Goal: Task Accomplishment & Management: Manage account settings

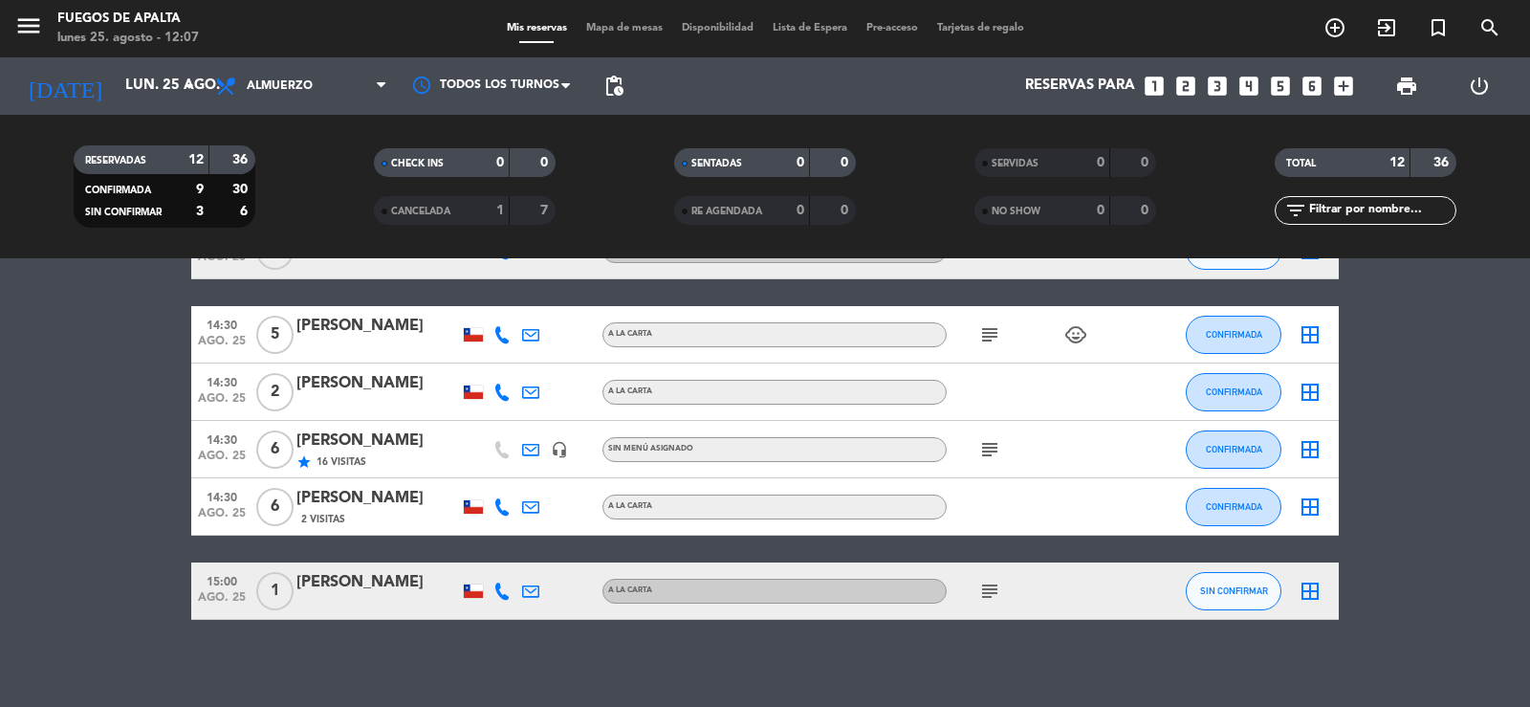
scroll to position [531, 0]
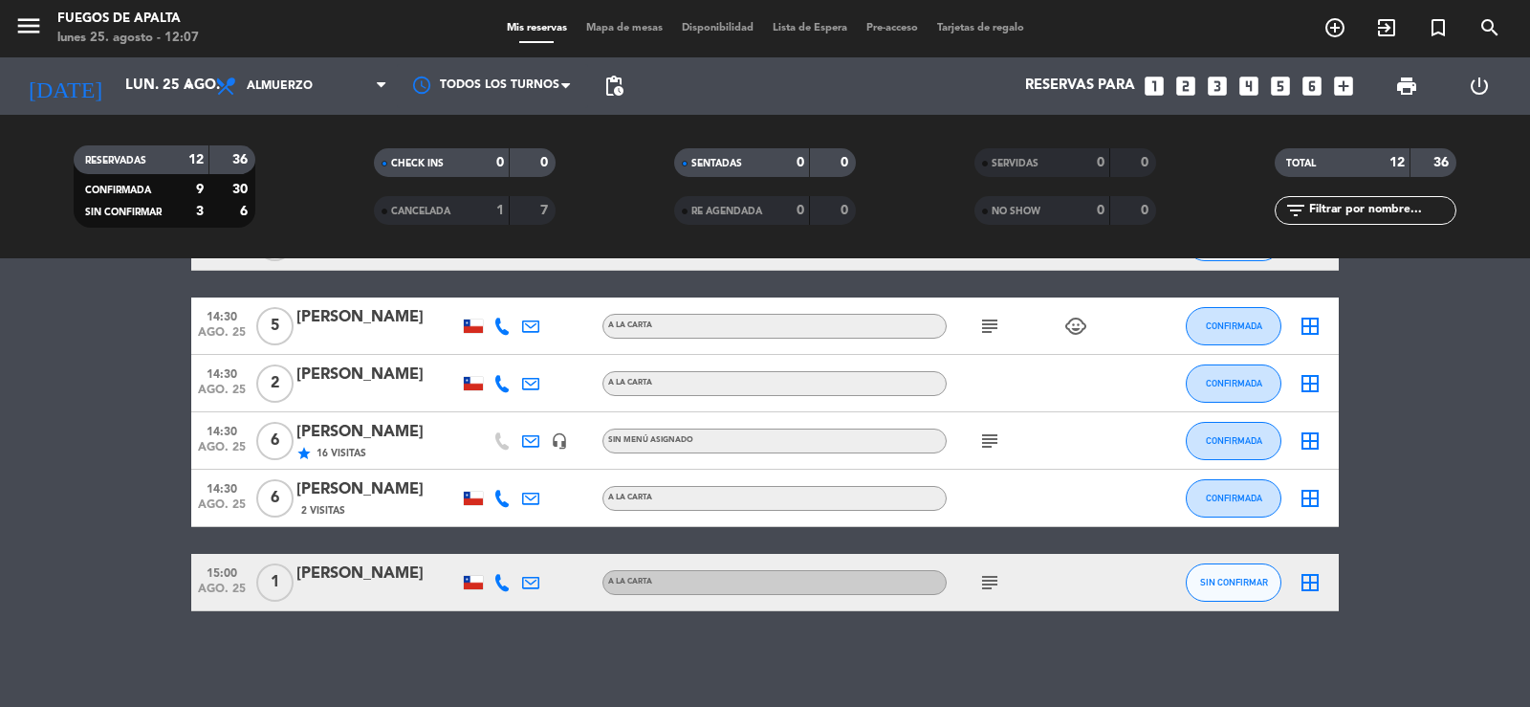
drag, startPoint x: 988, startPoint y: 586, endPoint x: 1003, endPoint y: 578, distance: 17.1
click at [988, 585] on icon "subject" at bounding box center [989, 582] width 23 height 23
click at [1008, 577] on div "subject Soy vegetariana" at bounding box center [1032, 582] width 172 height 56
click at [988, 581] on icon "subject" at bounding box center [989, 582] width 23 height 23
click at [1529, 537] on bookings-row "12:30 ago. 25 1 [PERSON_NAME] A [PERSON_NAME] CONFIRMADA border_all 12:30 ago. …" at bounding box center [765, 212] width 1530 height 795
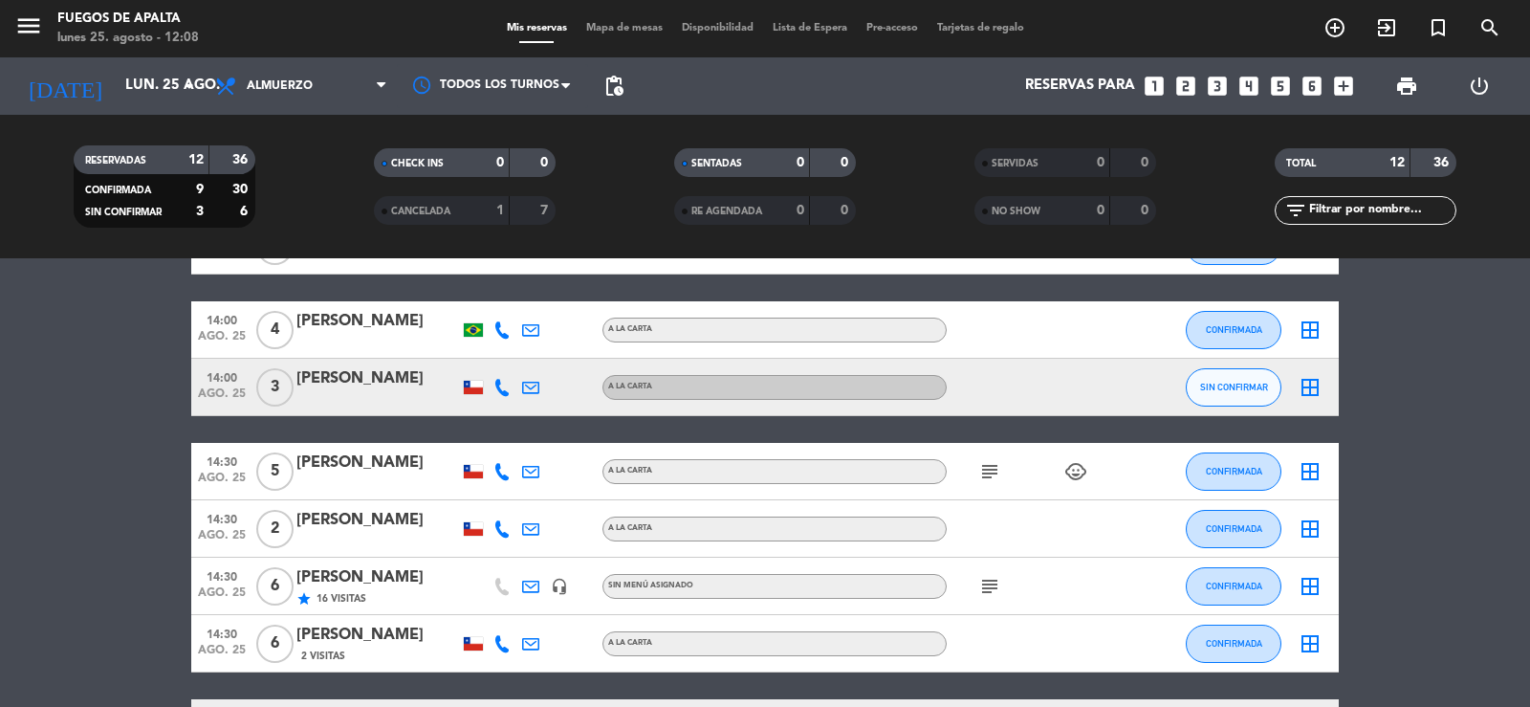
scroll to position [285, 0]
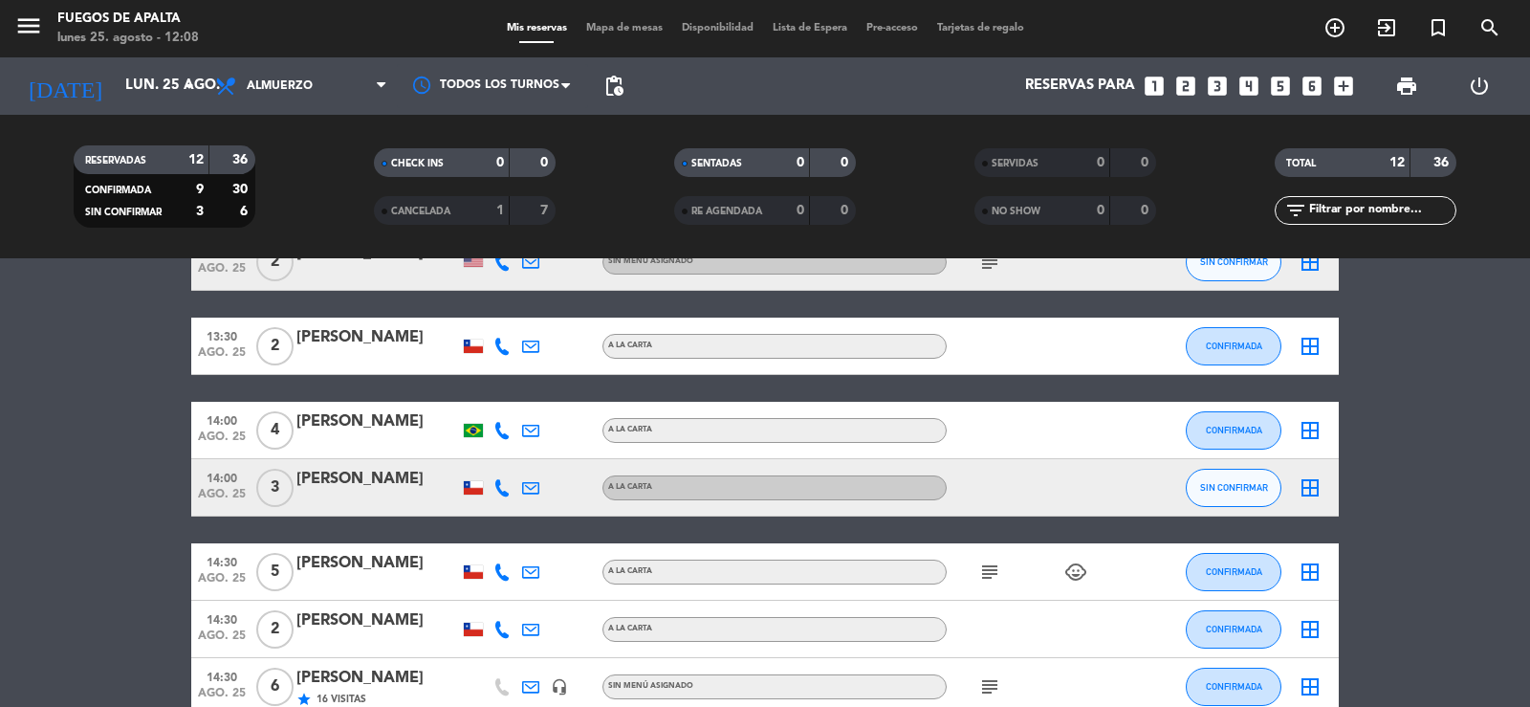
click at [986, 570] on icon "subject" at bounding box center [989, 571] width 23 height 23
click at [1529, 511] on bookings-row "12:30 ago. 25 1 [PERSON_NAME] A [PERSON_NAME] CONFIRMADA border_all 12:30 ago. …" at bounding box center [765, 458] width 1530 height 795
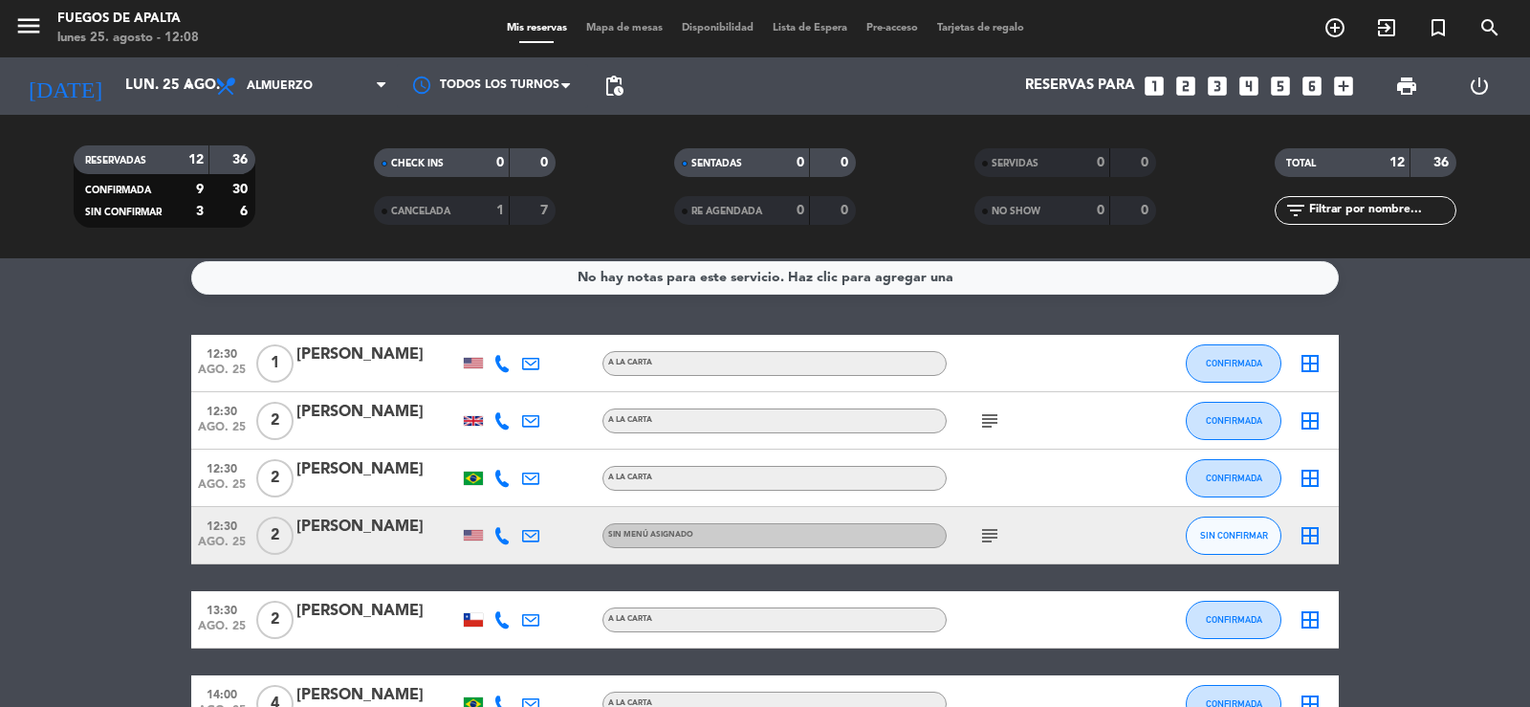
scroll to position [0, 0]
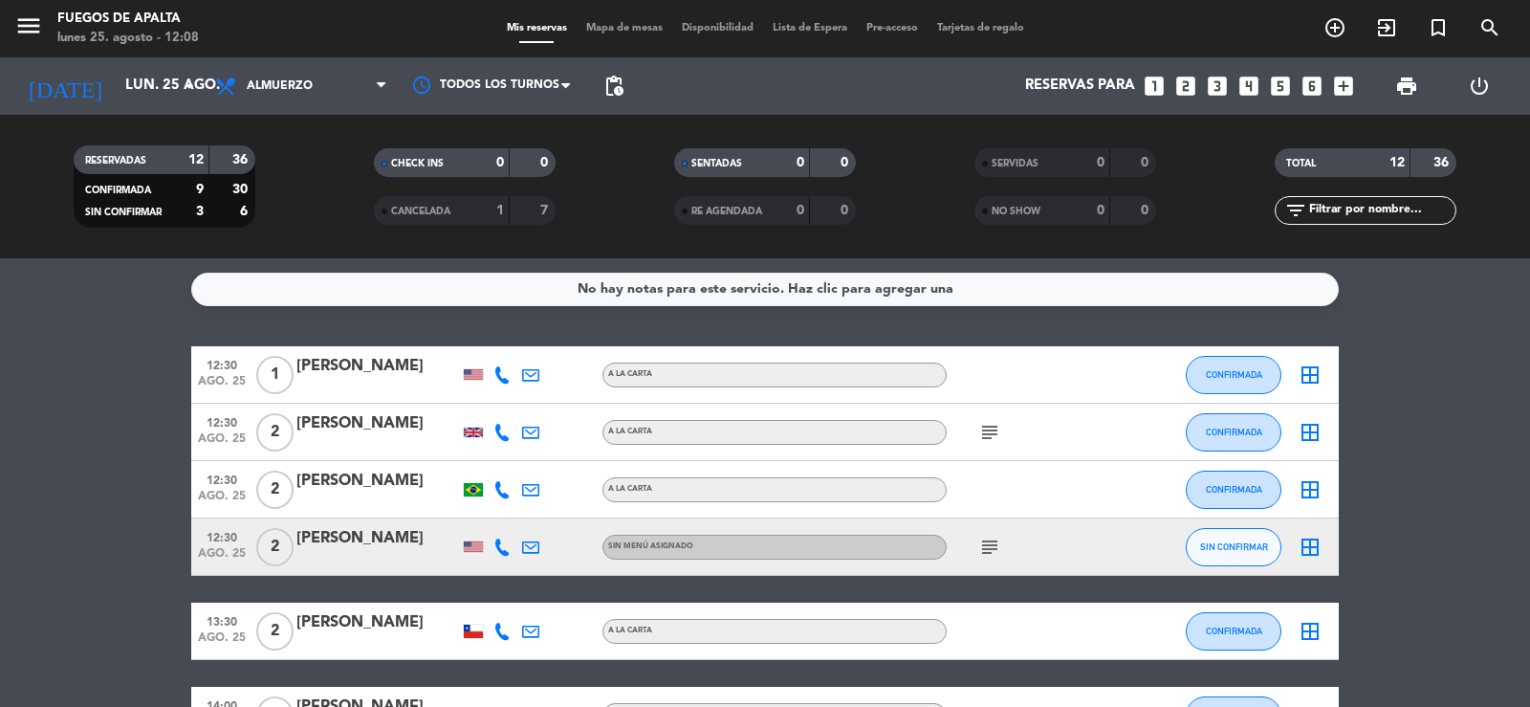
click at [980, 550] on icon "subject" at bounding box center [989, 546] width 23 height 23
click at [985, 431] on icon "subject" at bounding box center [989, 432] width 23 height 23
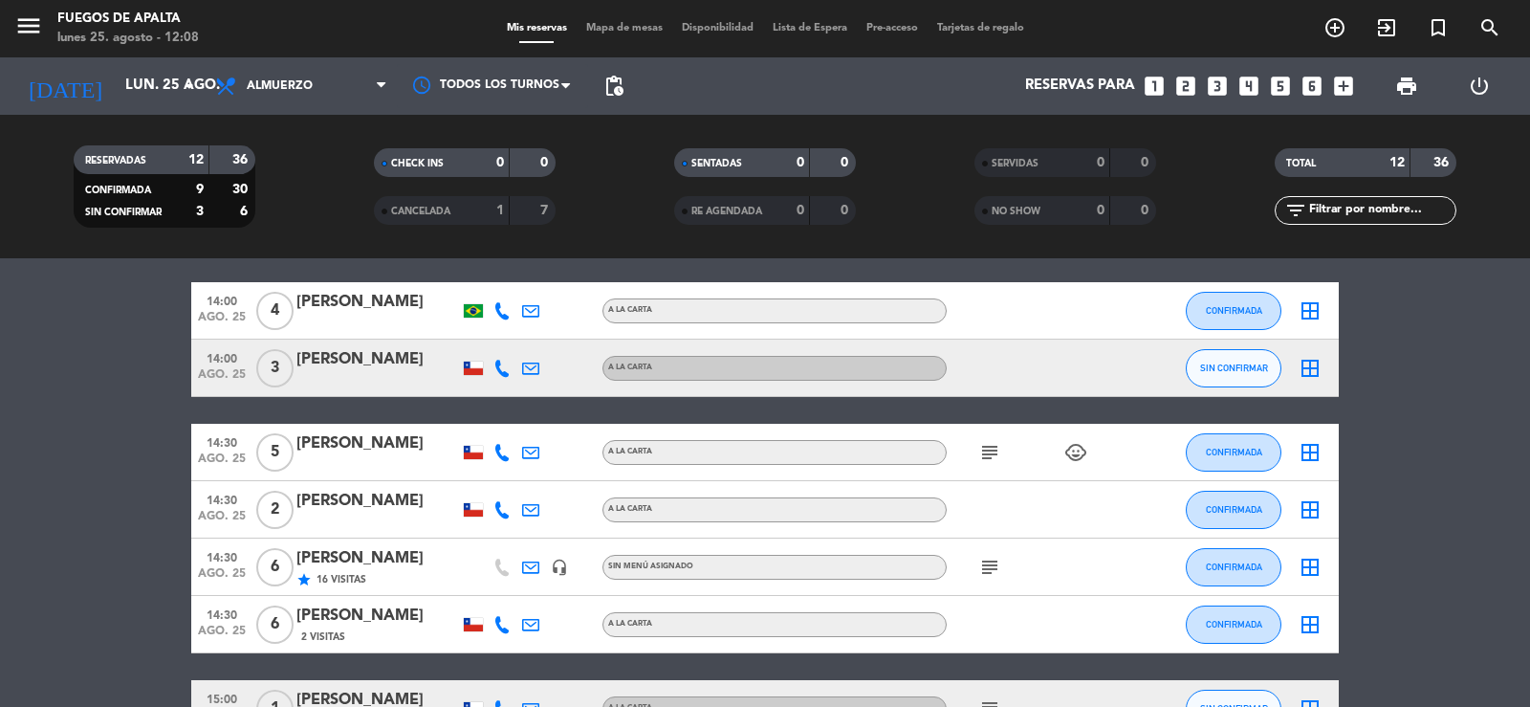
scroll to position [531, 0]
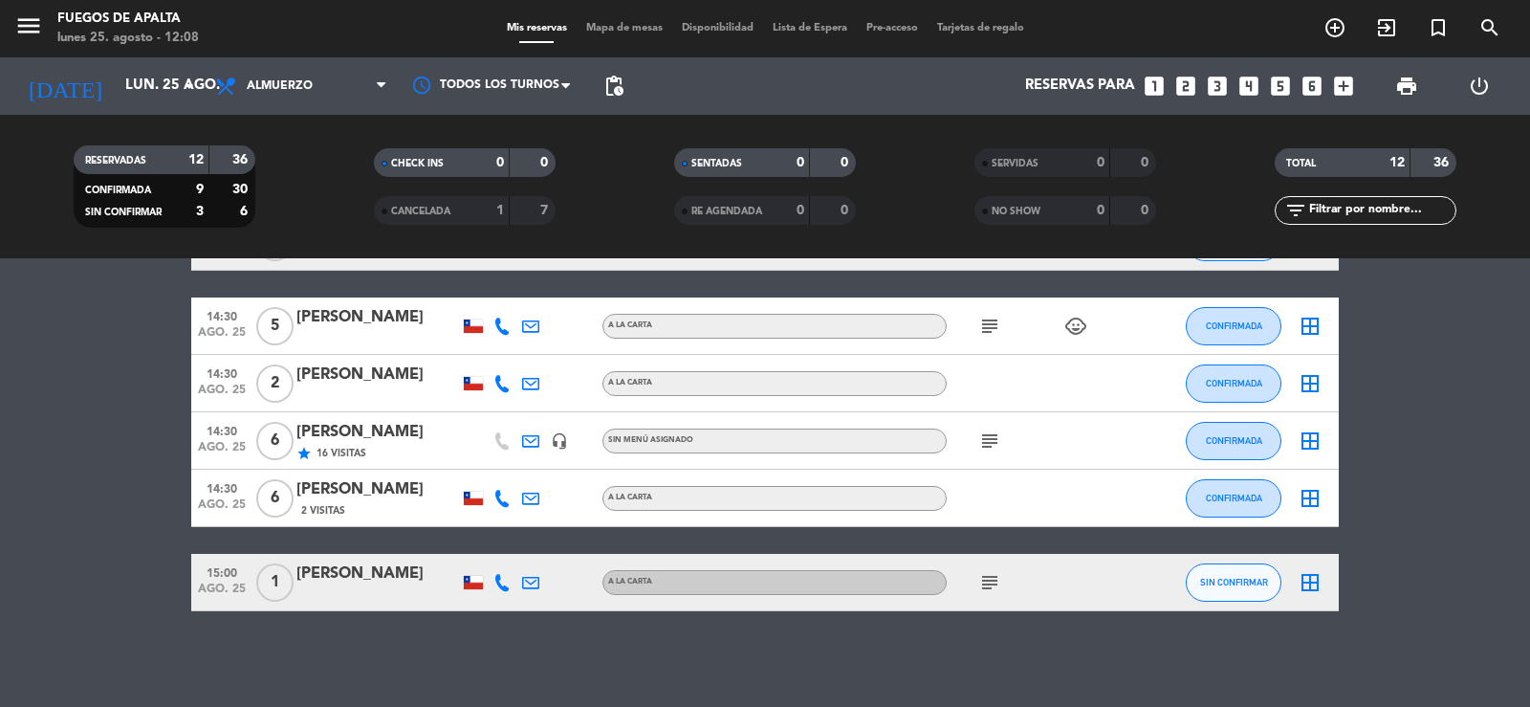
click at [989, 445] on icon "subject" at bounding box center [989, 440] width 23 height 23
click at [1529, 330] on bookings-row "12:30 ago. 25 1 [PERSON_NAME] A [PERSON_NAME] CONFIRMADA border_all 12:30 ago. …" at bounding box center [765, 212] width 1530 height 795
drag, startPoint x: 0, startPoint y: 640, endPoint x: 3, endPoint y: 658, distance: 18.4
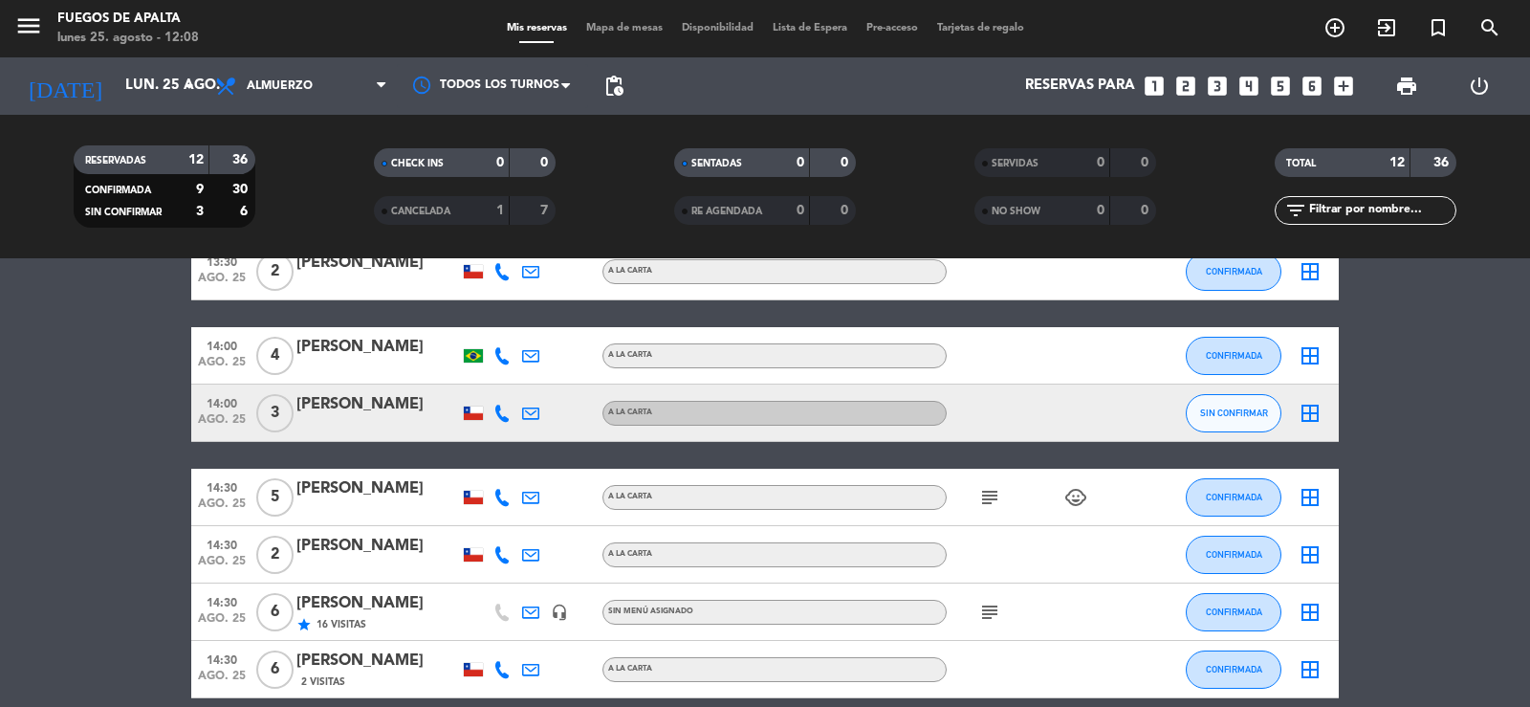
scroll to position [0, 0]
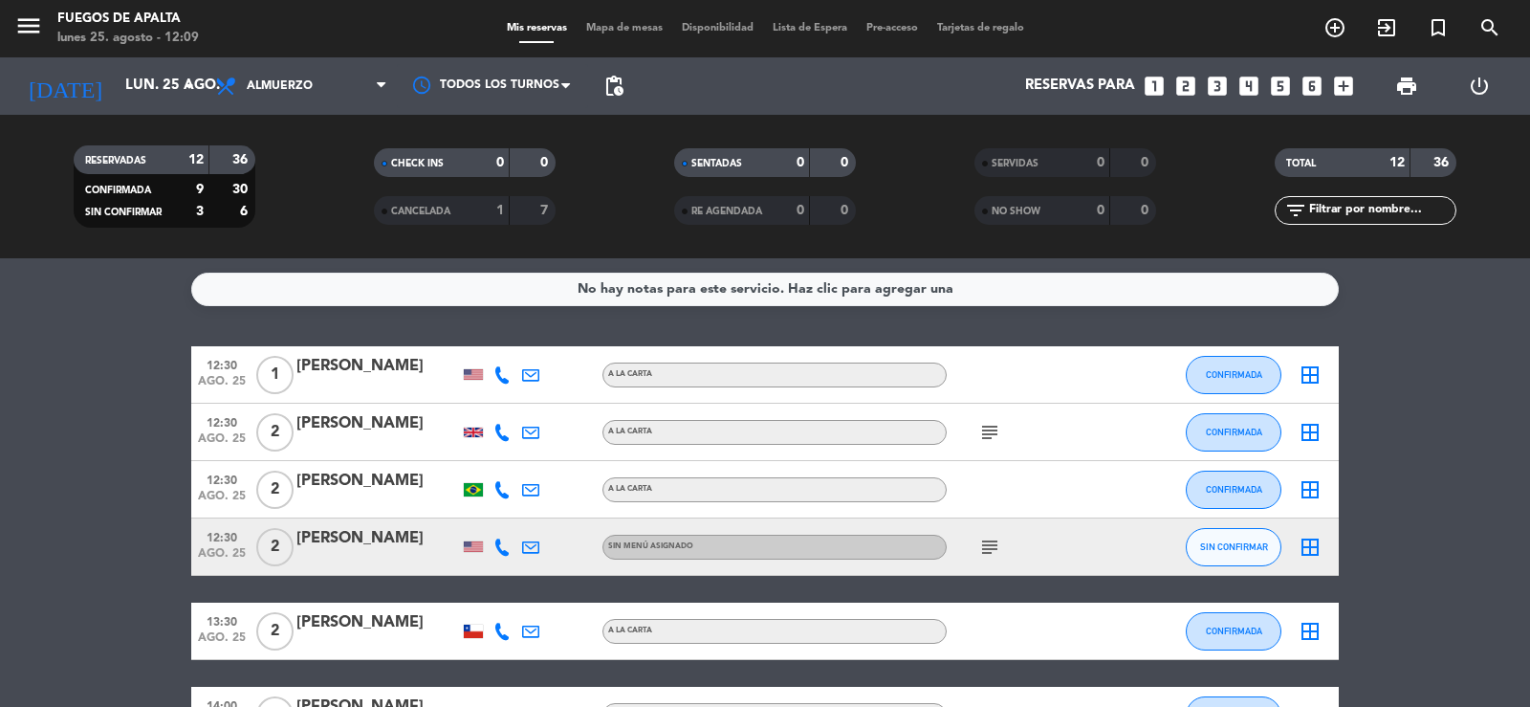
click at [1250, 83] on icon "looks_4" at bounding box center [1248, 86] width 25 height 25
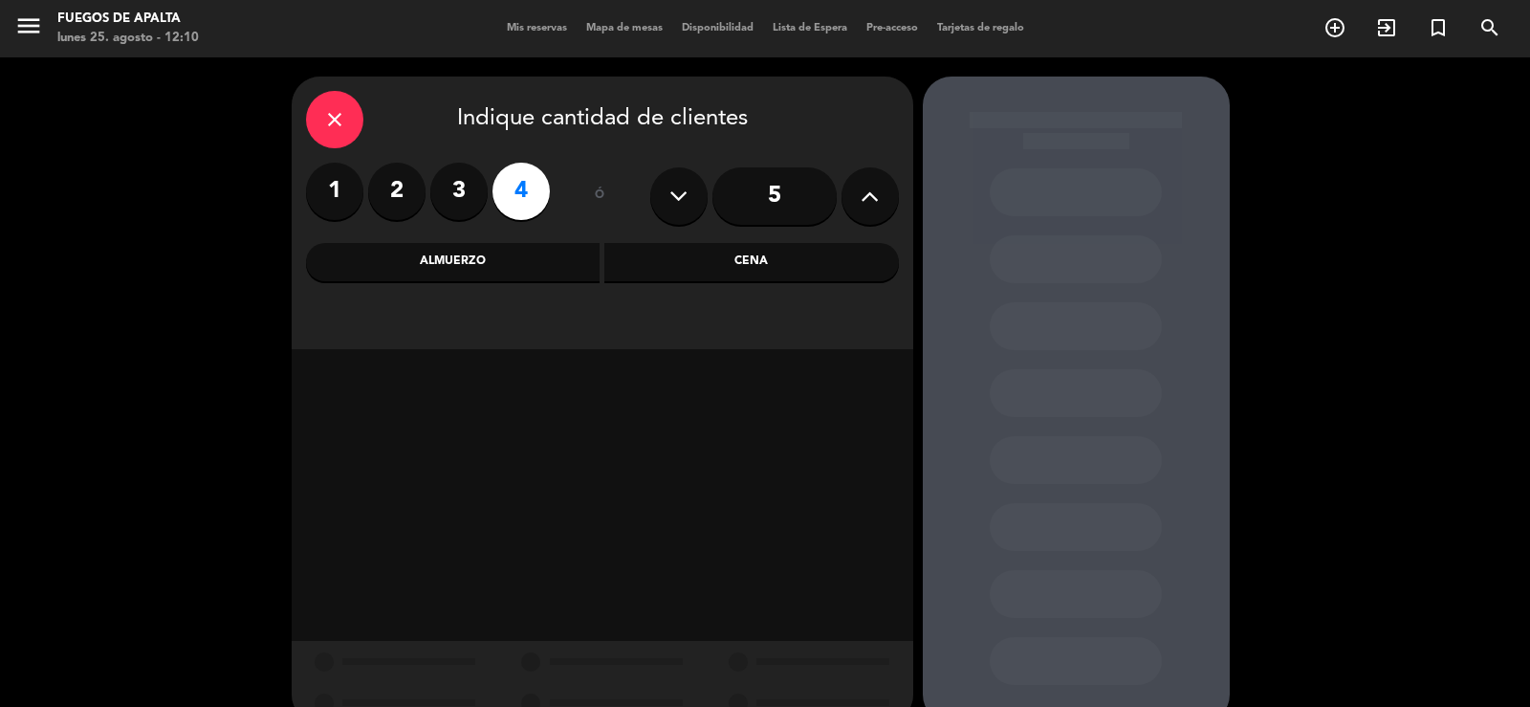
click at [439, 270] on div "Almuerzo" at bounding box center [453, 262] width 294 height 38
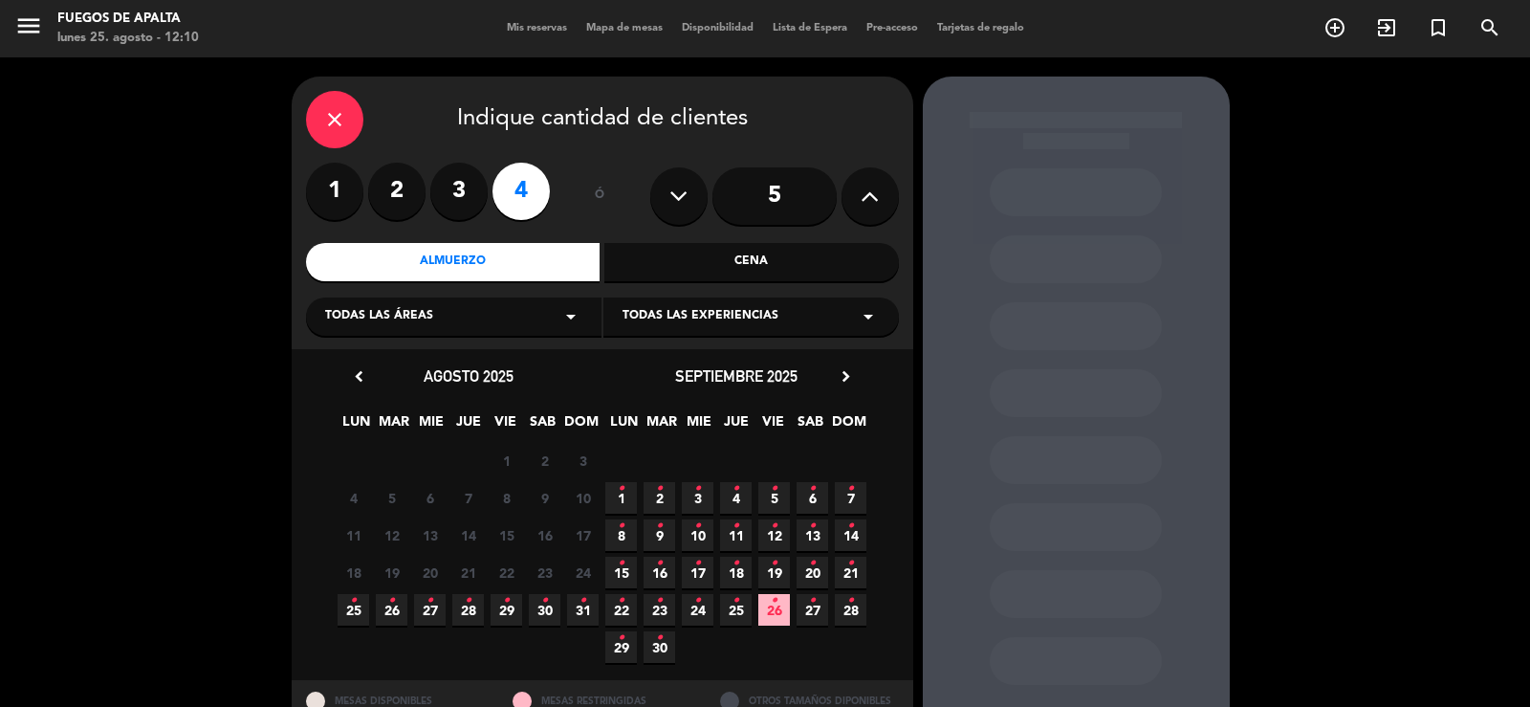
click at [545, 598] on icon "•" at bounding box center [544, 600] width 7 height 31
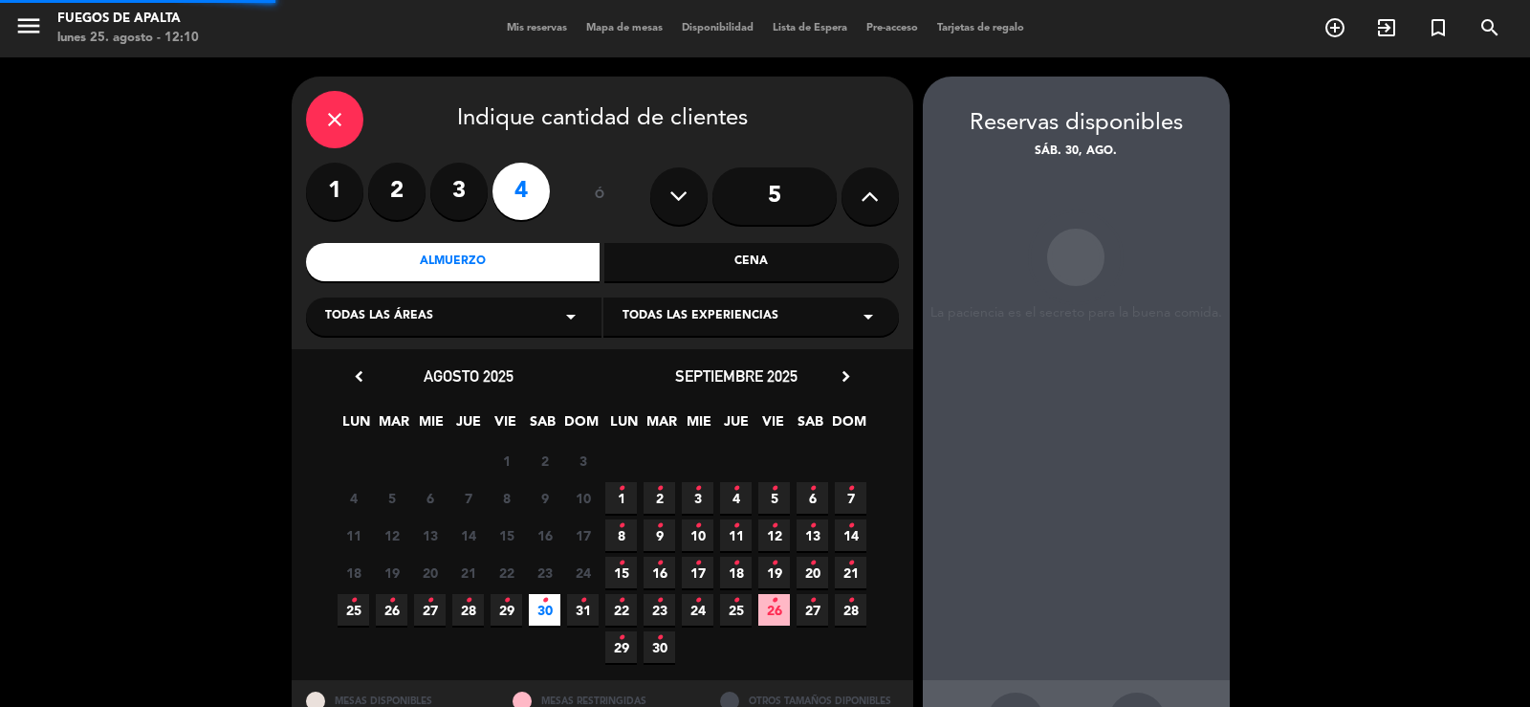
scroll to position [74, 0]
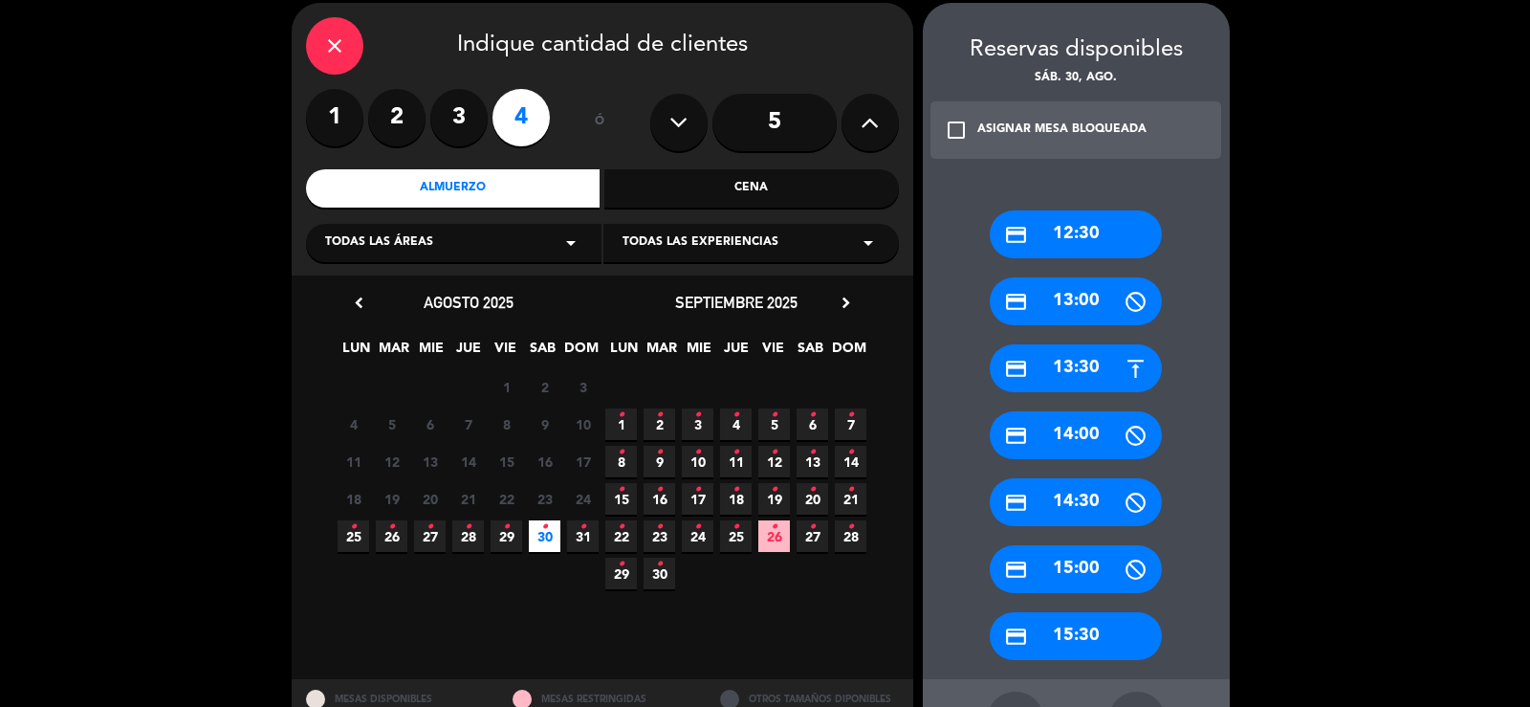
click at [345, 45] on icon "close" at bounding box center [334, 45] width 23 height 23
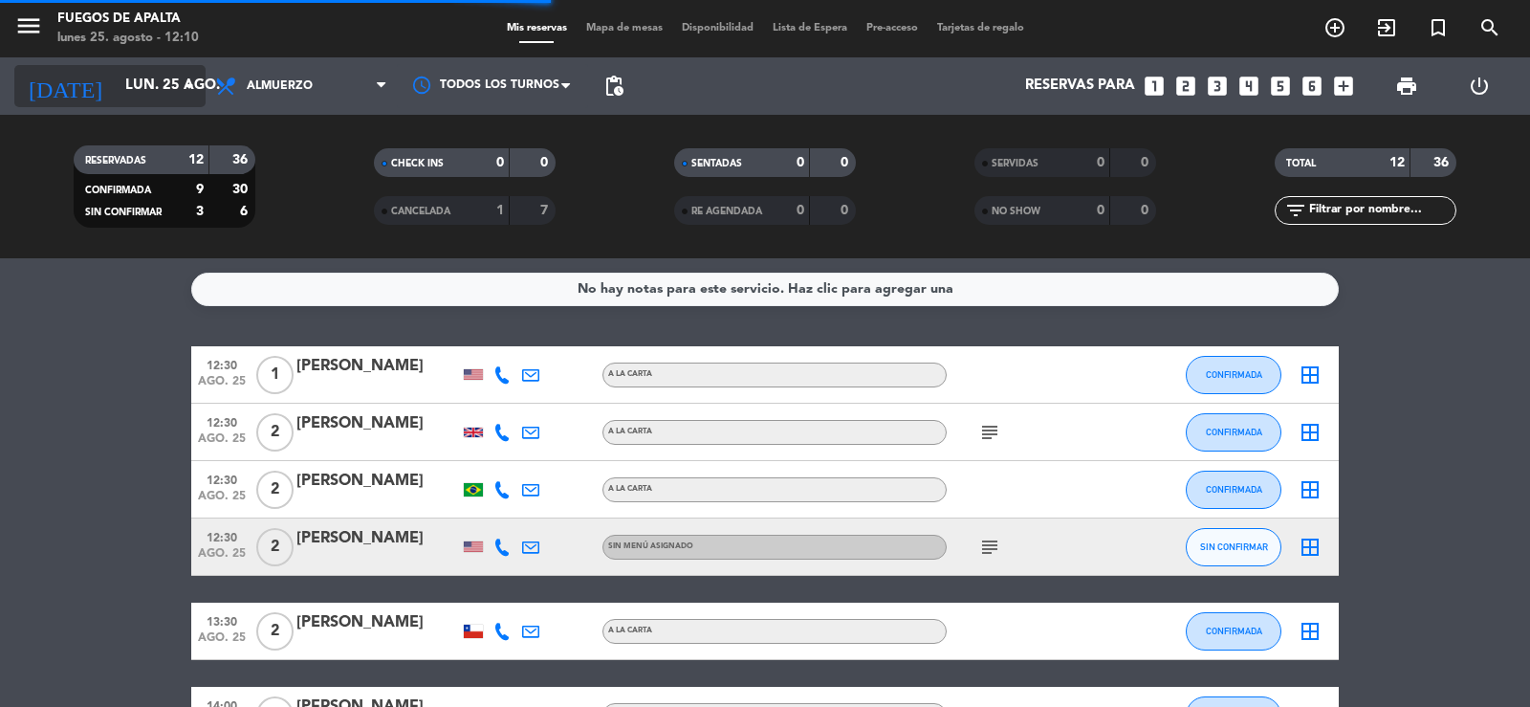
click at [121, 85] on input "lun. 25 ago." at bounding box center [208, 86] width 185 height 36
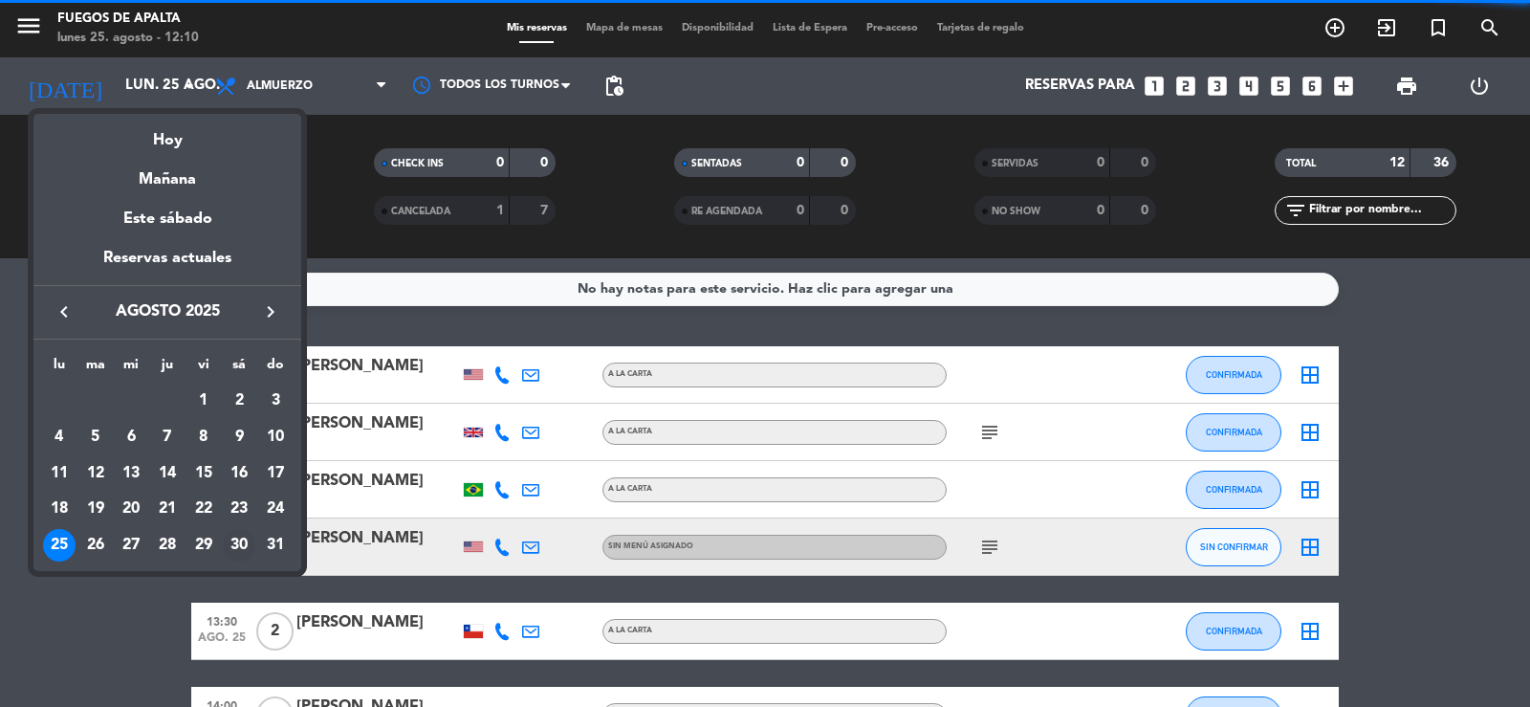
click at [238, 535] on div "30" at bounding box center [239, 545] width 33 height 33
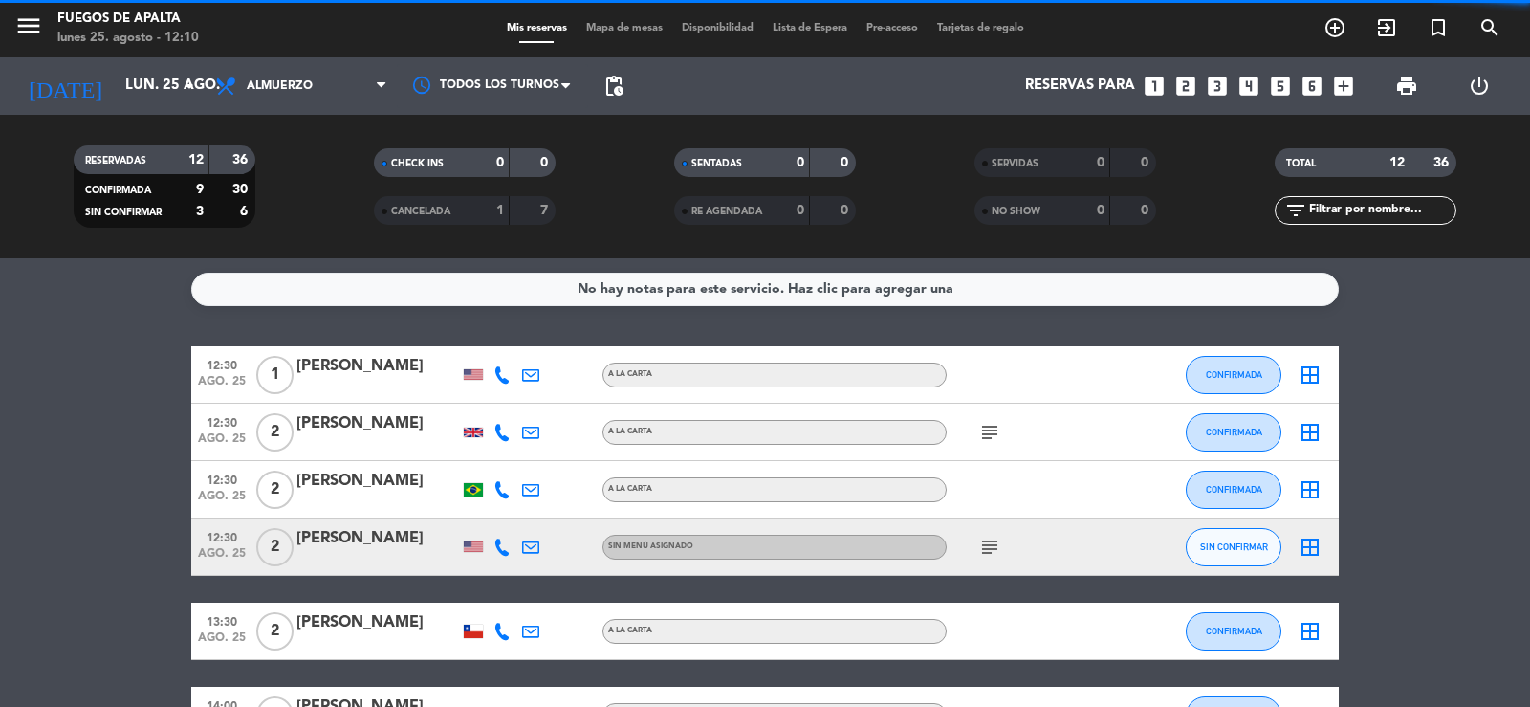
type input "sáb. 30 ago."
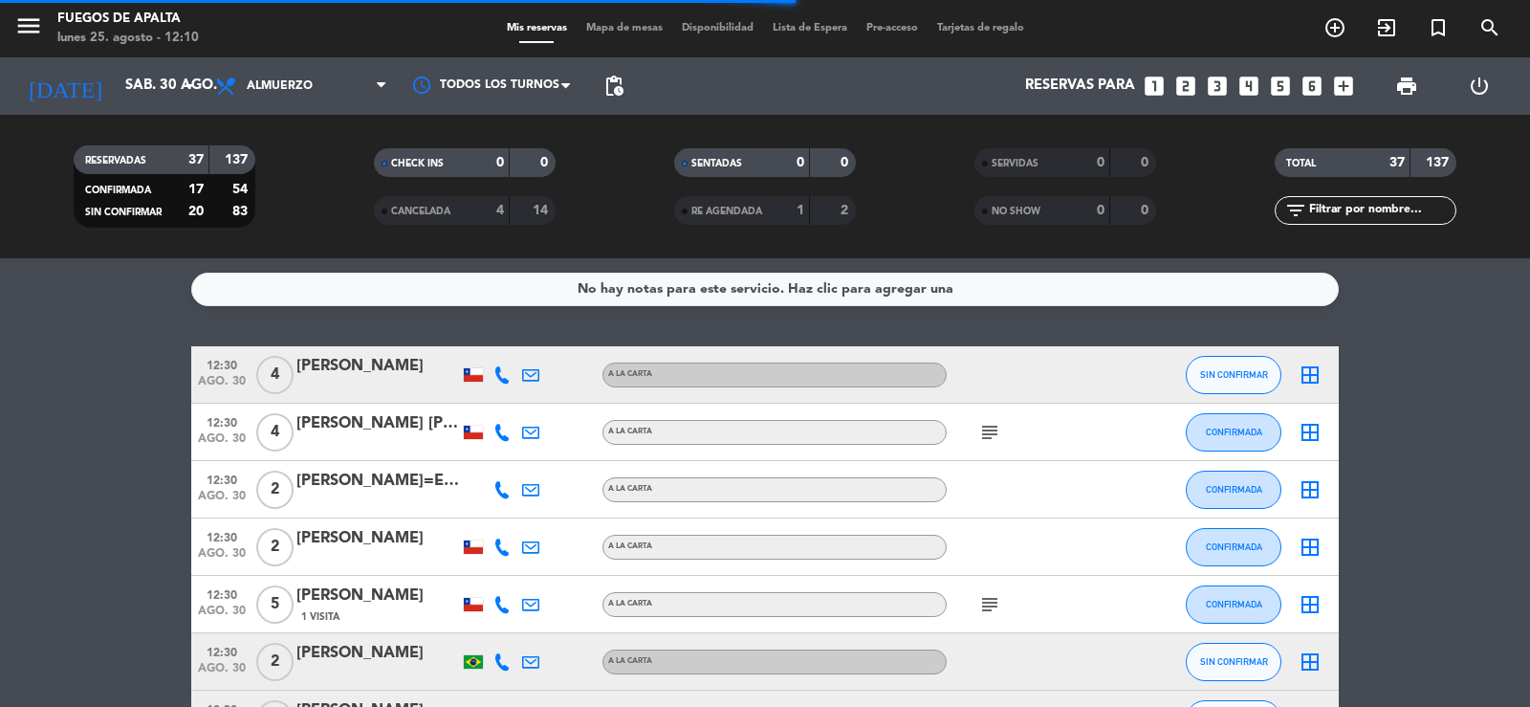
drag, startPoint x: 133, startPoint y: 257, endPoint x: 369, endPoint y: 117, distance: 274.8
click at [132, 256] on div "RESERVADAS 37 137 CONFIRMADA 17 54 SIN CONFIRMAR 20 83 CHECK INS 0 0 CANCELADA …" at bounding box center [765, 186] width 1530 height 143
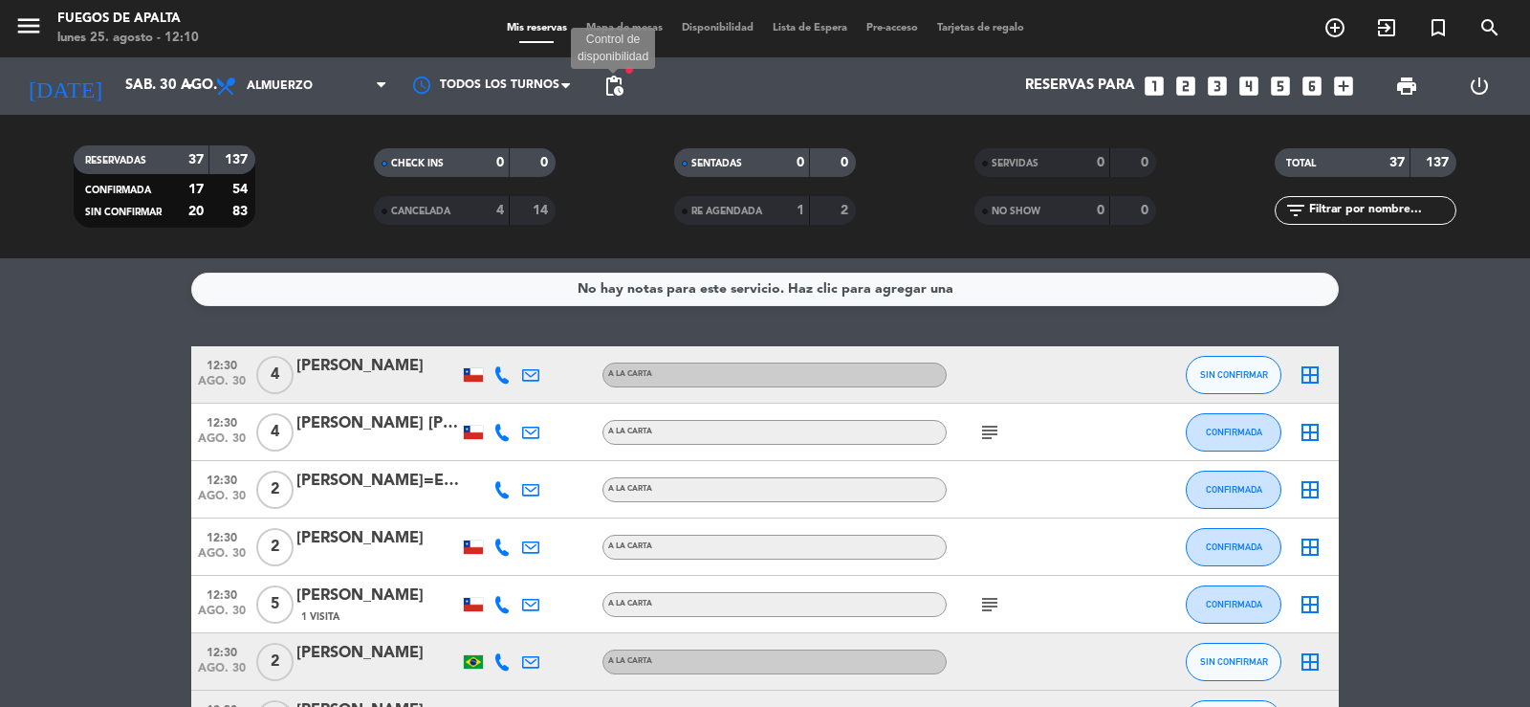
click at [611, 88] on span "pending_actions" at bounding box center [613, 86] width 23 height 23
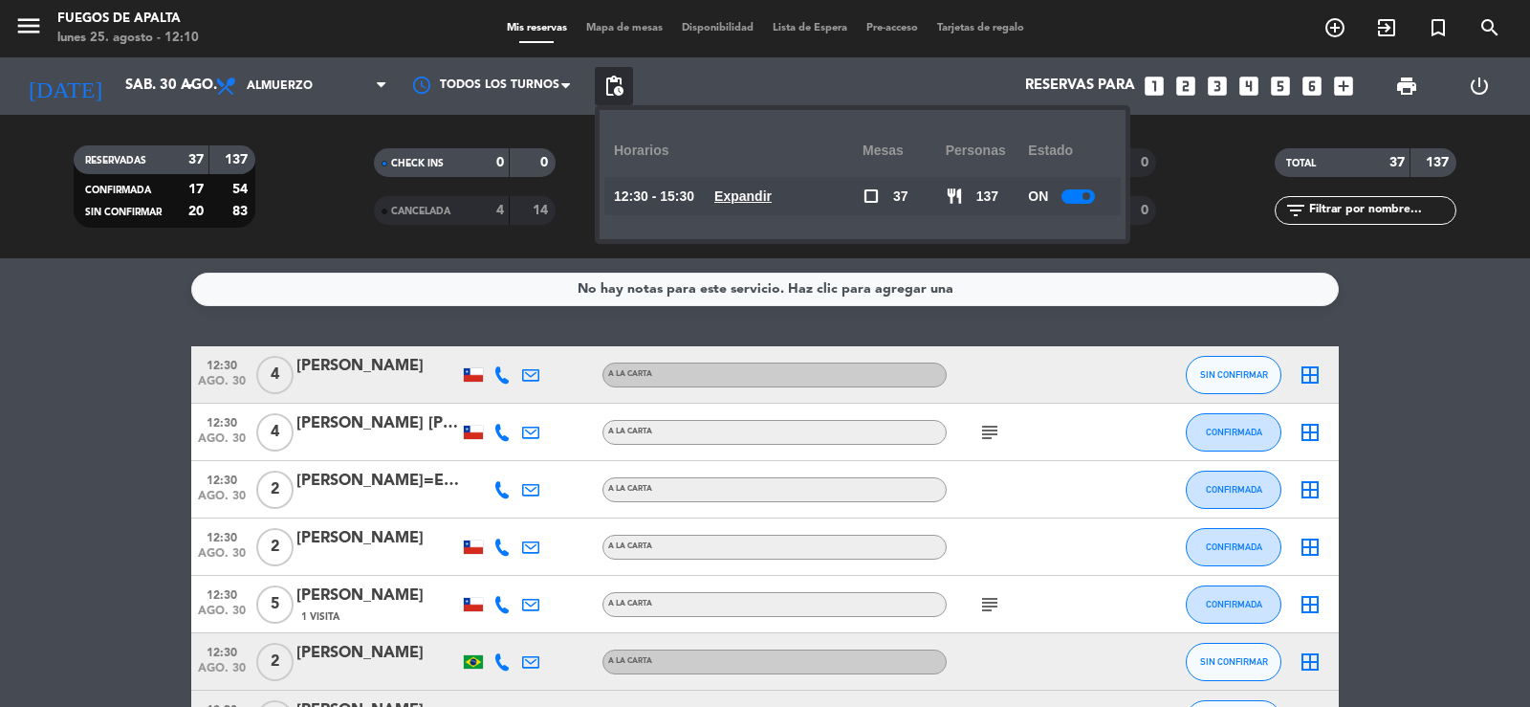
click at [768, 197] on u "Expandir" at bounding box center [742, 195] width 57 height 15
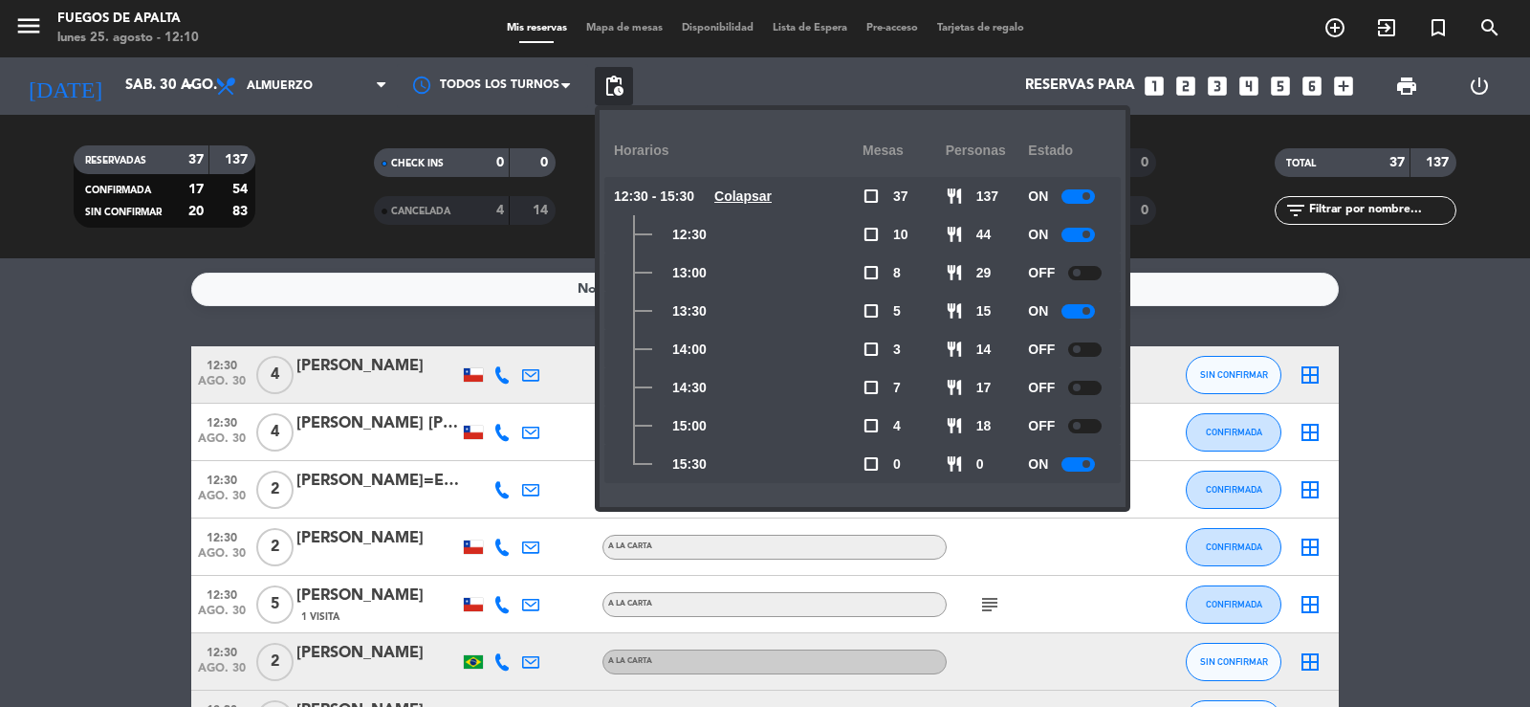
click at [768, 197] on u "Colapsar" at bounding box center [742, 195] width 57 height 15
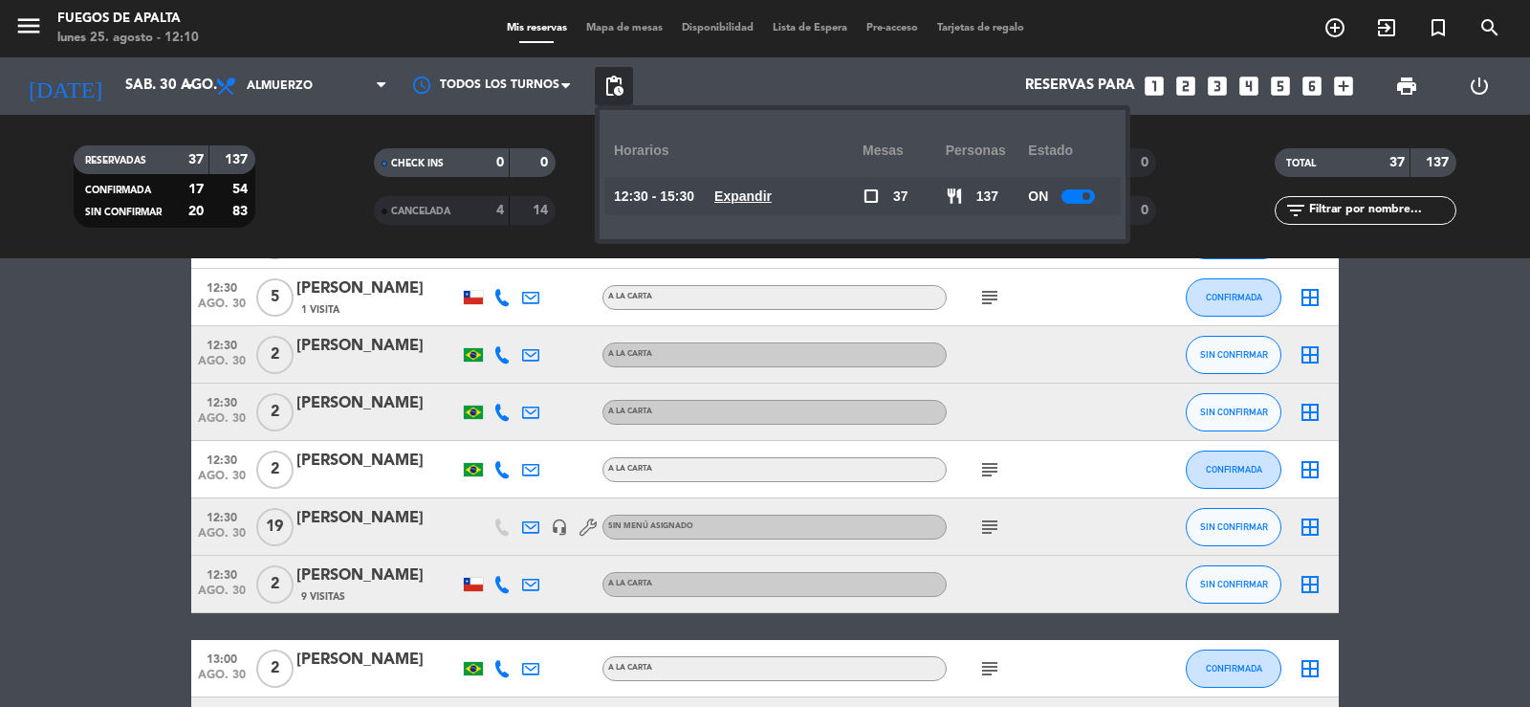
scroll to position [252, 0]
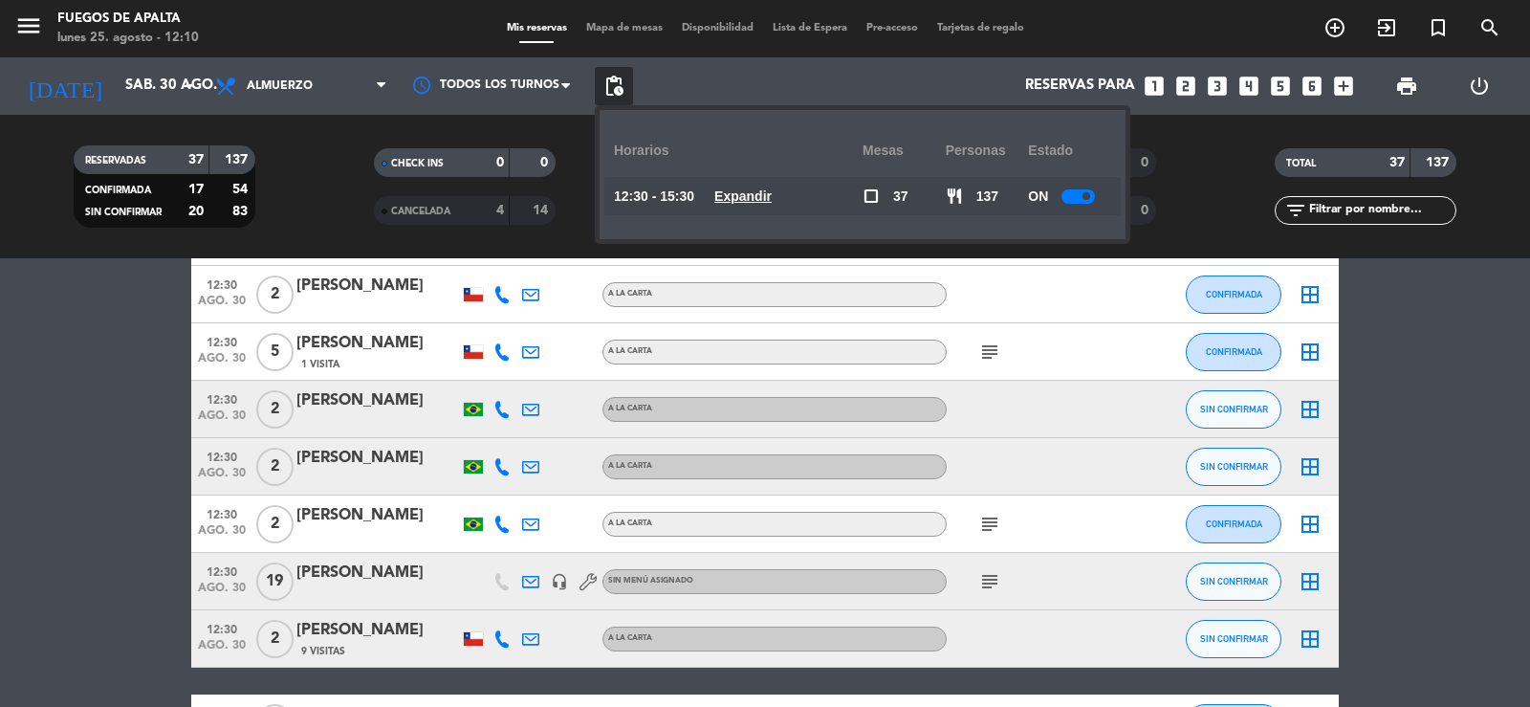
click at [989, 581] on icon "subject" at bounding box center [989, 581] width 23 height 23
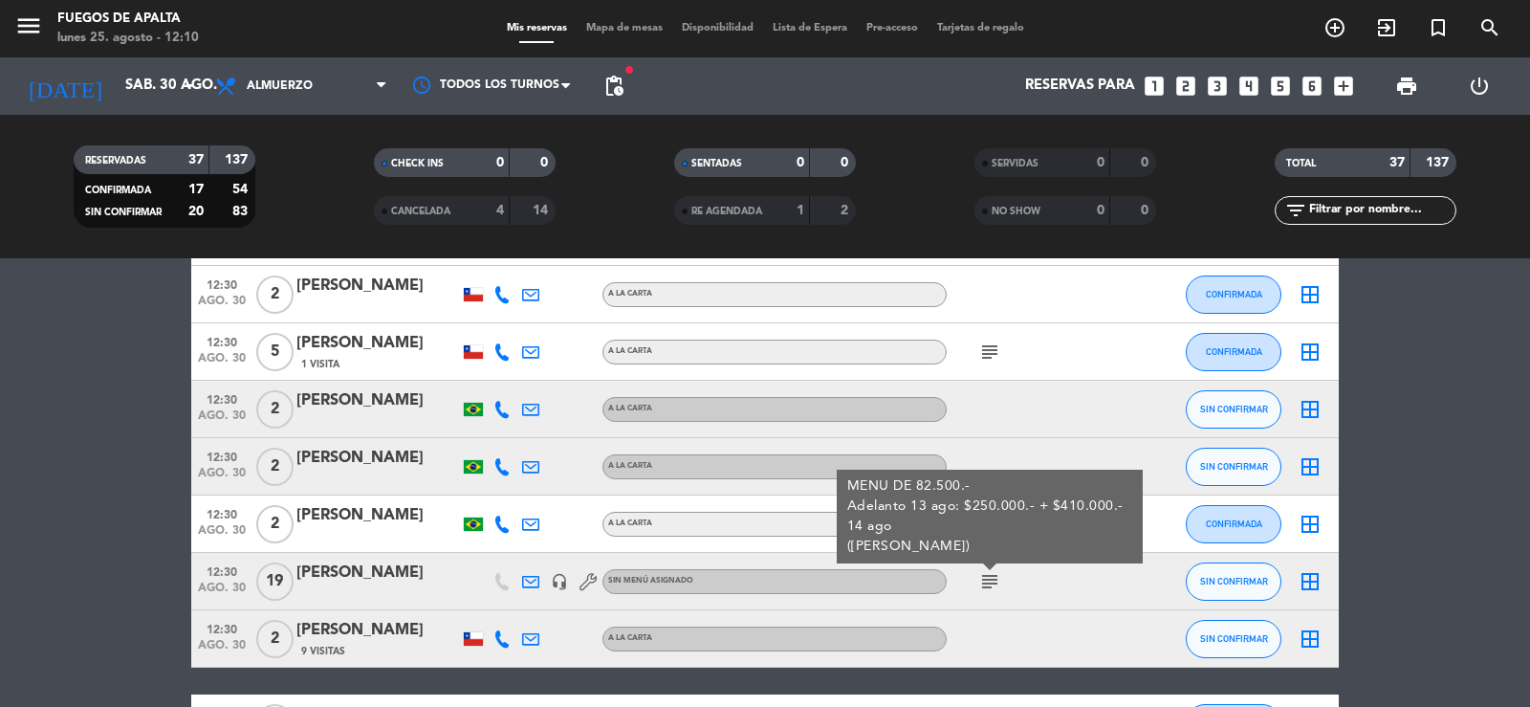
click at [989, 581] on icon "subject" at bounding box center [989, 581] width 23 height 23
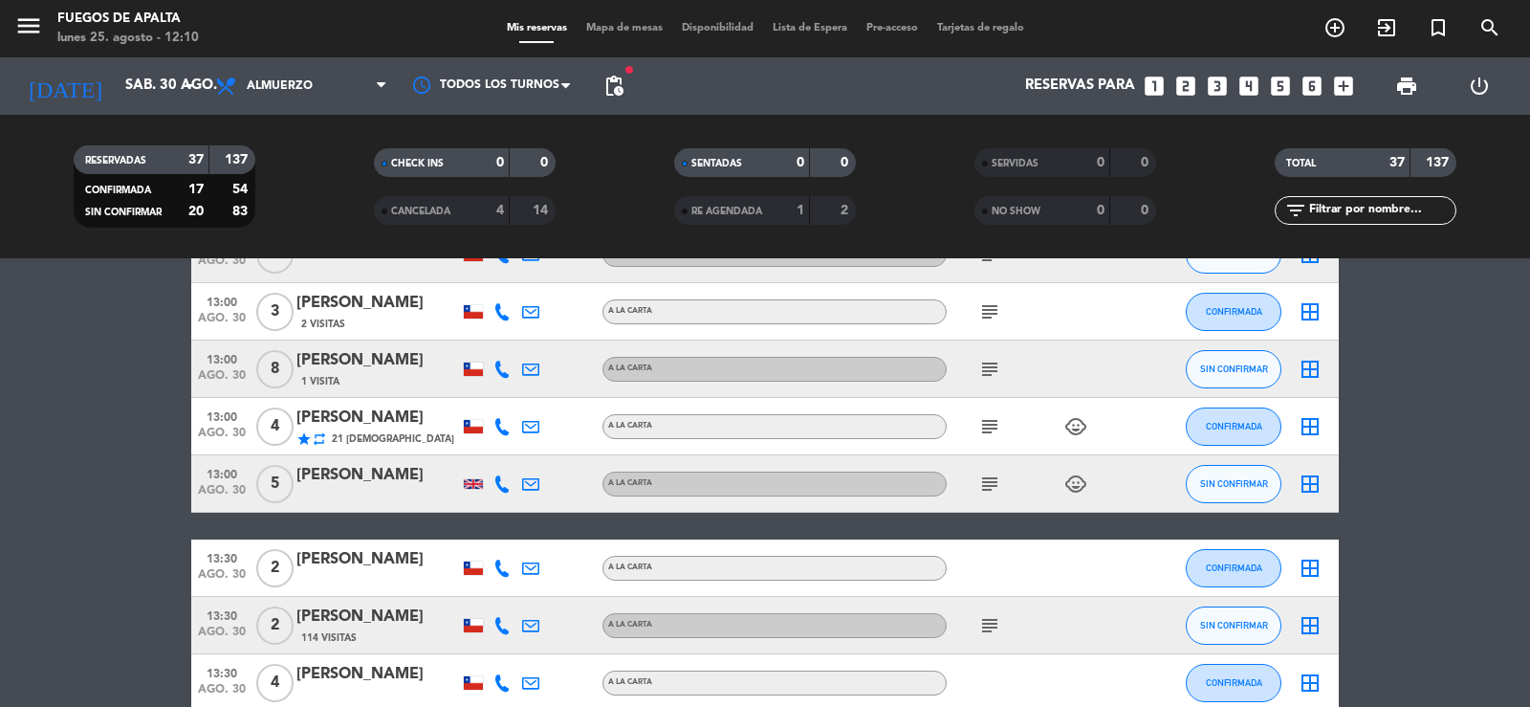
scroll to position [904, 0]
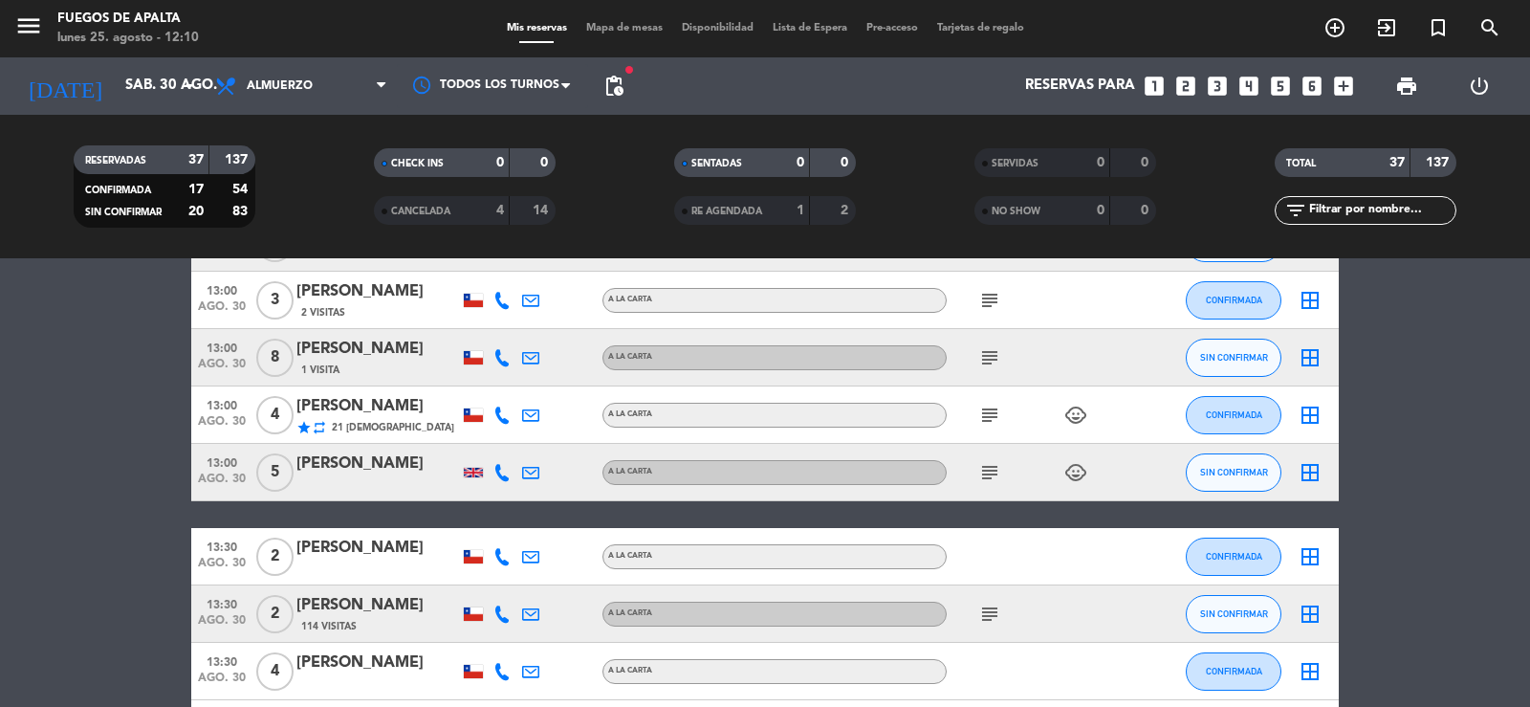
click at [317, 428] on icon "repeat" at bounding box center [319, 427] width 15 height 15
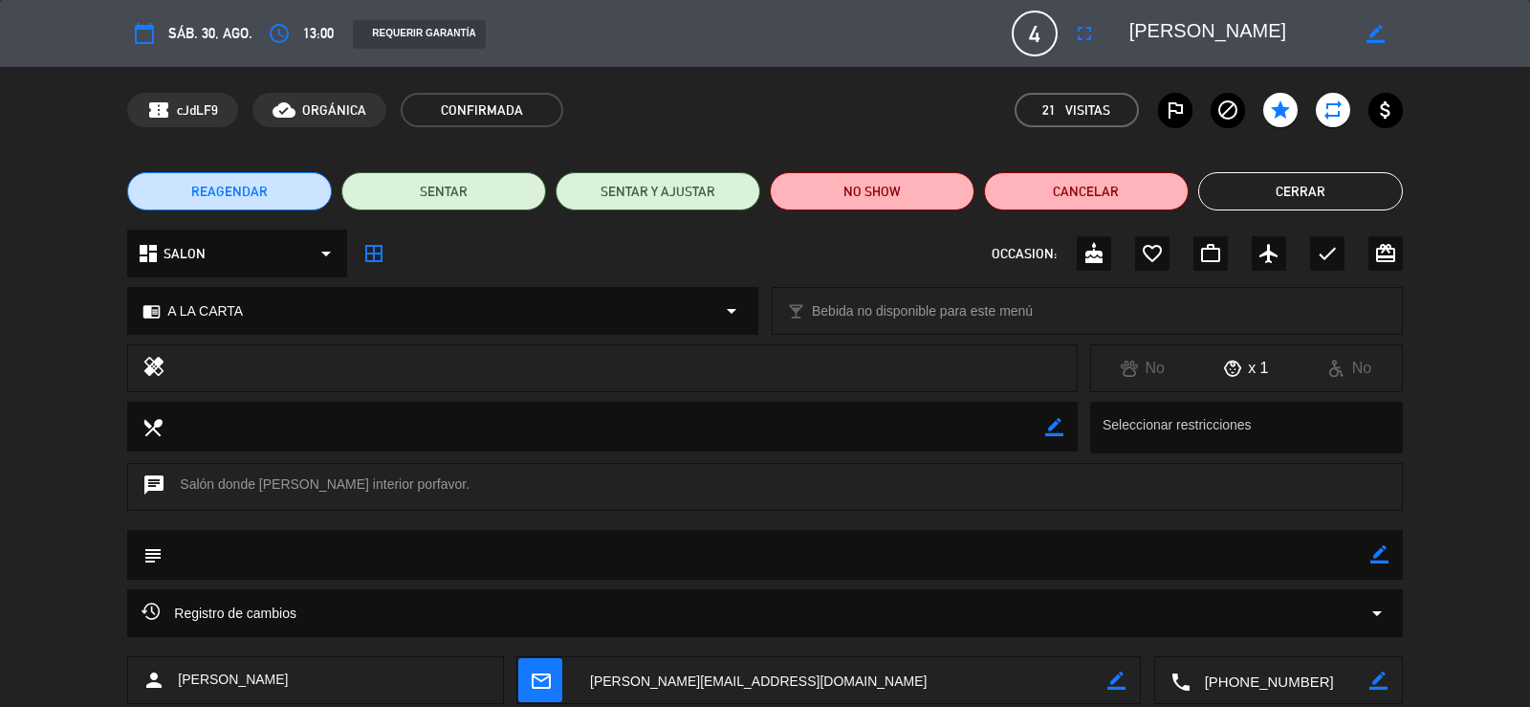
click at [1284, 196] on button "Cerrar" at bounding box center [1300, 191] width 205 height 38
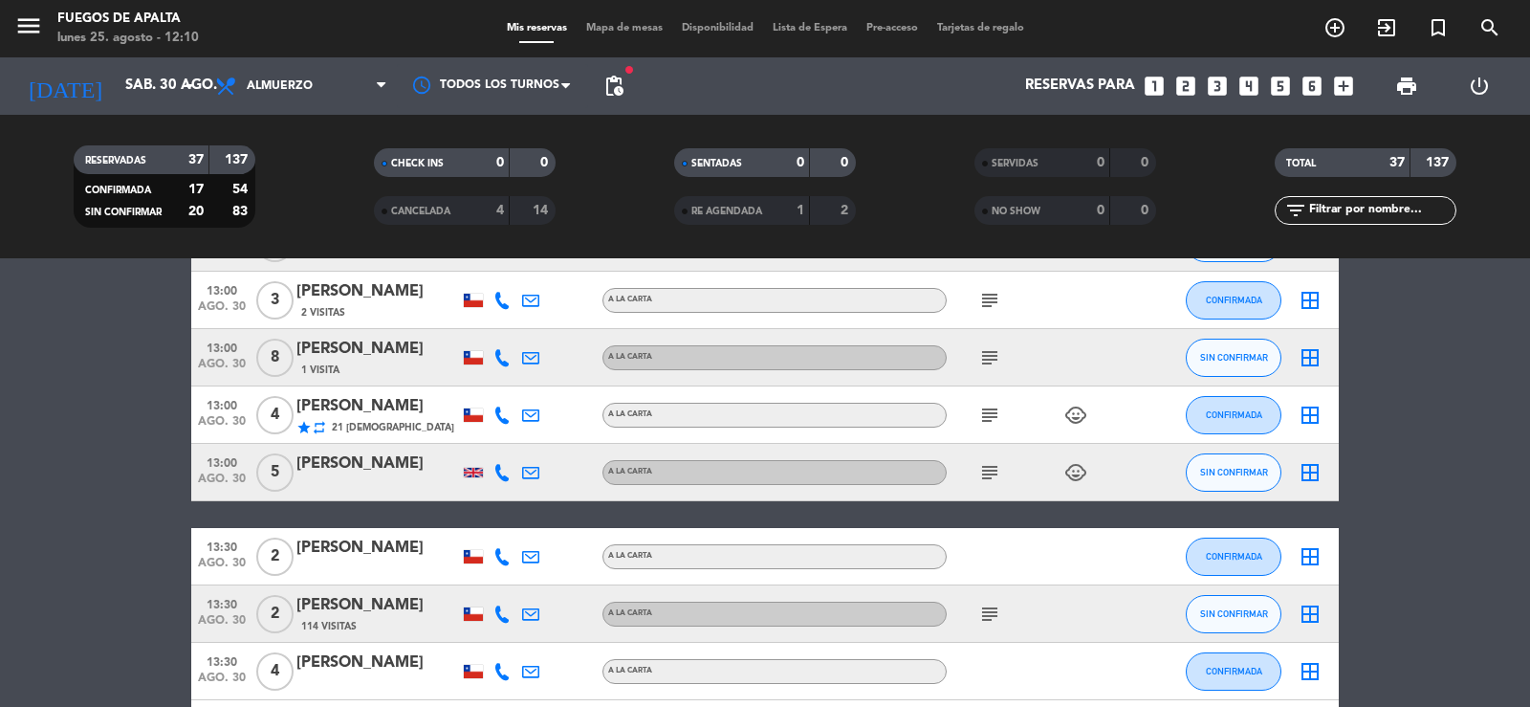
click at [1482, 323] on bookings-row "12:30 ago. 30 4 [PERSON_NAME] A [PERSON_NAME] SIN CONFIRMAR border_all 12:30 ag…" at bounding box center [765, 570] width 1530 height 2256
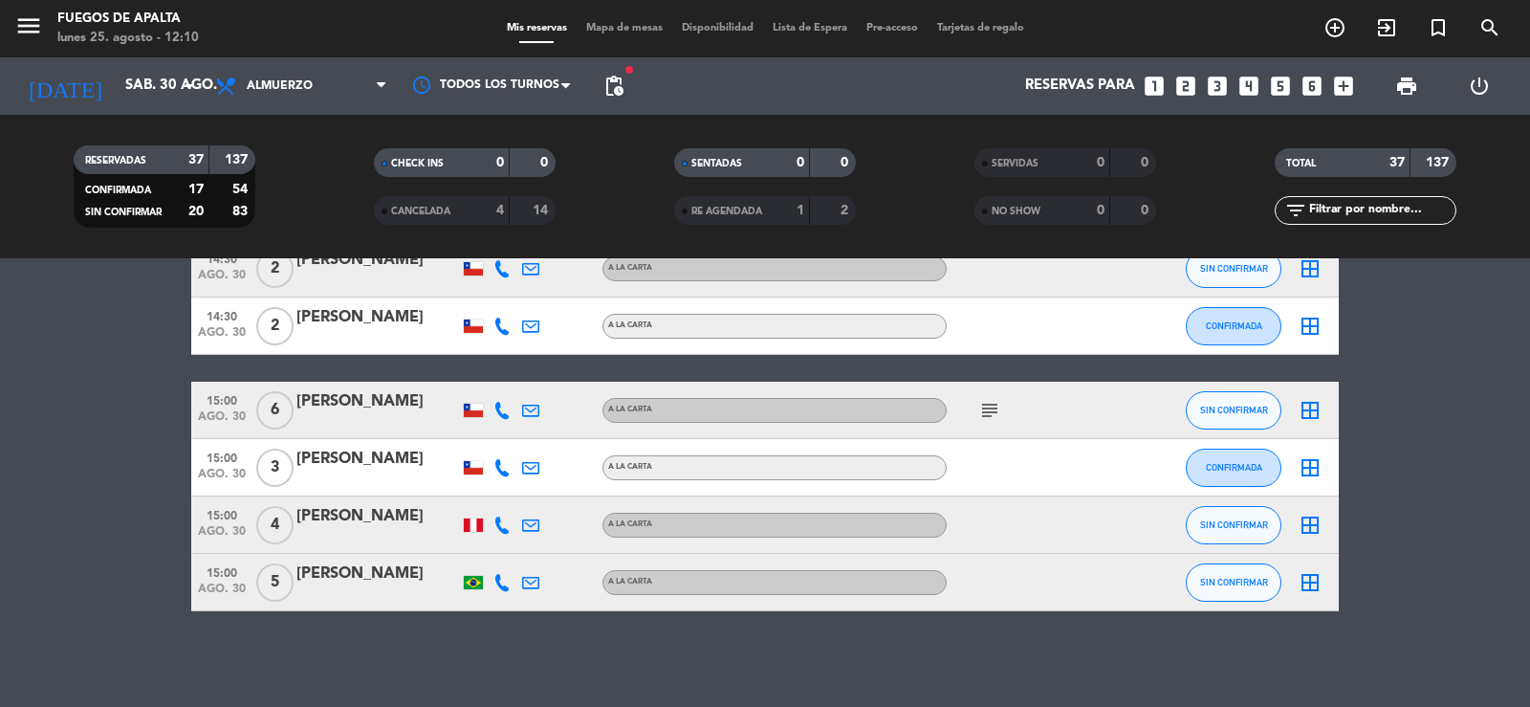
scroll to position [1819, 0]
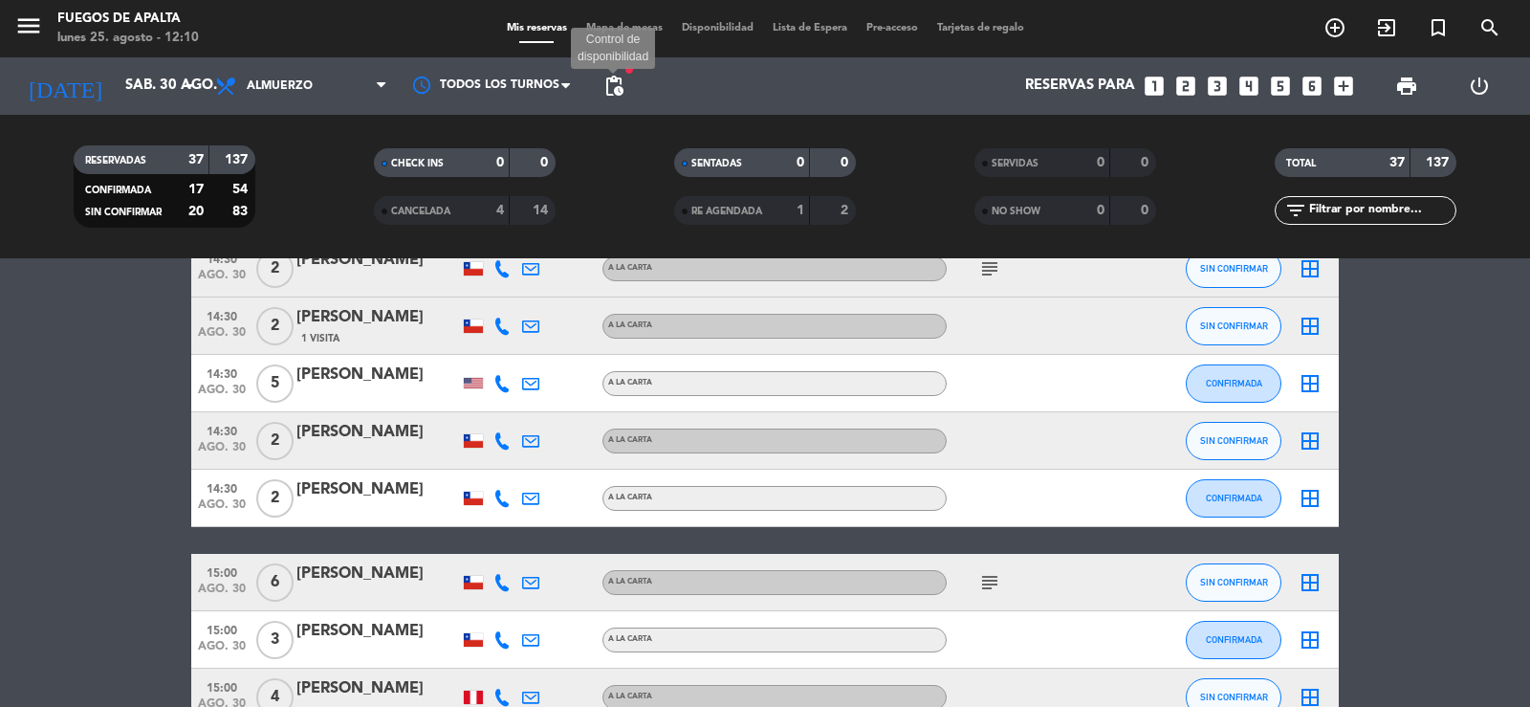
click at [618, 82] on span "pending_actions" at bounding box center [613, 86] width 23 height 23
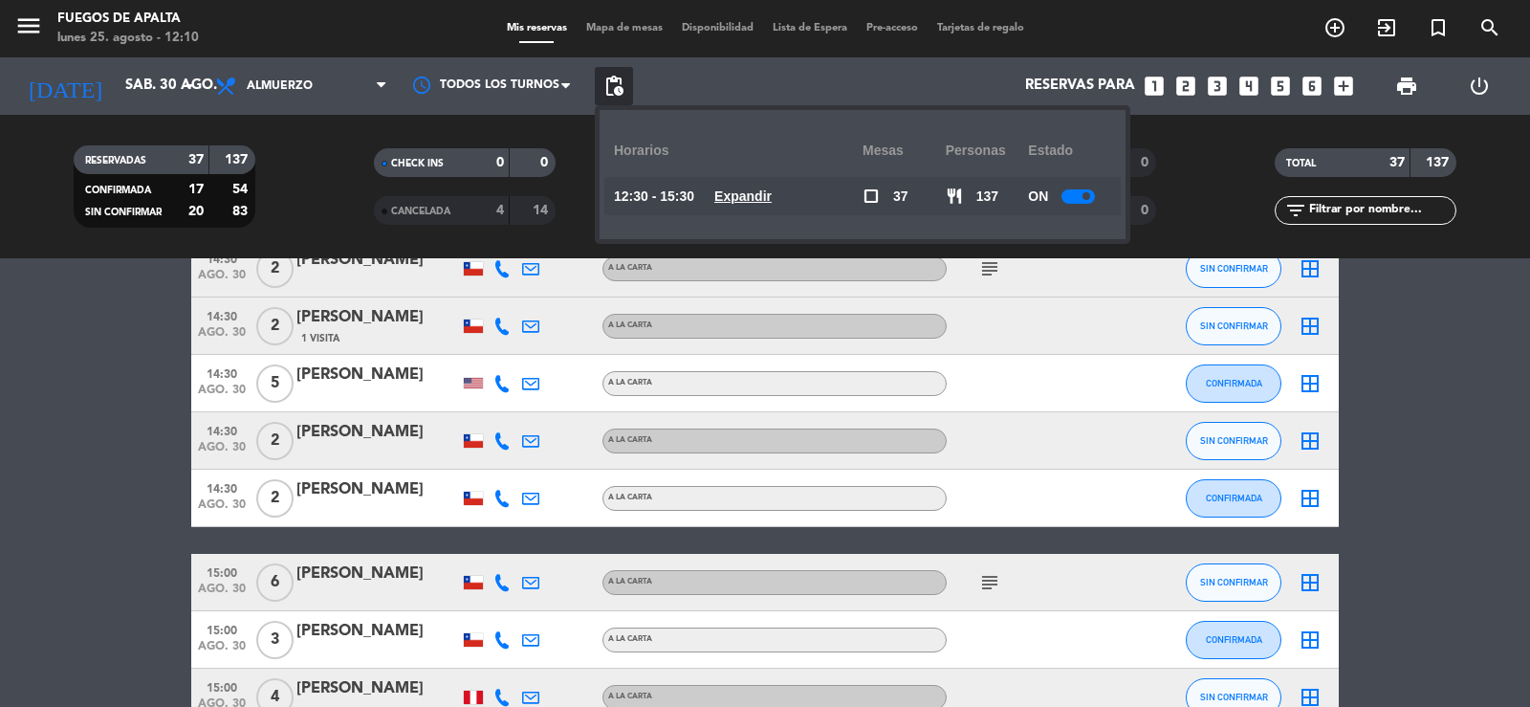
click at [735, 188] on u "Expandir" at bounding box center [742, 195] width 57 height 15
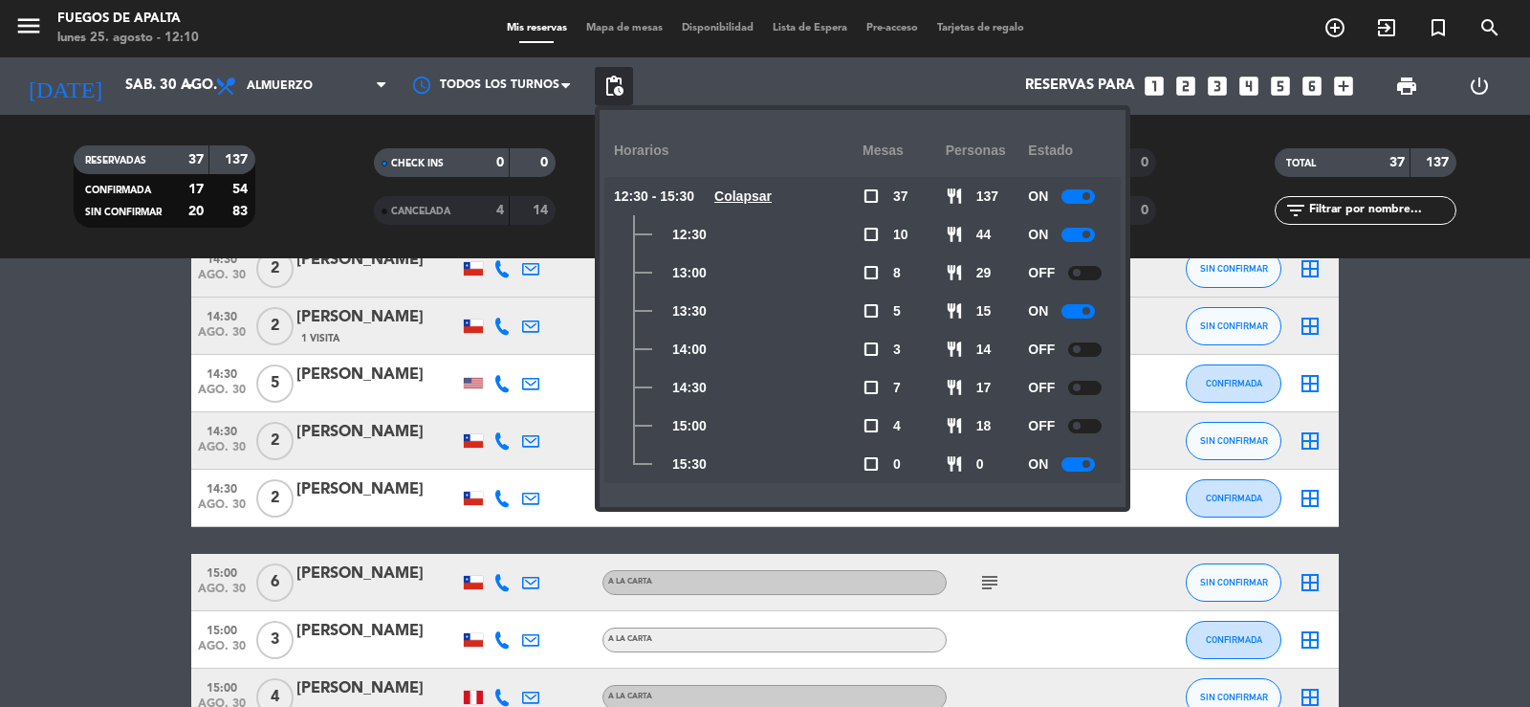
click at [1249, 93] on icon "looks_4" at bounding box center [1248, 86] width 25 height 25
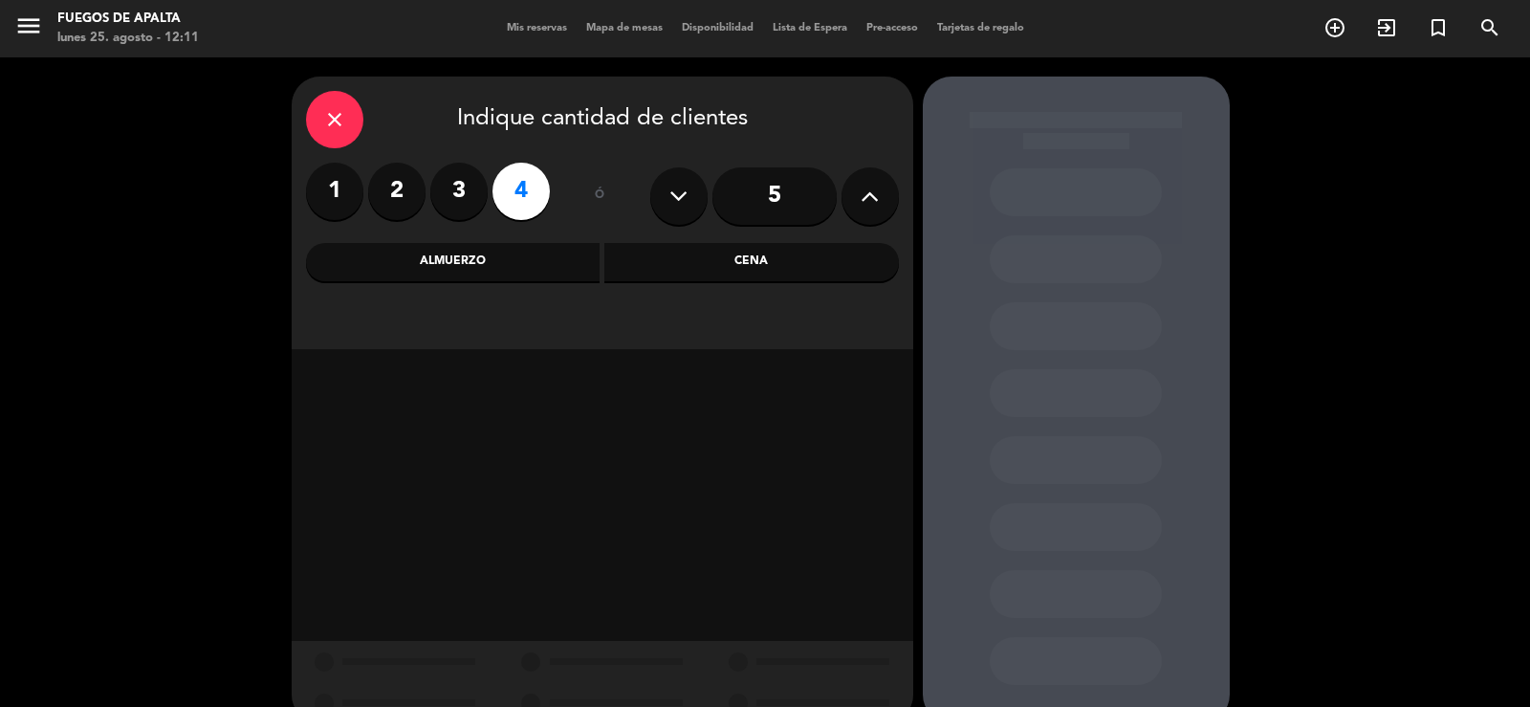
click at [474, 265] on div "Almuerzo" at bounding box center [453, 262] width 294 height 38
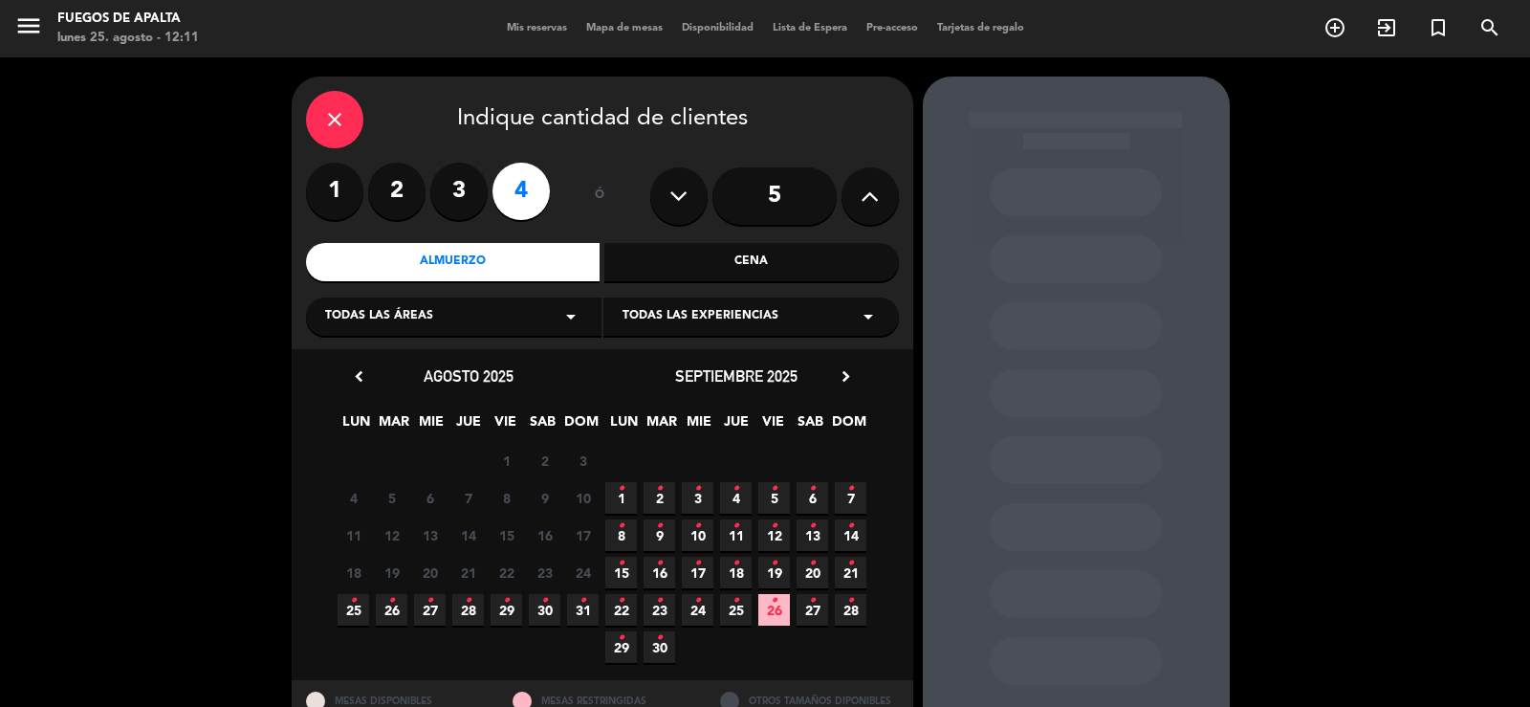
click at [538, 609] on span "30 •" at bounding box center [545, 610] width 32 height 32
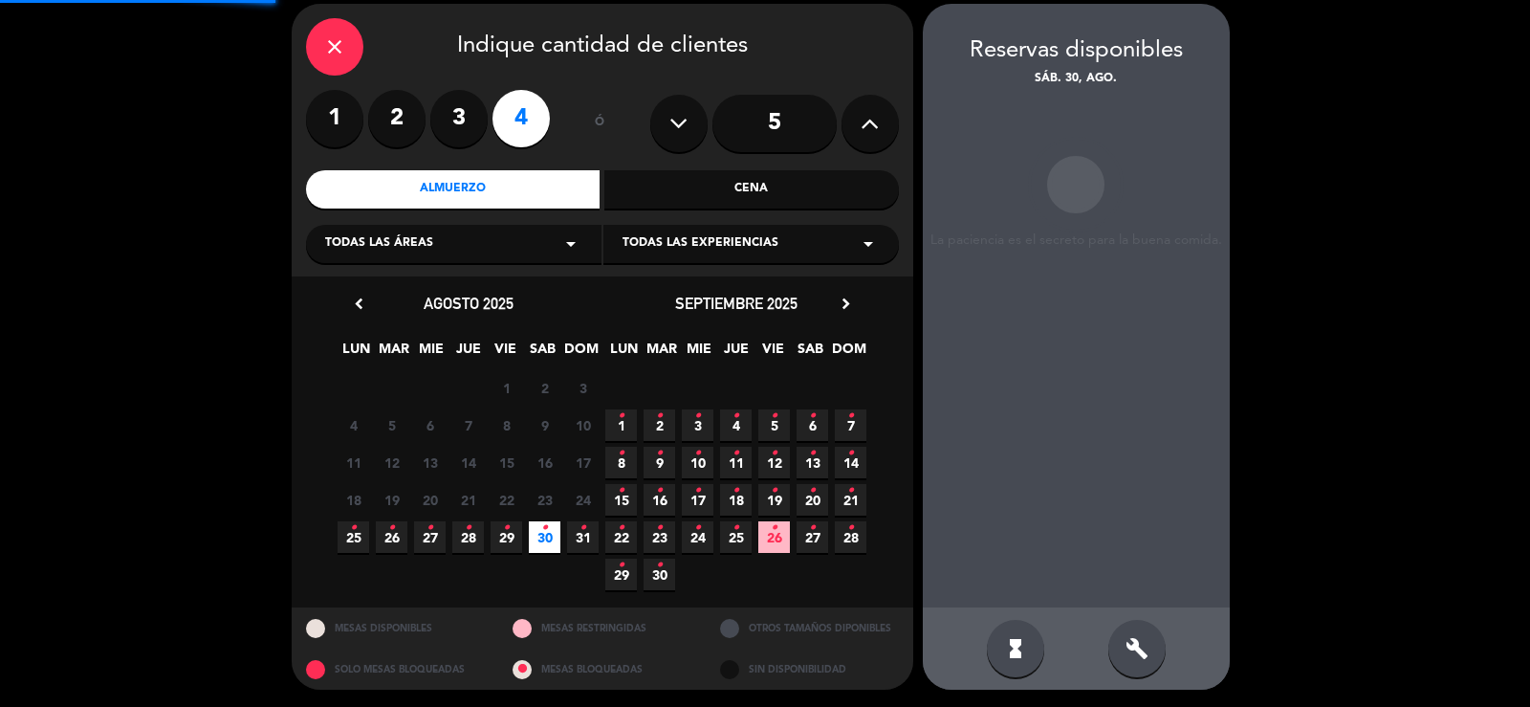
scroll to position [74, 0]
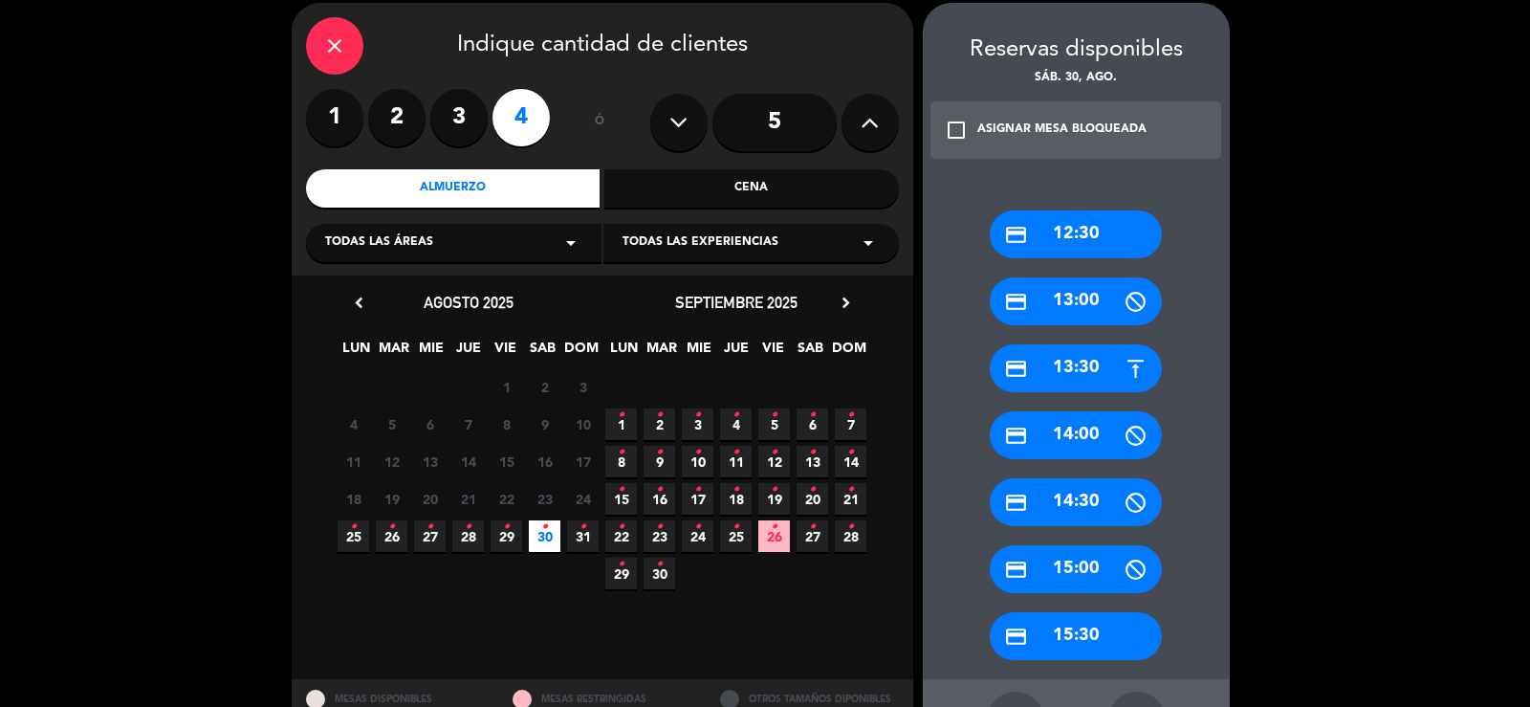
click at [1073, 307] on div "credit_card 13:00" at bounding box center [1075, 301] width 172 height 48
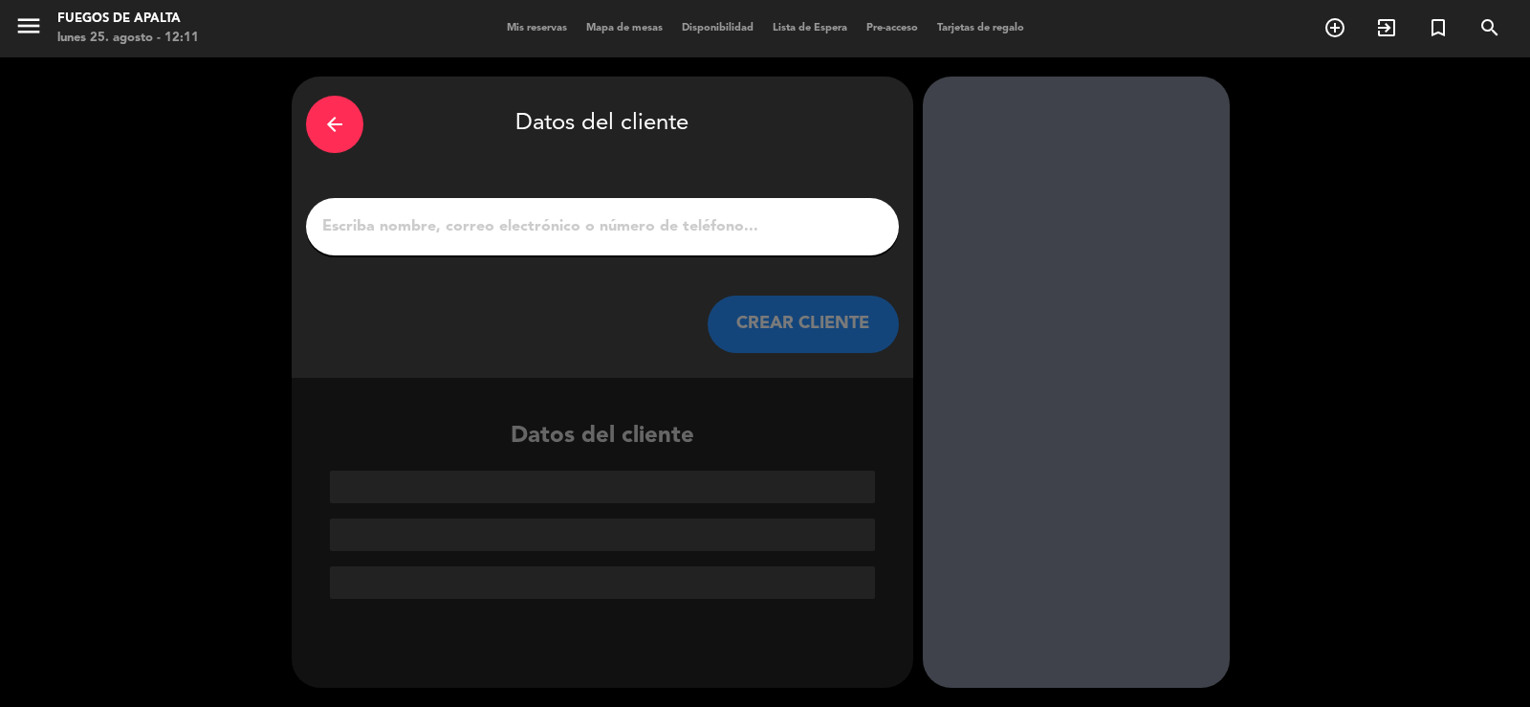
click at [744, 230] on input "1" at bounding box center [602, 226] width 564 height 27
paste input "[PERSON_NAME]"
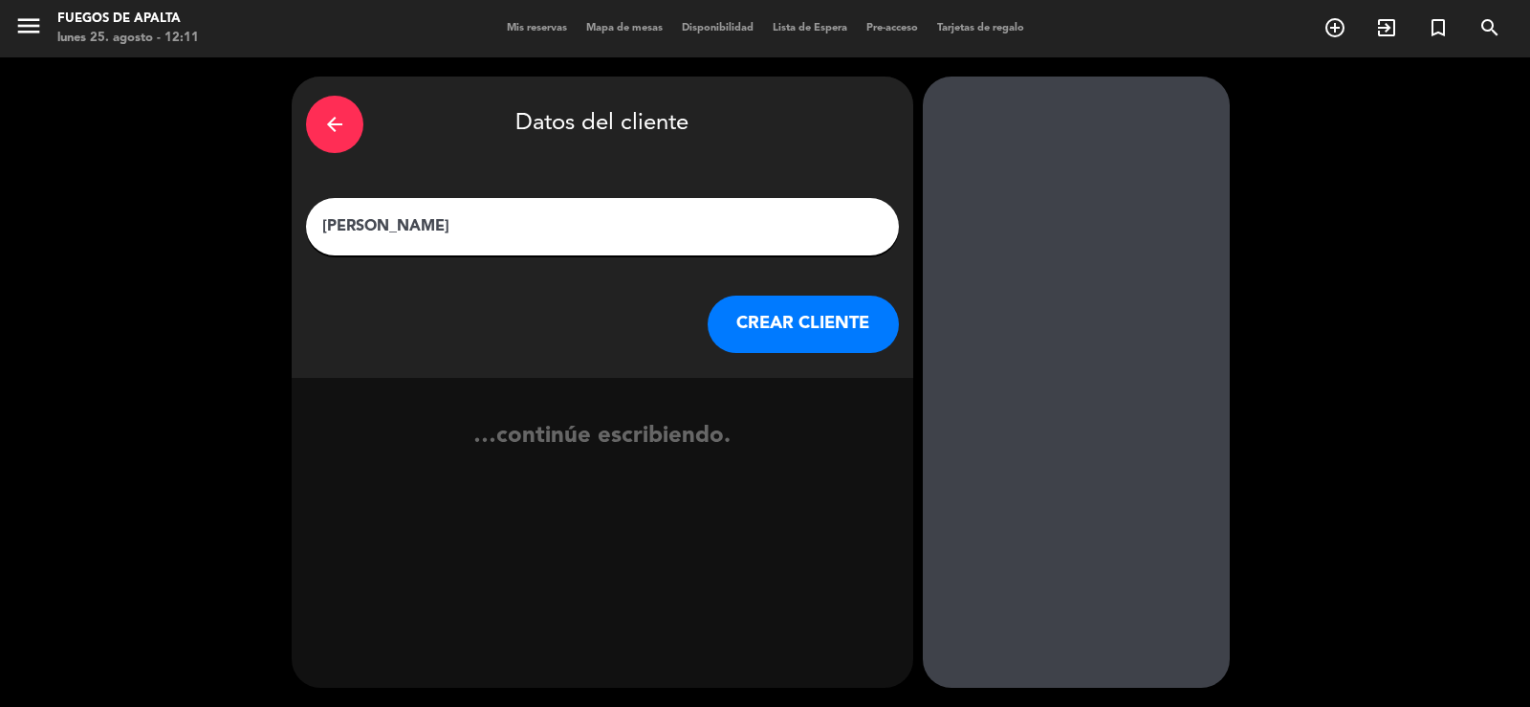
type input "[PERSON_NAME]"
click at [858, 342] on button "CREAR CLIENTE" at bounding box center [802, 323] width 191 height 57
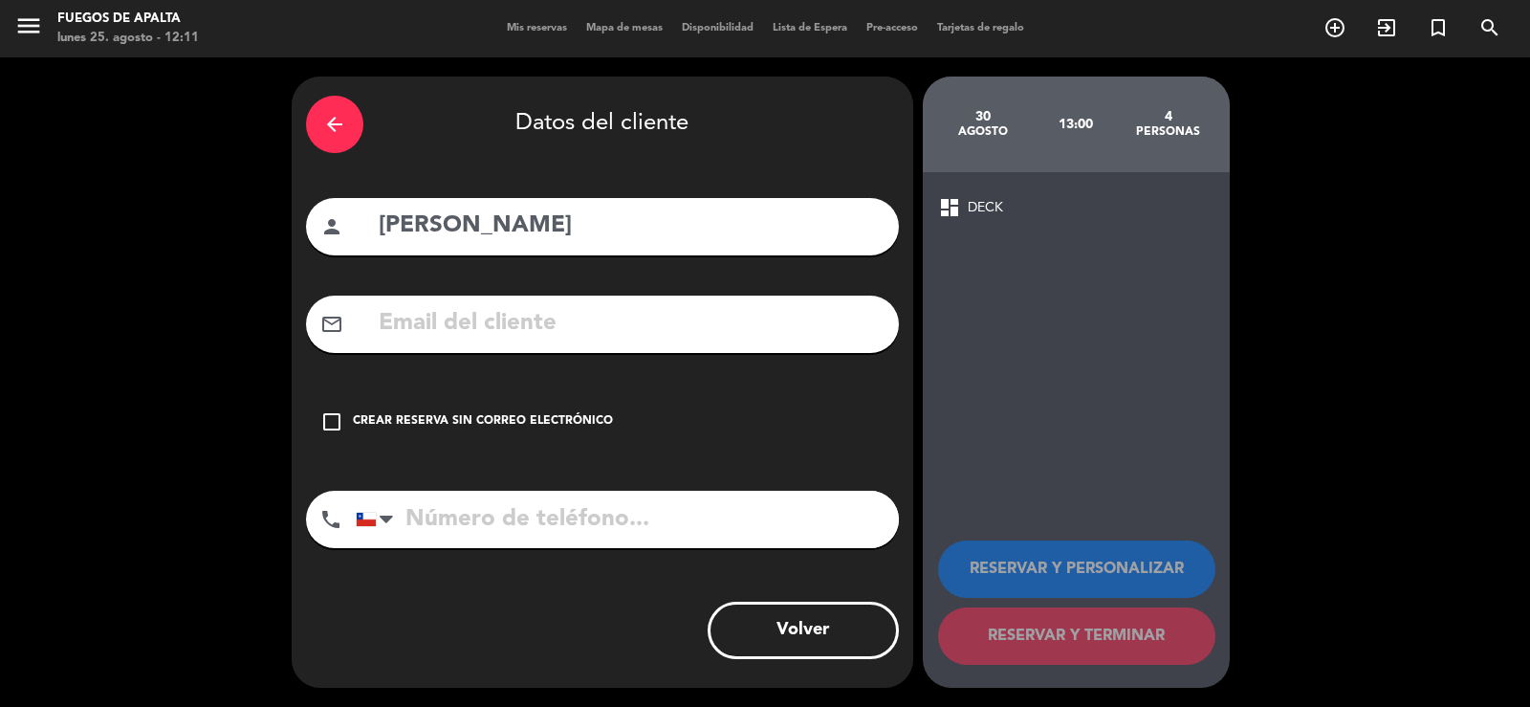
click at [557, 329] on input "text" at bounding box center [631, 323] width 508 height 39
paste input "[EMAIL_ADDRESS][DOMAIN_NAME]"
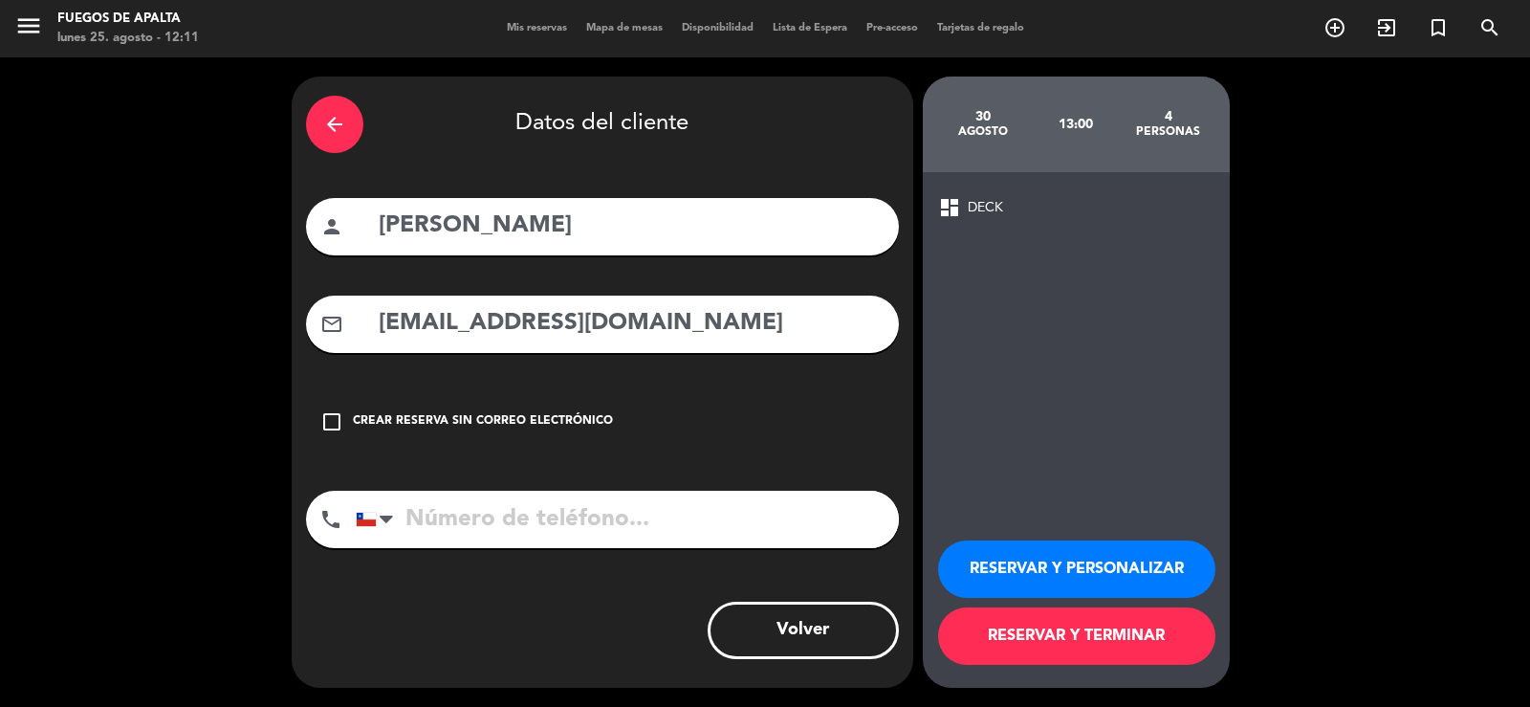
type input "[EMAIL_ADDRESS][DOMAIN_NAME]"
click at [1149, 576] on button "RESERVAR Y PERSONALIZAR" at bounding box center [1076, 568] width 277 height 57
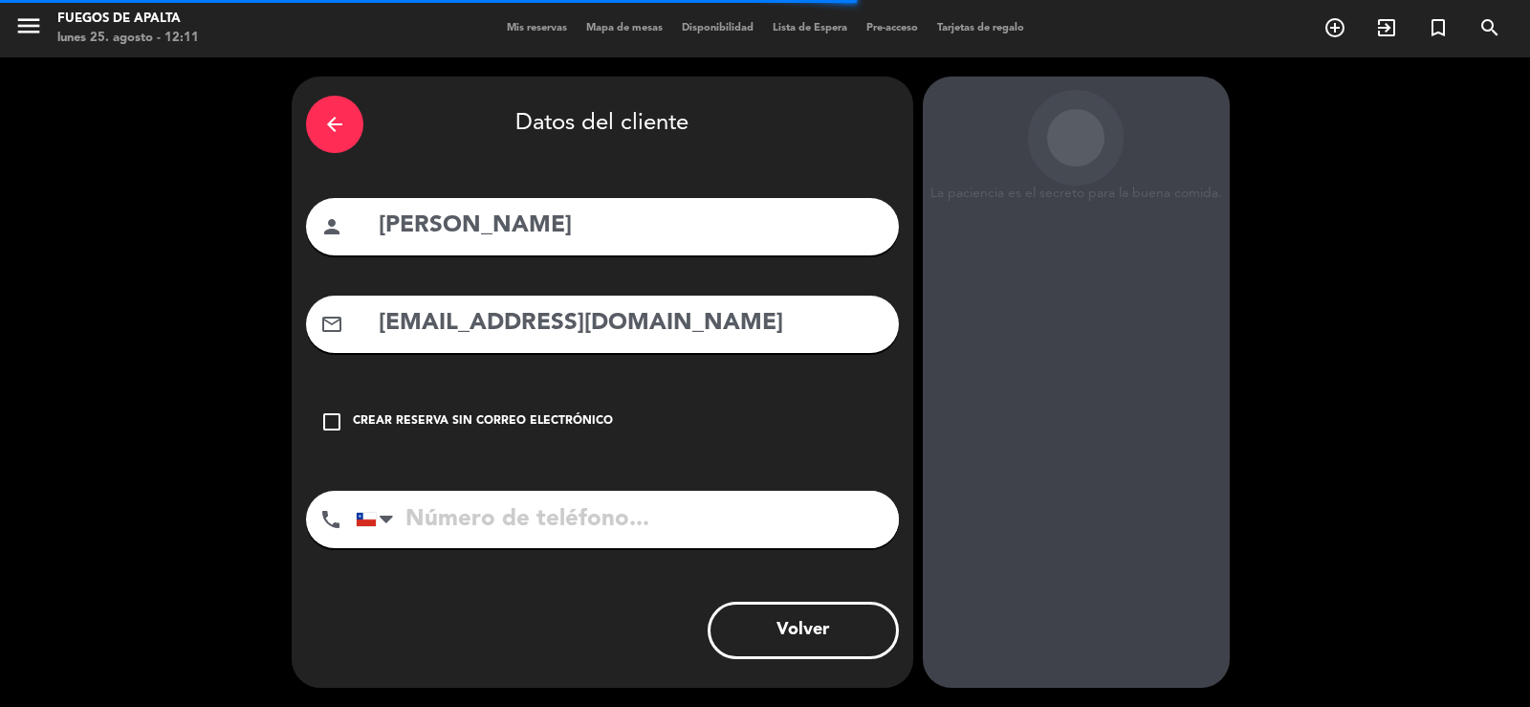
scroll to position [58, 0]
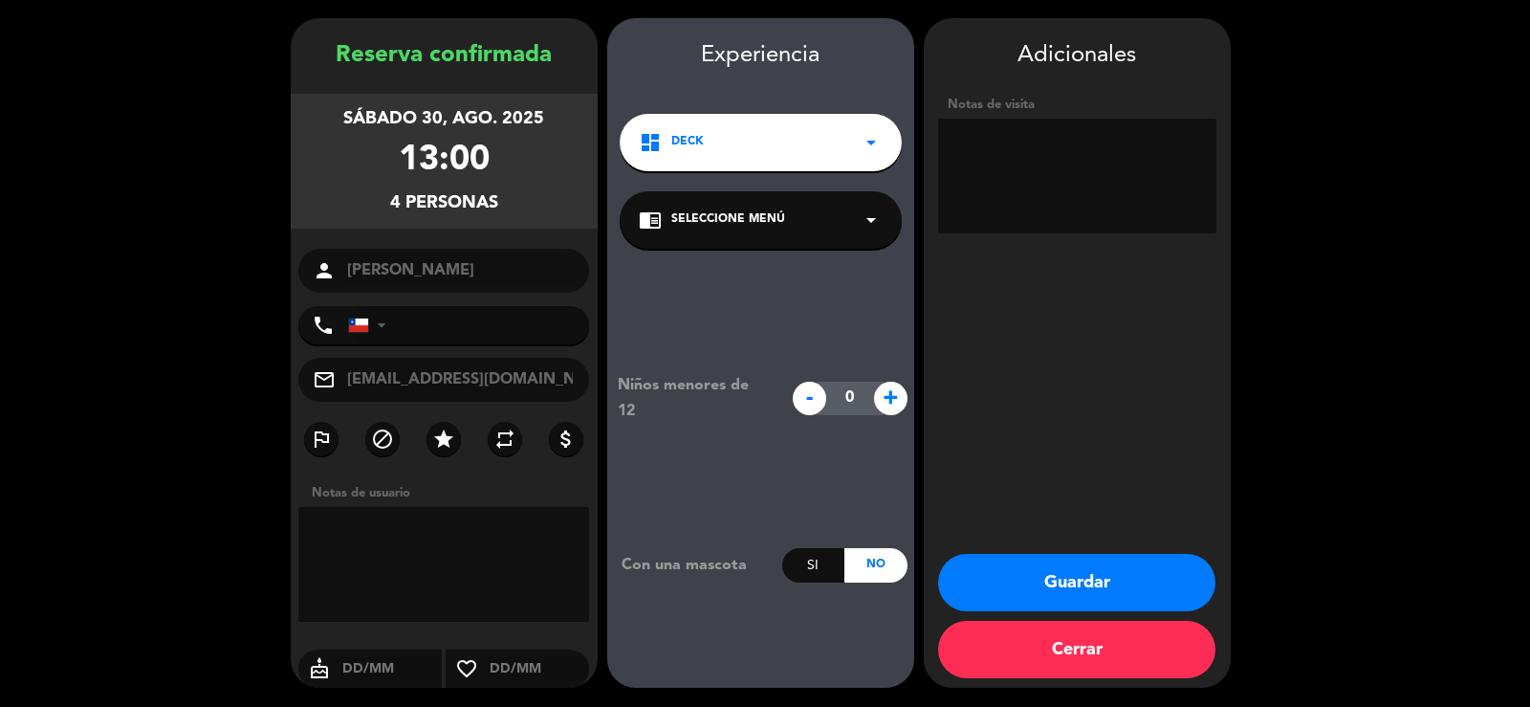
click at [981, 174] on textarea at bounding box center [1077, 176] width 278 height 115
paste textarea "(Importador de [GEOGRAPHIC_DATA]) para [GEOGRAPHIC_DATA]."
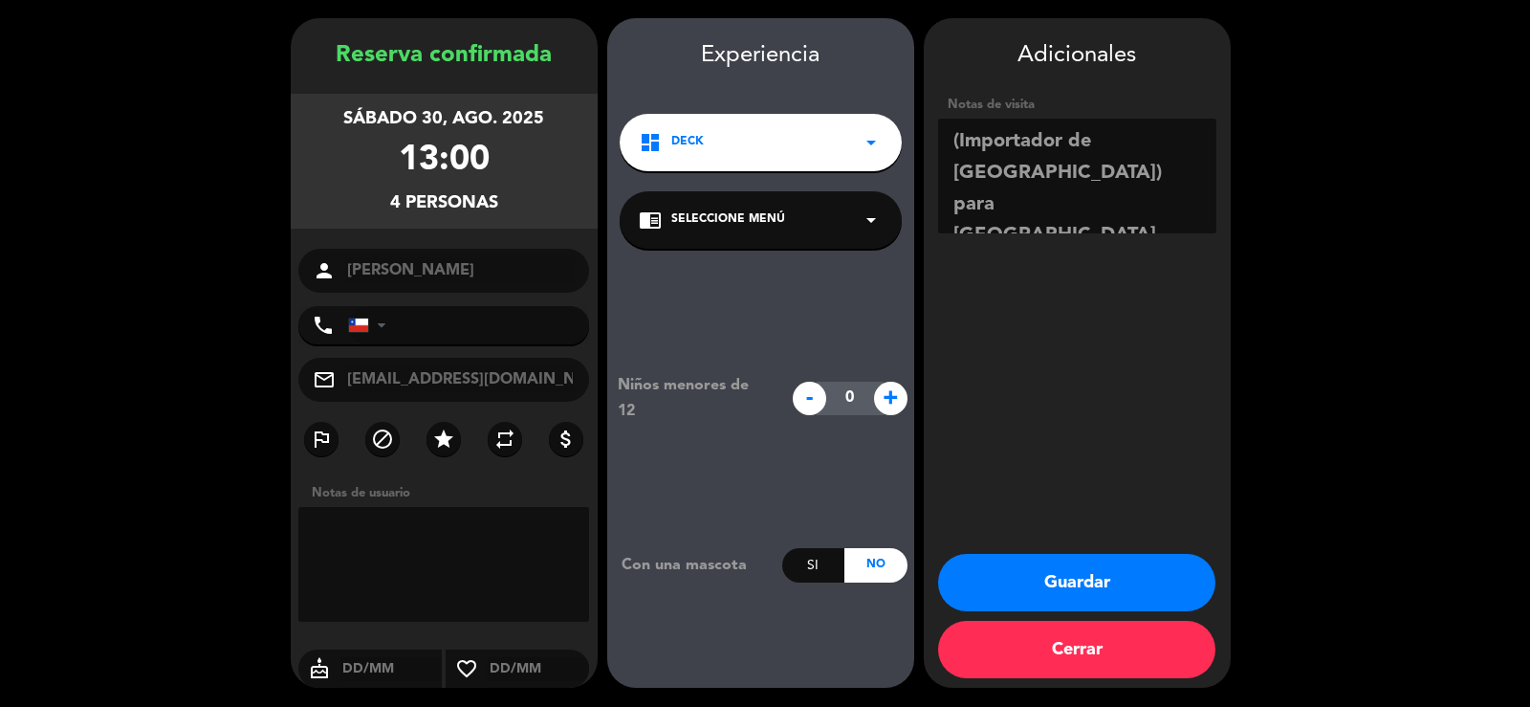
paste textarea "Almuerzo paga el cliente con vino de cortesía de [PERSON_NAME]"
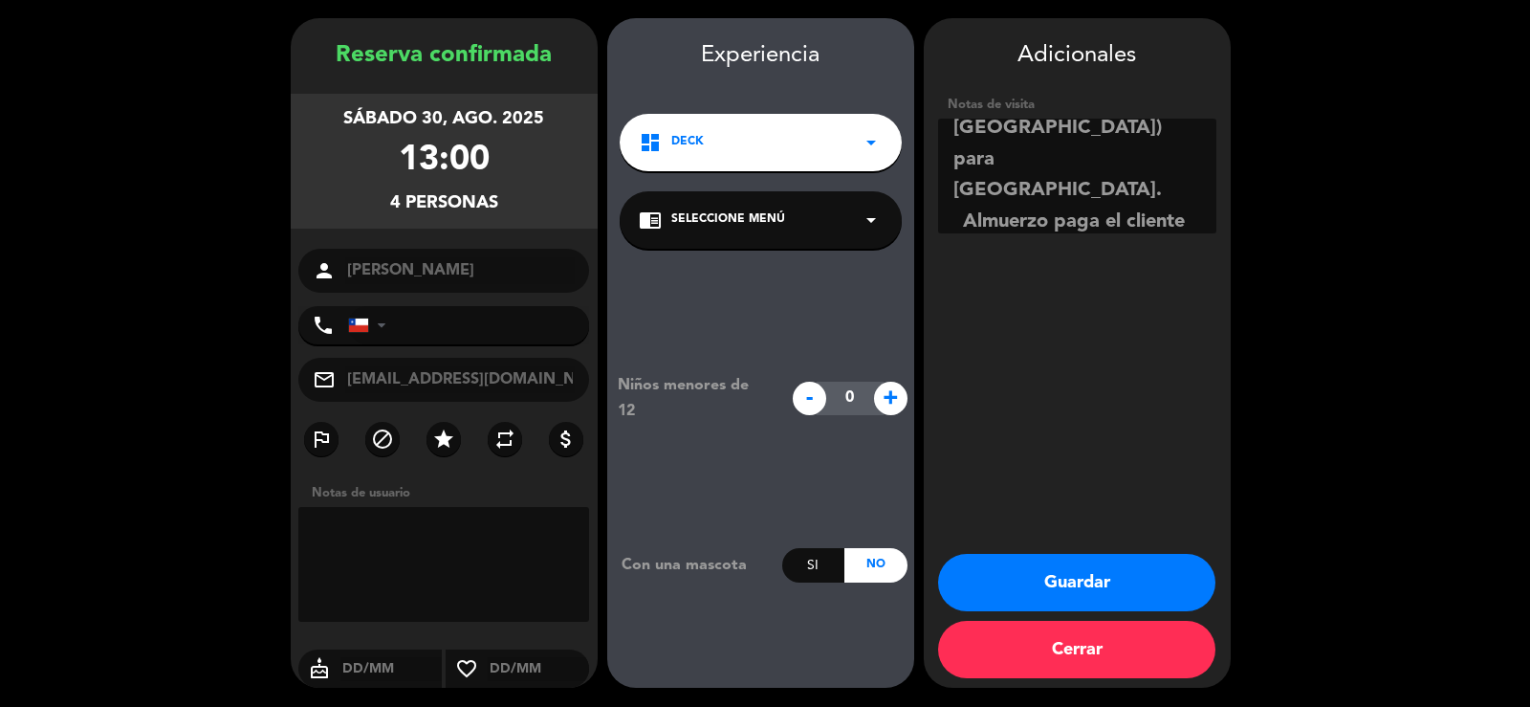
type textarea "(Importador de [GEOGRAPHIC_DATA]) para [GEOGRAPHIC_DATA]. Almuerzo paga el clie…"
click at [1088, 575] on button "Guardar" at bounding box center [1076, 582] width 277 height 57
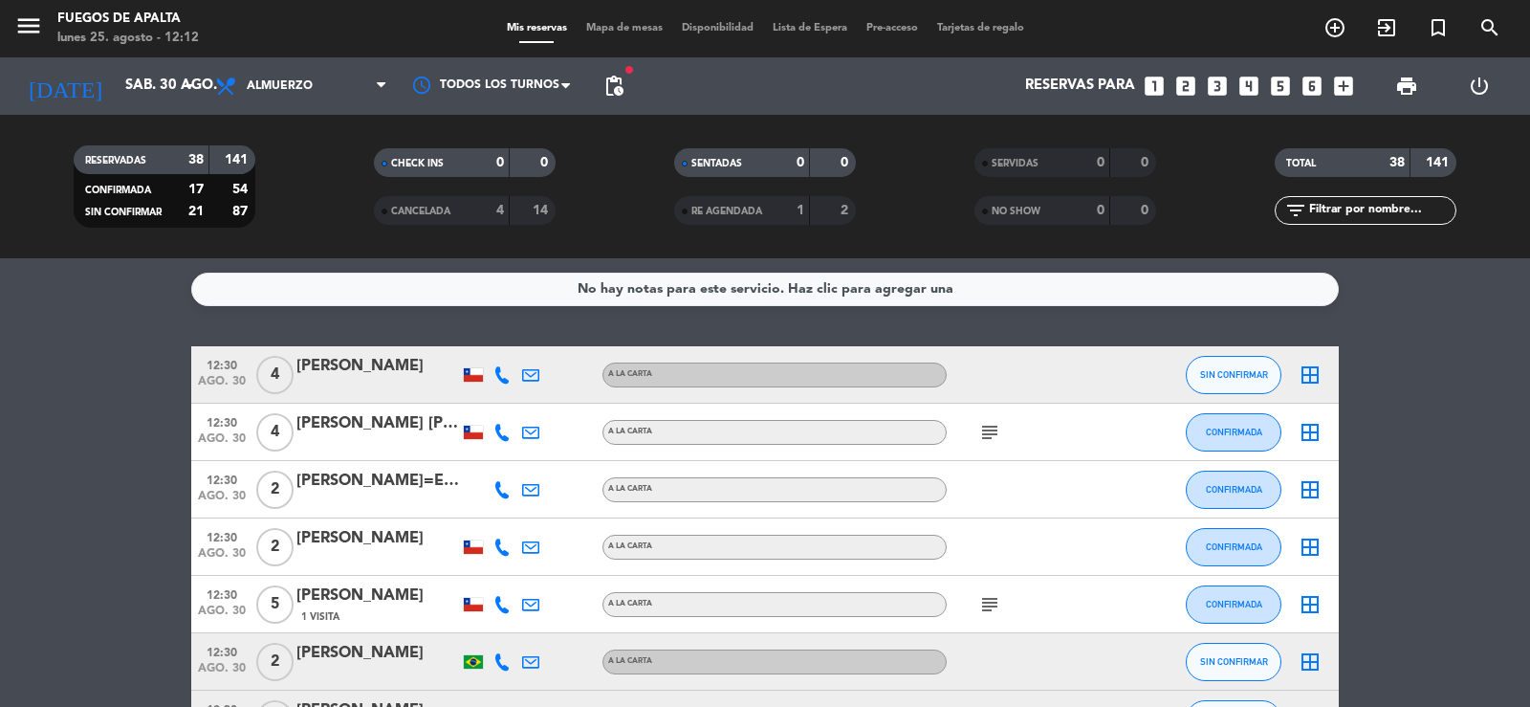
click at [989, 435] on icon "subject" at bounding box center [989, 432] width 23 height 23
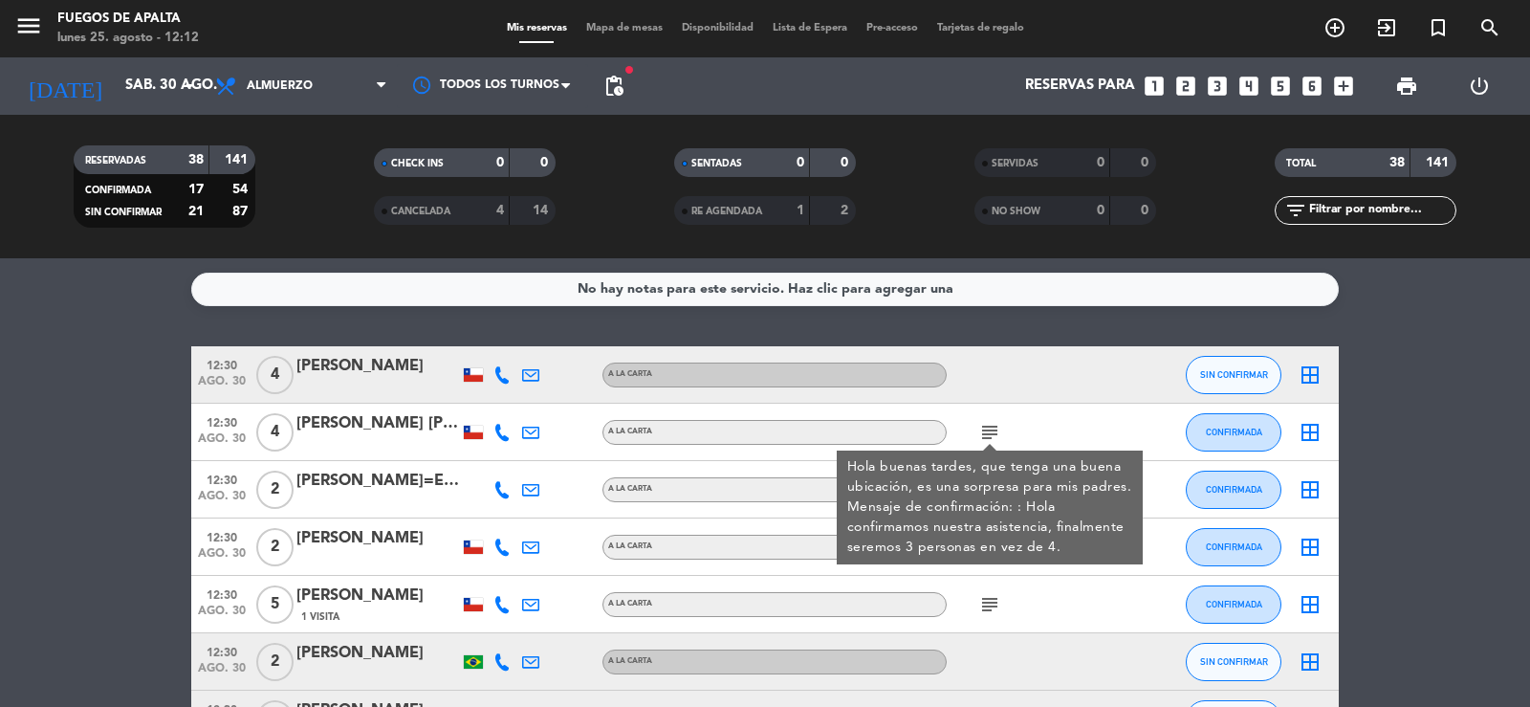
click at [989, 435] on icon "subject" at bounding box center [989, 432] width 23 height 23
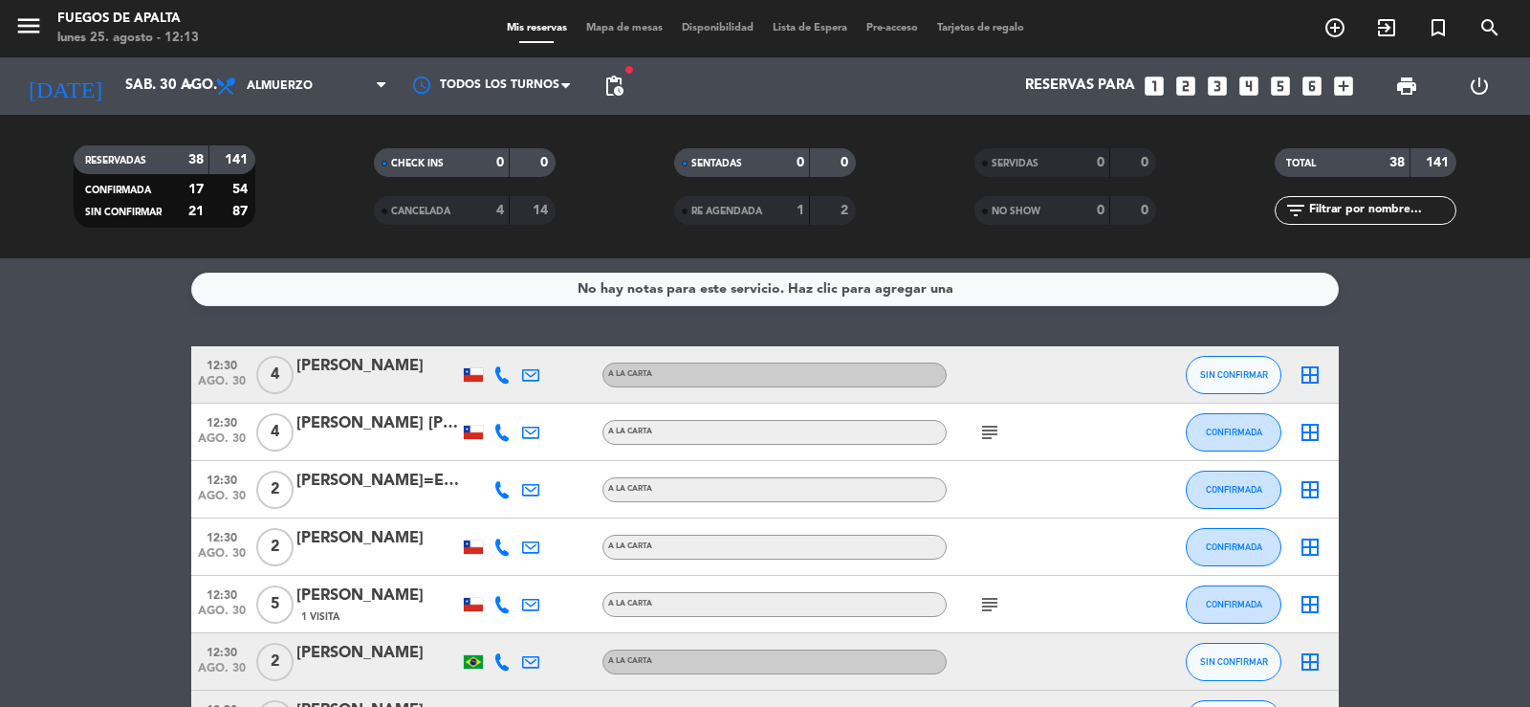
click at [399, 487] on div "[PERSON_NAME]=E1=F1ez [PERSON_NAME]" at bounding box center [377, 480] width 163 height 25
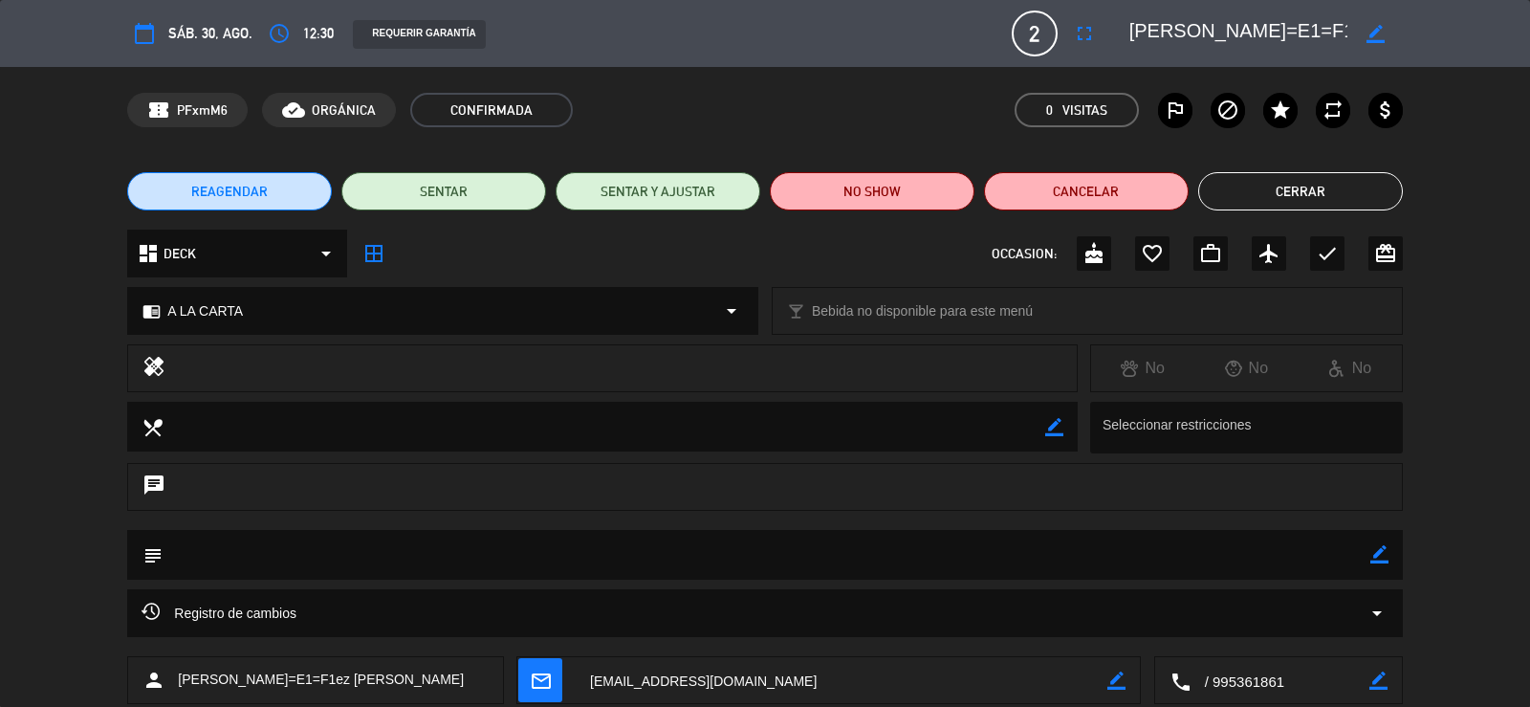
click at [1248, 187] on button "Cerrar" at bounding box center [1300, 191] width 205 height 38
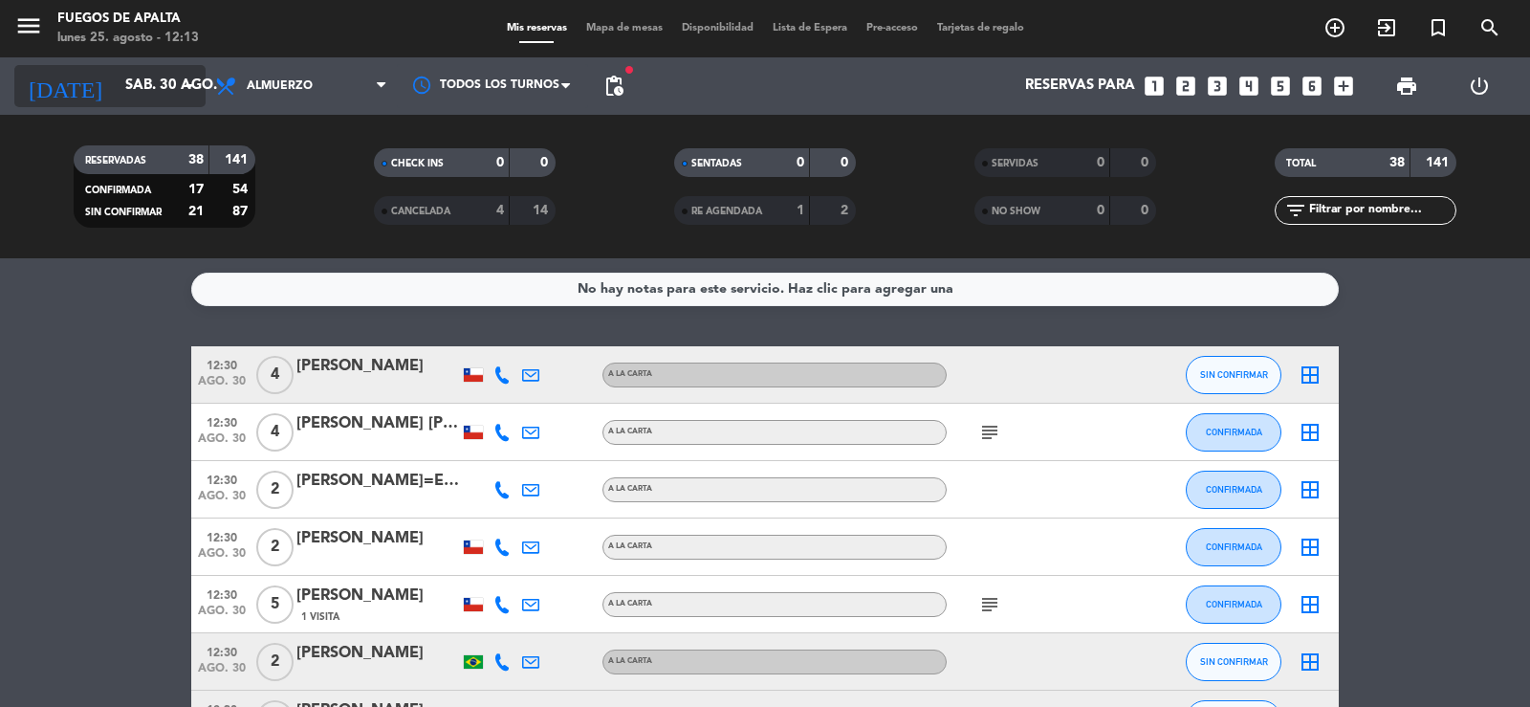
click at [116, 77] on input "sáb. 30 ago." at bounding box center [208, 86] width 185 height 36
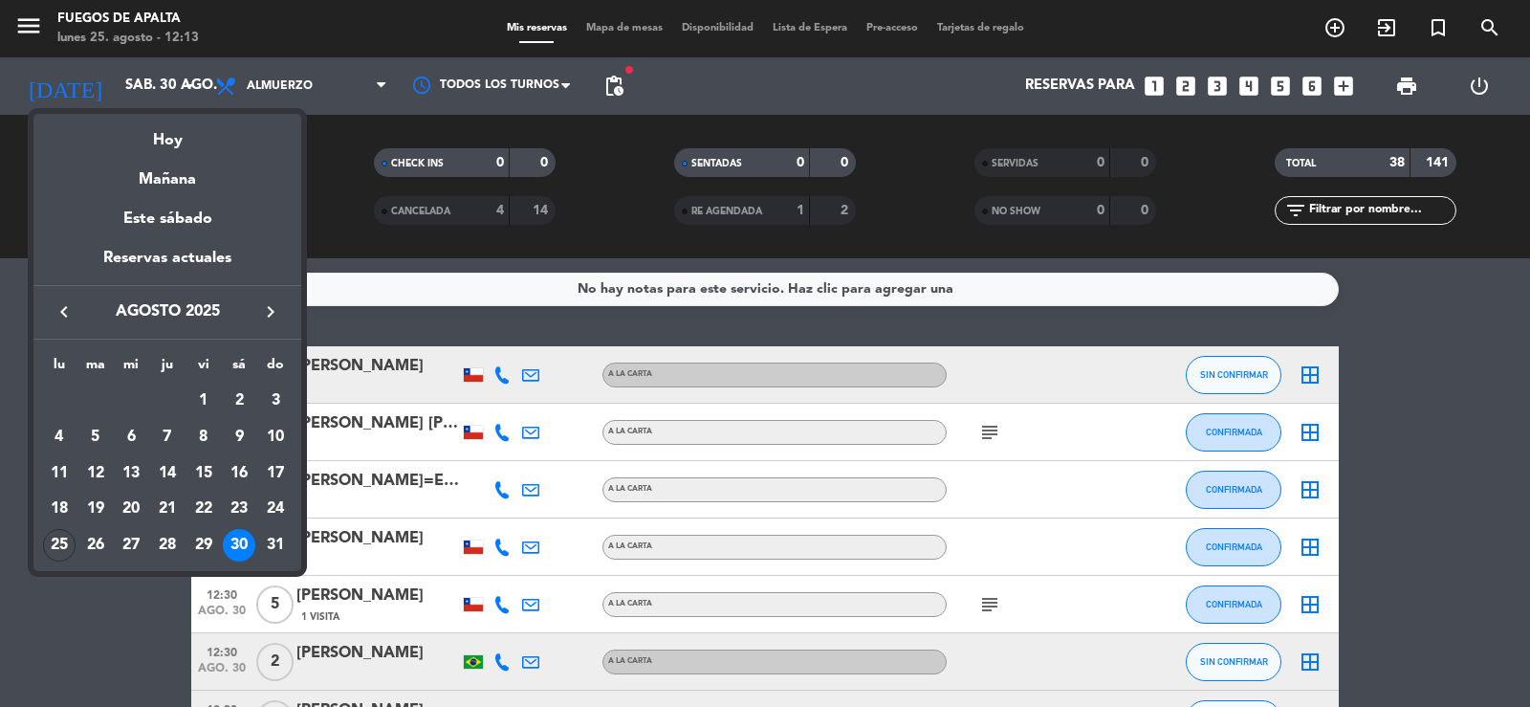
click at [266, 302] on icon "keyboard_arrow_right" at bounding box center [270, 311] width 23 height 23
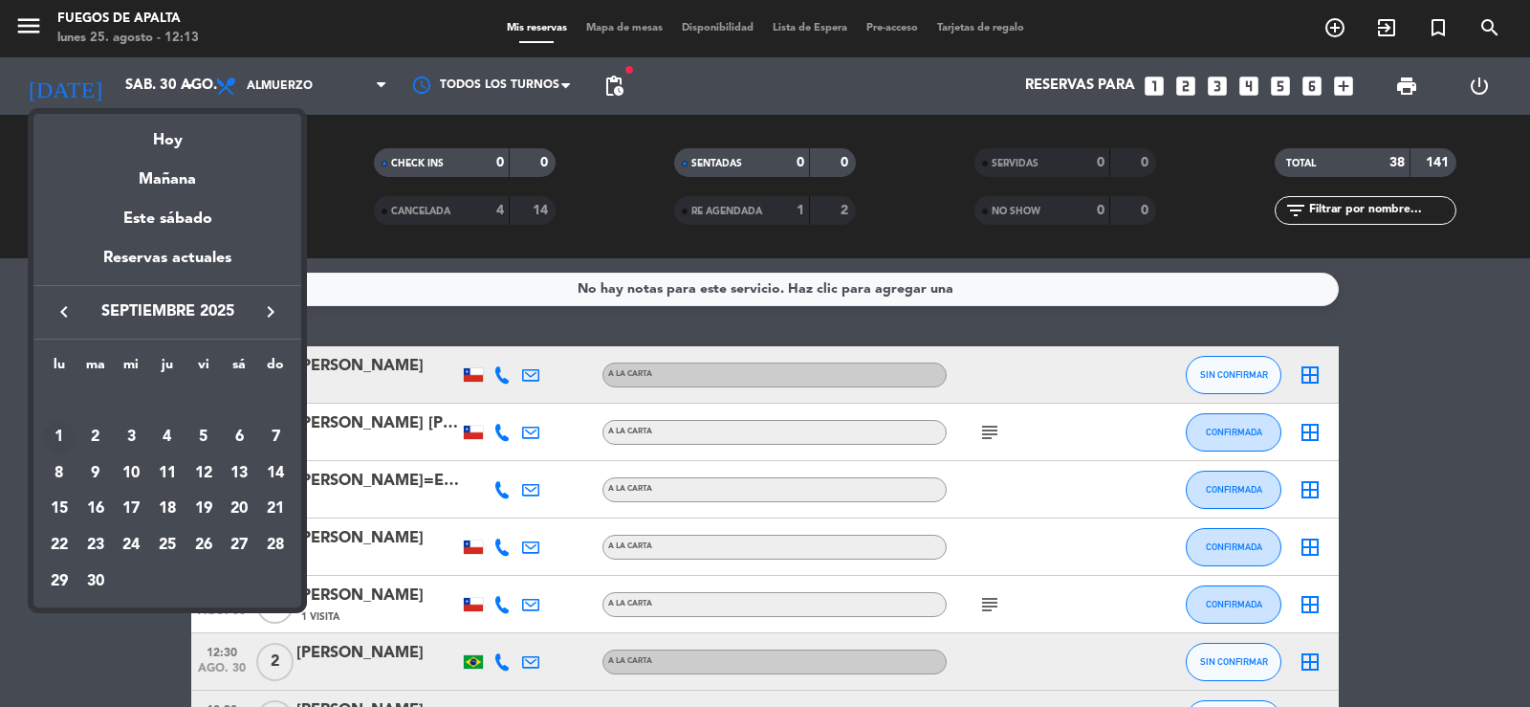
click at [59, 433] on div "1" at bounding box center [59, 437] width 33 height 33
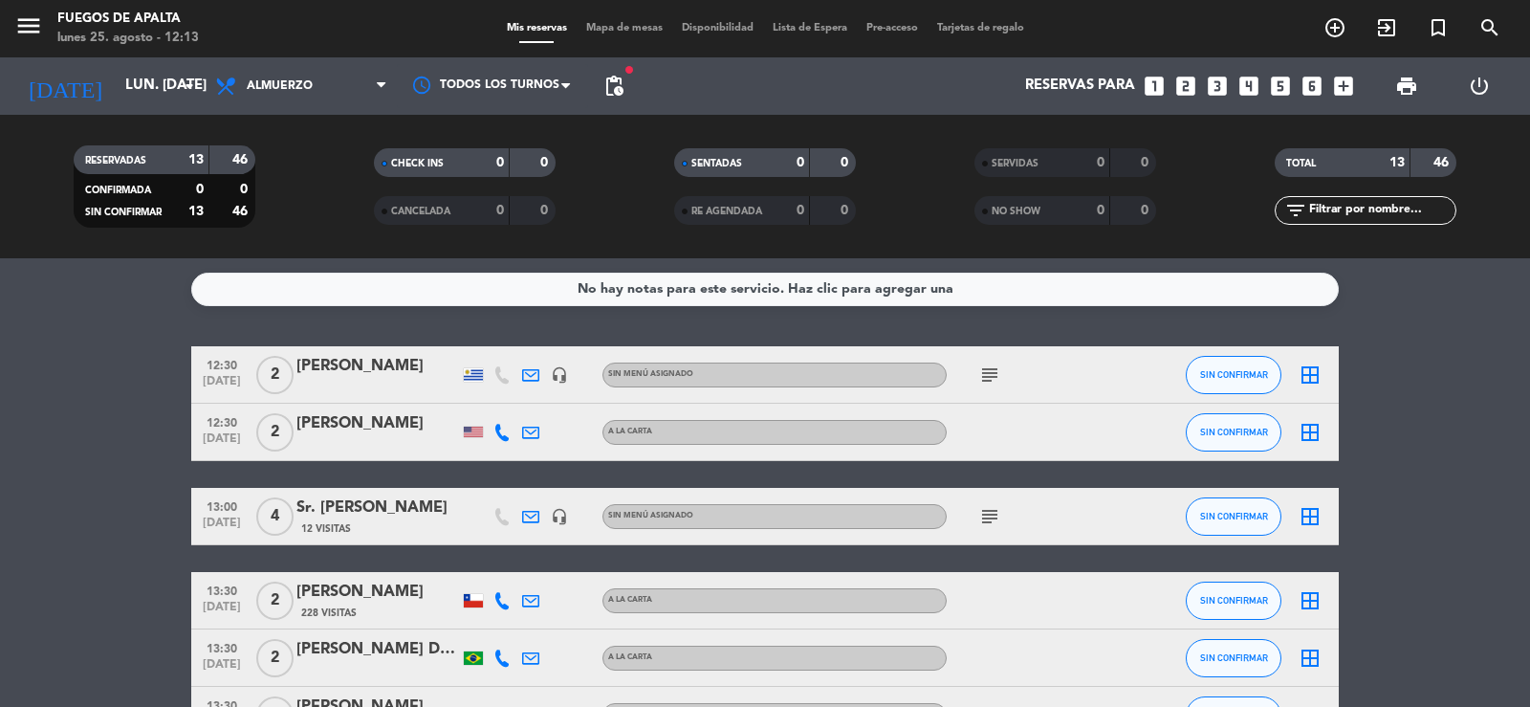
click at [990, 364] on icon "subject" at bounding box center [989, 374] width 23 height 23
click at [976, 510] on span "subject" at bounding box center [989, 516] width 29 height 23
click at [985, 517] on icon "subject" at bounding box center [989, 516] width 23 height 23
click at [986, 519] on icon "subject" at bounding box center [989, 516] width 23 height 23
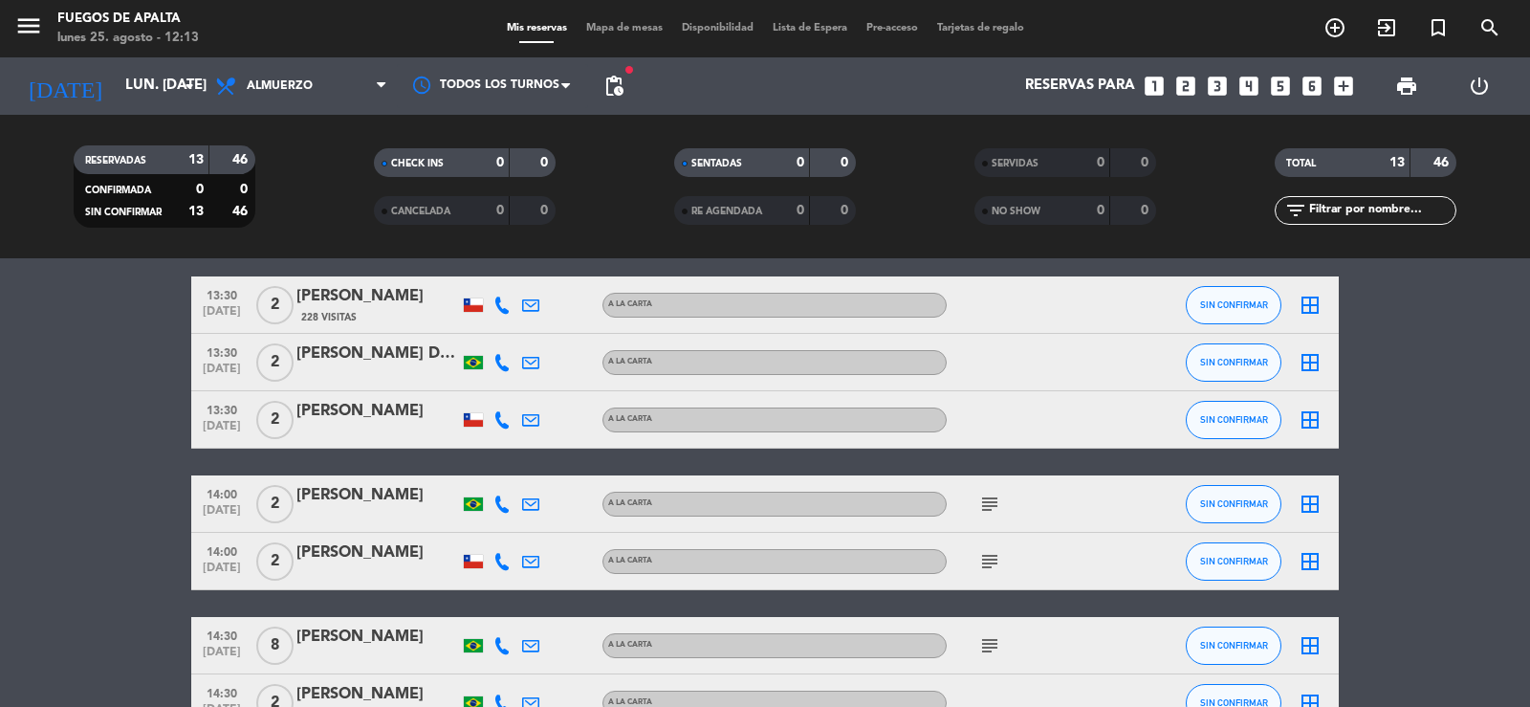
scroll to position [350, 0]
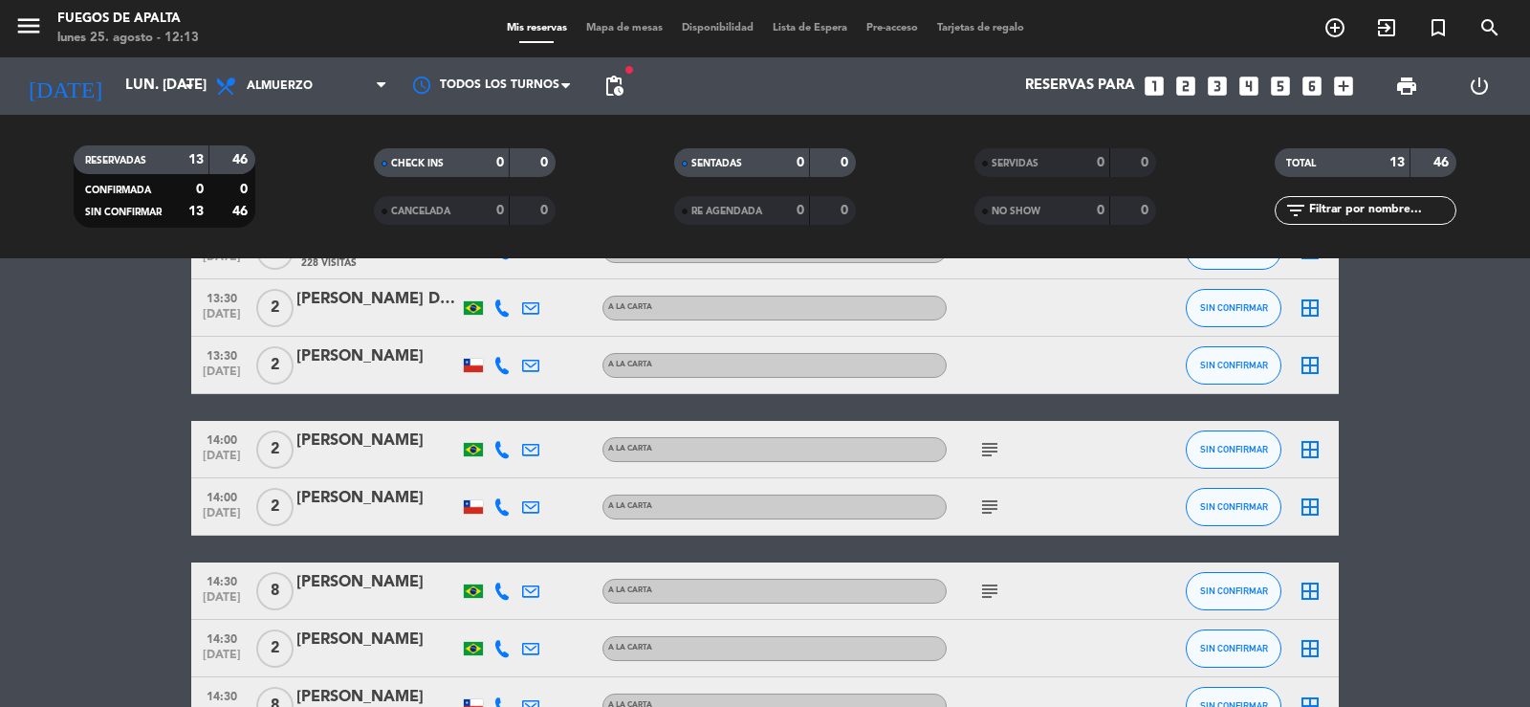
click at [993, 450] on icon "subject" at bounding box center [989, 449] width 23 height 23
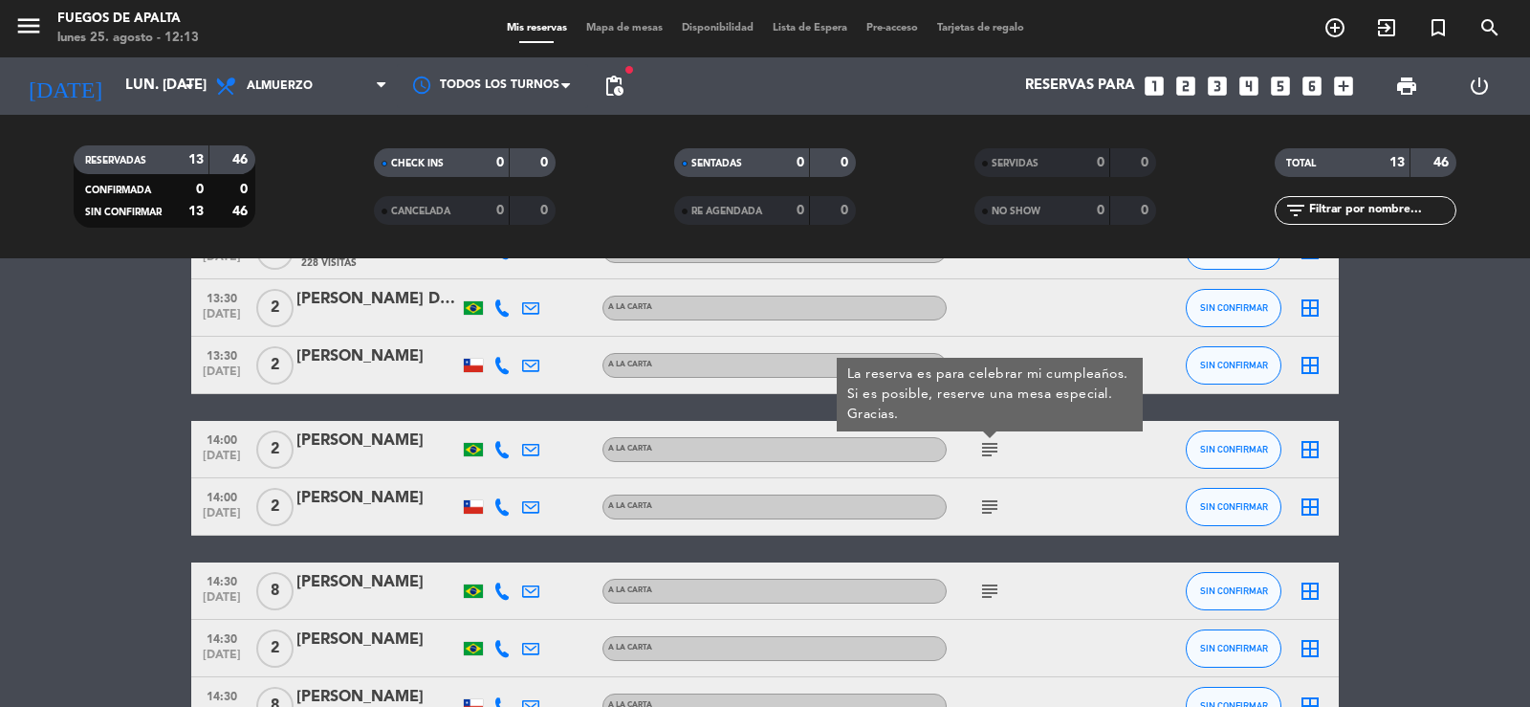
click at [368, 444] on div "[PERSON_NAME]" at bounding box center [377, 440] width 163 height 25
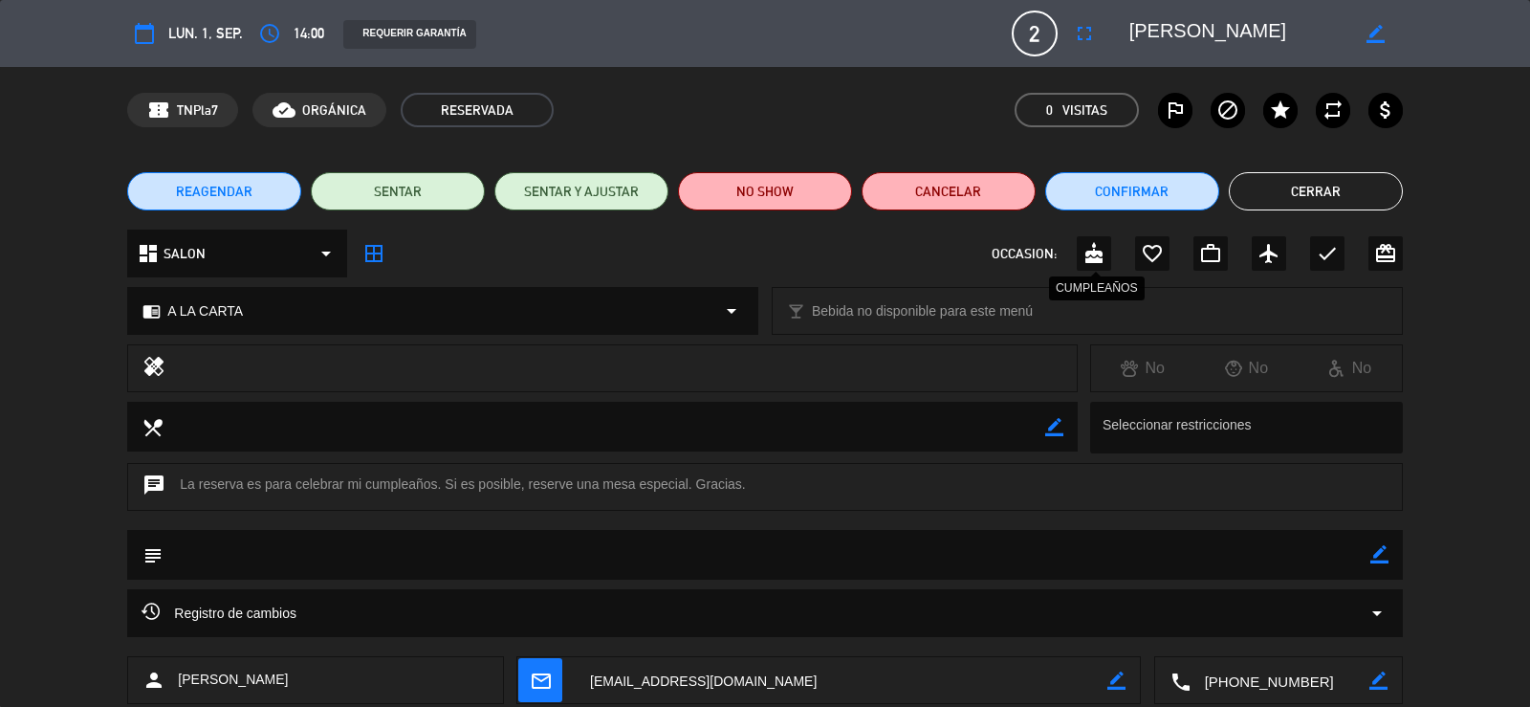
click at [1101, 258] on icon "cake" at bounding box center [1093, 253] width 23 height 23
click at [1338, 189] on button "Cerrar" at bounding box center [1316, 191] width 174 height 38
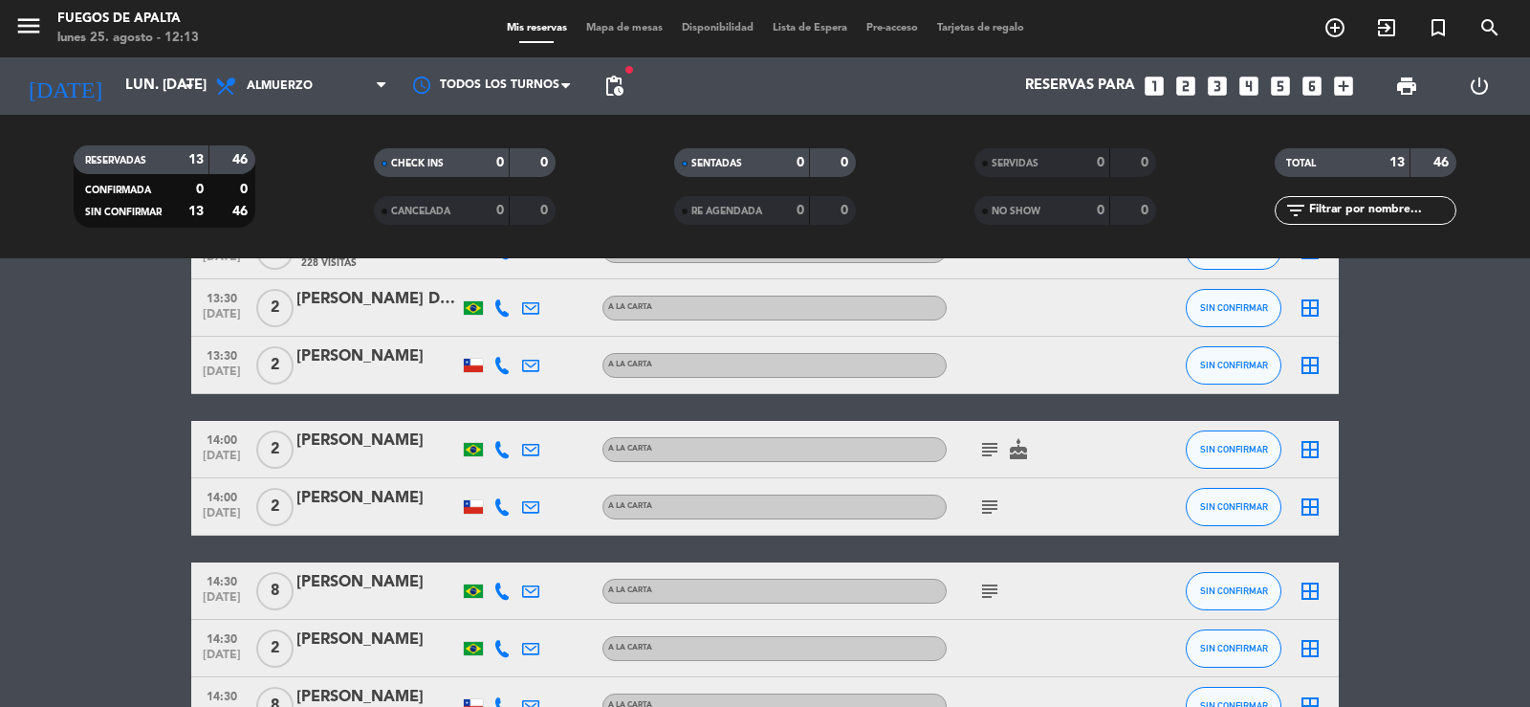
click at [986, 506] on icon "subject" at bounding box center [989, 506] width 23 height 23
click at [357, 506] on div "[PERSON_NAME]" at bounding box center [377, 498] width 163 height 25
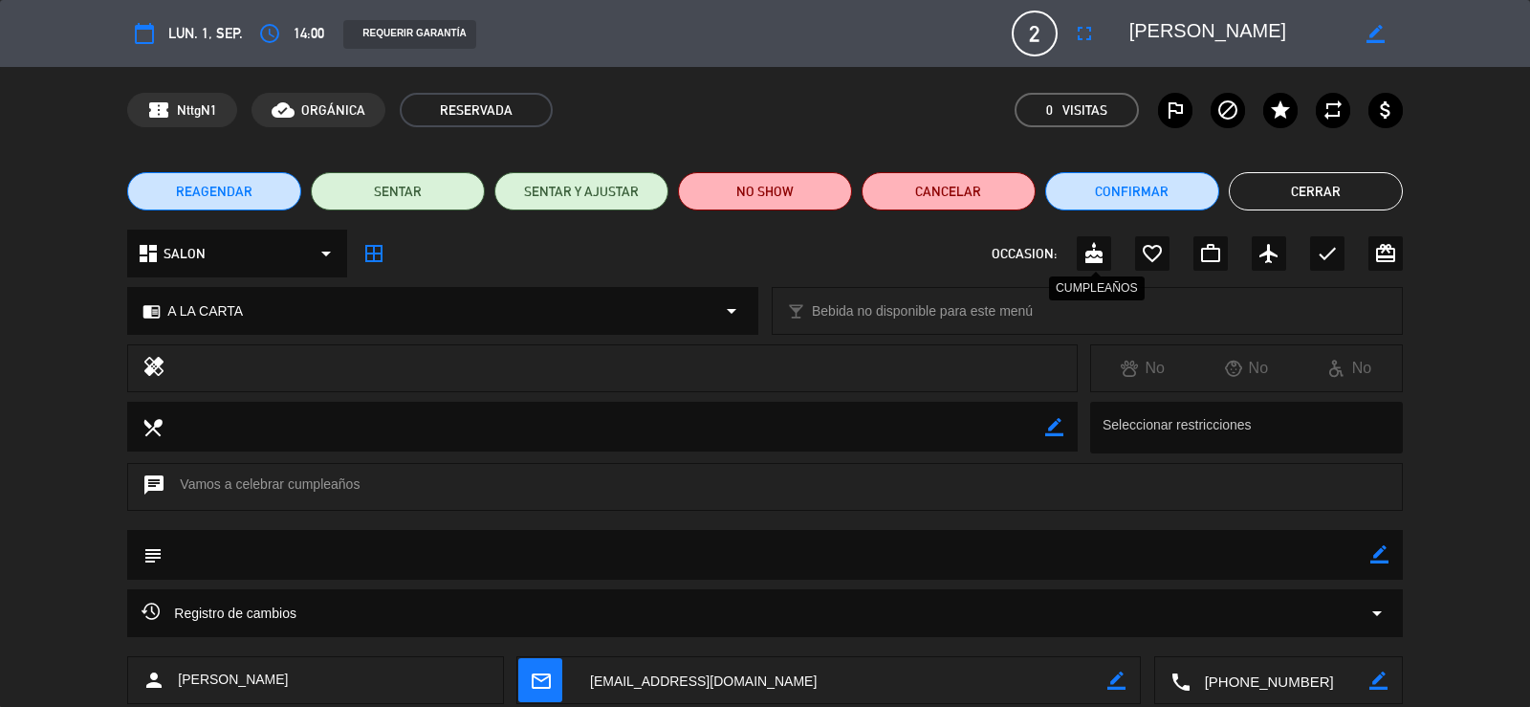
click at [1090, 252] on icon "cake" at bounding box center [1093, 253] width 23 height 23
click at [1337, 193] on button "Cerrar" at bounding box center [1316, 191] width 174 height 38
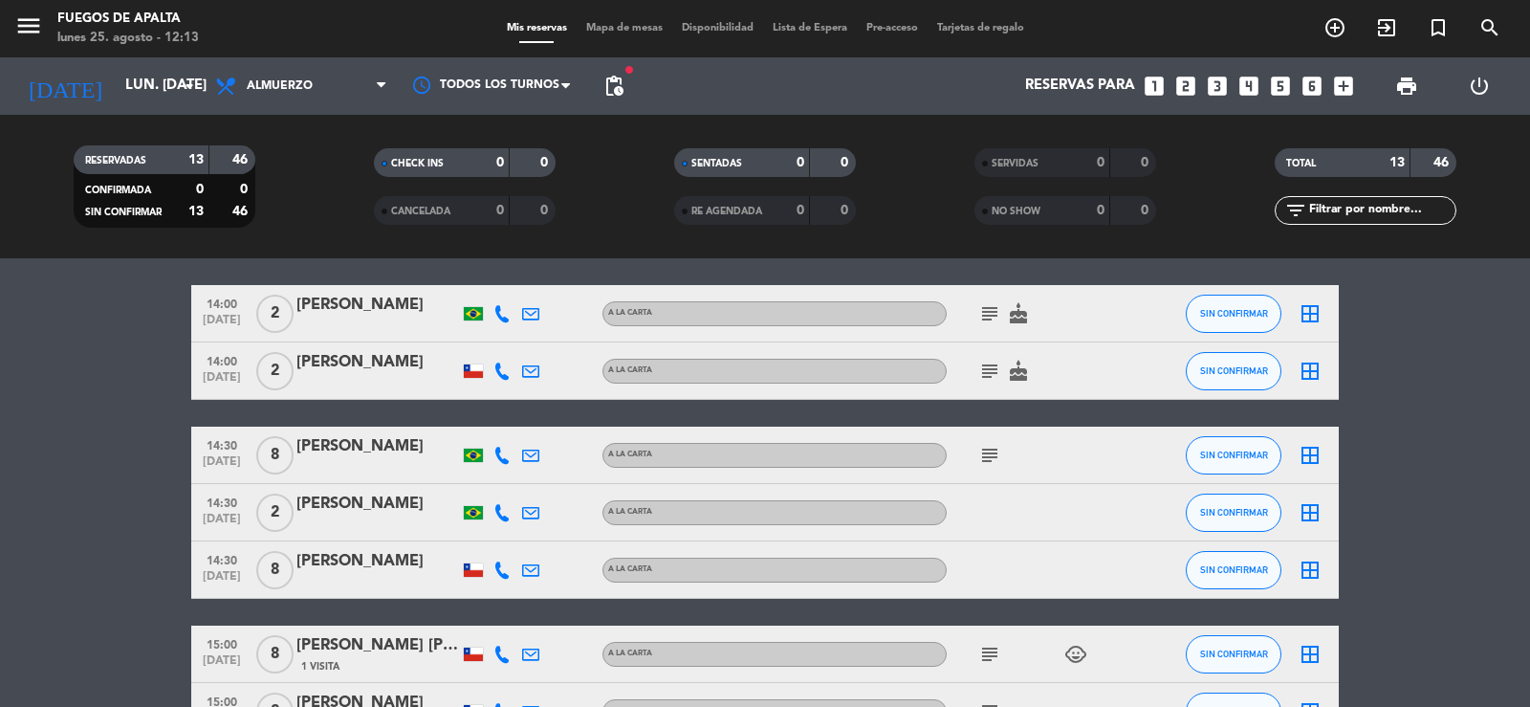
scroll to position [527, 0]
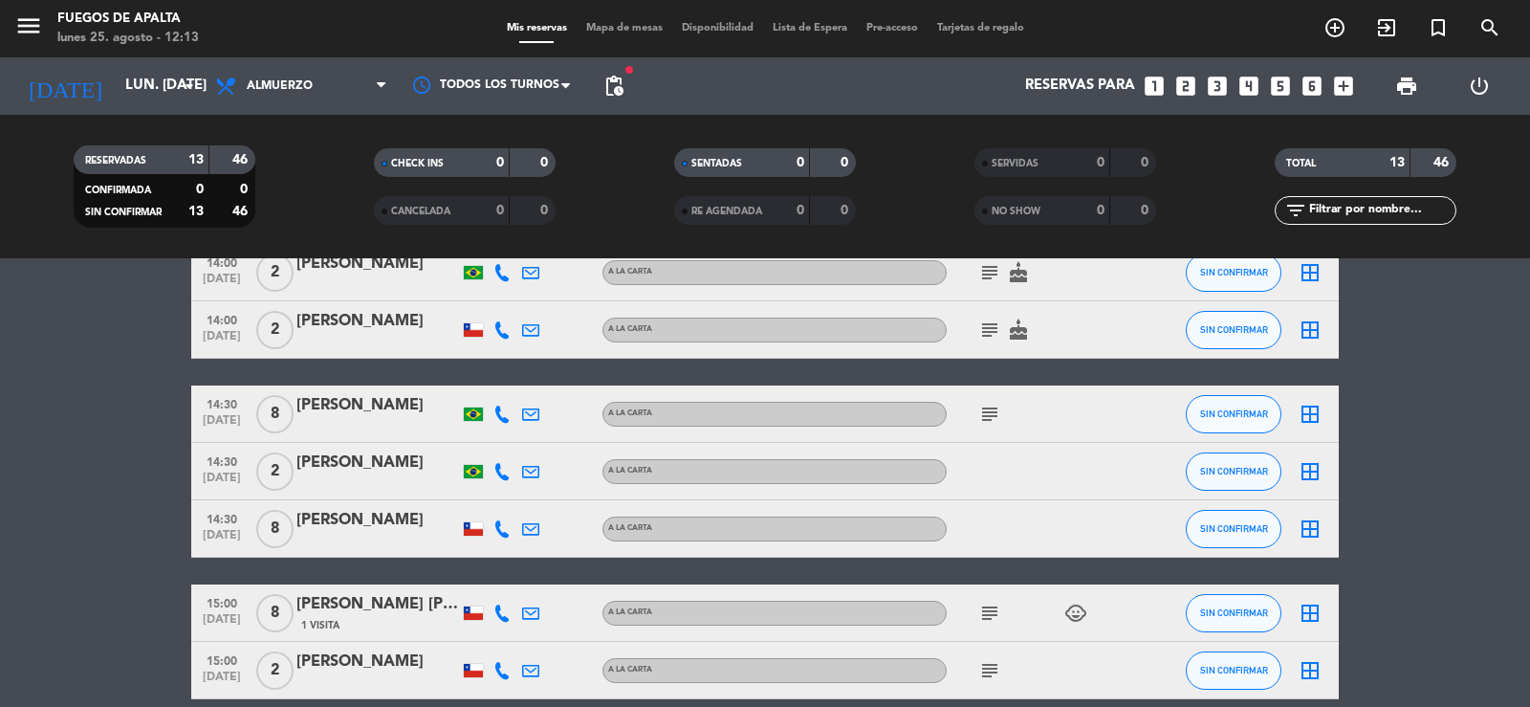
click at [993, 401] on div "subject" at bounding box center [1032, 413] width 172 height 56
click at [987, 407] on icon "subject" at bounding box center [989, 413] width 23 height 23
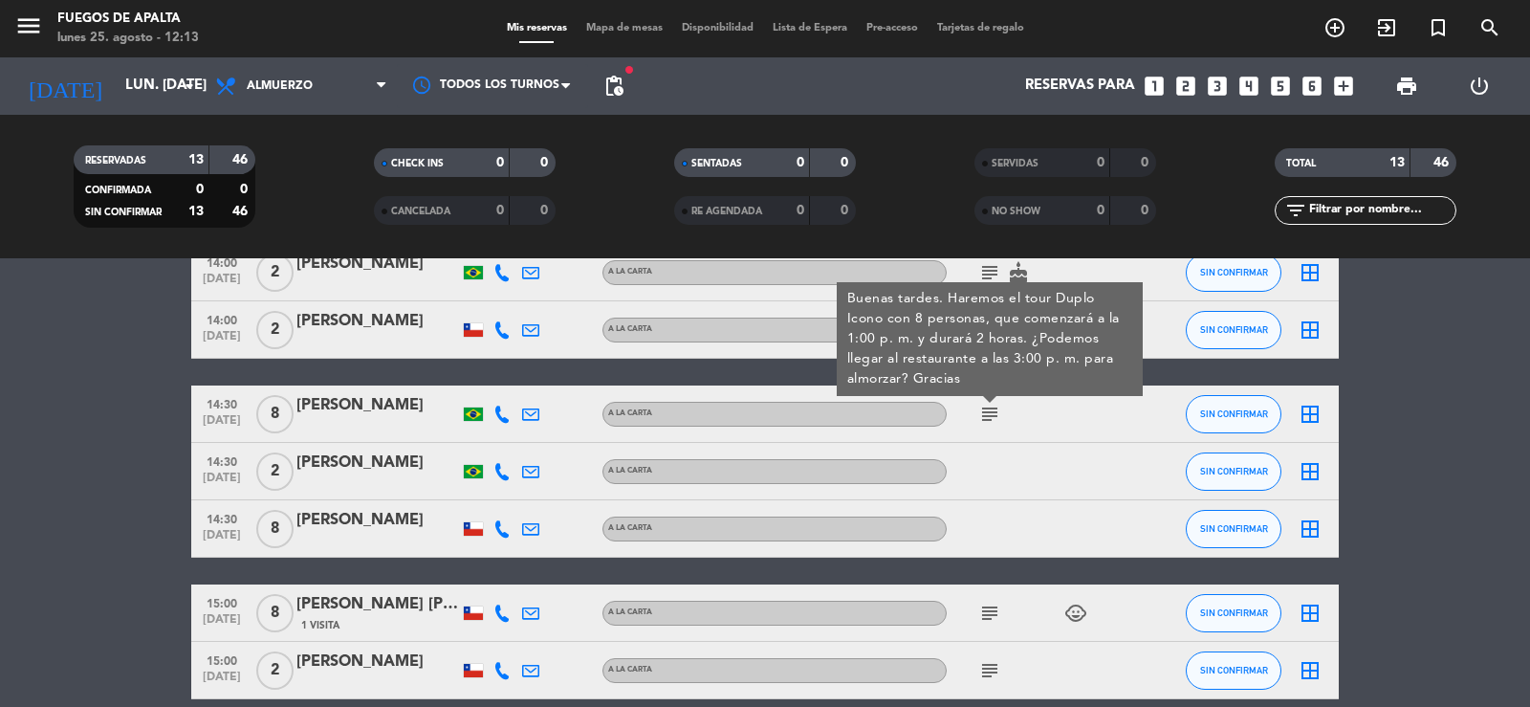
click at [378, 408] on div "[PERSON_NAME]" at bounding box center [377, 405] width 163 height 25
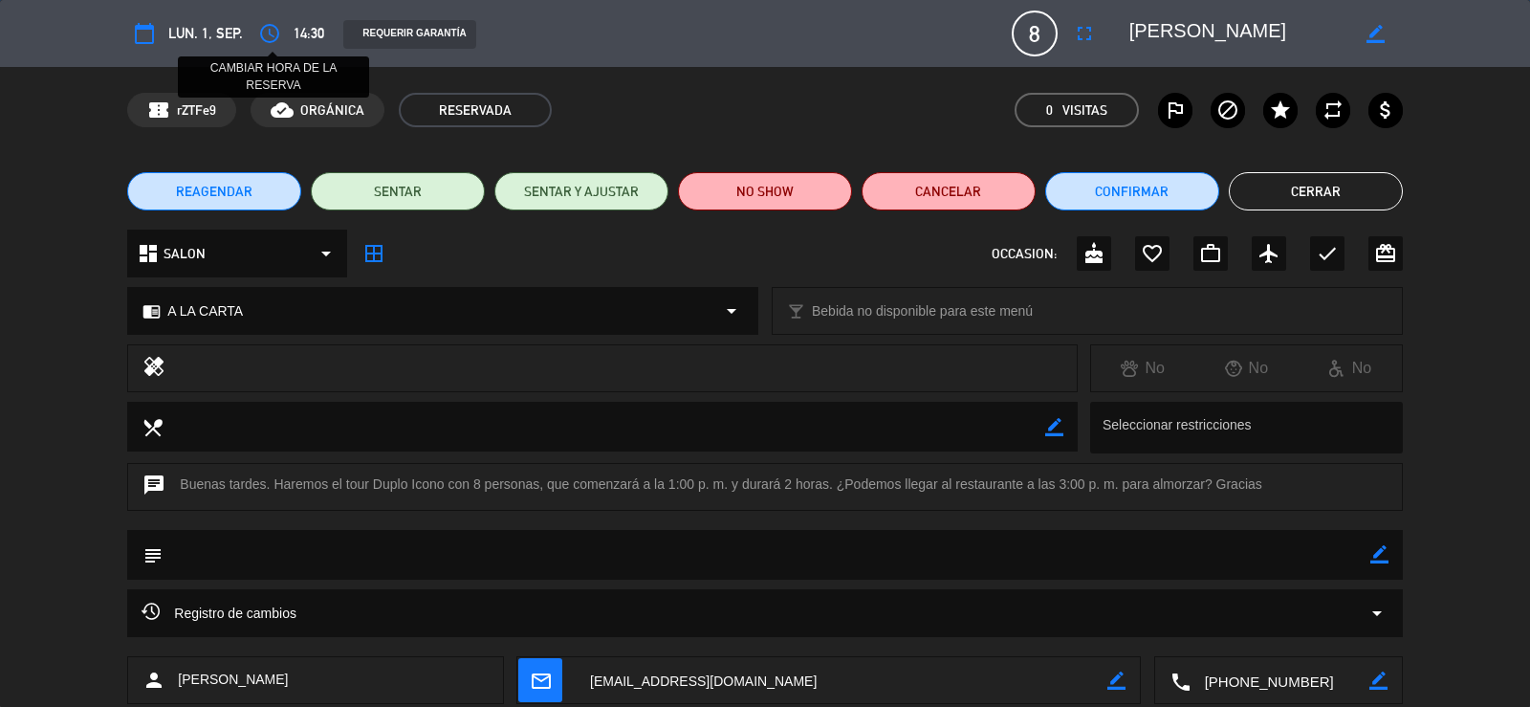
click at [271, 37] on icon "access_time" at bounding box center [269, 33] width 23 height 23
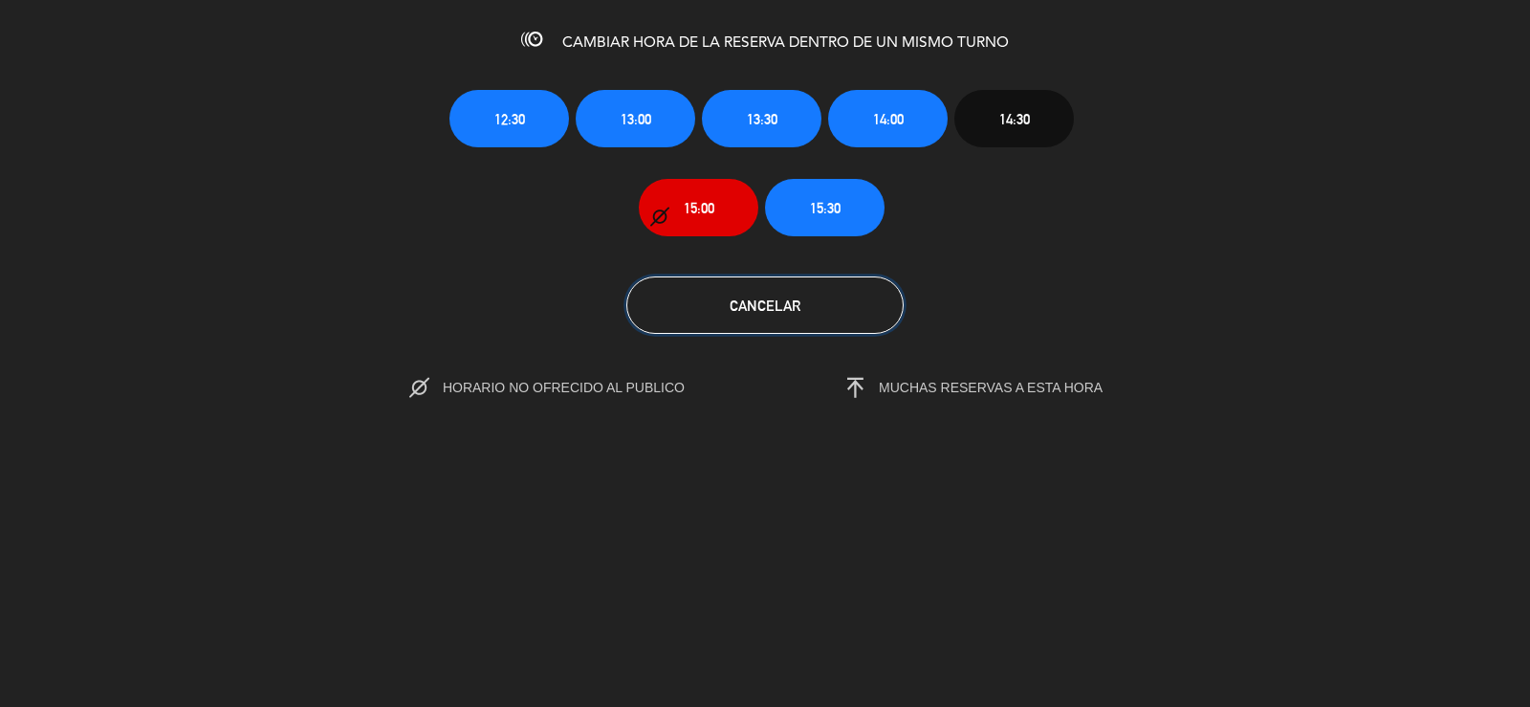
click at [752, 297] on span "Cancelar" at bounding box center [764, 305] width 71 height 16
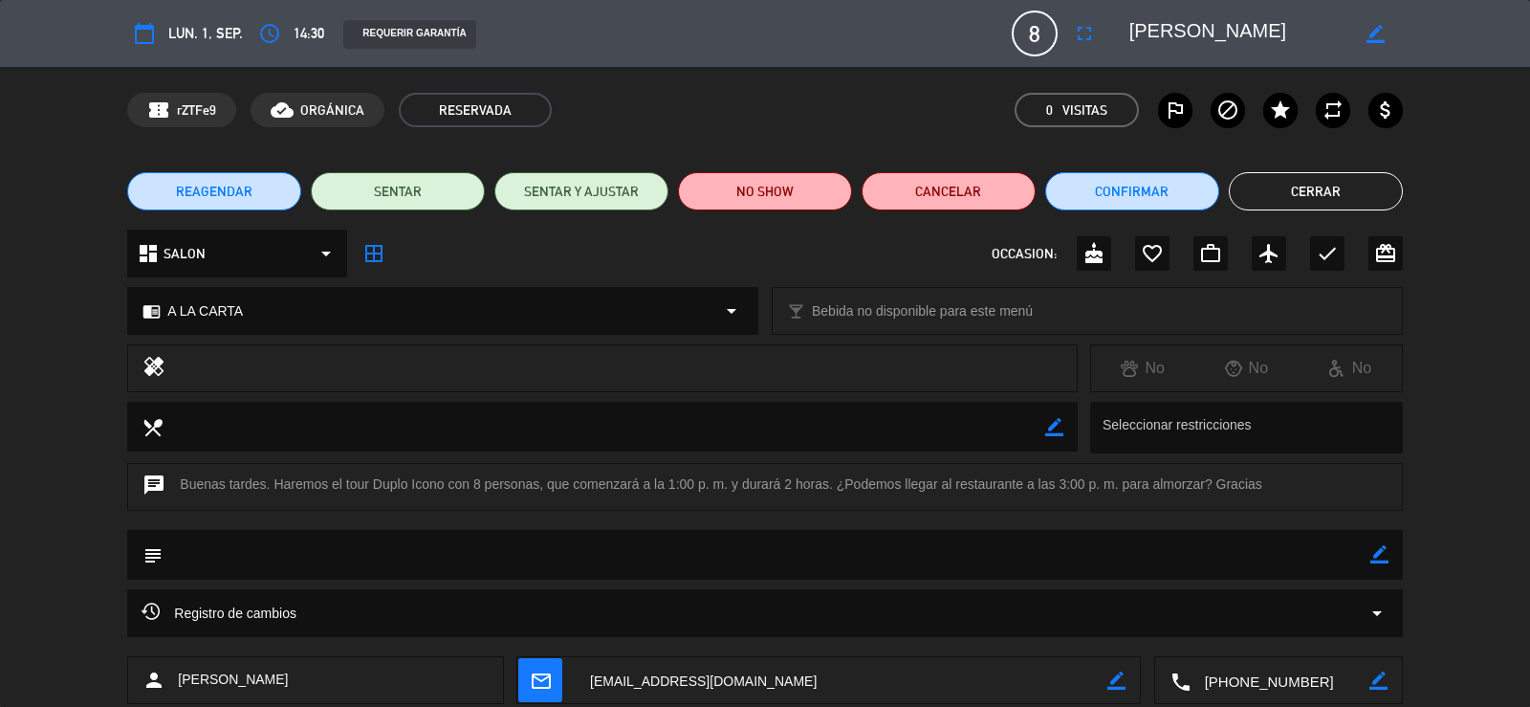
click at [1282, 190] on button "Cerrar" at bounding box center [1316, 191] width 174 height 38
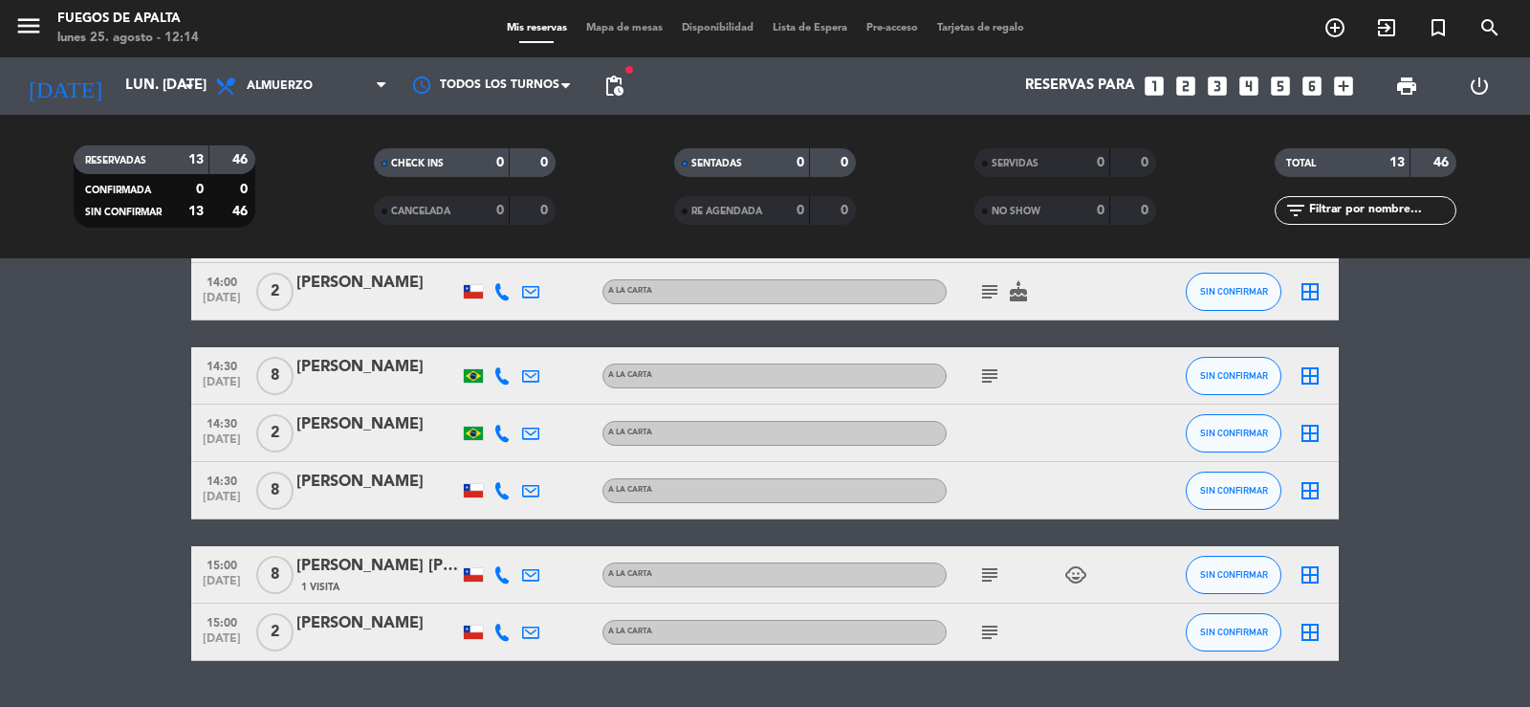
scroll to position [615, 0]
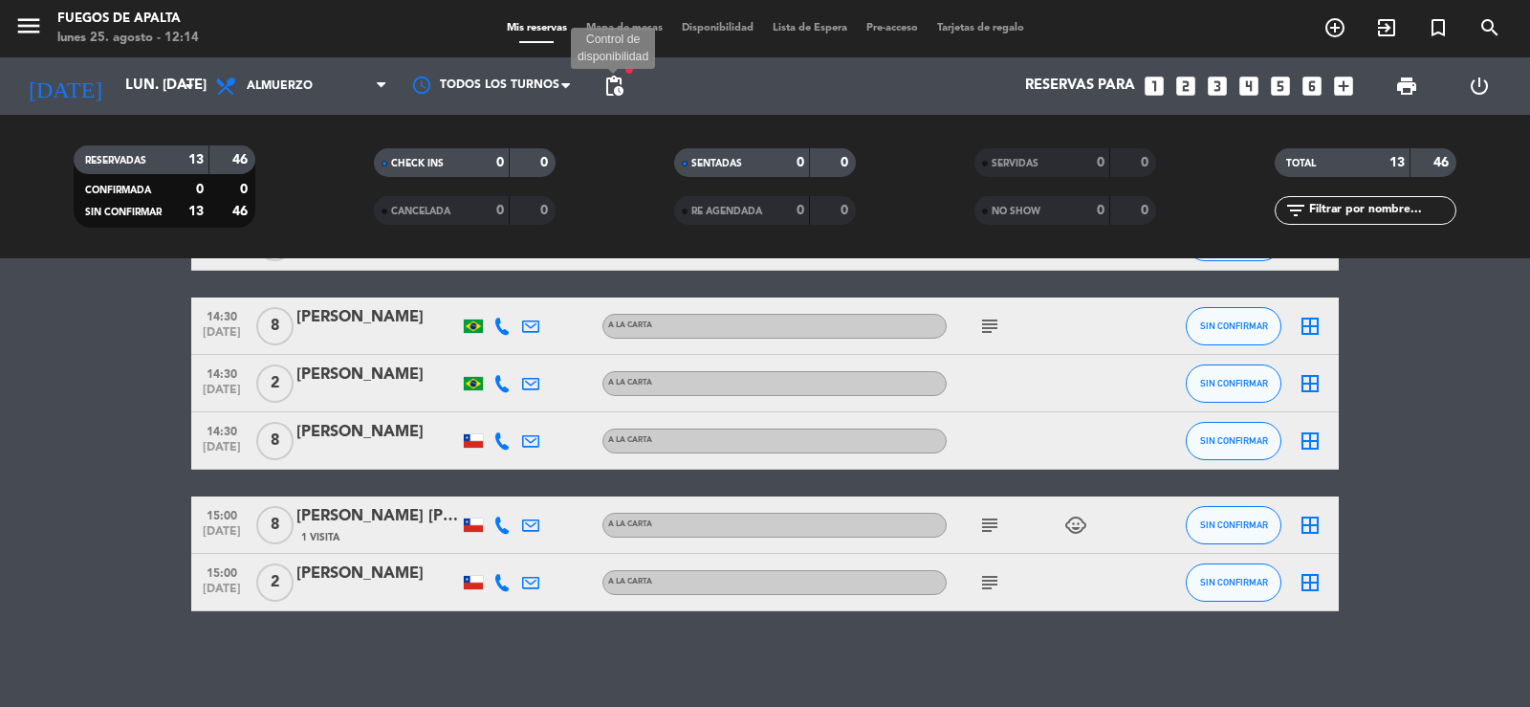
click at [620, 90] on span "pending_actions" at bounding box center [613, 86] width 23 height 23
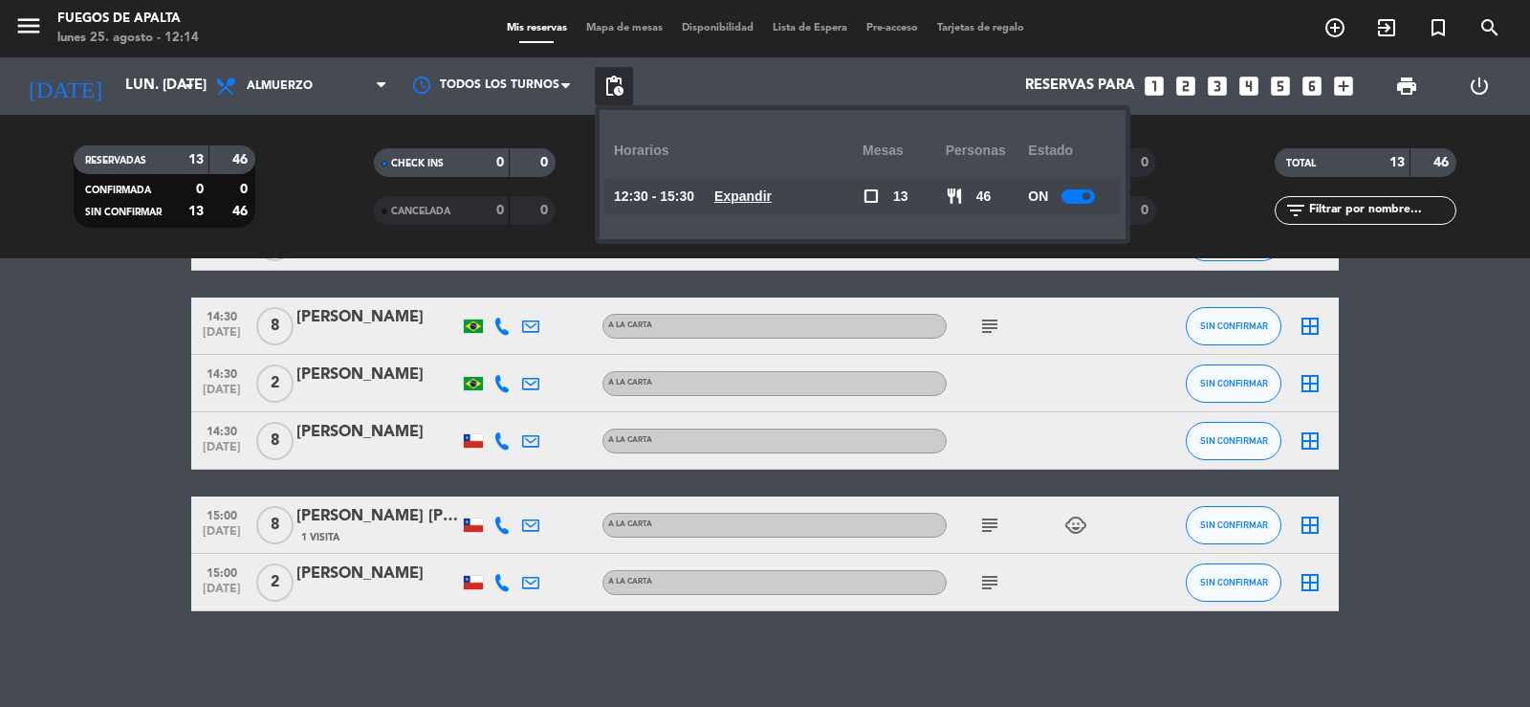
click at [734, 189] on u "Expandir" at bounding box center [742, 195] width 57 height 15
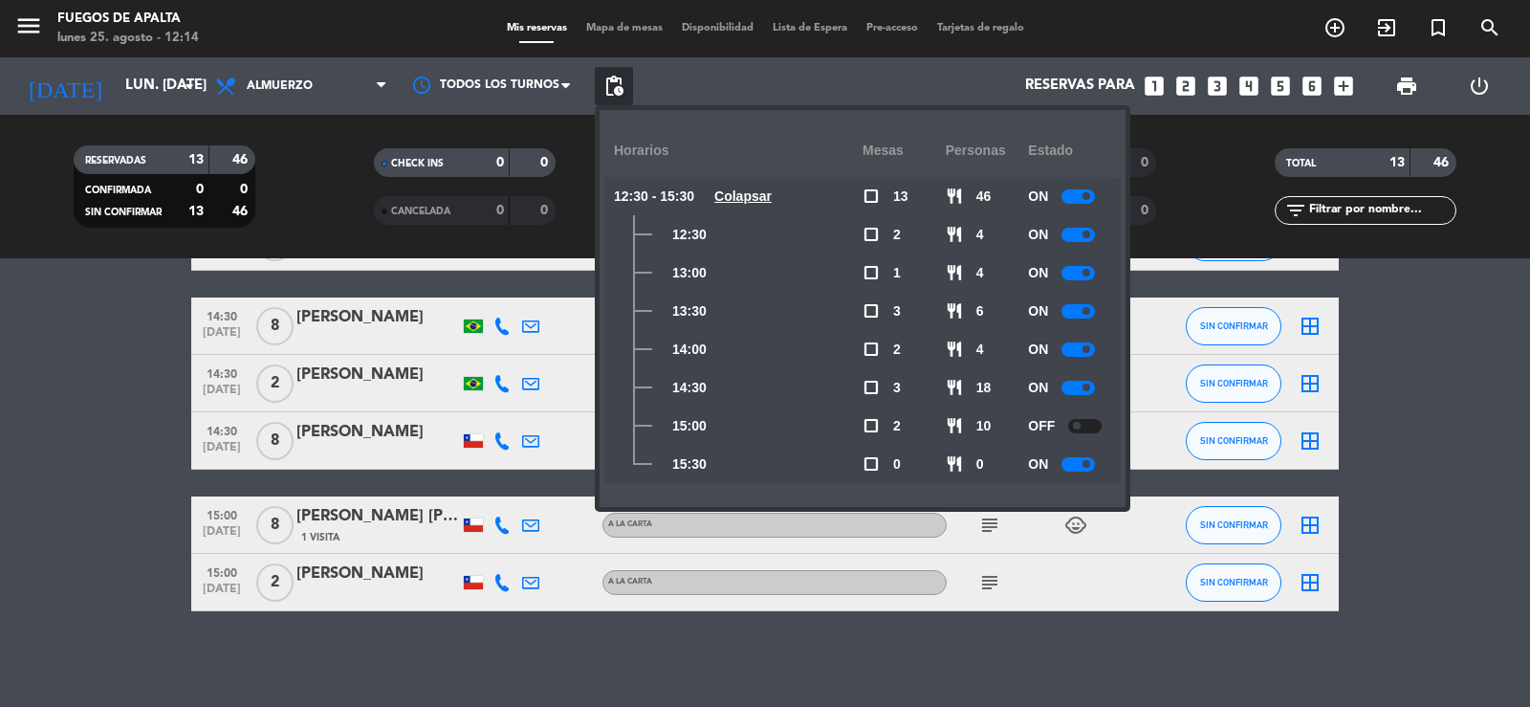
click at [734, 189] on u "Colapsar" at bounding box center [742, 195] width 57 height 15
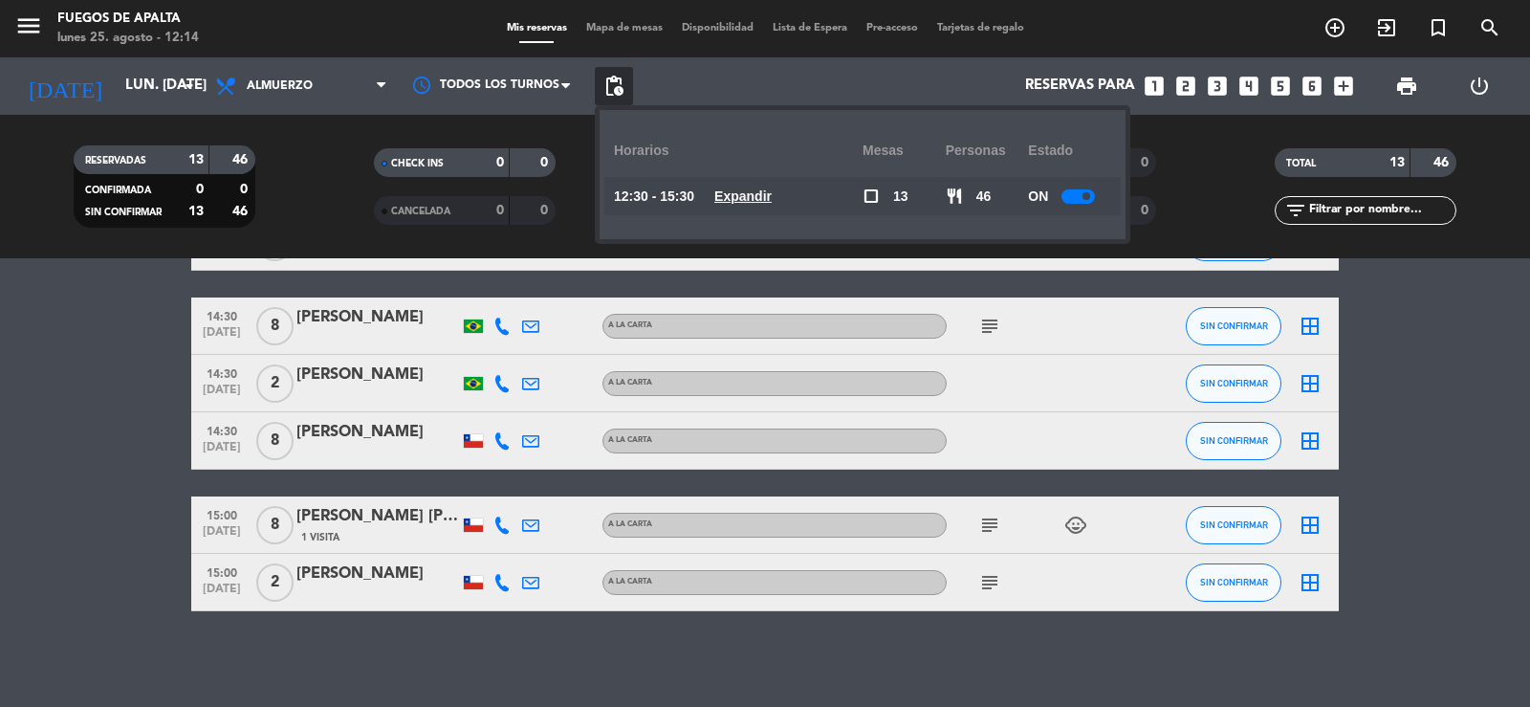
click at [988, 326] on icon "subject" at bounding box center [989, 326] width 23 height 23
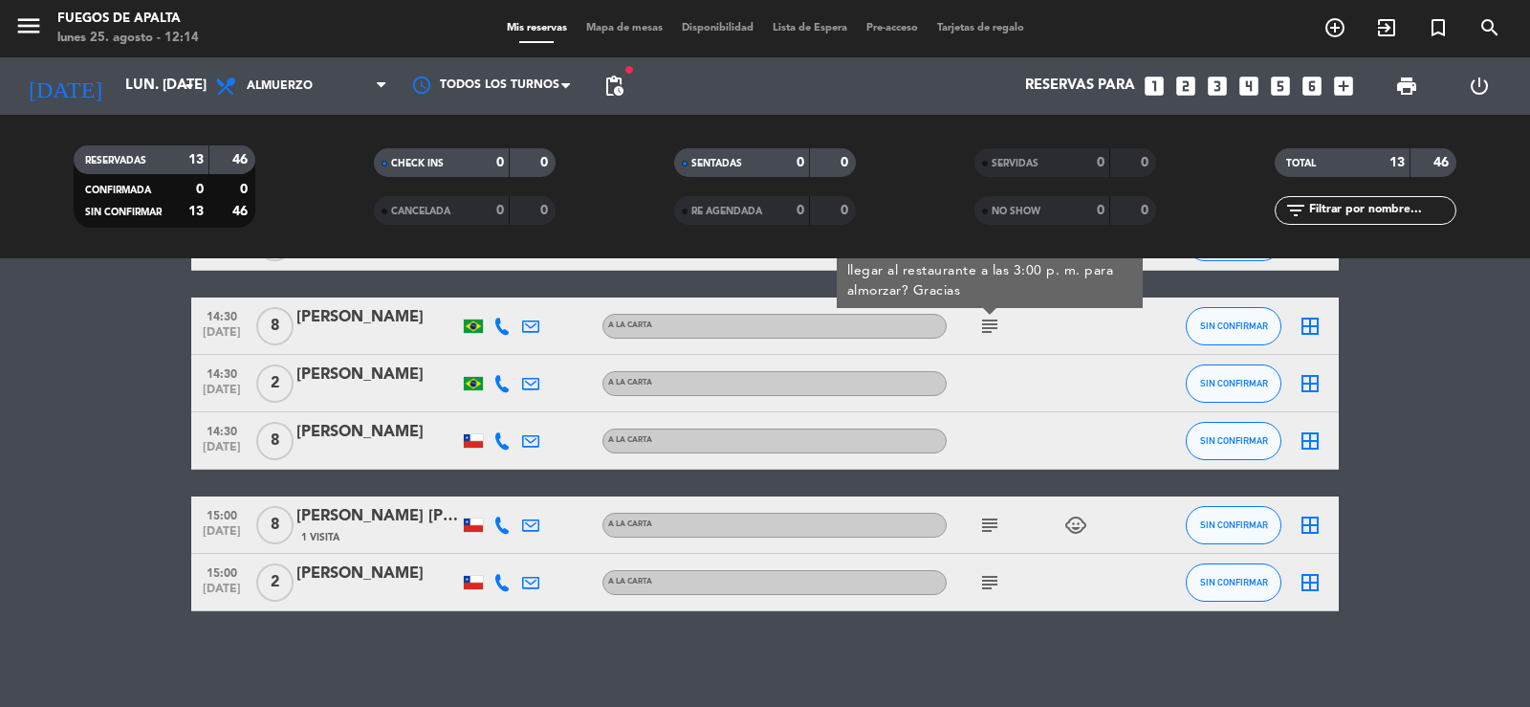
click at [988, 326] on icon "subject" at bounding box center [989, 326] width 23 height 23
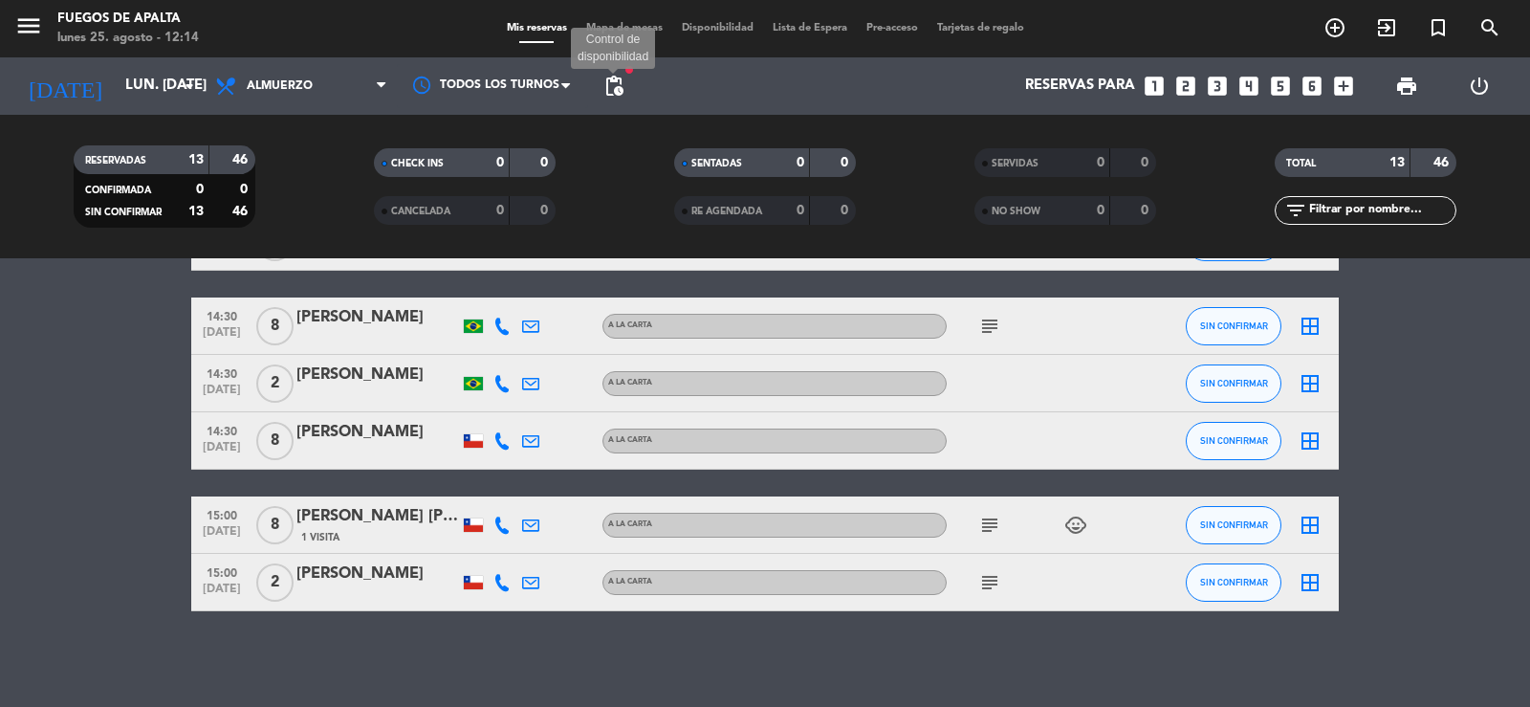
click at [618, 84] on span "pending_actions" at bounding box center [613, 86] width 23 height 23
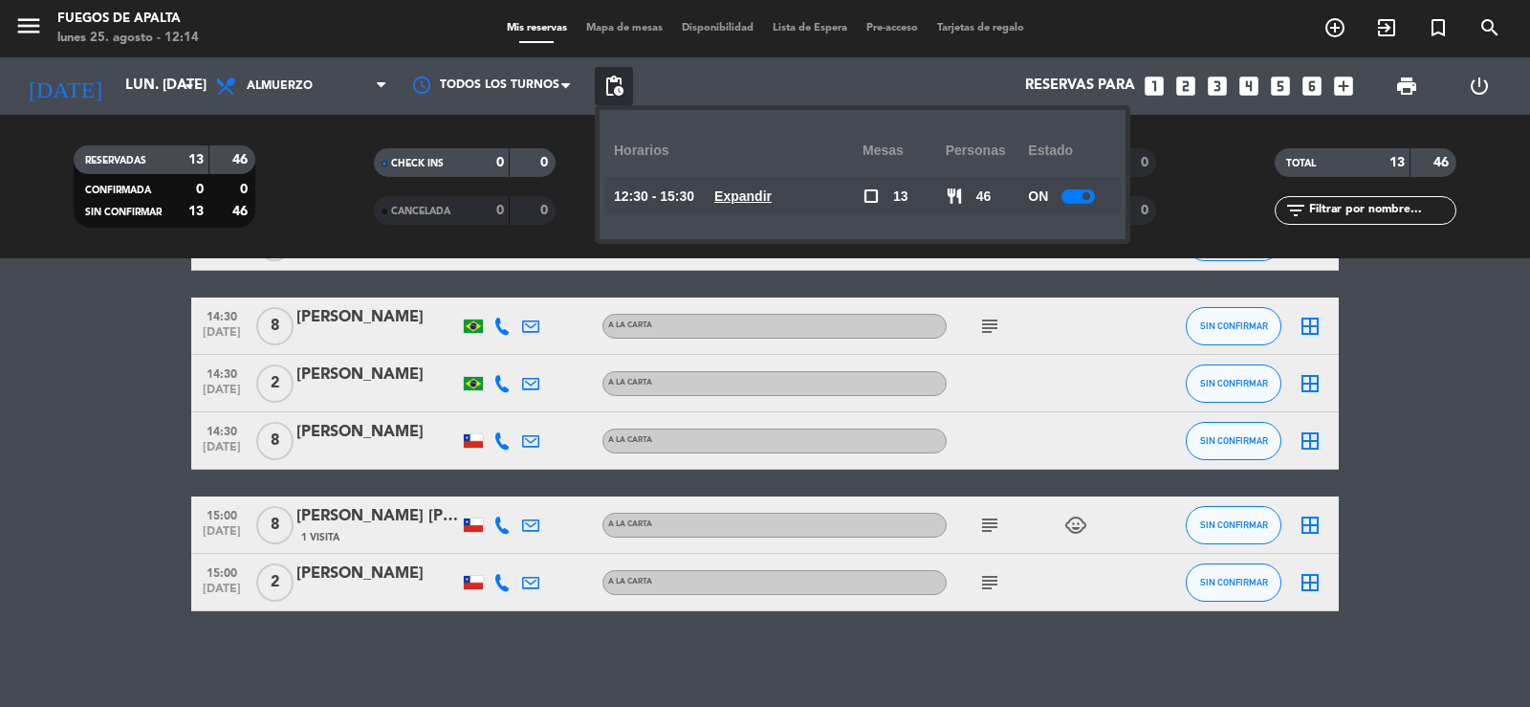
click at [760, 202] on u "Expandir" at bounding box center [742, 195] width 57 height 15
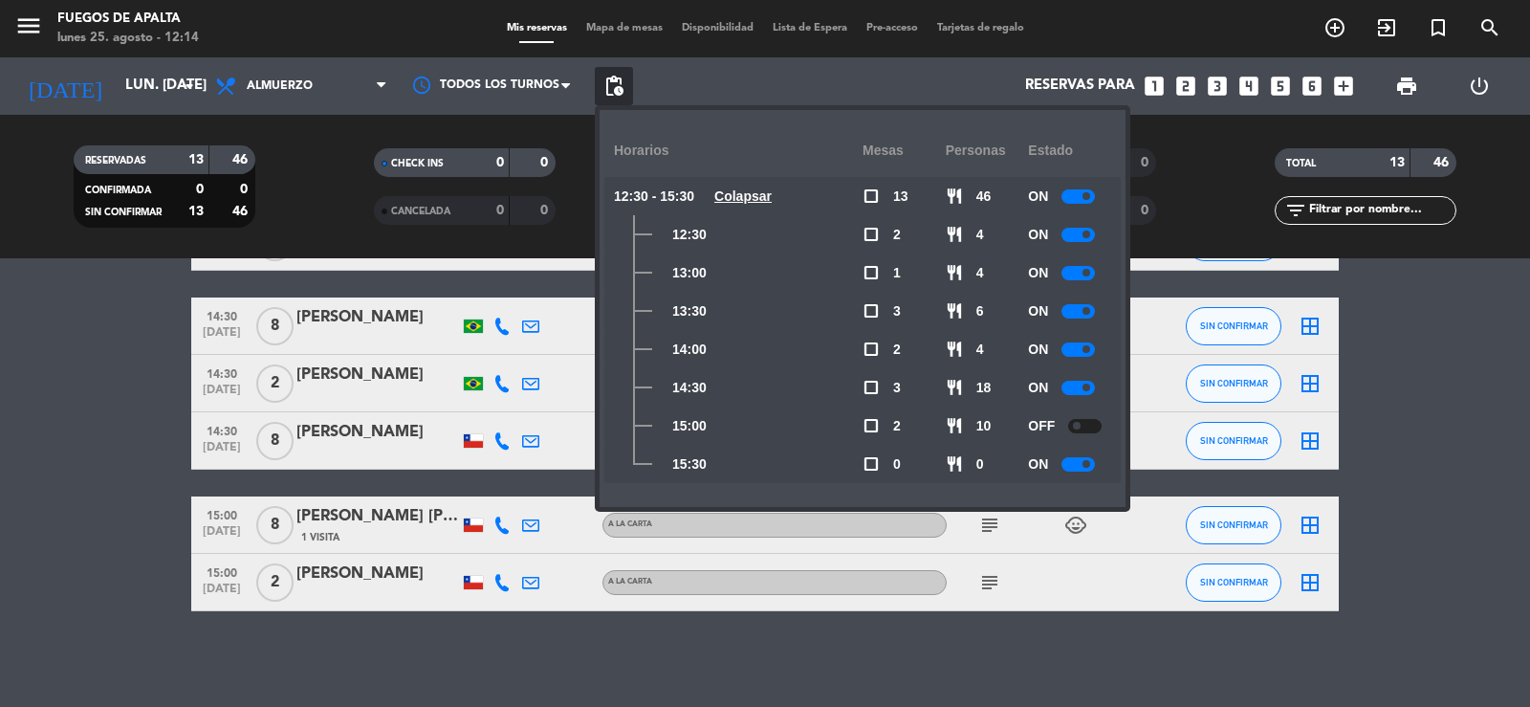
click at [760, 202] on u "Colapsar" at bounding box center [742, 195] width 57 height 15
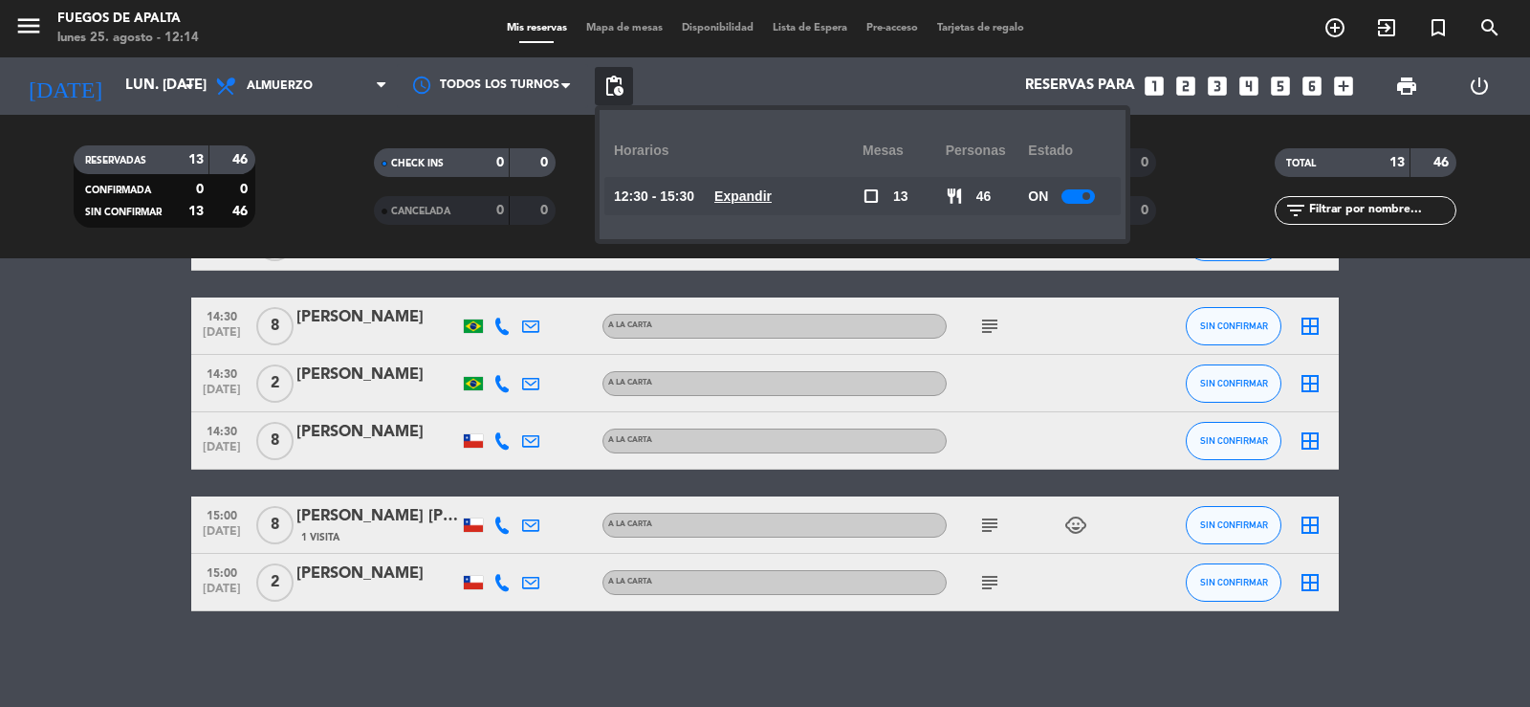
click at [996, 328] on icon "subject" at bounding box center [989, 326] width 23 height 23
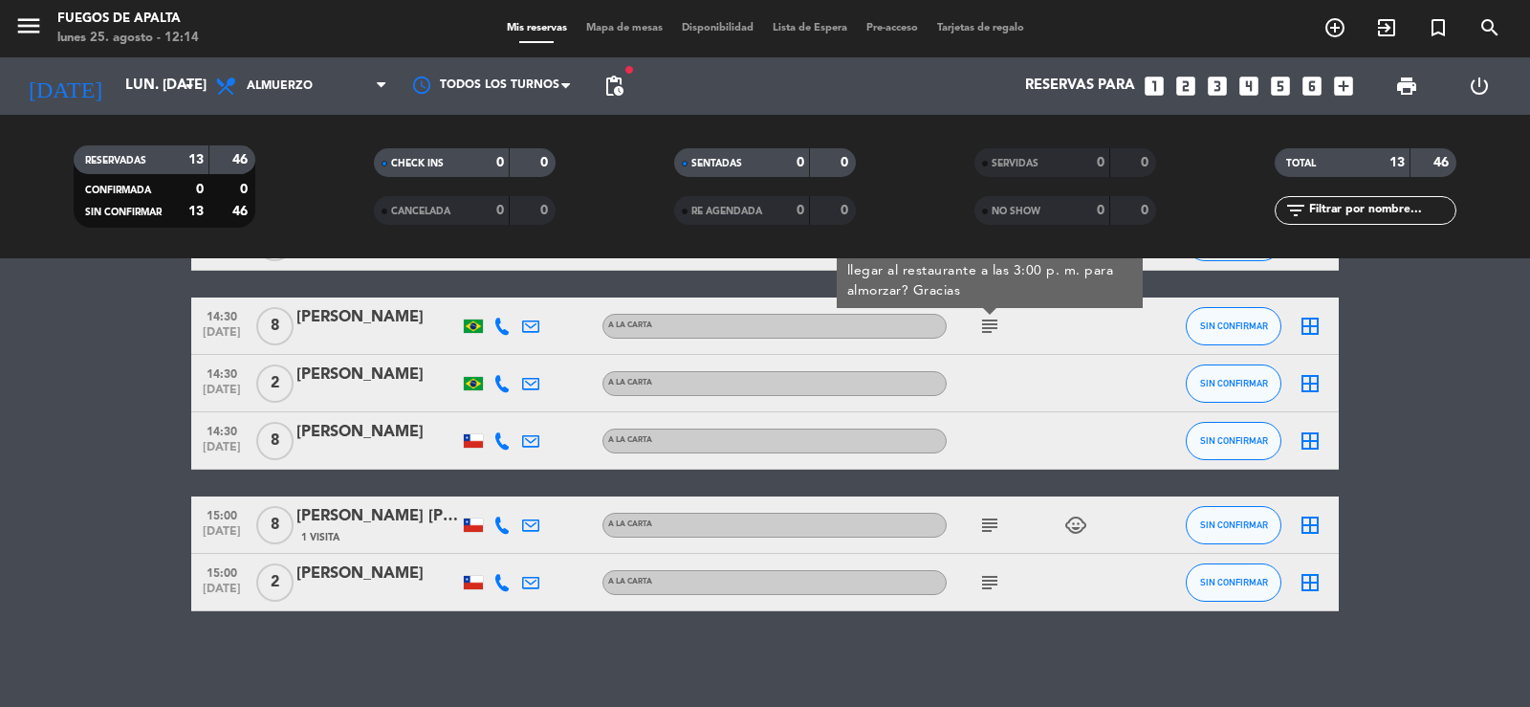
click at [1529, 579] on bookings-row "12:30 [DATE] 2 [PERSON_NAME] headset_mic Sin menú asignado subject SIN CONFIRMA…" at bounding box center [765, 171] width 1530 height 880
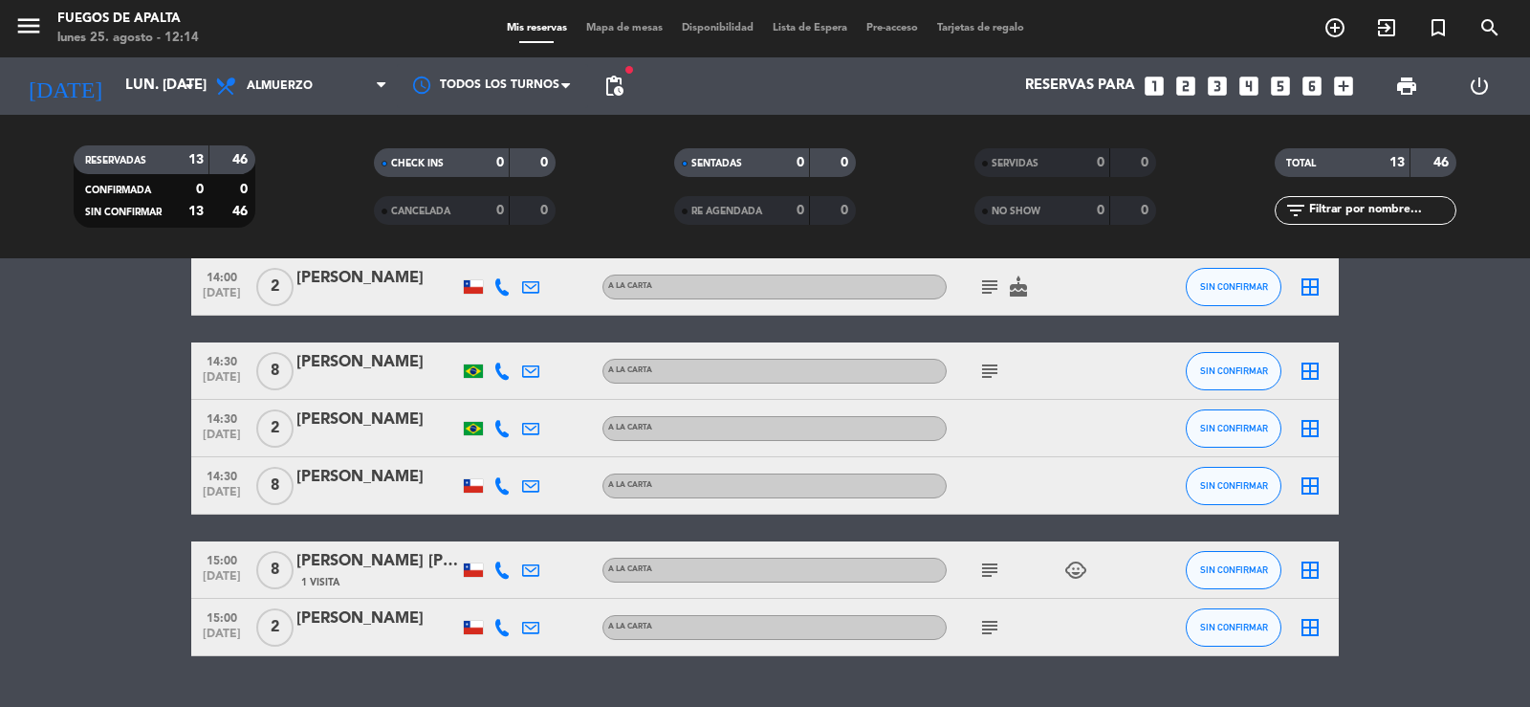
scroll to position [550, 0]
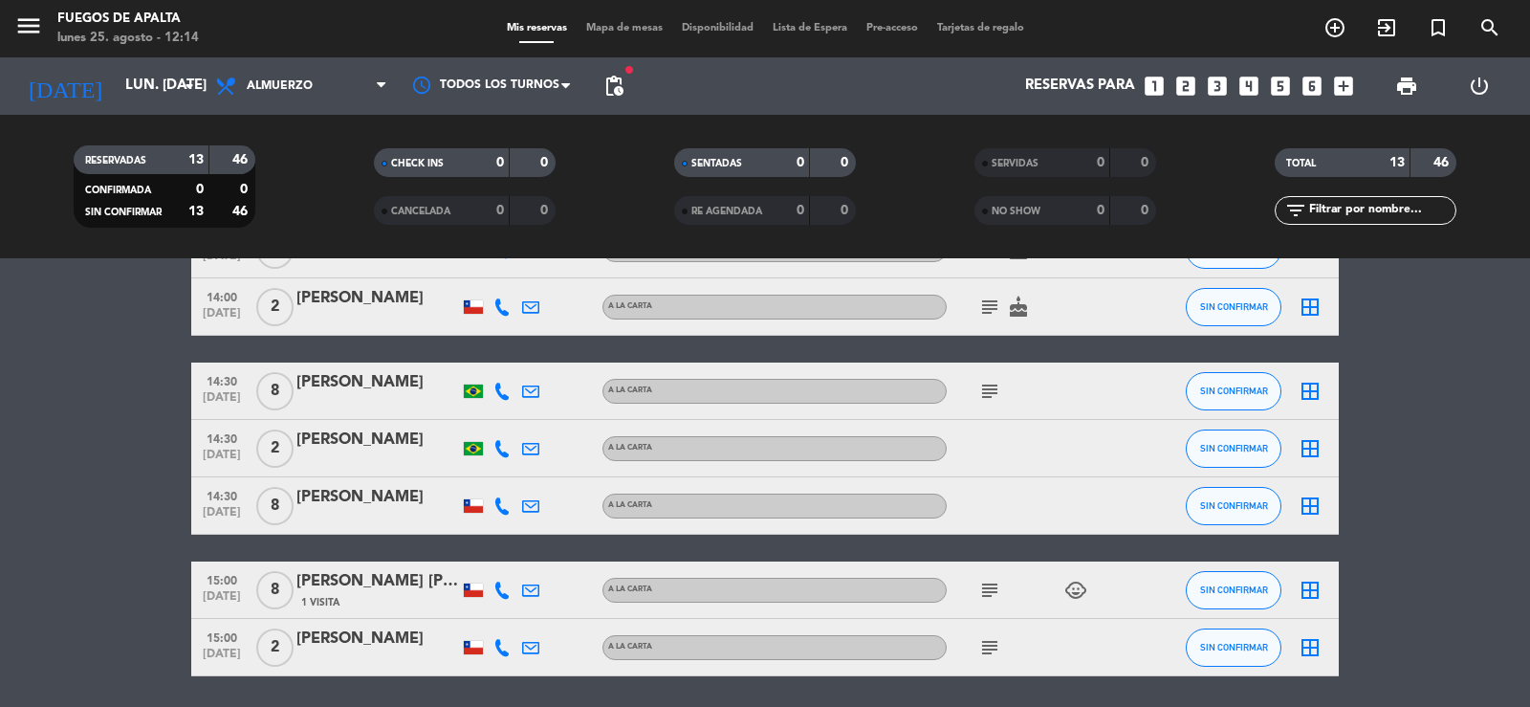
click at [986, 581] on icon "subject" at bounding box center [989, 589] width 23 height 23
click at [989, 642] on icon "subject" at bounding box center [989, 647] width 23 height 23
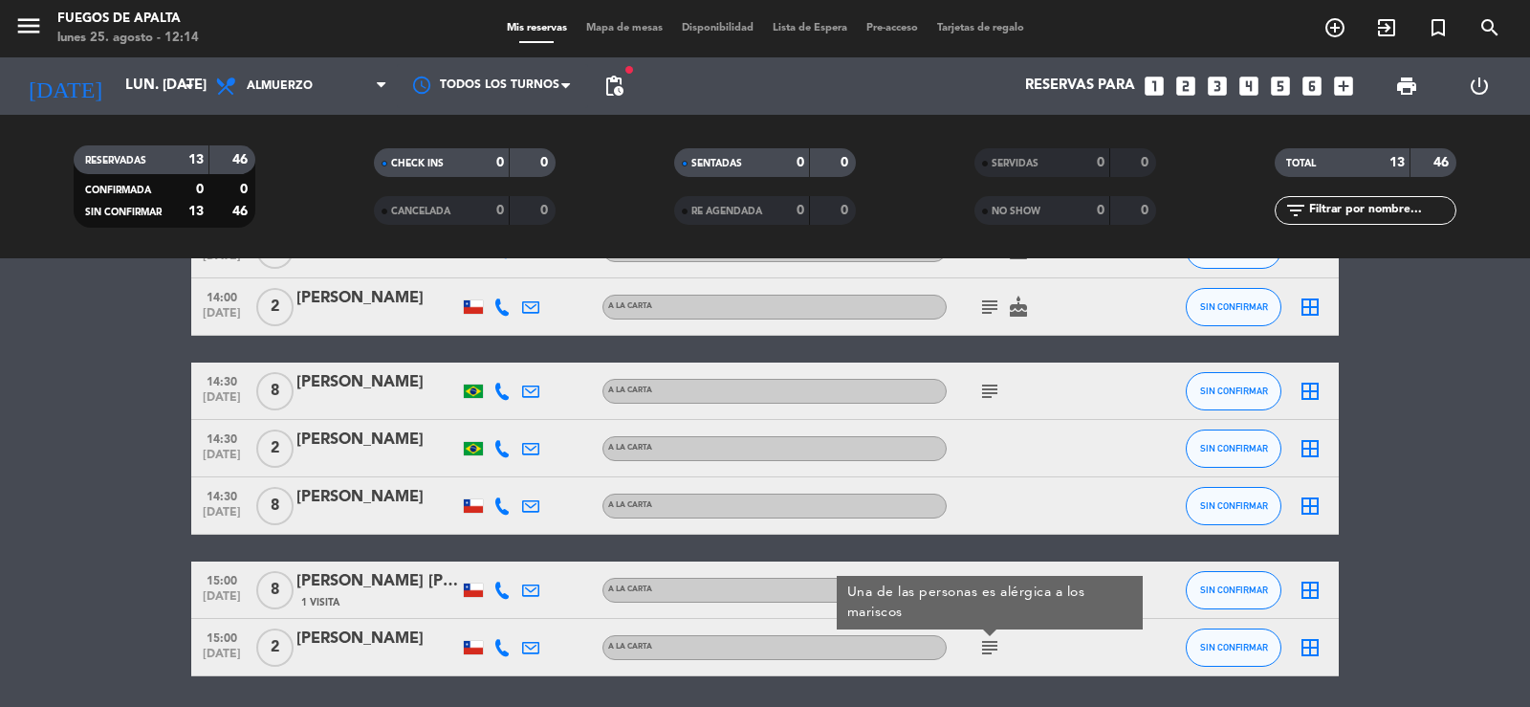
click at [989, 642] on icon "subject" at bounding box center [989, 647] width 23 height 23
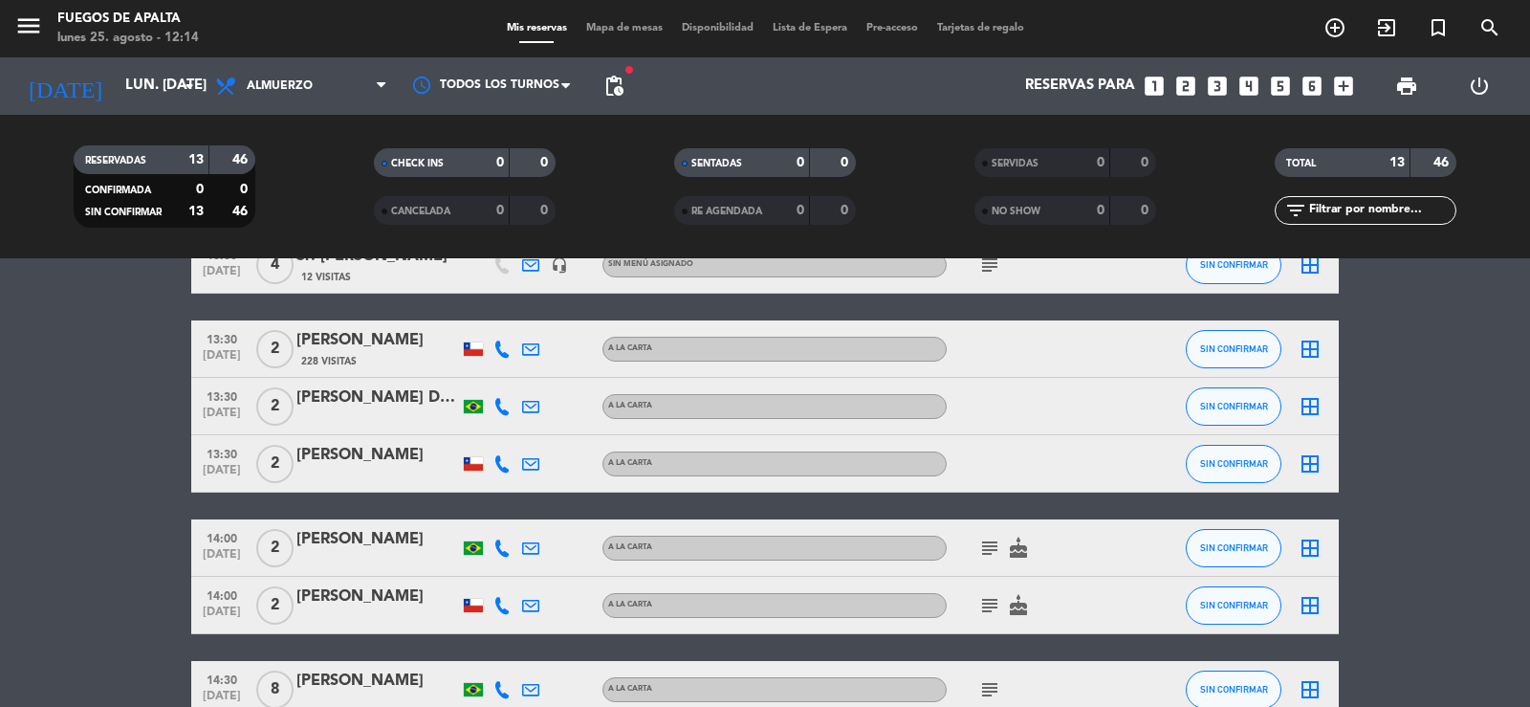
scroll to position [207, 0]
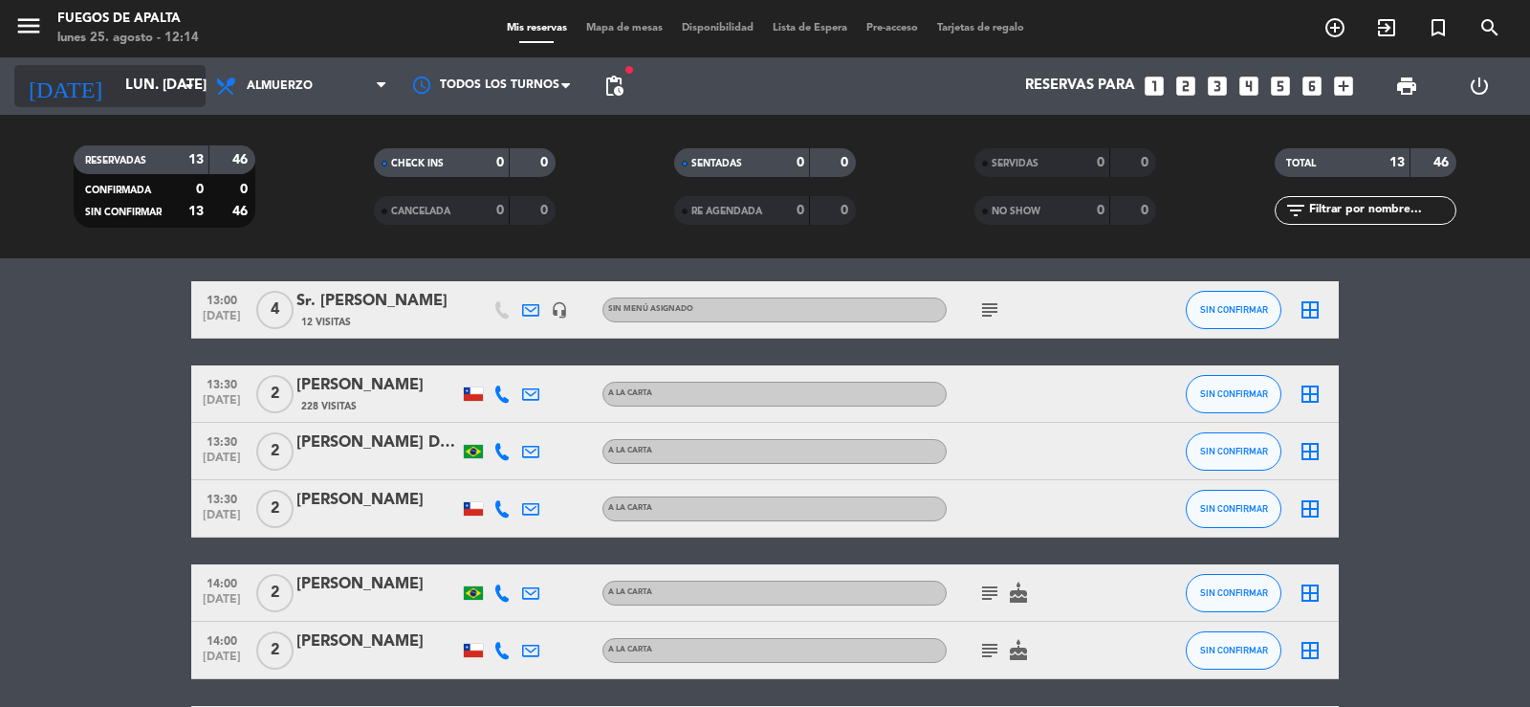
click at [151, 99] on input "lun. [DATE]" at bounding box center [208, 86] width 185 height 36
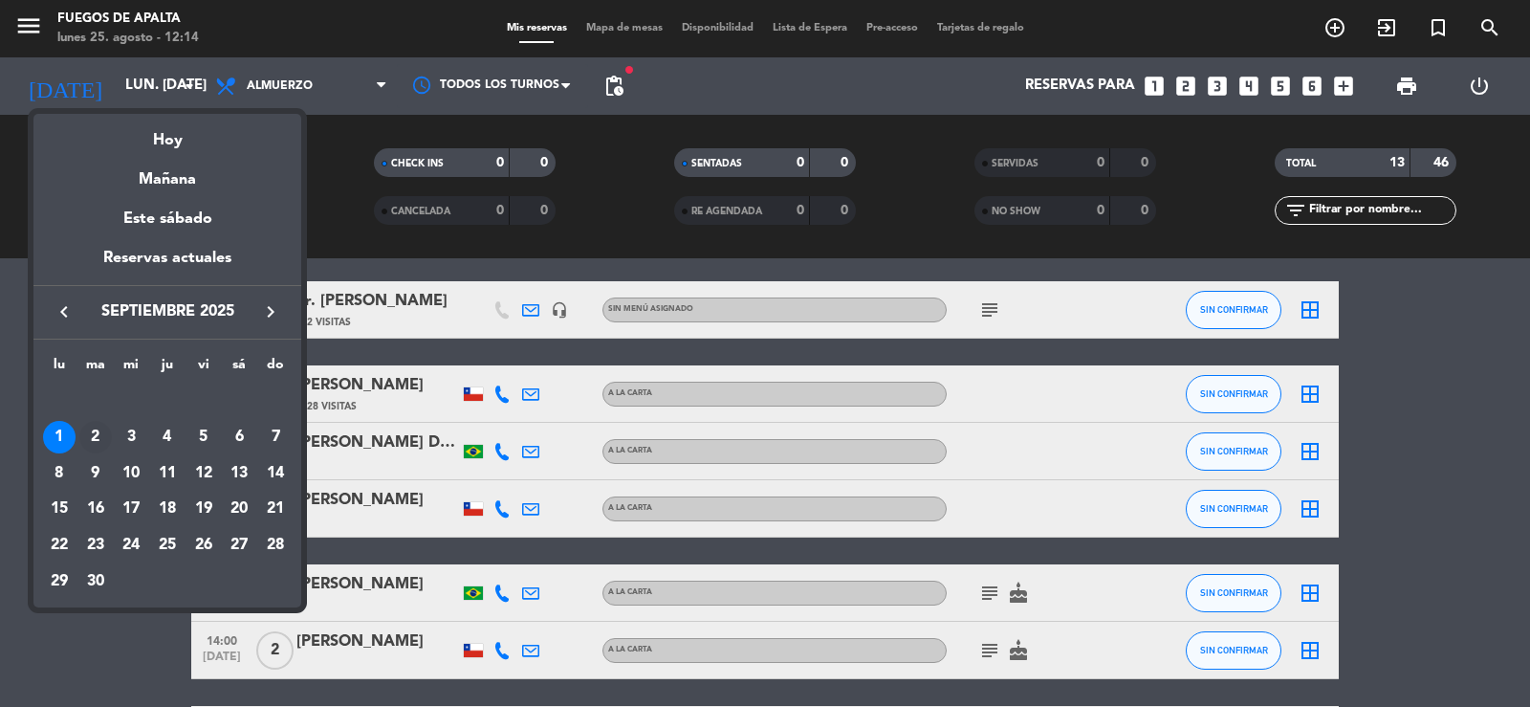
click at [104, 434] on div "2" at bounding box center [95, 437] width 33 height 33
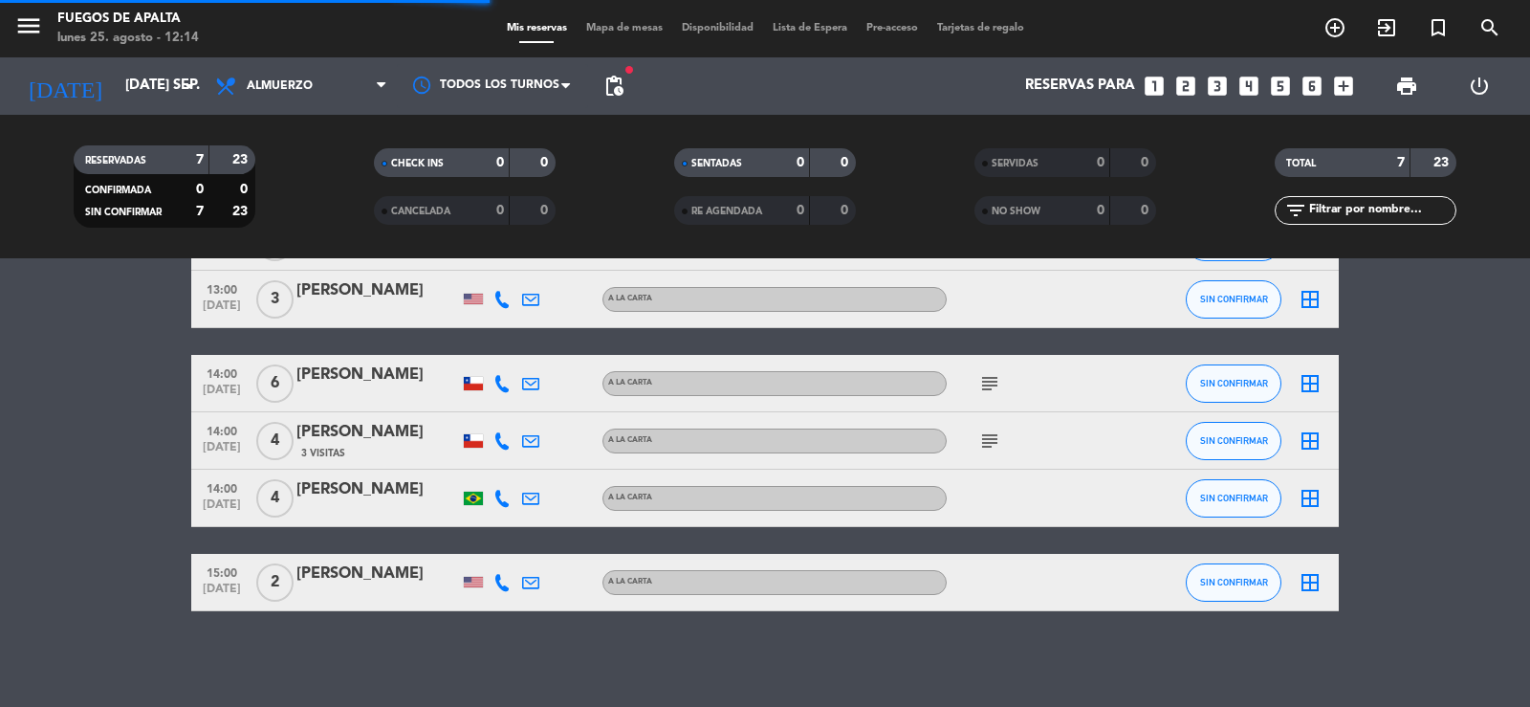
scroll to position [190, 0]
click at [991, 392] on icon "subject" at bounding box center [989, 383] width 23 height 23
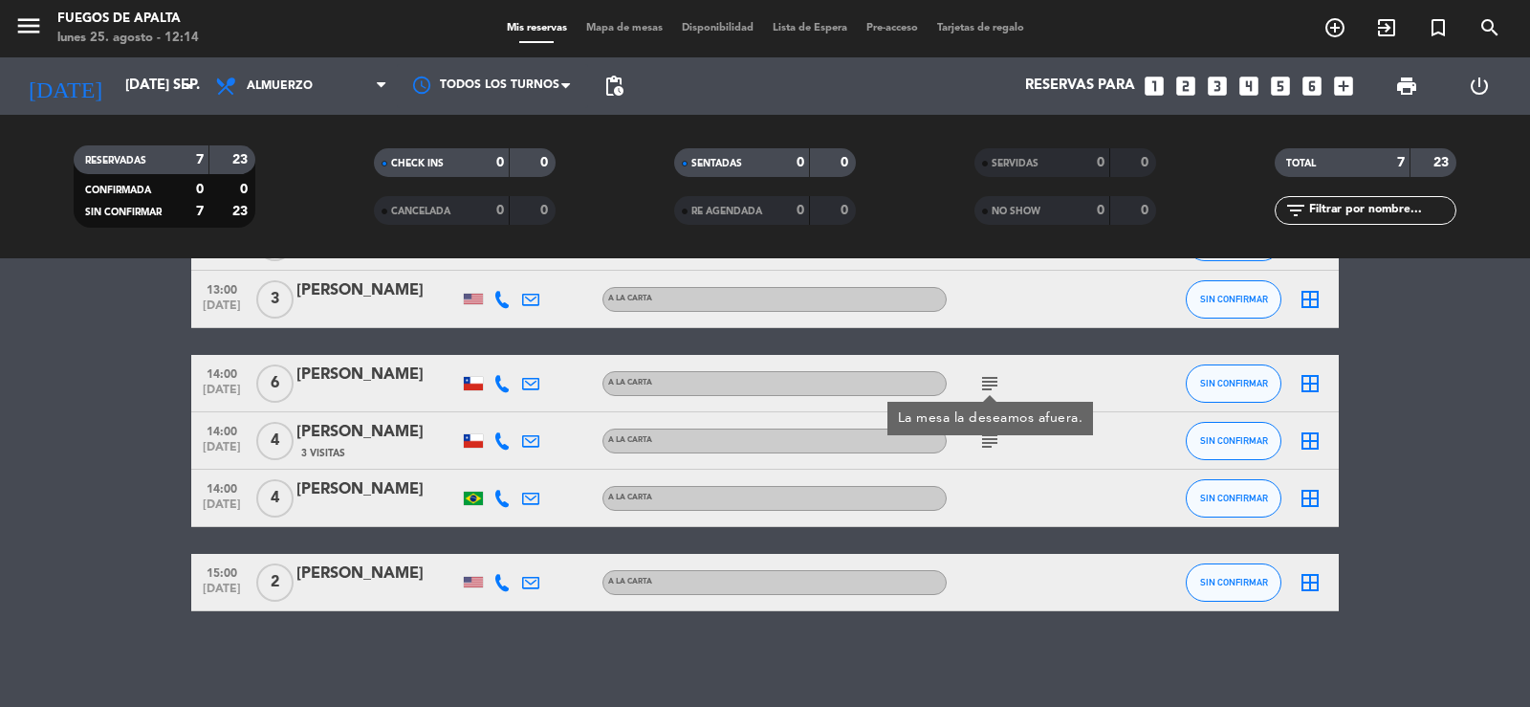
drag, startPoint x: 991, startPoint y: 381, endPoint x: 993, endPoint y: 432, distance: 50.7
click at [991, 381] on icon "subject" at bounding box center [989, 383] width 23 height 23
click at [992, 436] on icon "subject" at bounding box center [989, 440] width 23 height 23
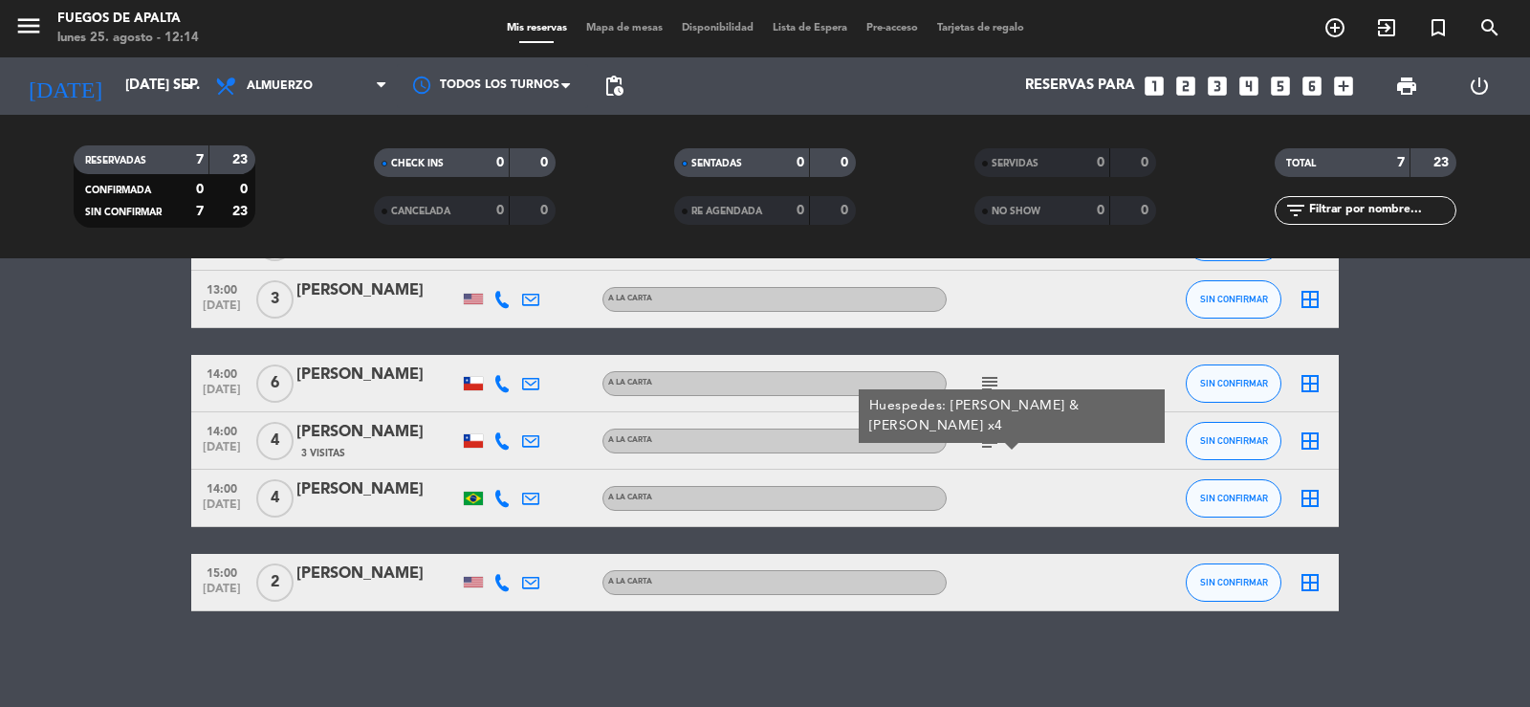
click at [991, 437] on icon "subject" at bounding box center [989, 440] width 23 height 23
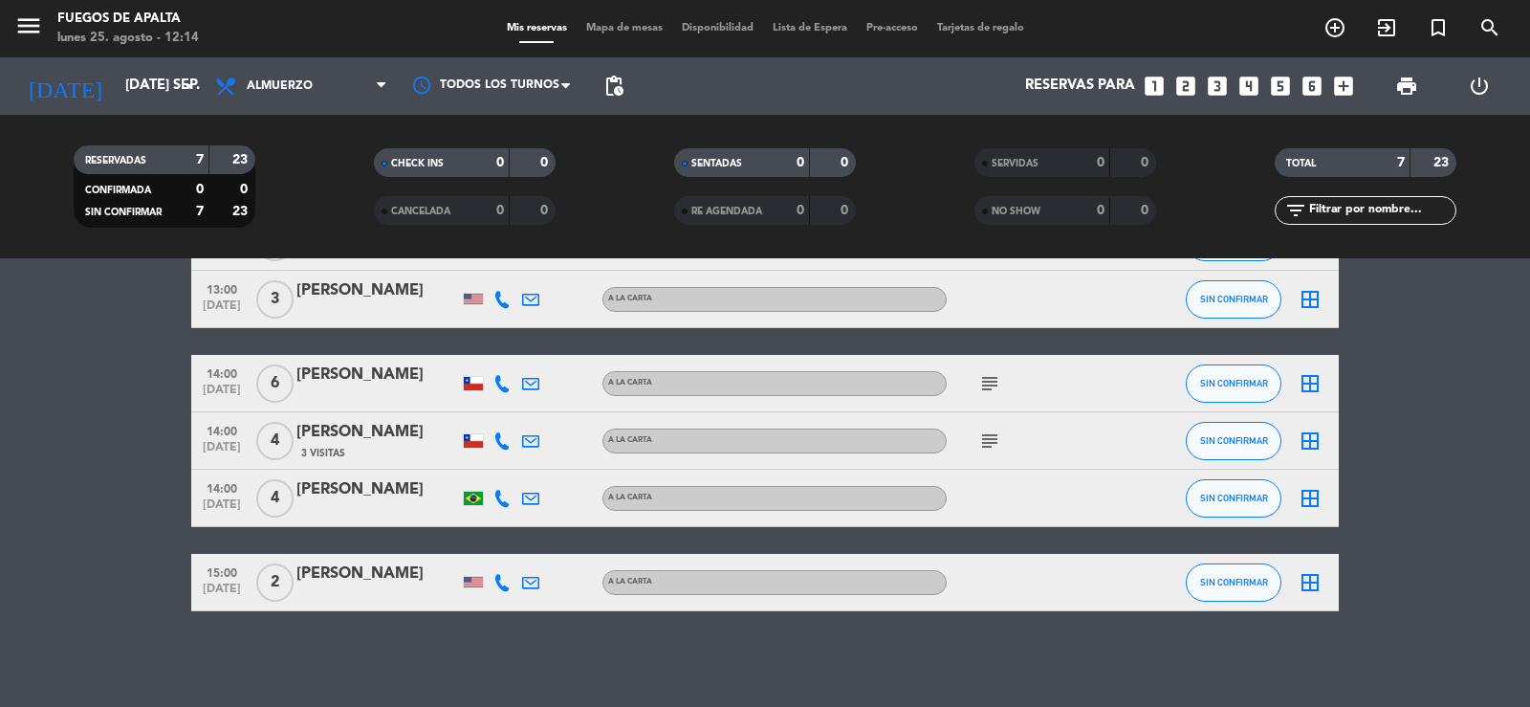
click at [1529, 421] on bookings-row "13:00 [DATE] 2 [PERSON_NAME] A [PERSON_NAME] SIN CONFIRMAR border_all 13:00 [DA…" at bounding box center [765, 383] width 1530 height 455
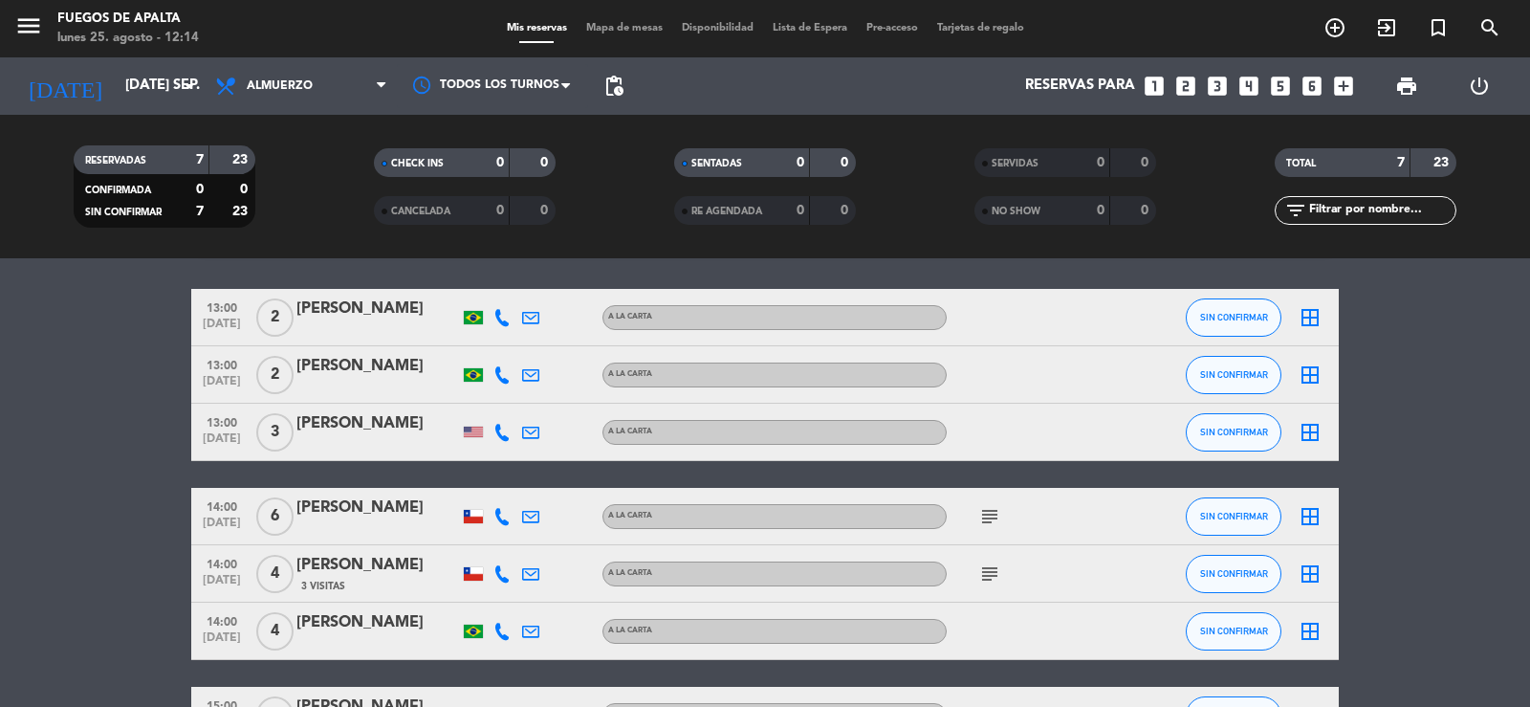
scroll to position [0, 0]
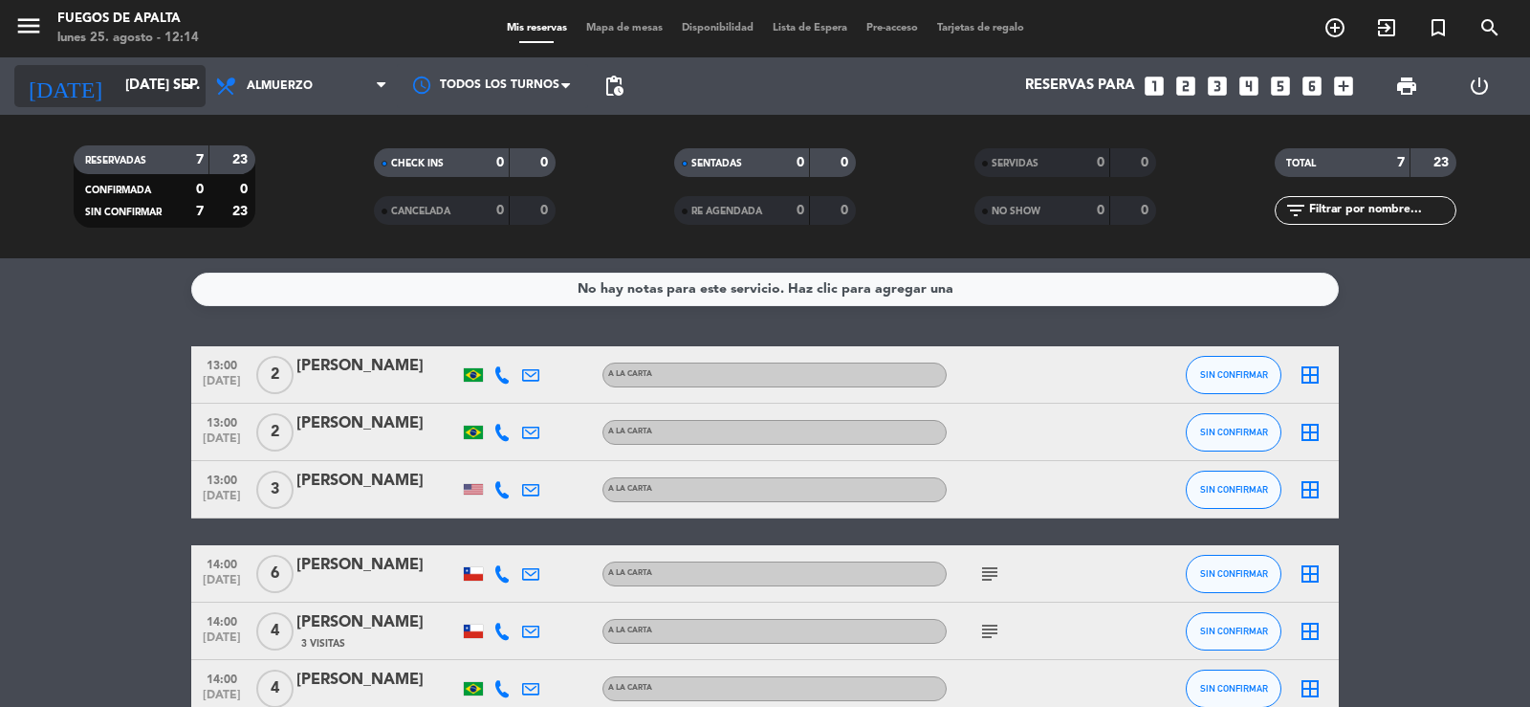
click at [116, 83] on input "[DATE] sep." at bounding box center [208, 86] width 185 height 36
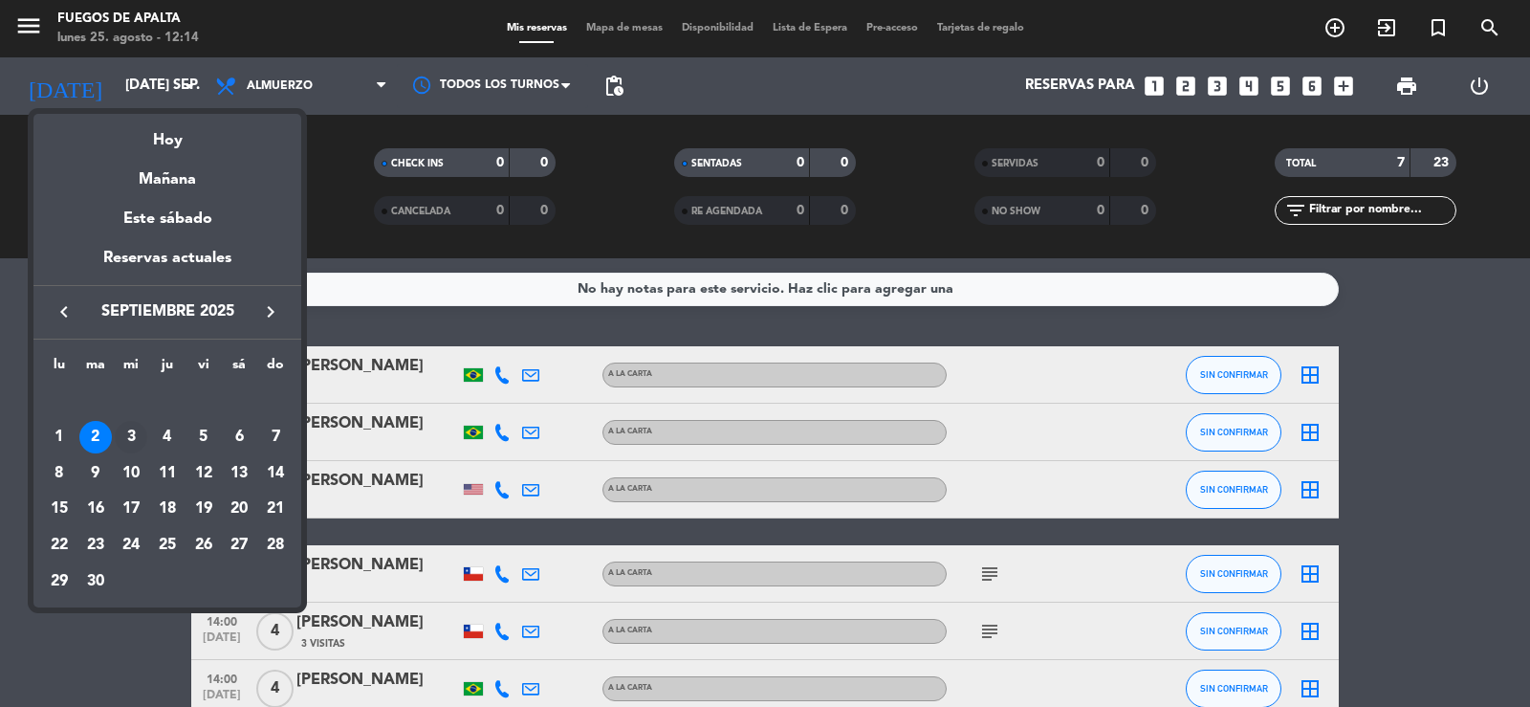
click at [120, 431] on div "3" at bounding box center [131, 437] width 33 height 33
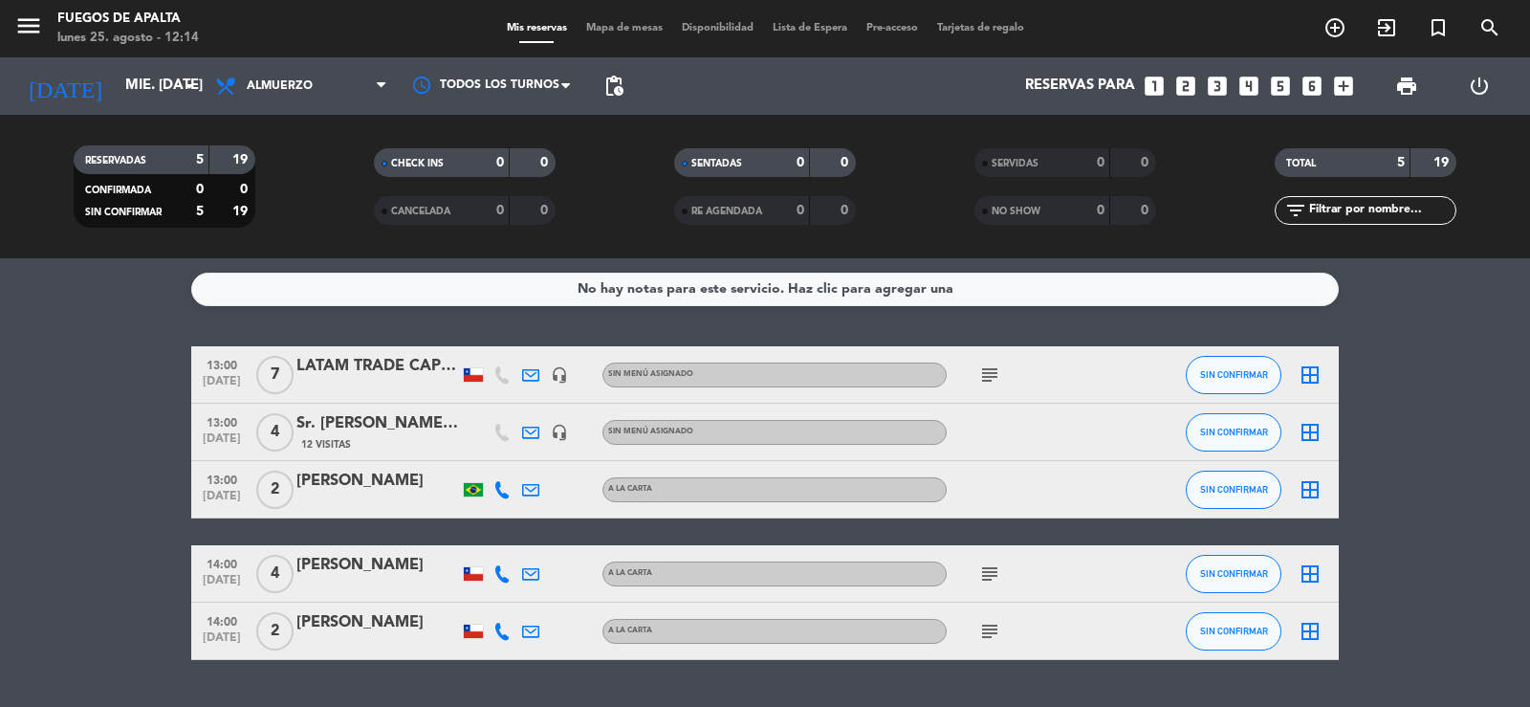
click at [990, 370] on icon "subject" at bounding box center [989, 374] width 23 height 23
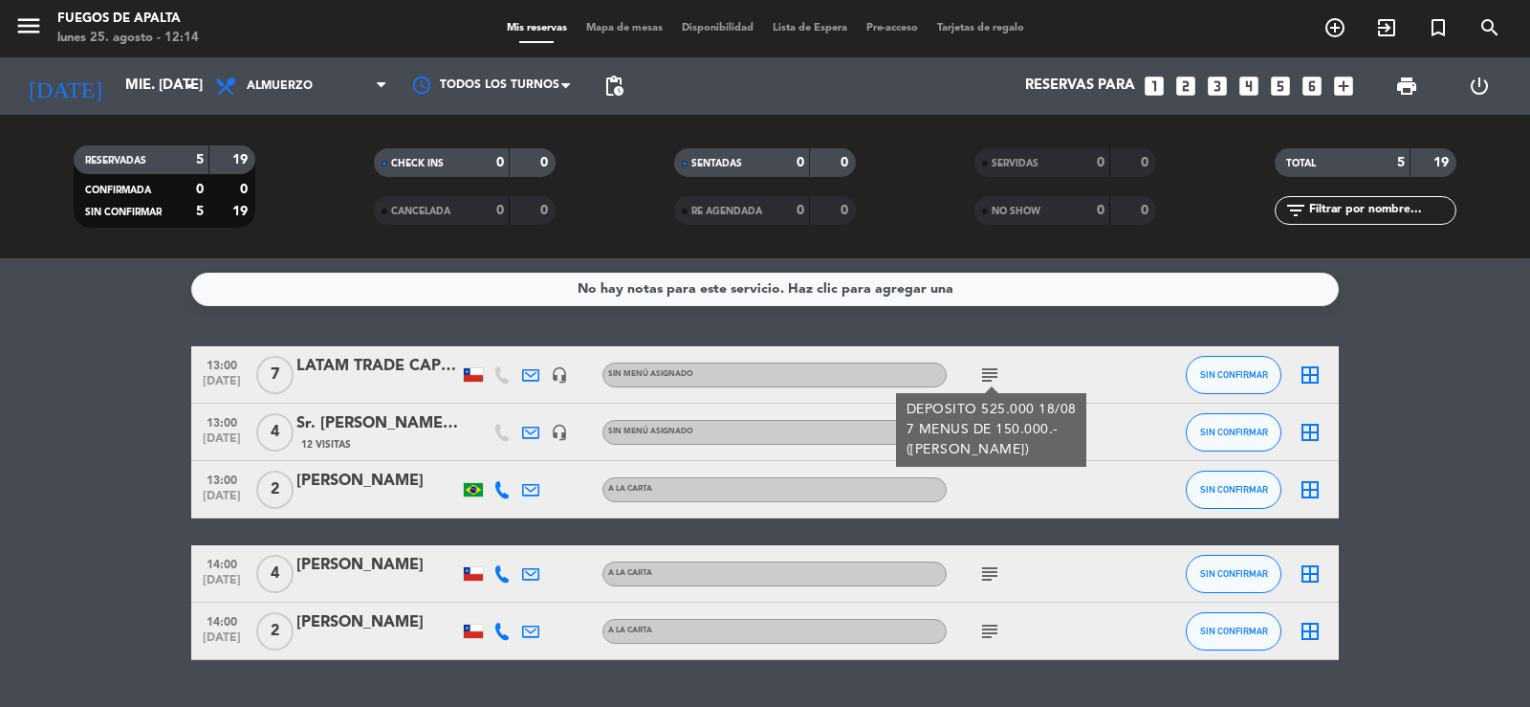
click at [990, 370] on icon "subject" at bounding box center [989, 374] width 23 height 23
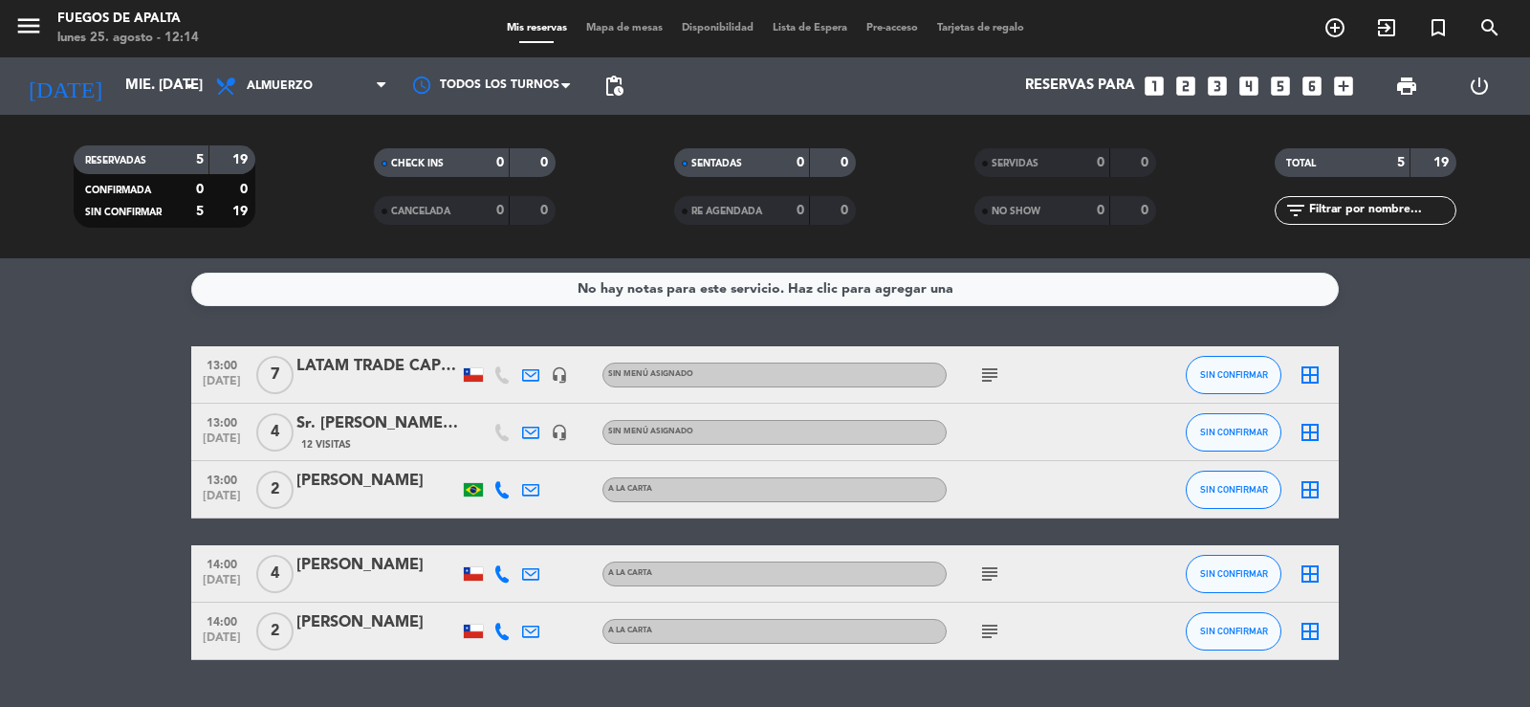
click at [995, 568] on icon "subject" at bounding box center [989, 573] width 23 height 23
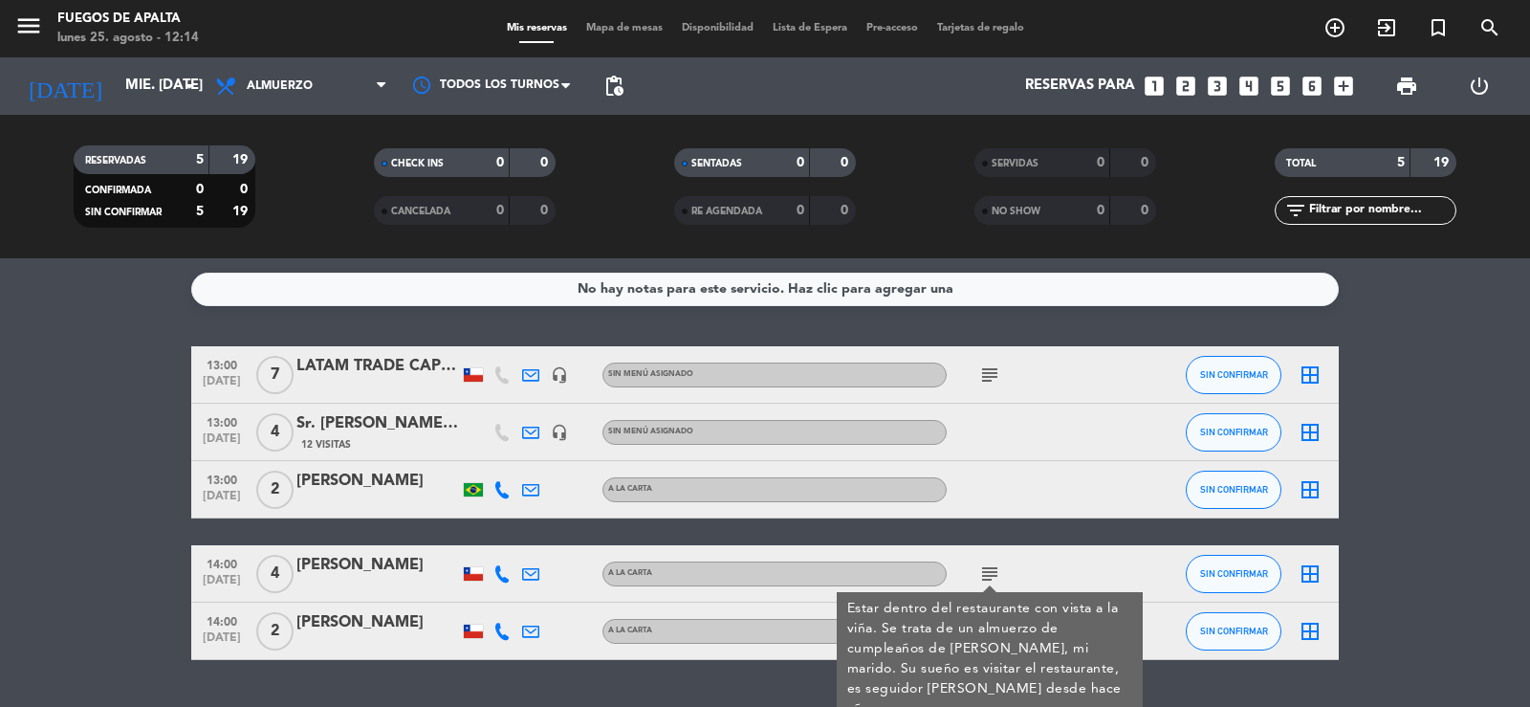
drag, startPoint x: 1515, startPoint y: 417, endPoint x: 1503, endPoint y: 384, distance: 34.8
click at [1516, 416] on bookings-row "13:00 [DATE] 7 LATAM TRADE CAPITAL headset_mic Sin menú asignado subject SIN CO…" at bounding box center [765, 503] width 1530 height 314
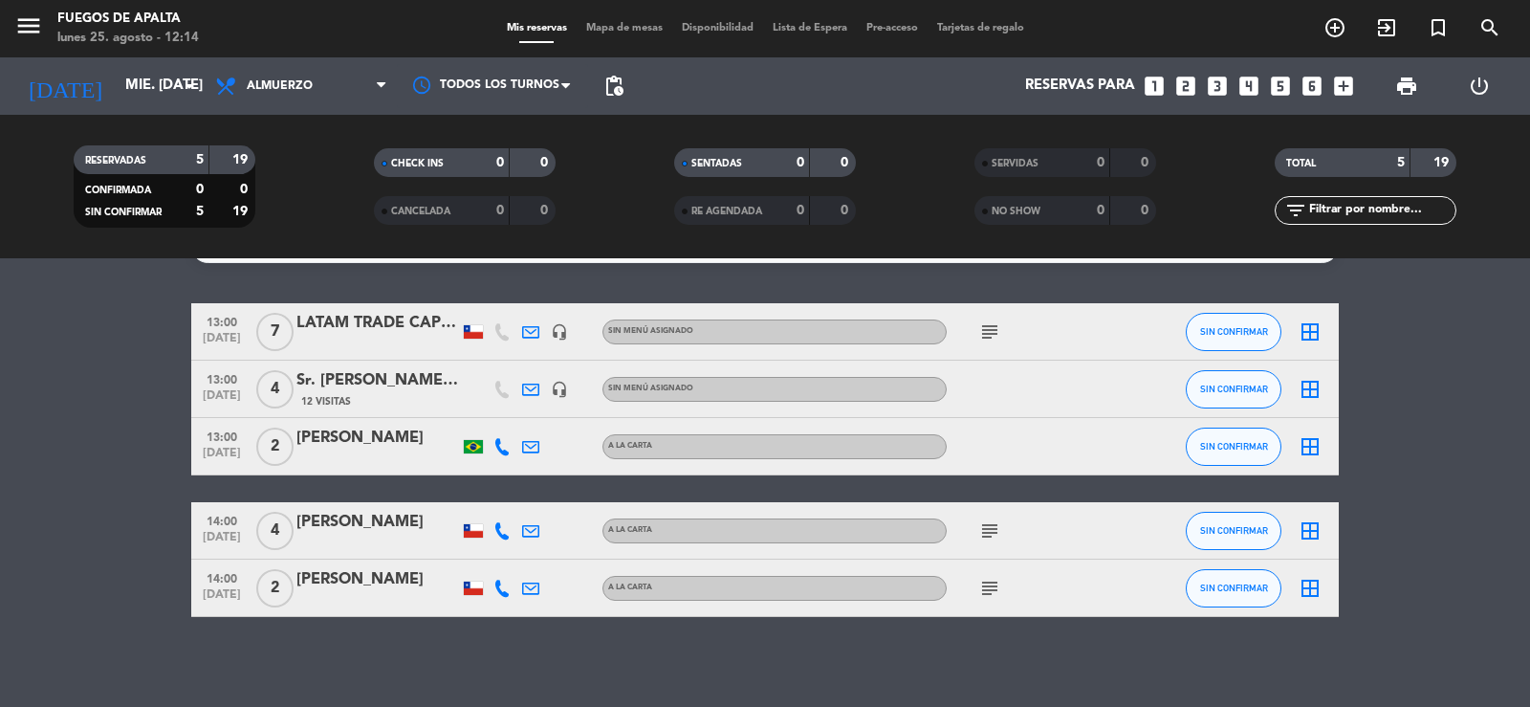
scroll to position [49, 0]
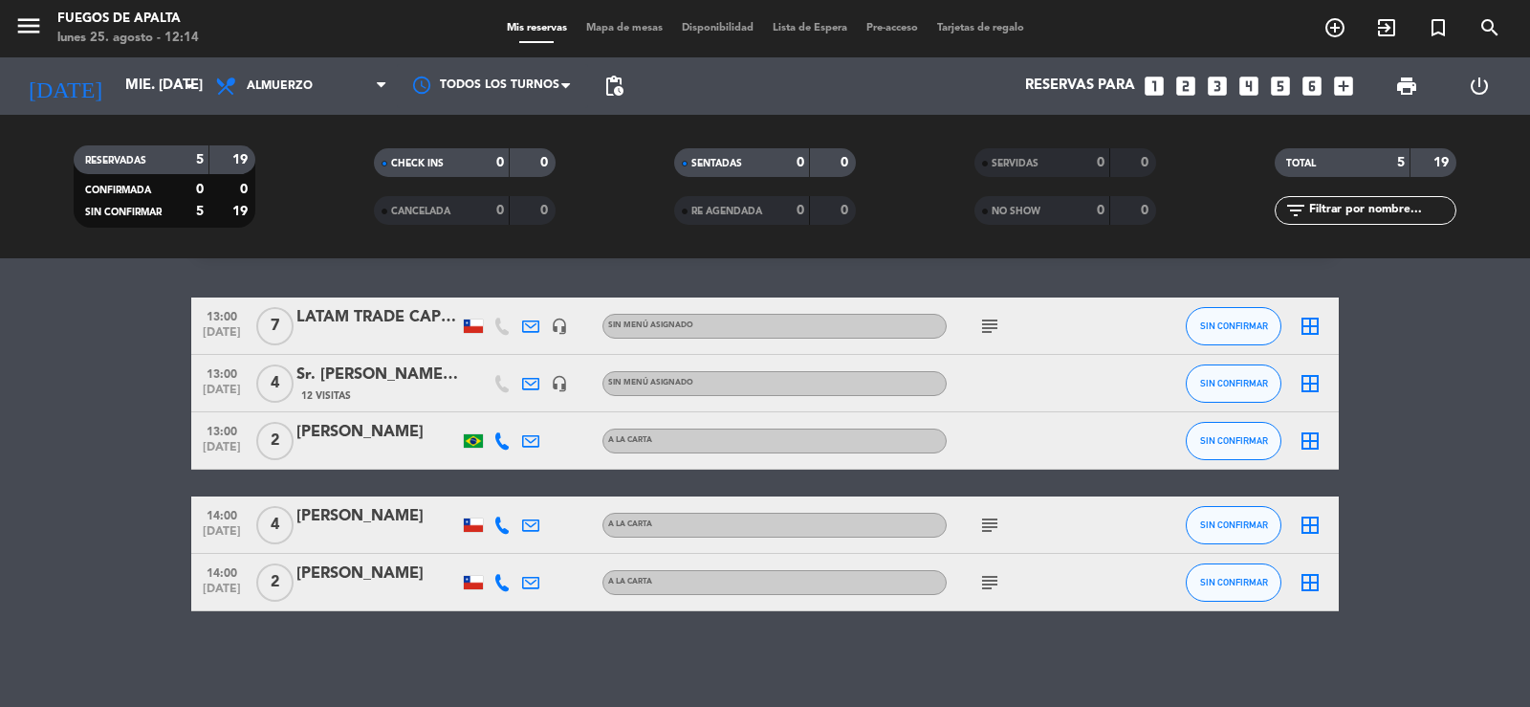
click at [980, 526] on icon "subject" at bounding box center [989, 524] width 23 height 23
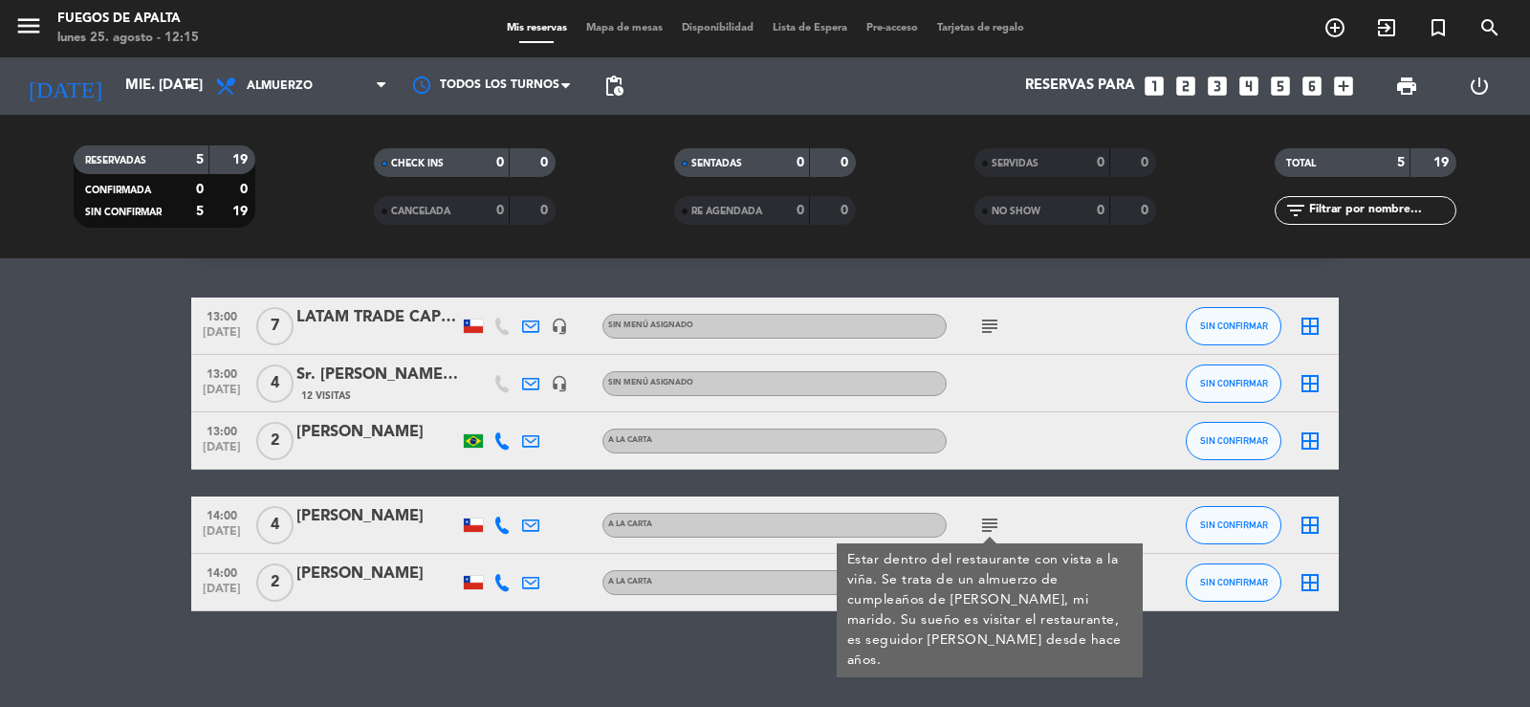
click at [980, 526] on icon "subject" at bounding box center [989, 524] width 23 height 23
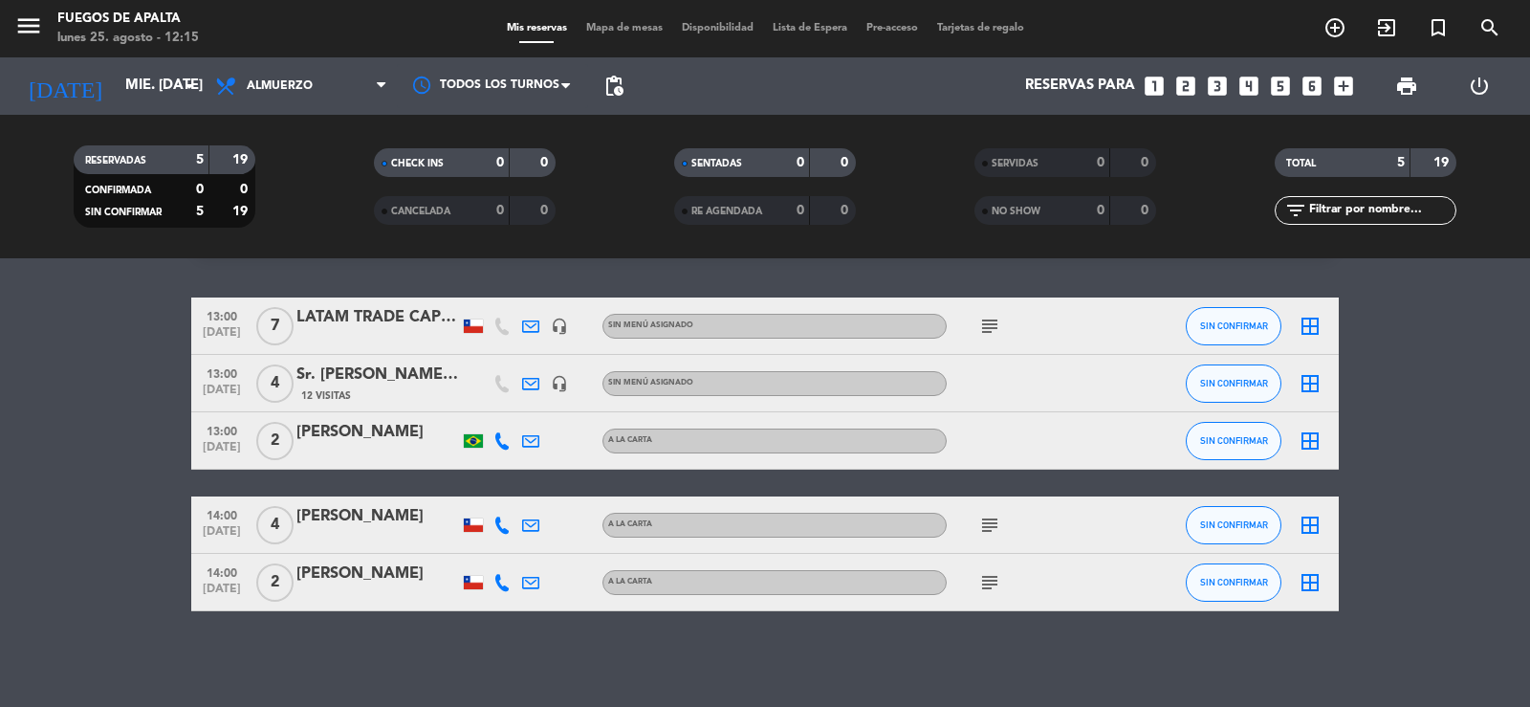
click at [996, 583] on icon "subject" at bounding box center [989, 582] width 23 height 23
click at [116, 80] on input "mié. [DATE]" at bounding box center [208, 86] width 185 height 36
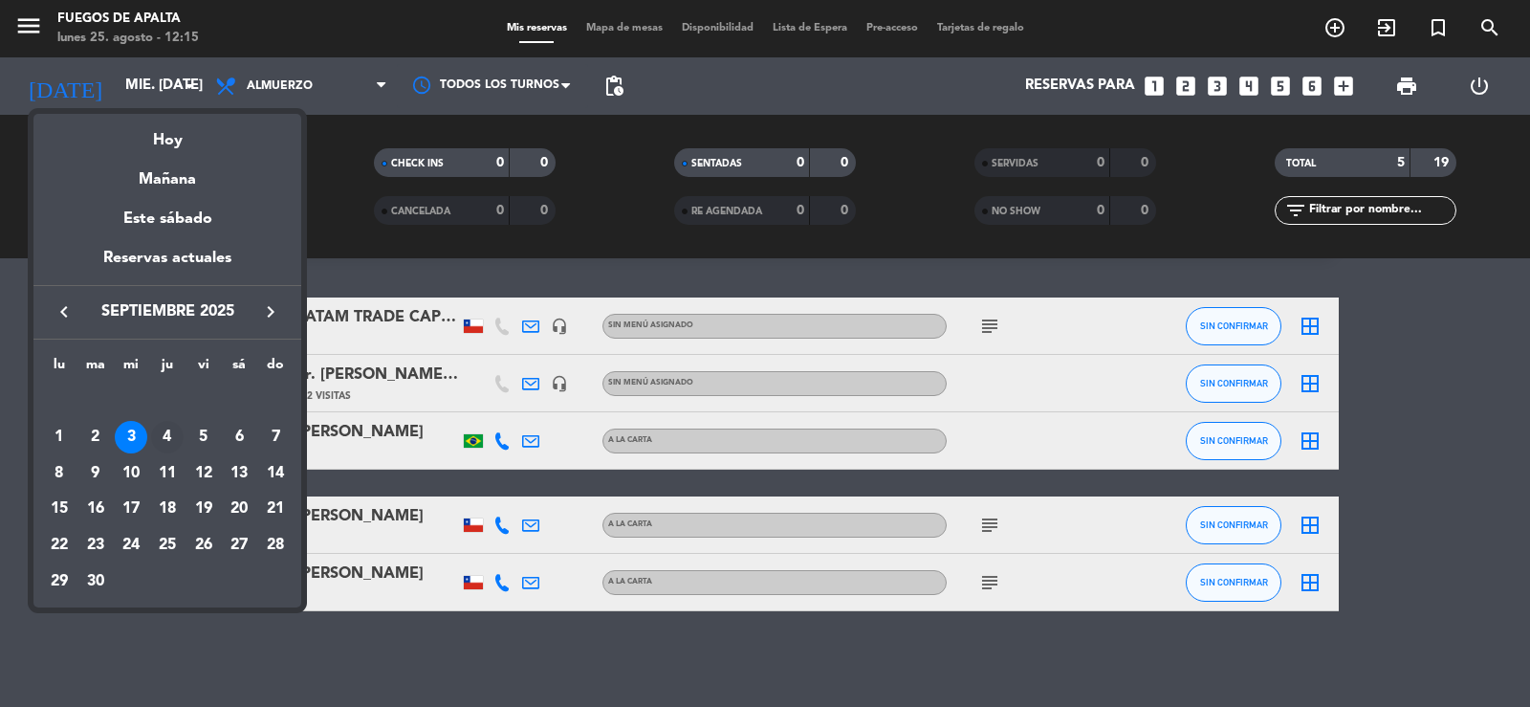
click at [167, 427] on div "4" at bounding box center [167, 437] width 33 height 33
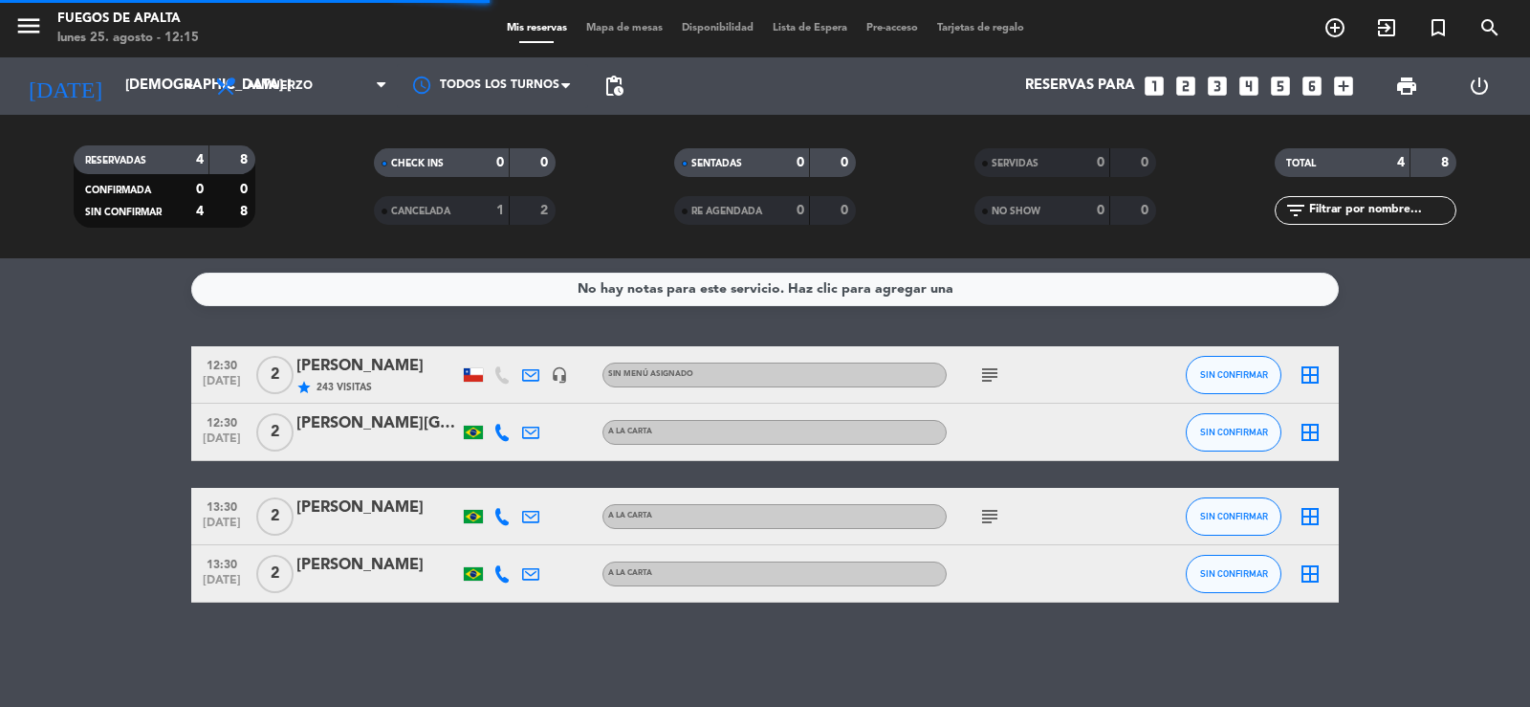
scroll to position [0, 0]
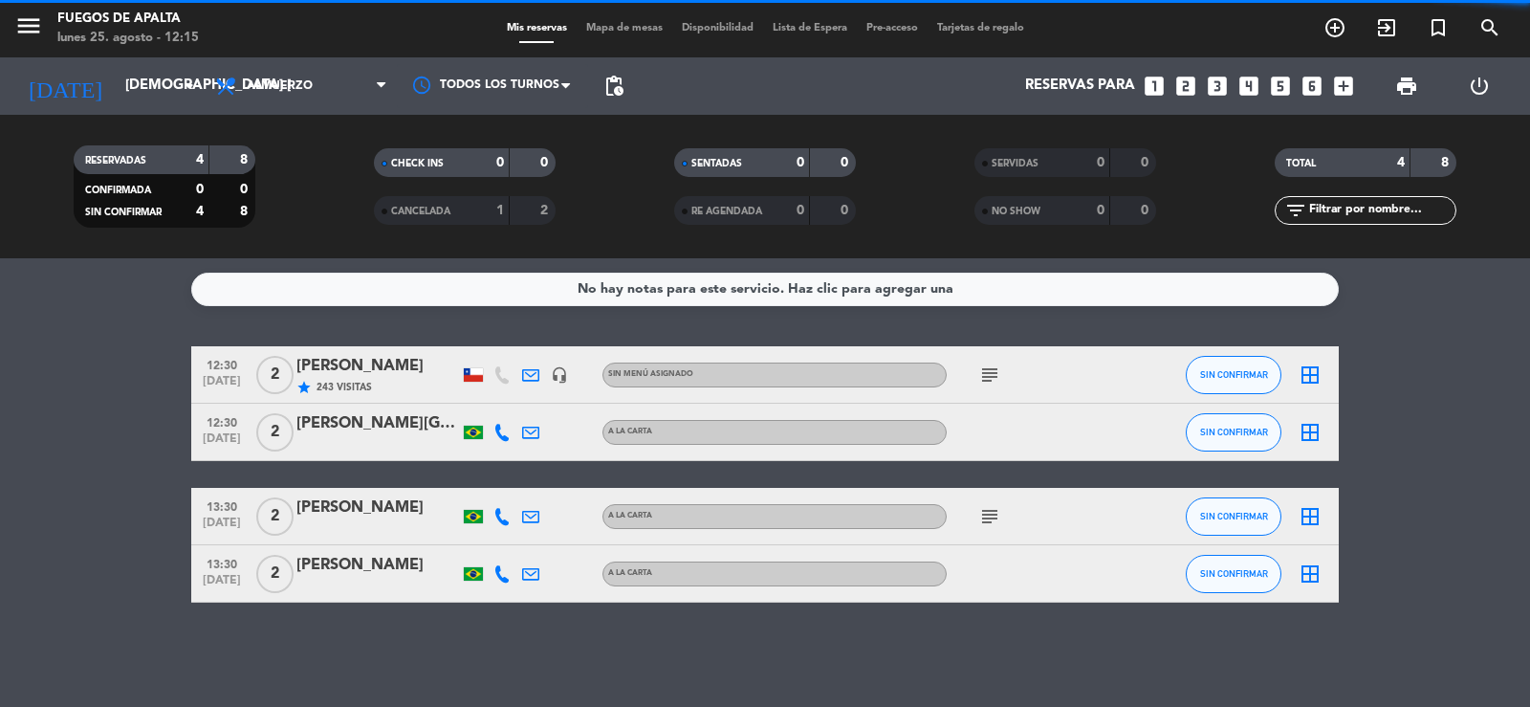
click at [996, 380] on icon "subject" at bounding box center [989, 374] width 23 height 23
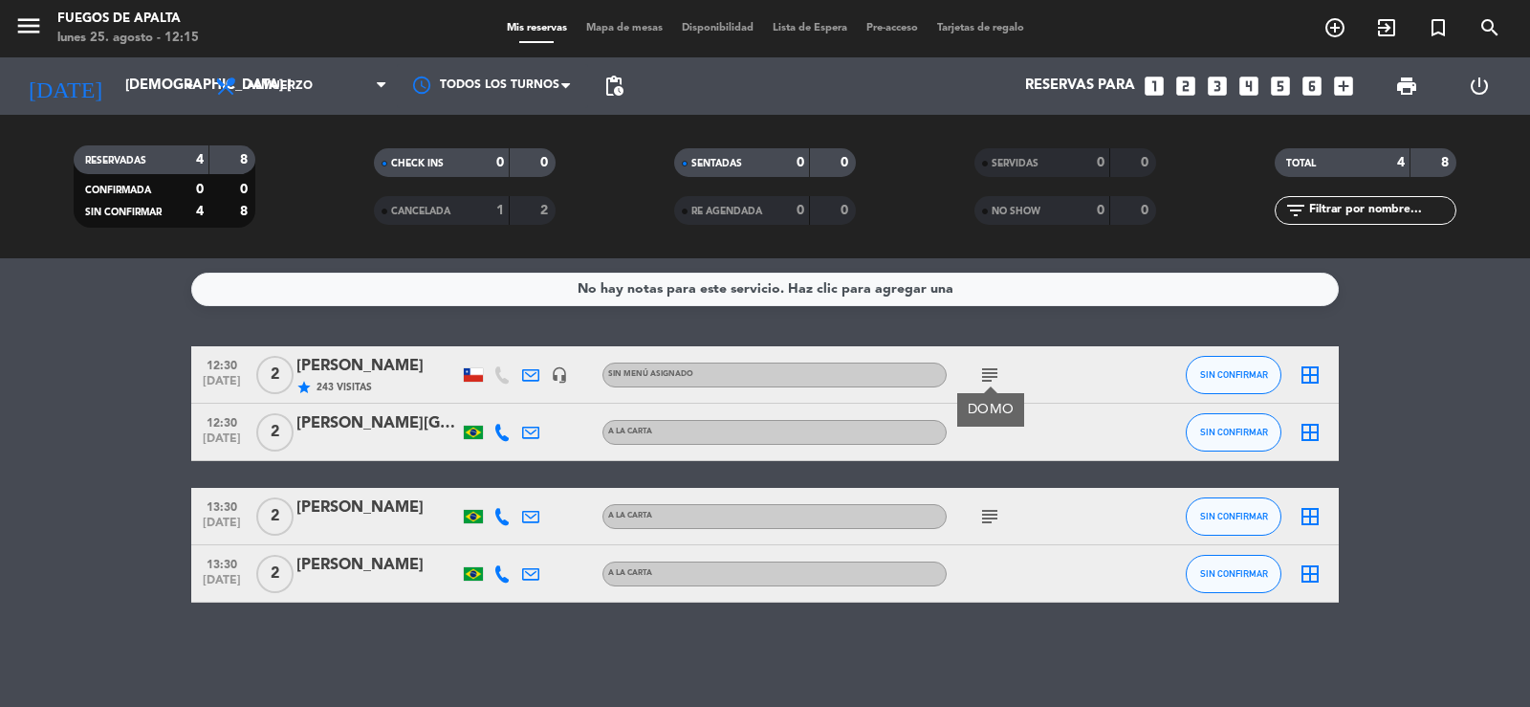
click at [986, 520] on icon "subject" at bounding box center [989, 516] width 23 height 23
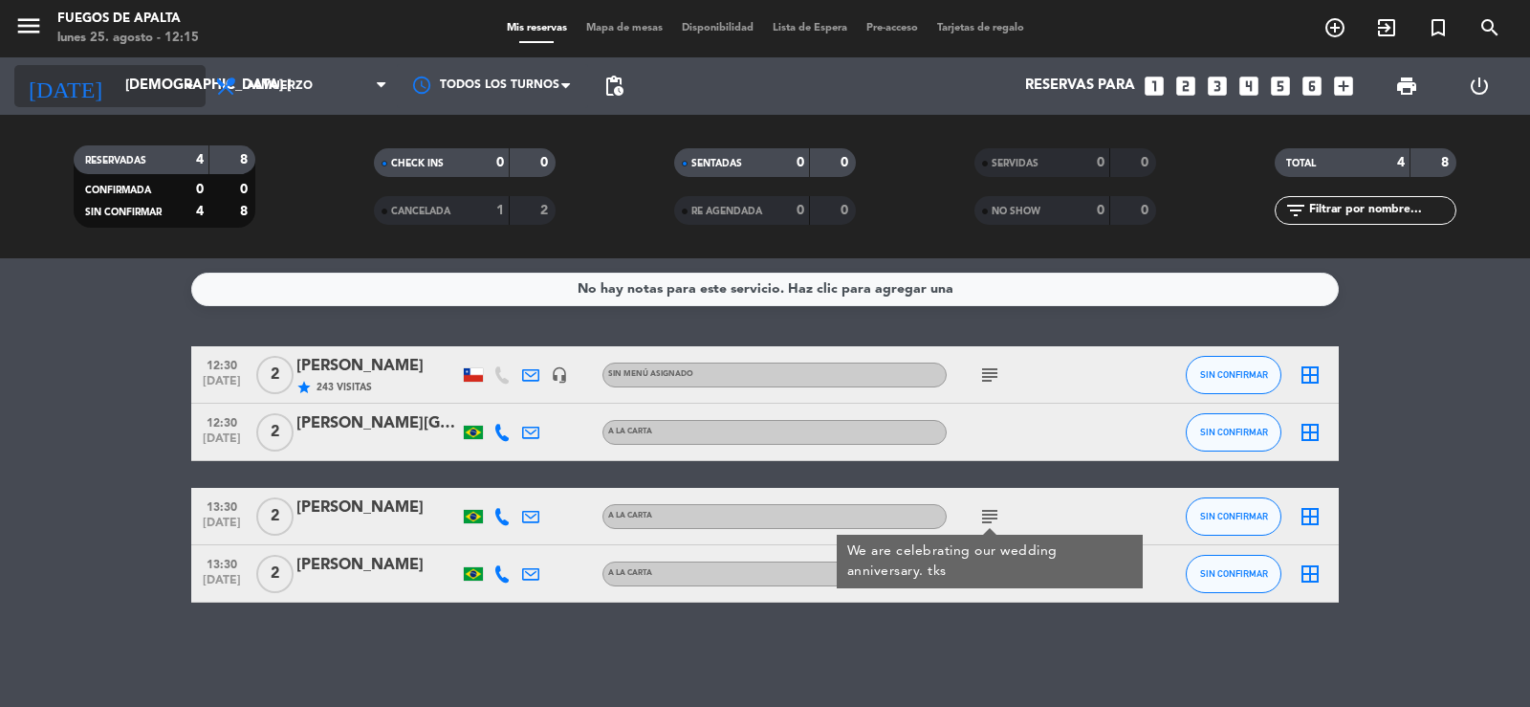
click at [118, 98] on input "[DEMOGRAPHIC_DATA] [DATE]" at bounding box center [208, 86] width 185 height 36
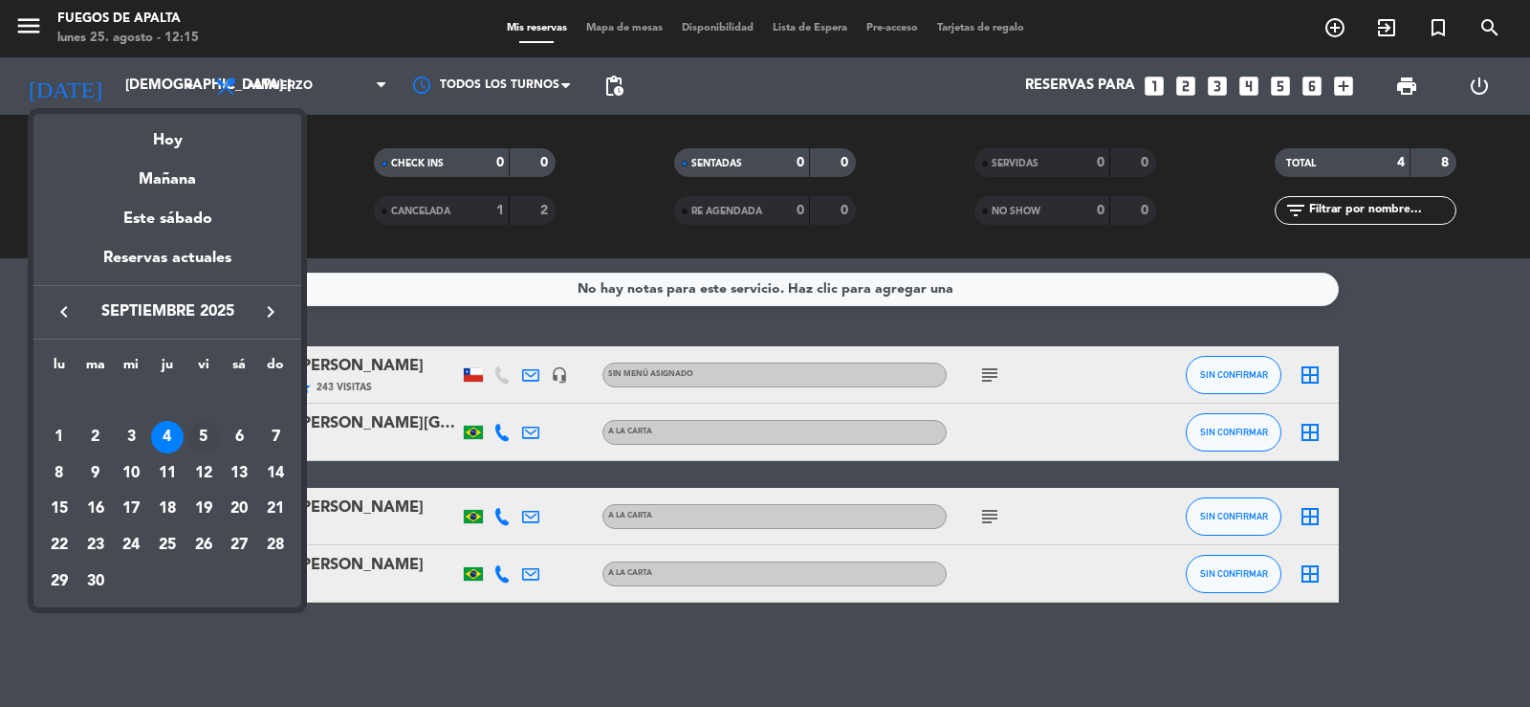
click at [202, 434] on div "5" at bounding box center [203, 437] width 33 height 33
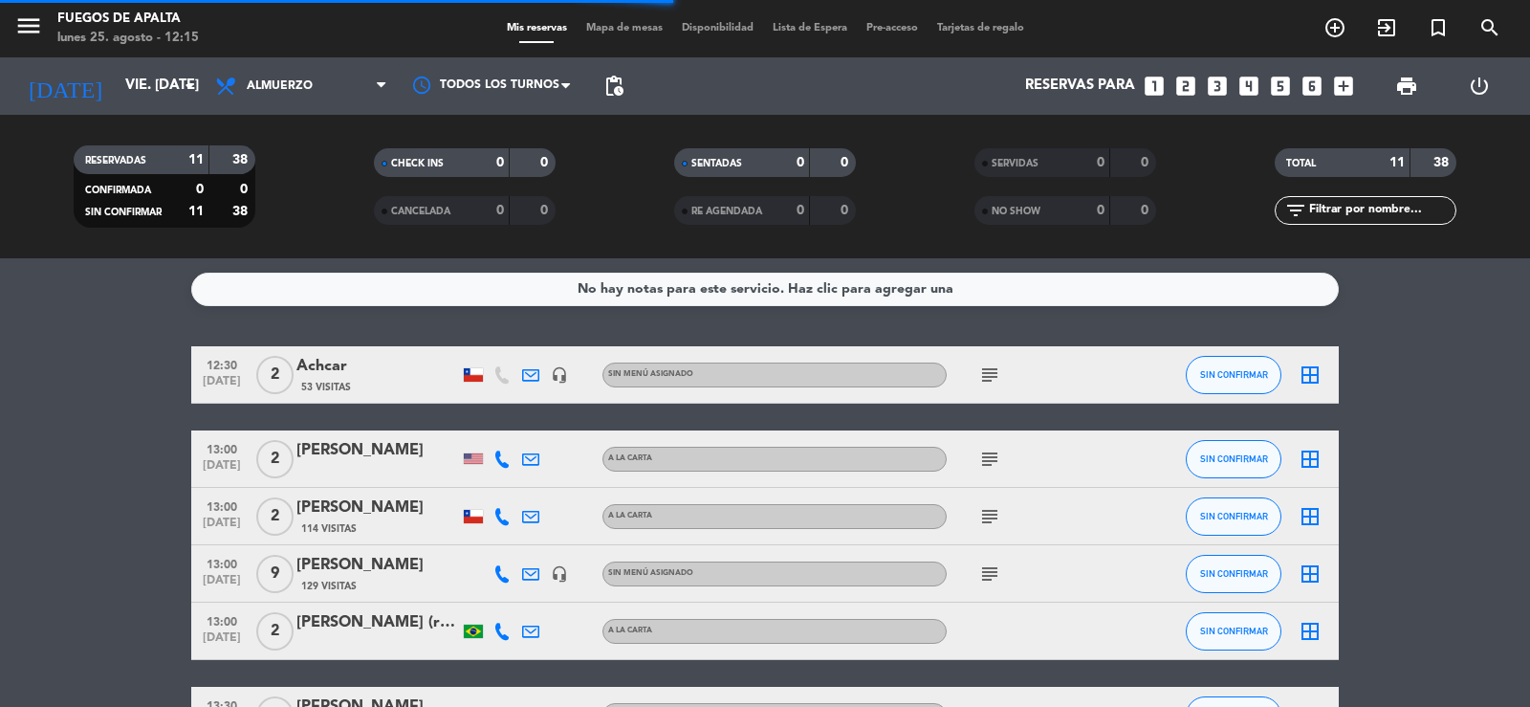
click at [998, 381] on icon "subject" at bounding box center [989, 374] width 23 height 23
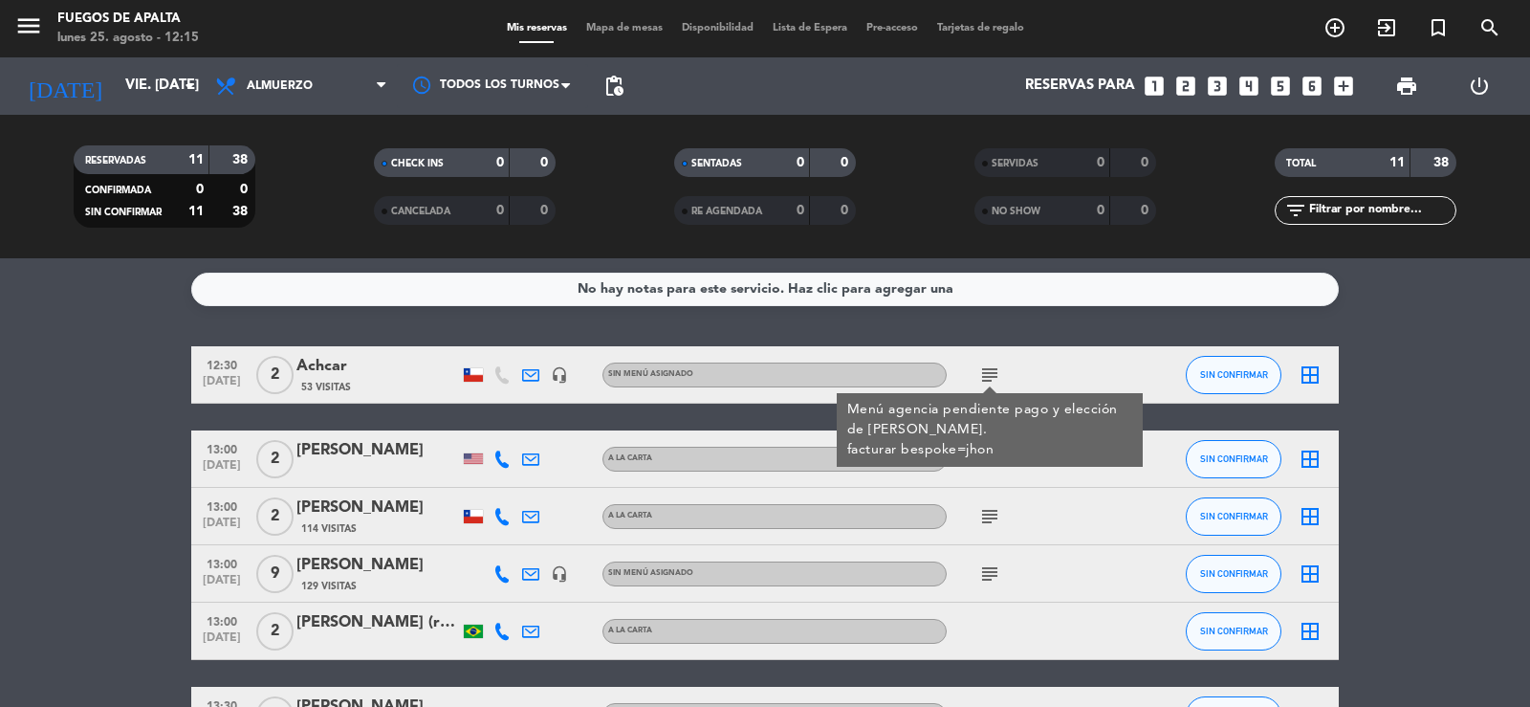
click at [998, 378] on icon "subject" at bounding box center [989, 374] width 23 height 23
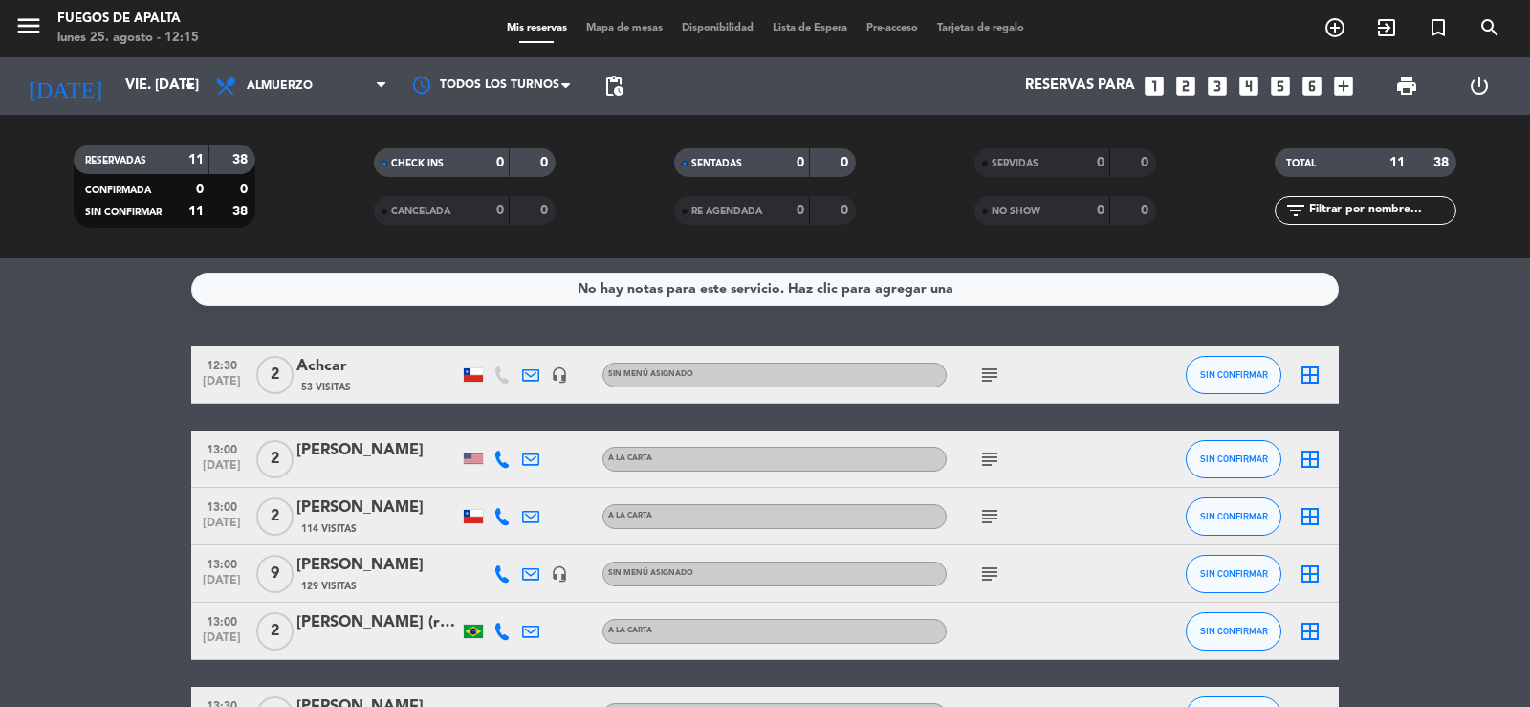
click at [990, 369] on icon "subject" at bounding box center [989, 374] width 23 height 23
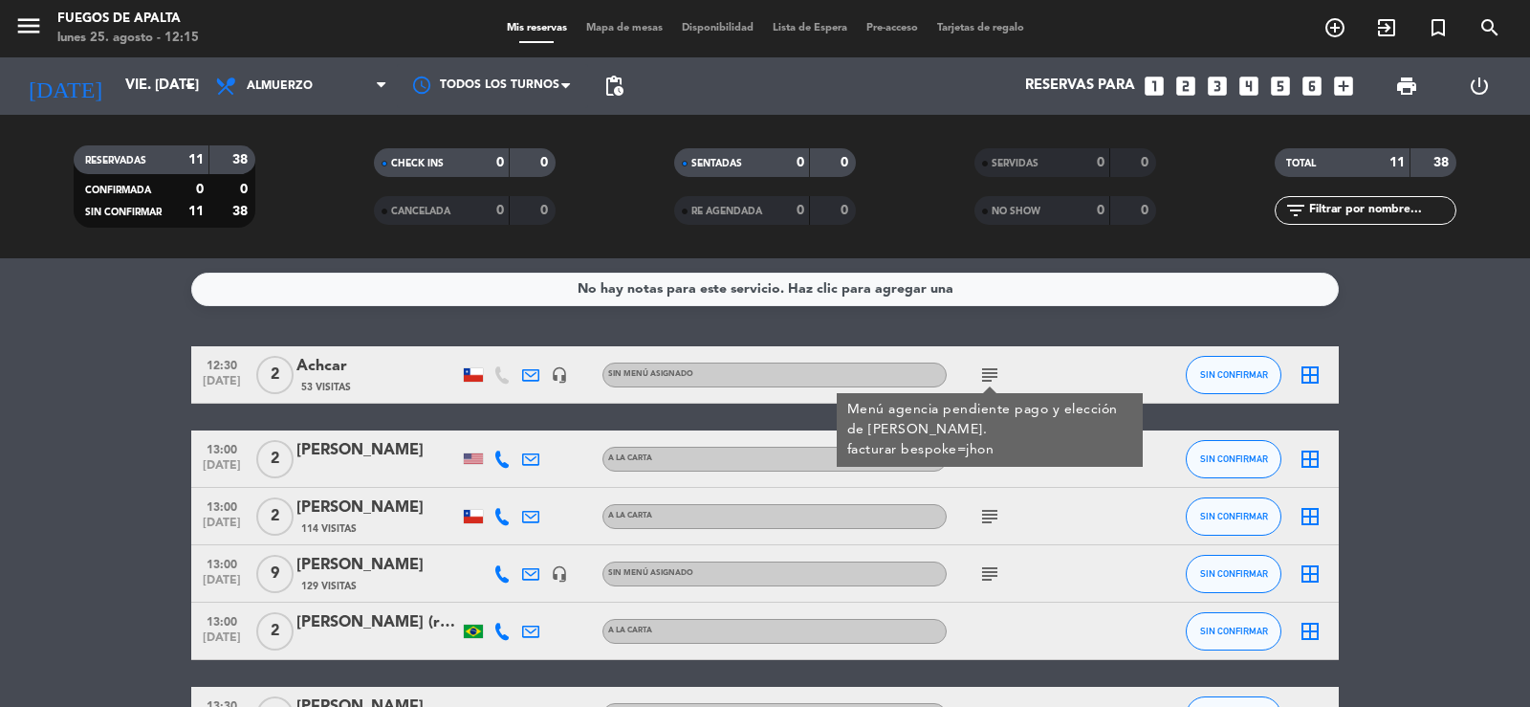
click at [990, 369] on icon "subject" at bounding box center [989, 374] width 23 height 23
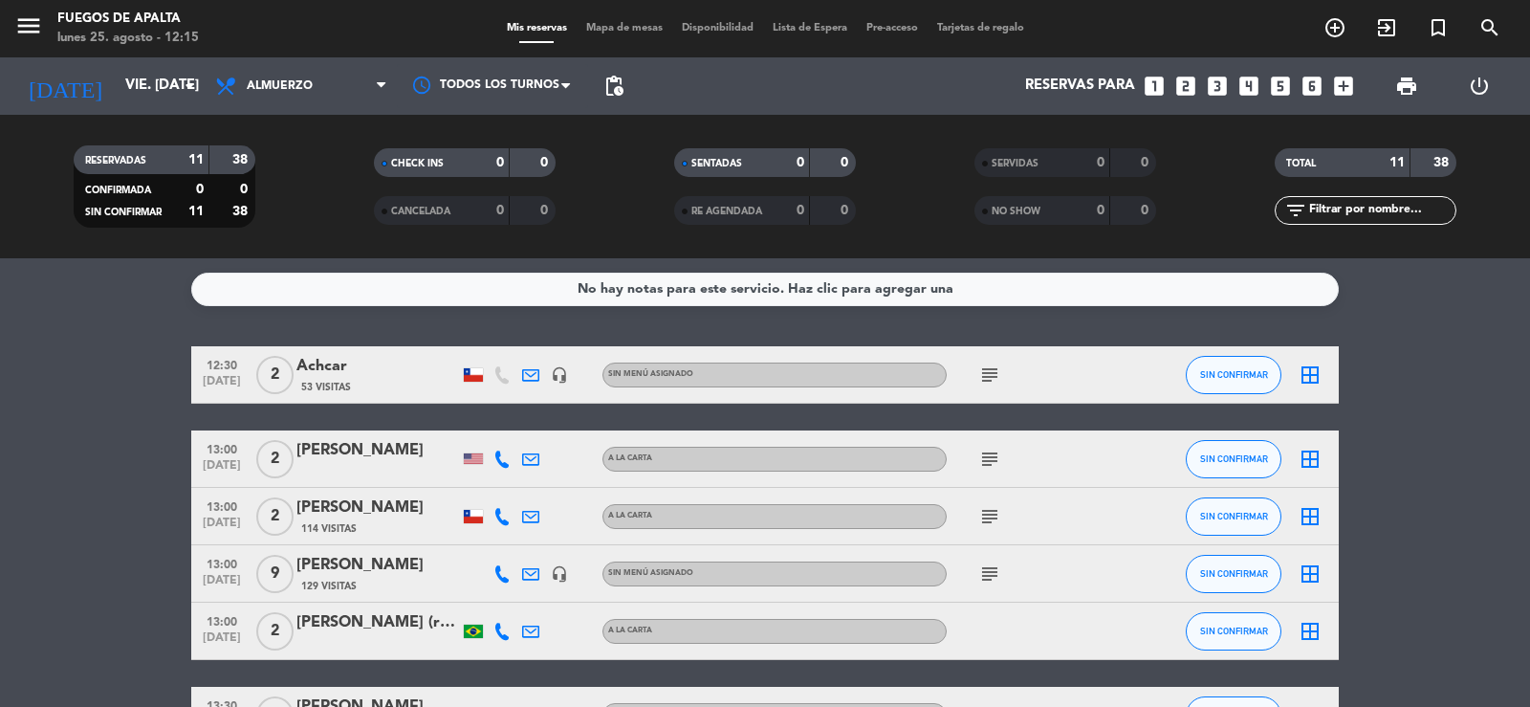
click at [529, 381] on icon at bounding box center [530, 374] width 17 height 17
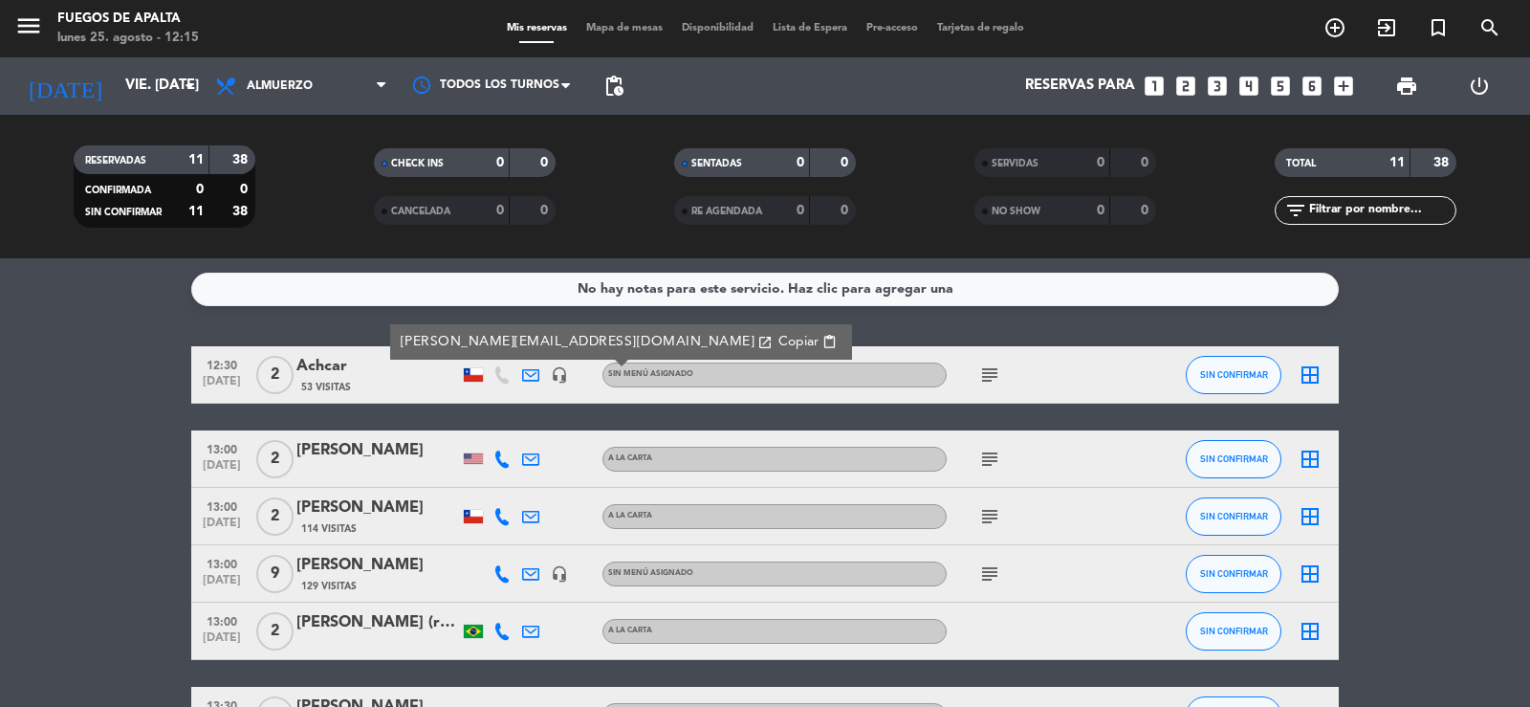
click at [530, 381] on icon at bounding box center [530, 374] width 17 height 17
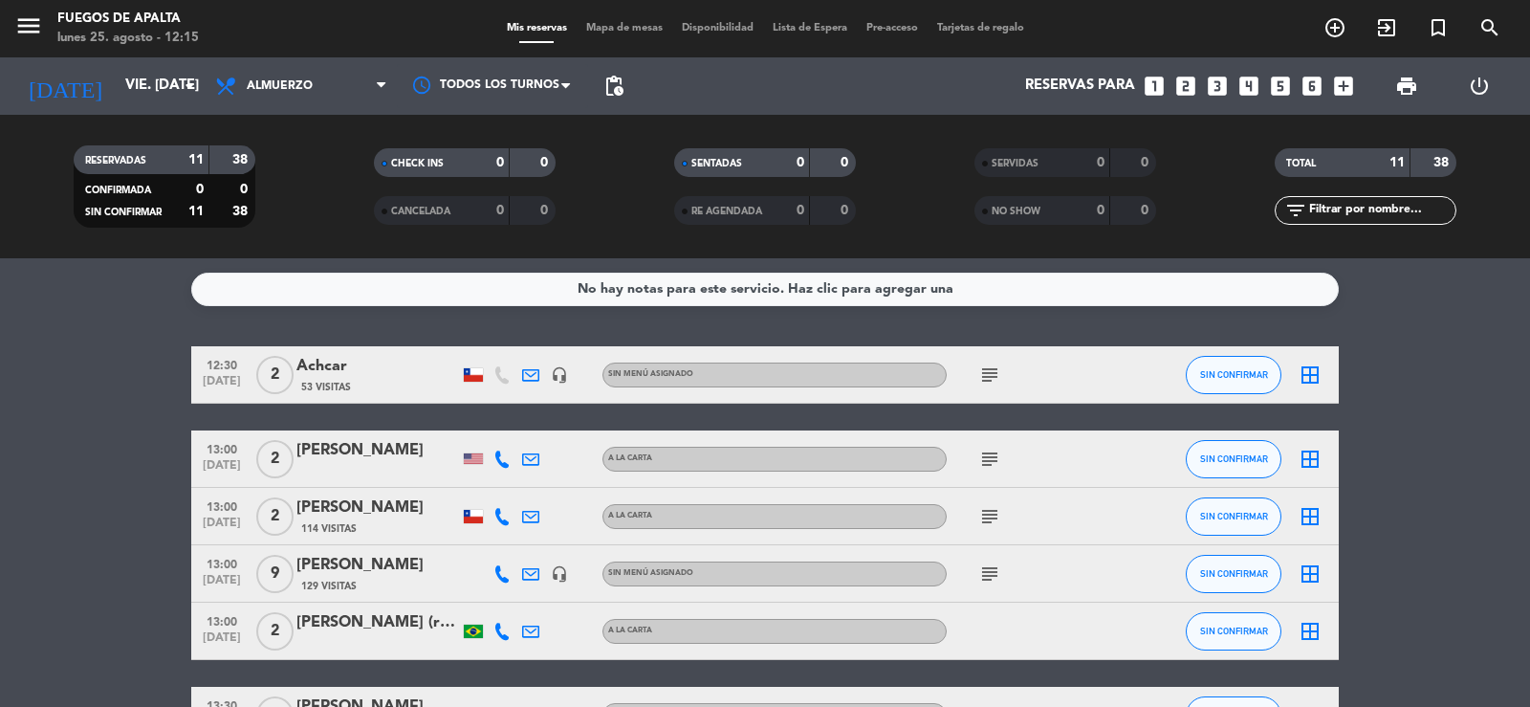
click at [526, 375] on icon at bounding box center [530, 374] width 17 height 17
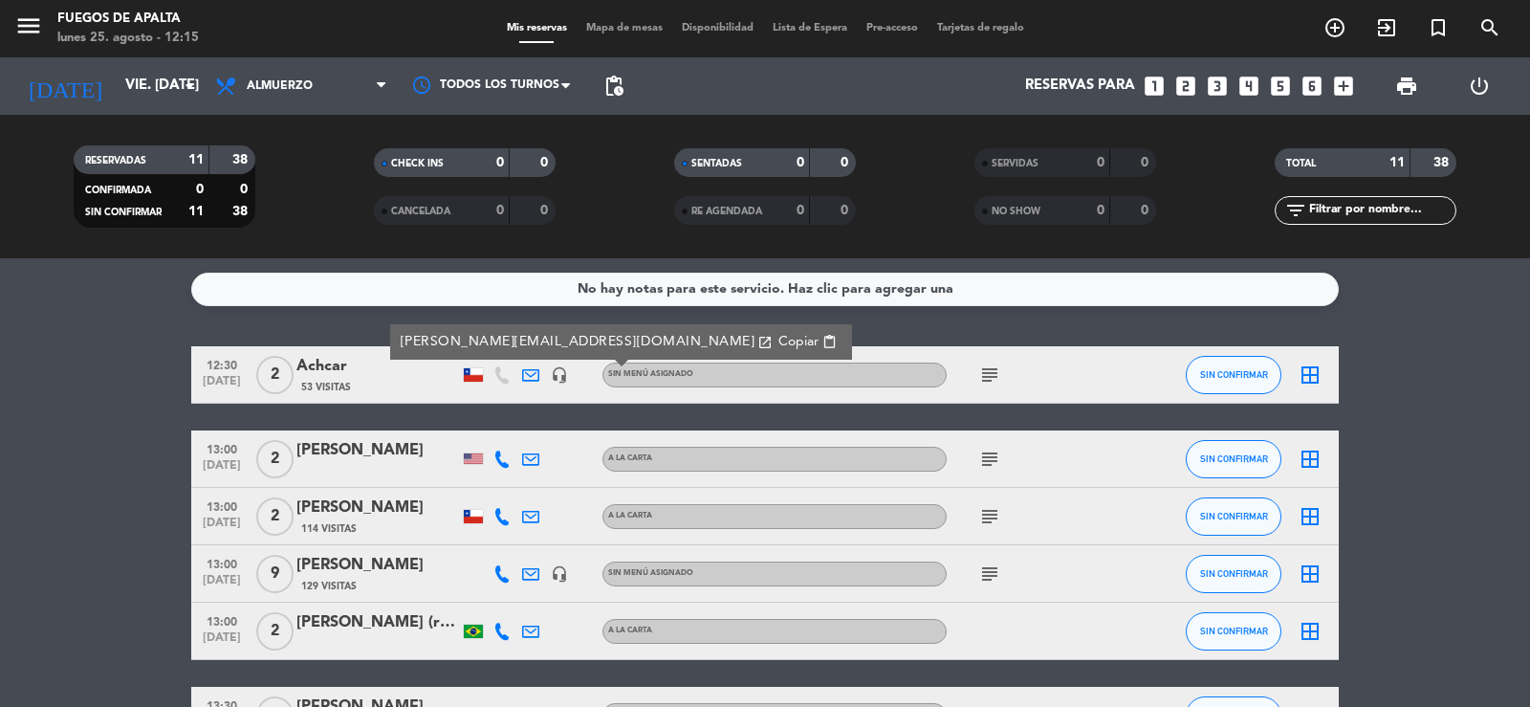
click at [526, 375] on icon at bounding box center [530, 374] width 17 height 17
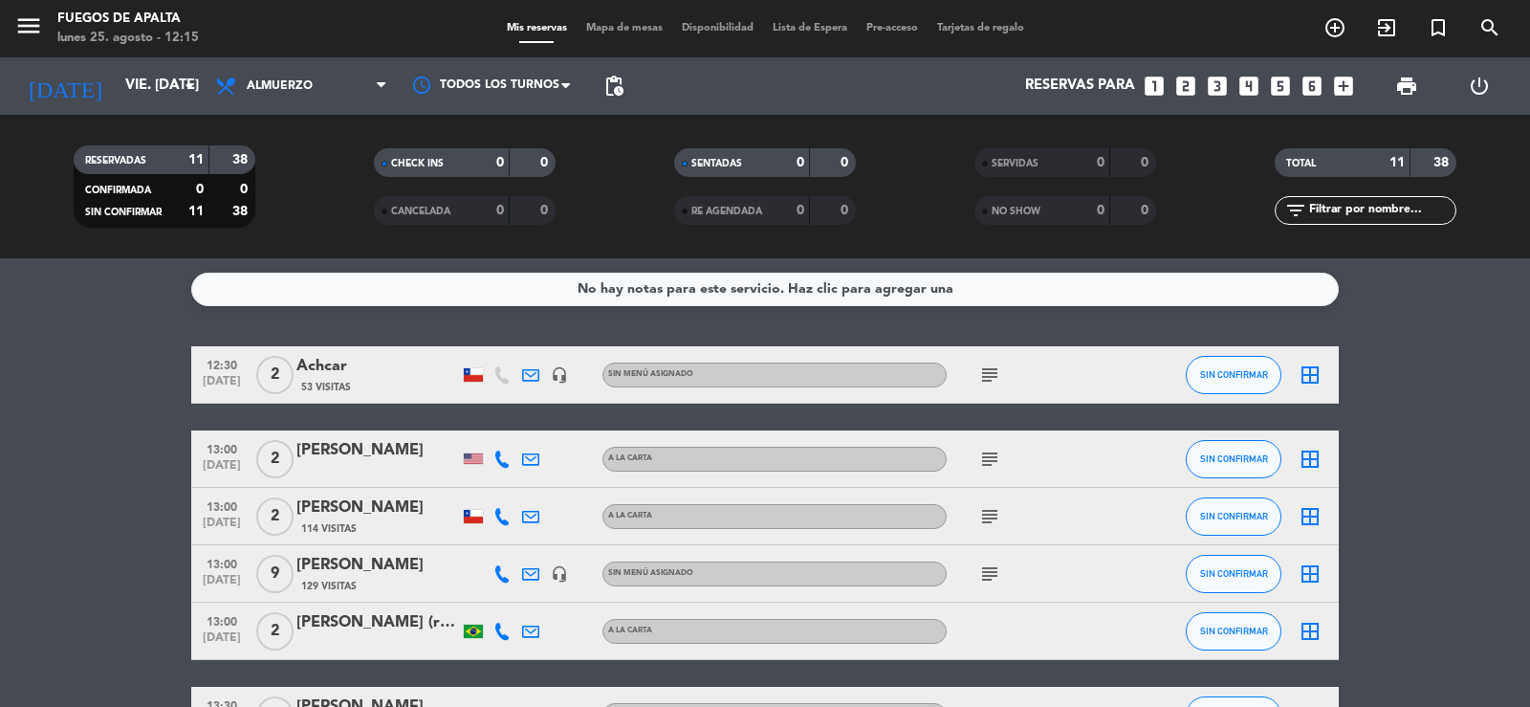
click at [993, 456] on icon "subject" at bounding box center [989, 458] width 23 height 23
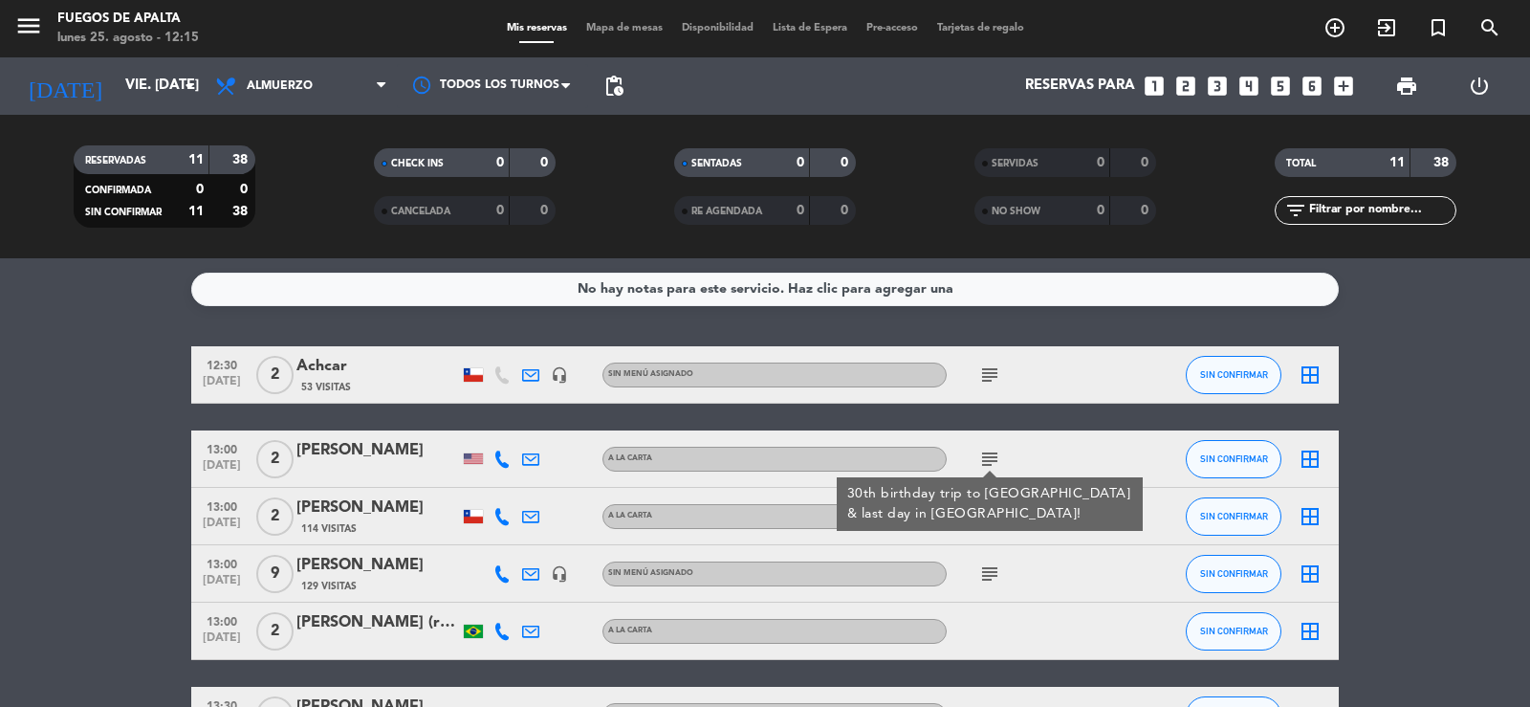
click at [405, 452] on div "[PERSON_NAME]" at bounding box center [377, 450] width 163 height 25
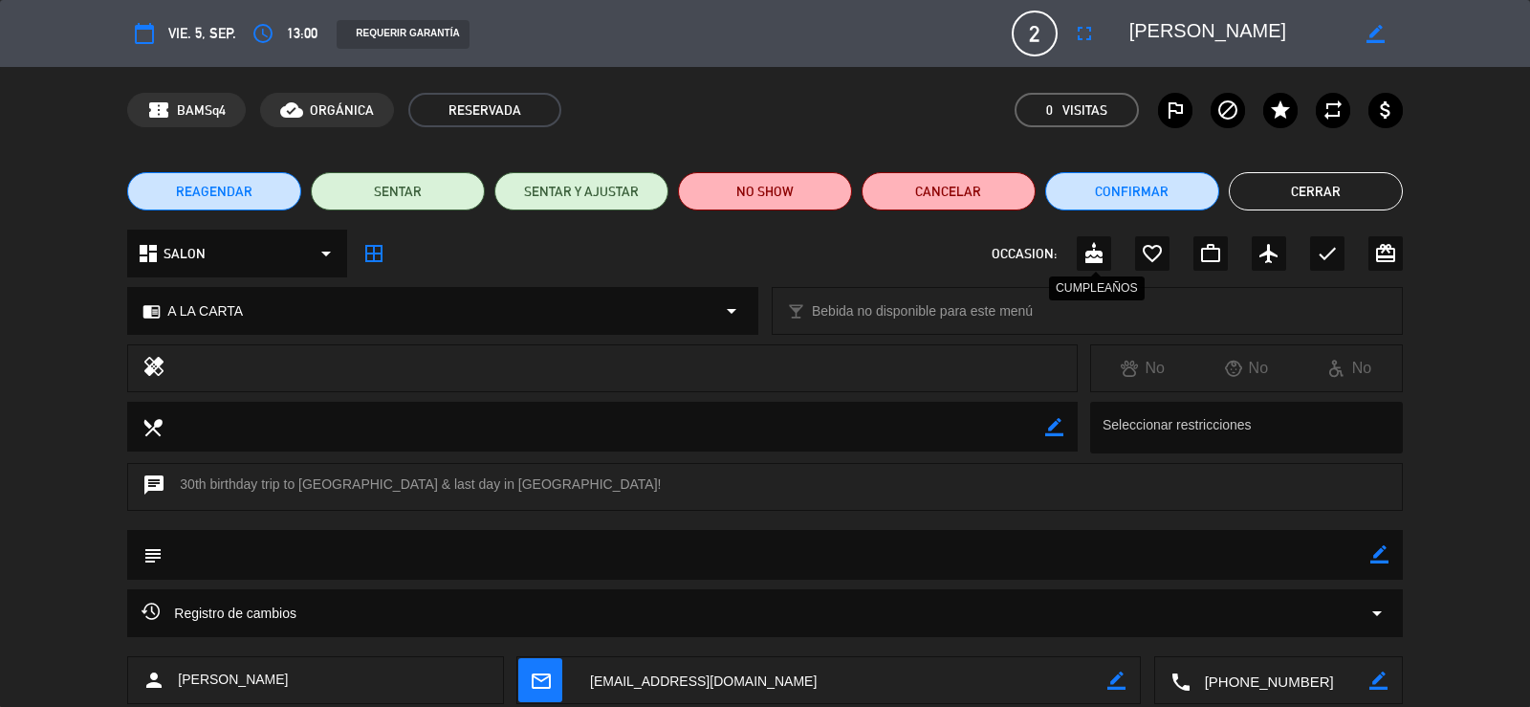
click at [1094, 261] on icon "cake" at bounding box center [1093, 253] width 23 height 23
click at [1289, 180] on button "Cerrar" at bounding box center [1316, 191] width 174 height 38
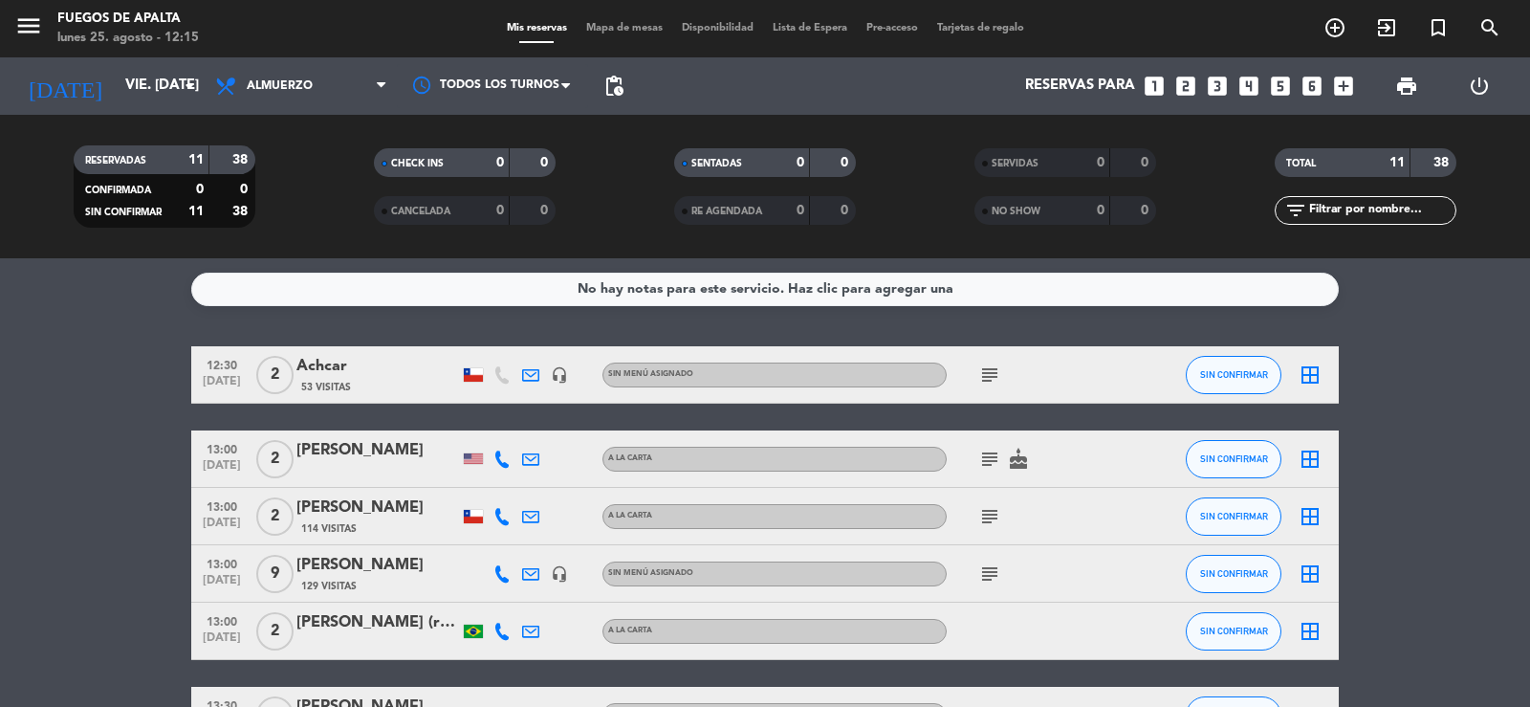
click at [983, 520] on icon "subject" at bounding box center [989, 516] width 23 height 23
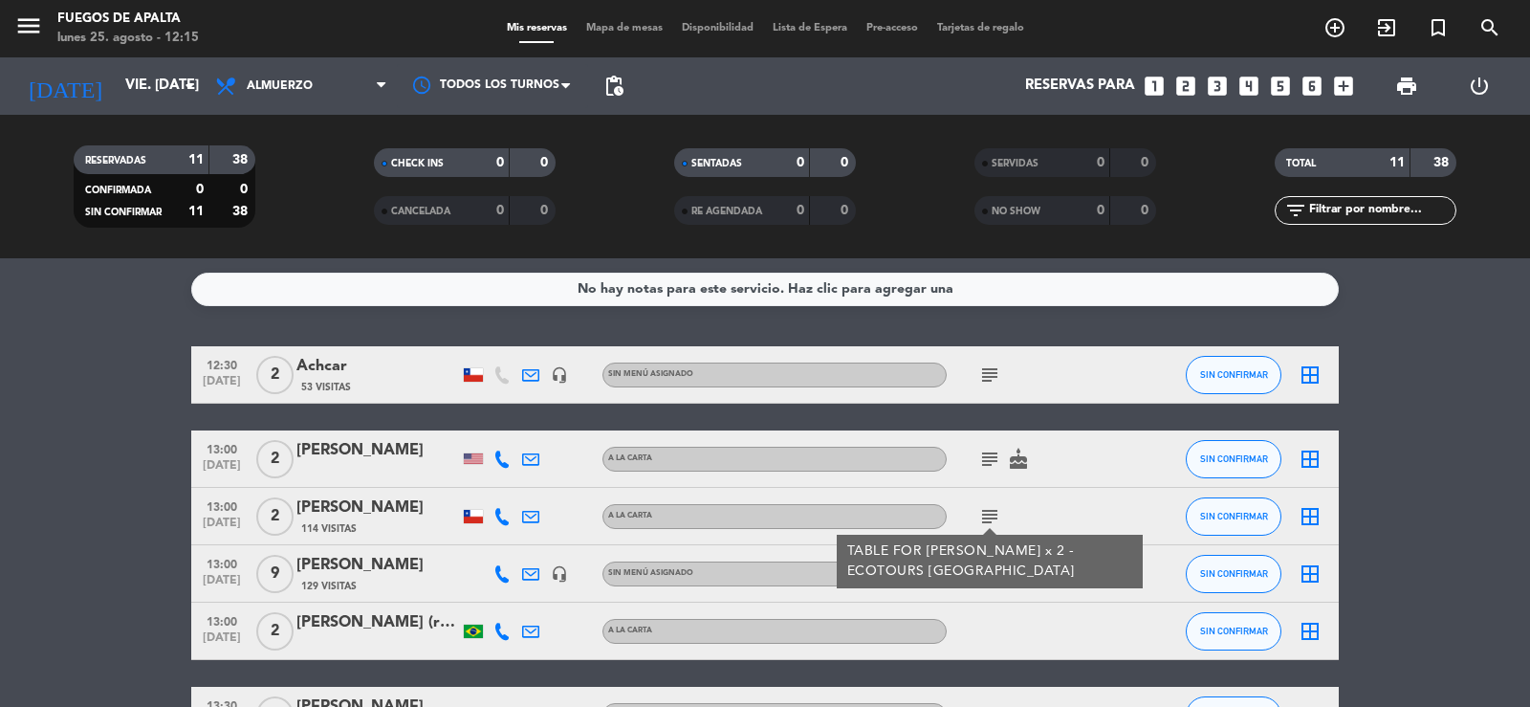
click at [984, 515] on icon "subject" at bounding box center [989, 516] width 23 height 23
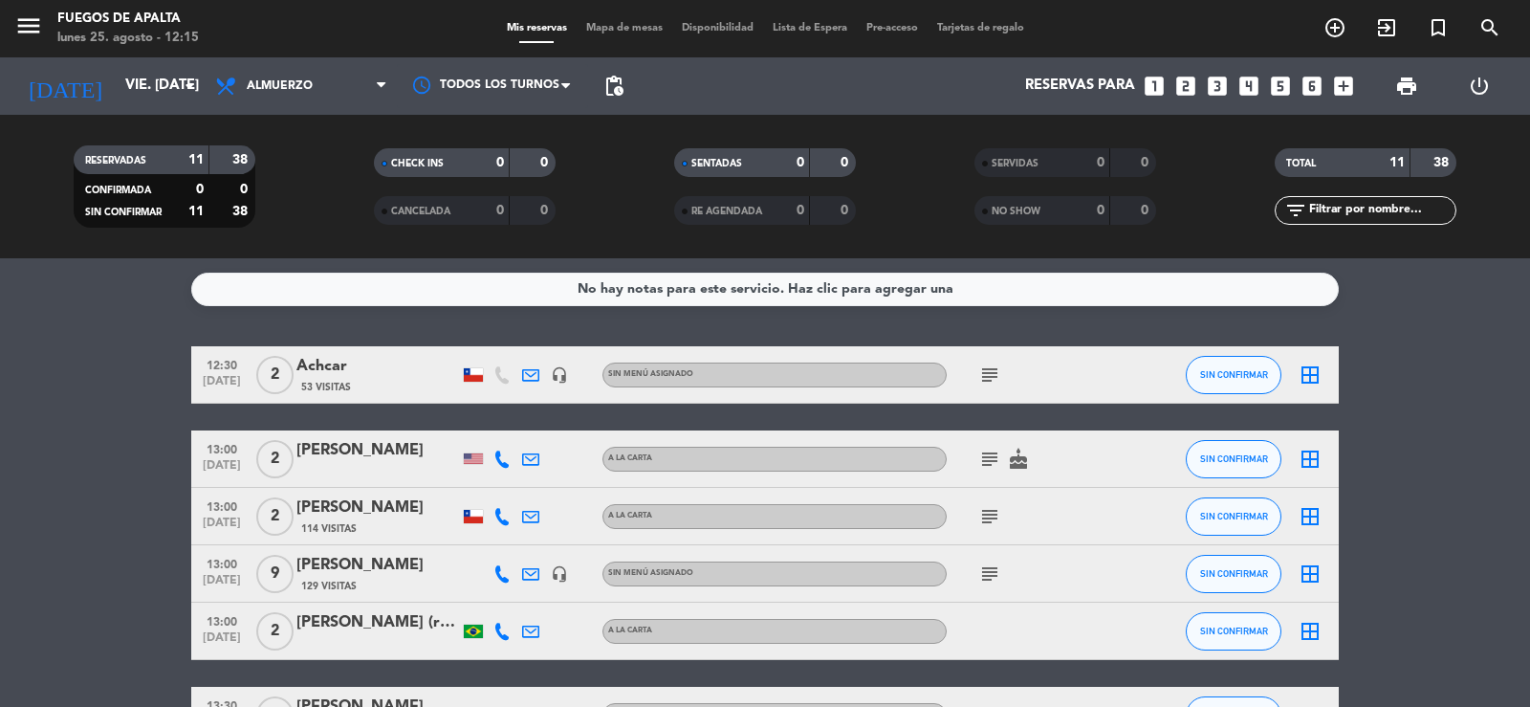
click at [986, 575] on icon "subject" at bounding box center [989, 573] width 23 height 23
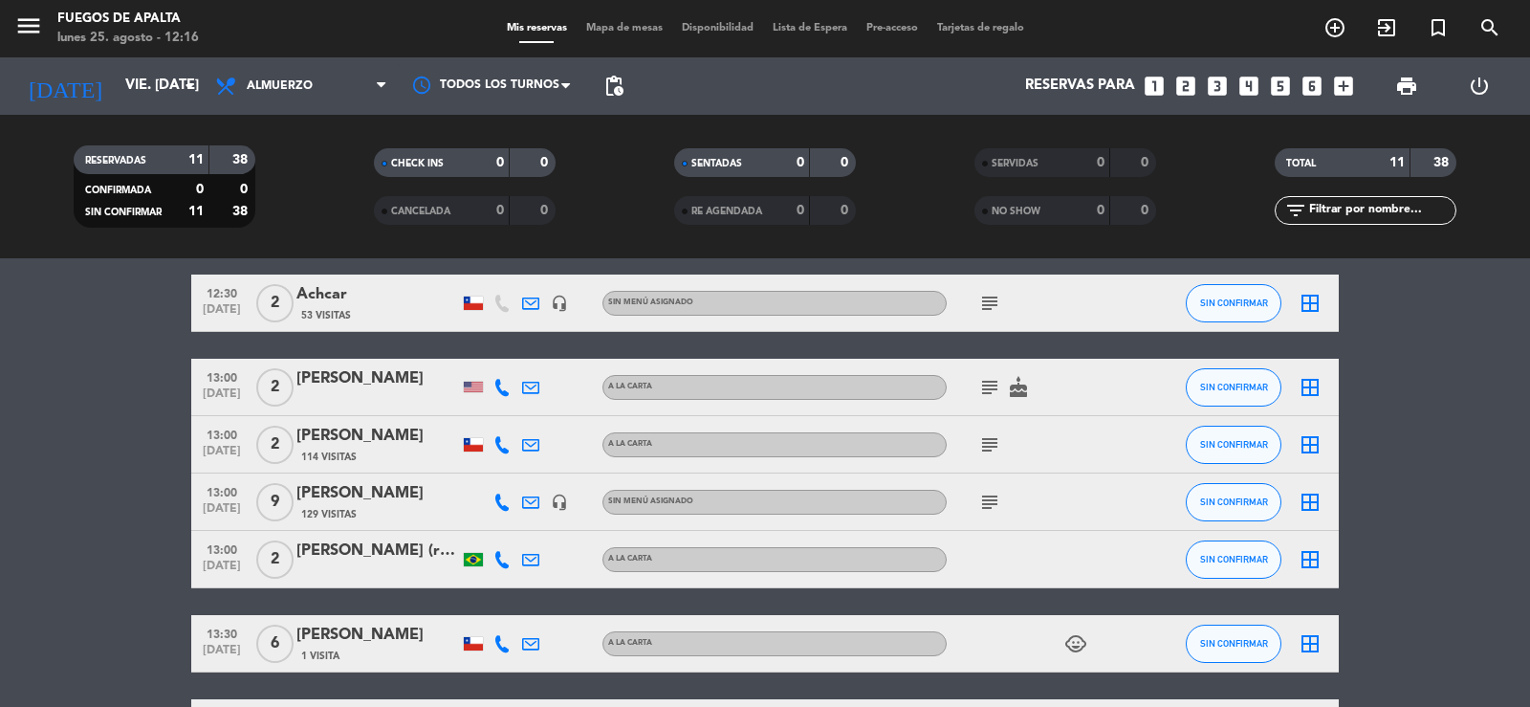
scroll to position [43, 0]
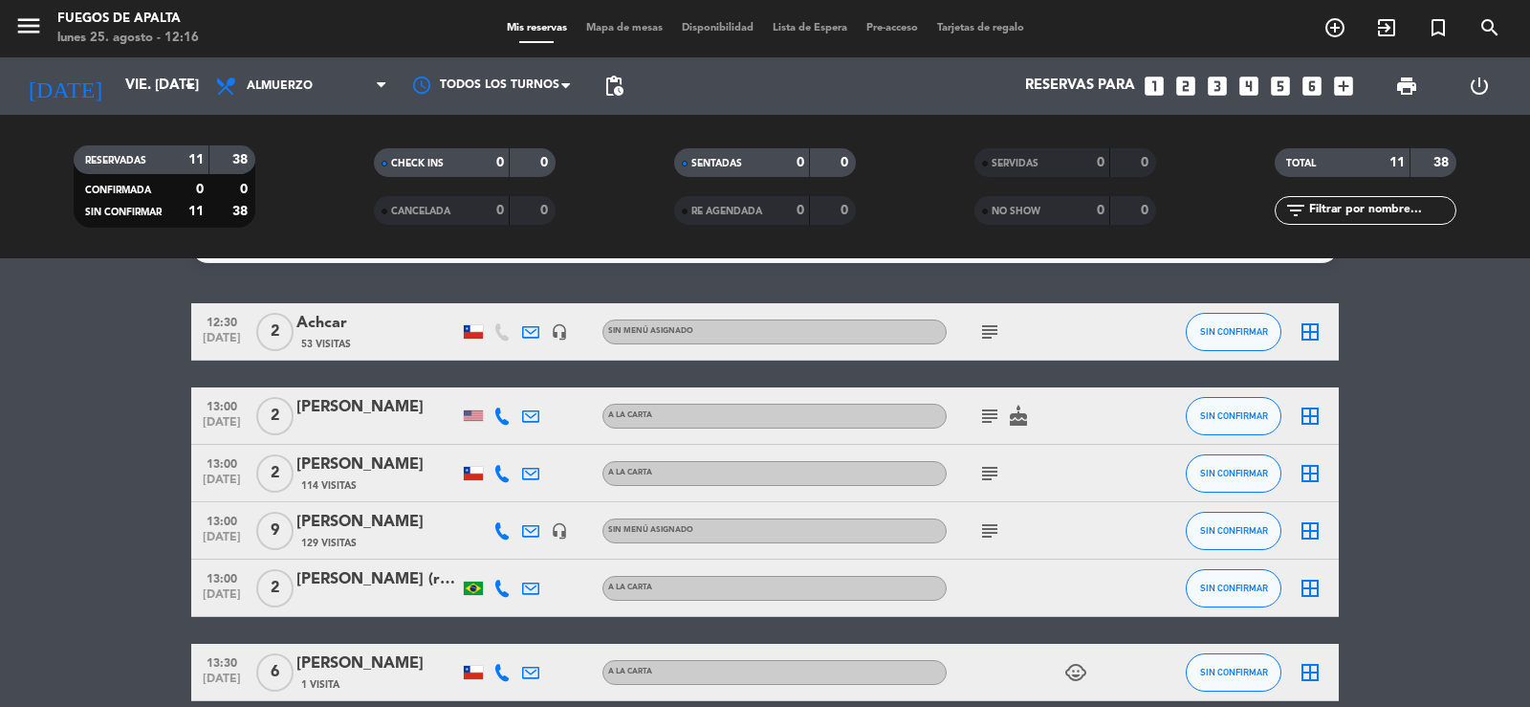
click at [989, 523] on icon "subject" at bounding box center [989, 530] width 23 height 23
drag, startPoint x: 1486, startPoint y: 383, endPoint x: 1502, endPoint y: 370, distance: 21.1
click at [1495, 379] on bookings-row "12:30 [DATE] 2 Achcar 53 Visitas headset_mic Sin menú asignado subject SIN CONF…" at bounding box center [765, 685] width 1530 height 765
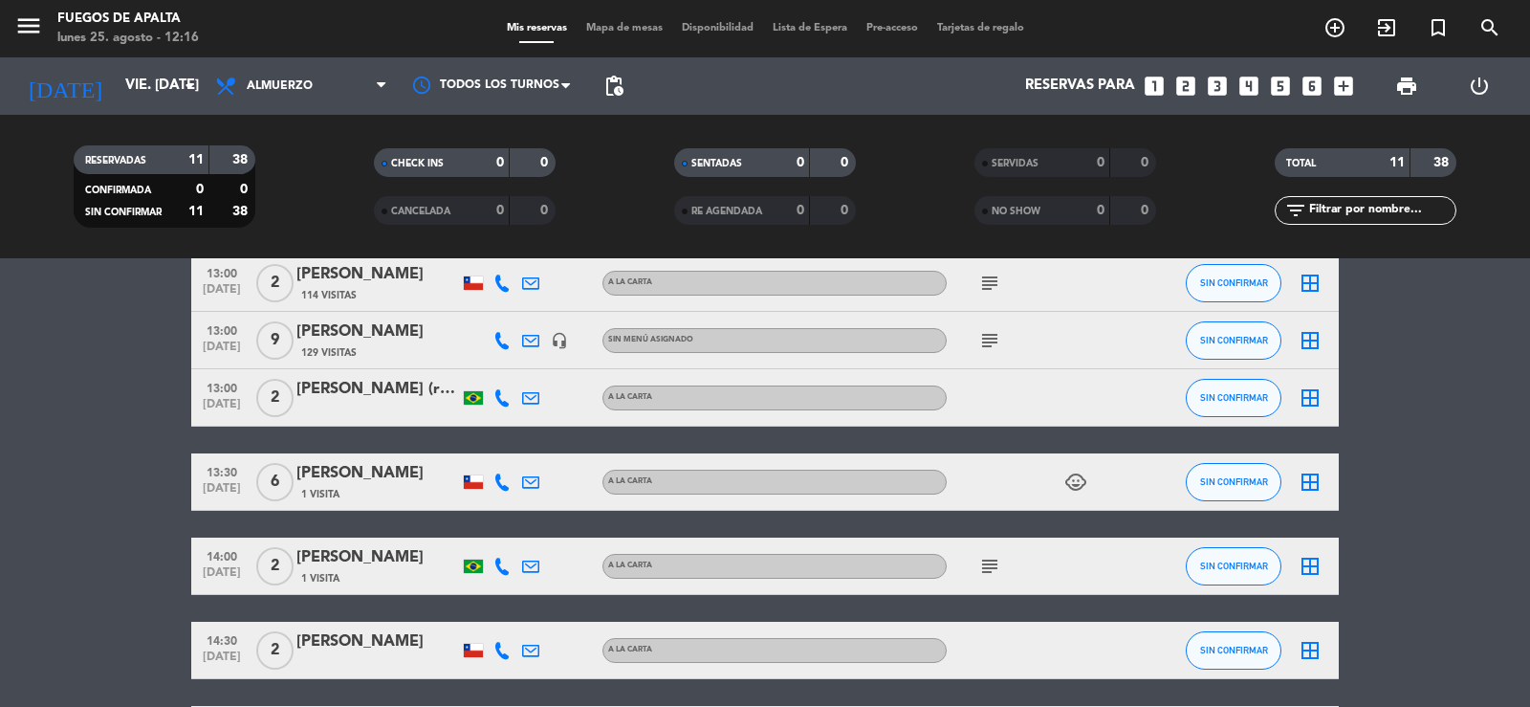
scroll to position [309, 0]
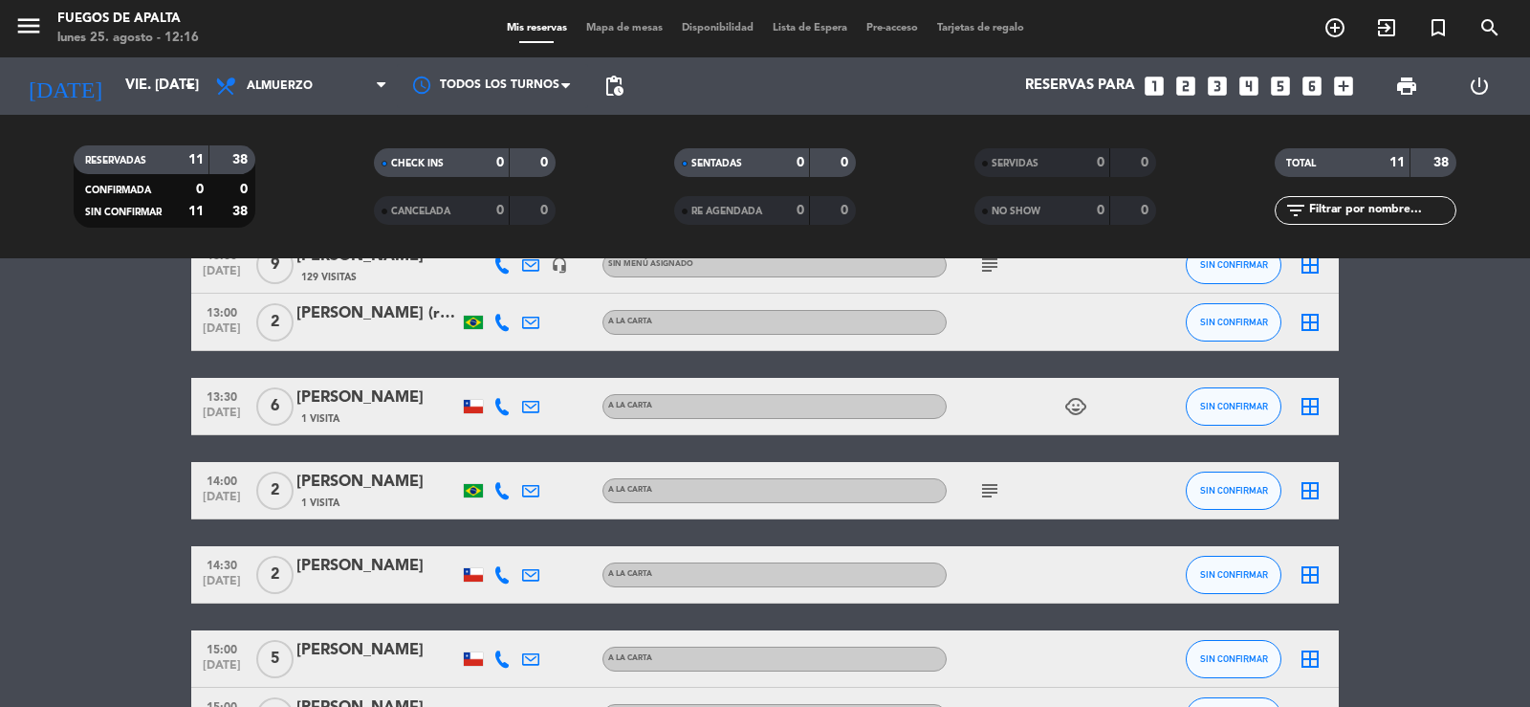
click at [989, 487] on icon "subject" at bounding box center [989, 490] width 23 height 23
click at [322, 490] on div "[PERSON_NAME]" at bounding box center [377, 481] width 163 height 25
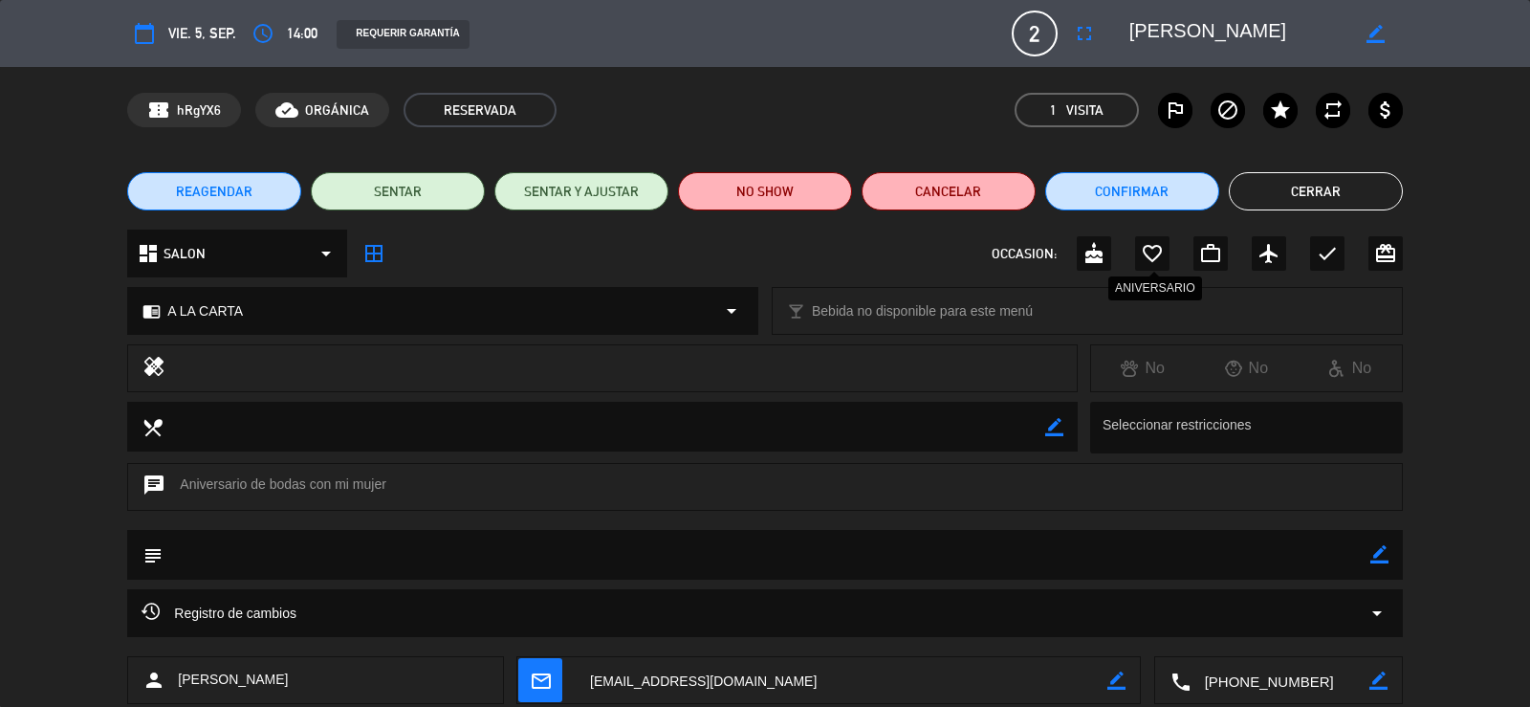
drag, startPoint x: 1162, startPoint y: 249, endPoint x: 1213, endPoint y: 209, distance: 64.8
click at [1161, 247] on icon "favorite_border" at bounding box center [1152, 253] width 23 height 23
click at [1319, 187] on button "Cerrar" at bounding box center [1316, 191] width 174 height 38
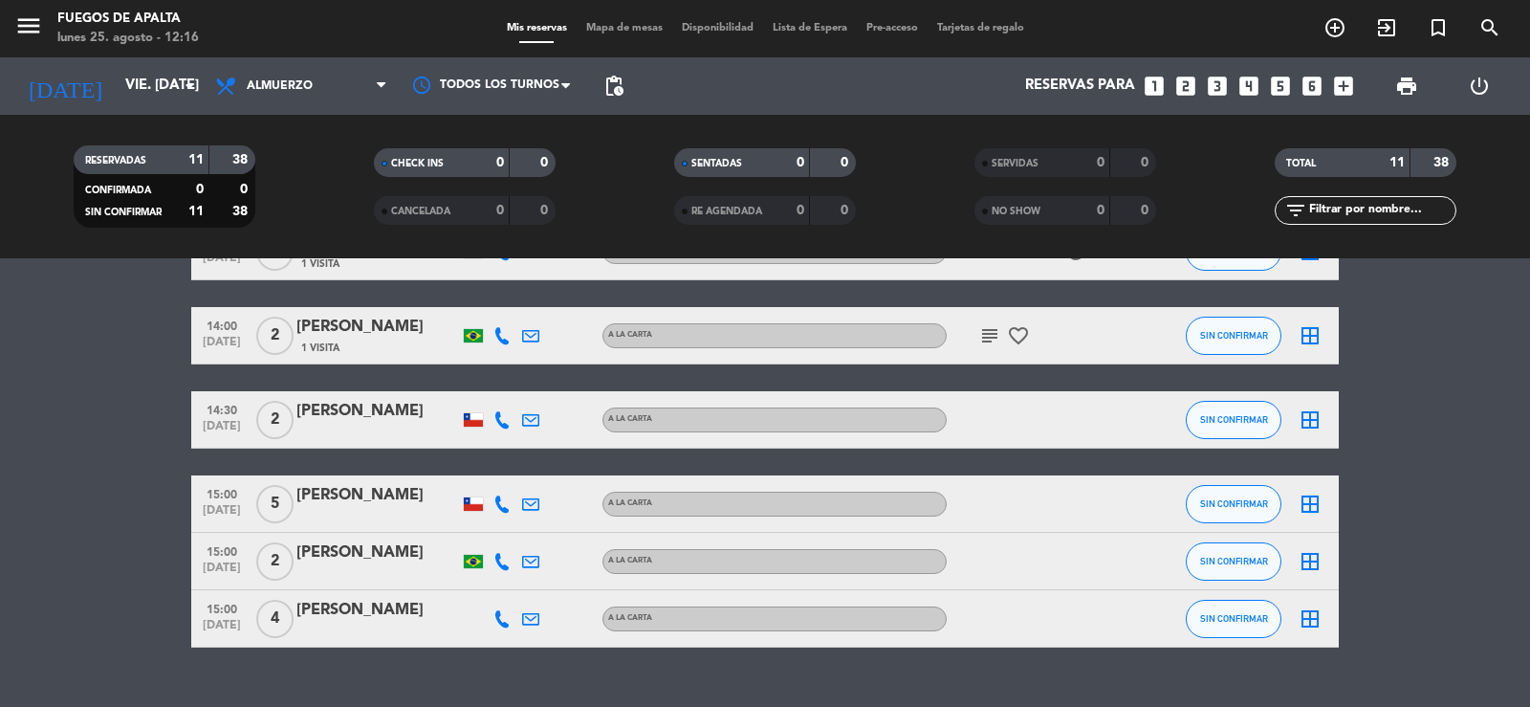
scroll to position [500, 0]
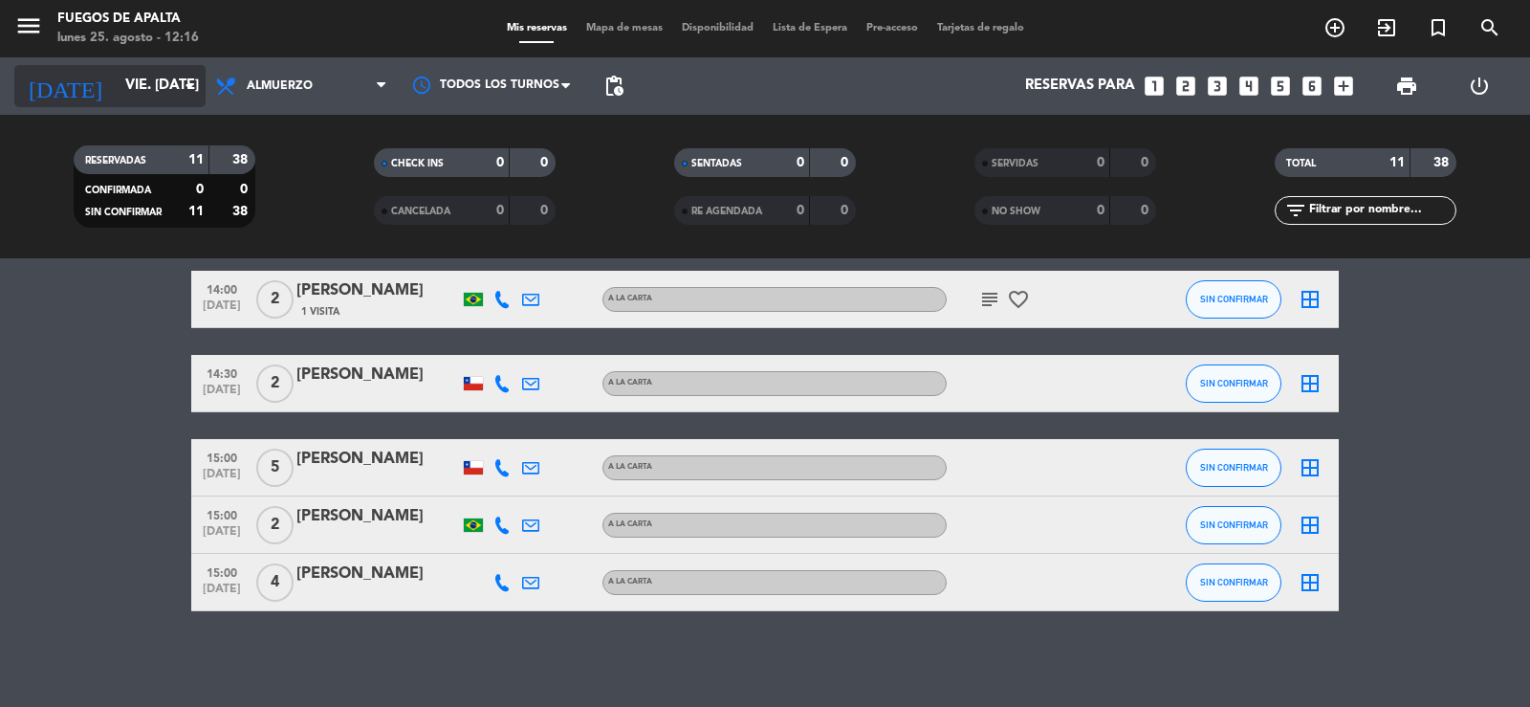
click at [171, 94] on input "vie. [DATE]" at bounding box center [208, 86] width 185 height 36
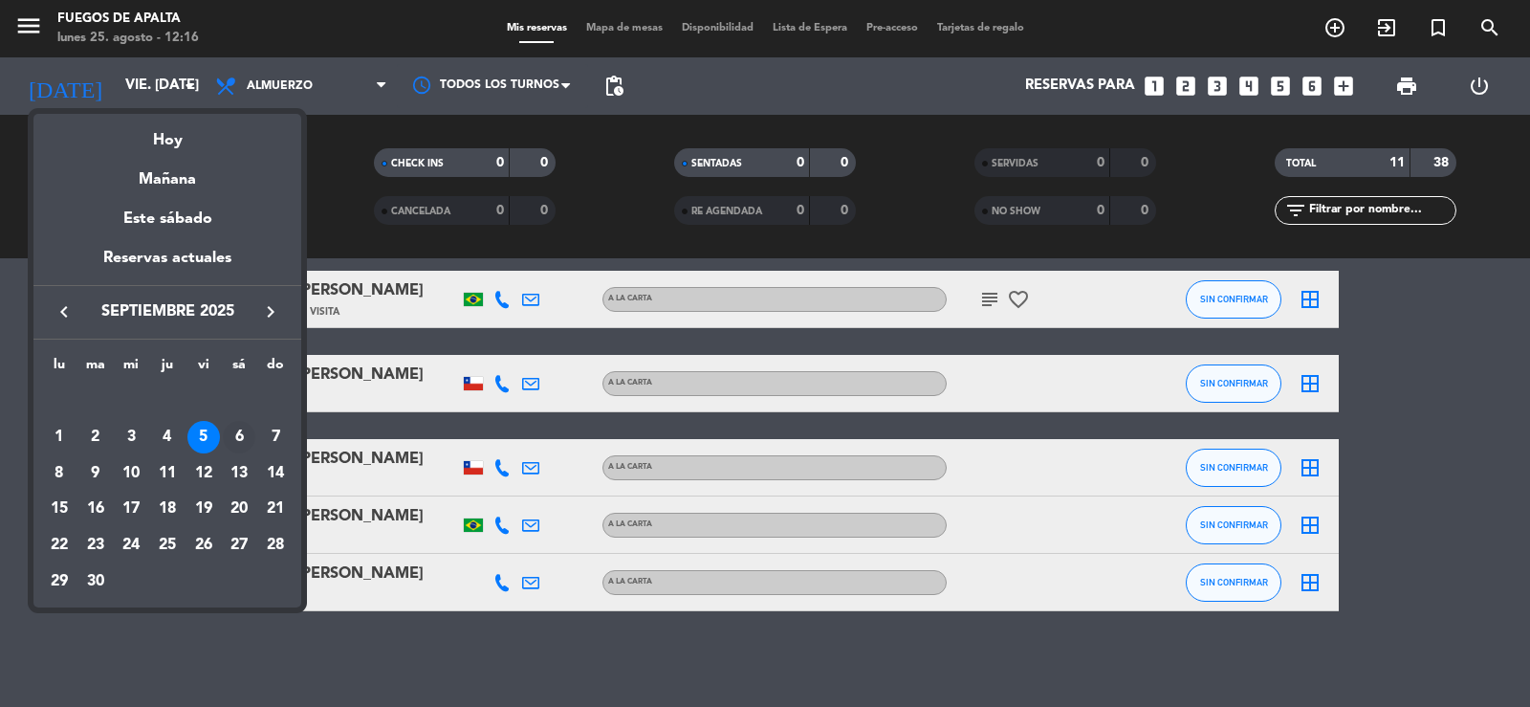
click at [241, 437] on div "6" at bounding box center [239, 437] width 33 height 33
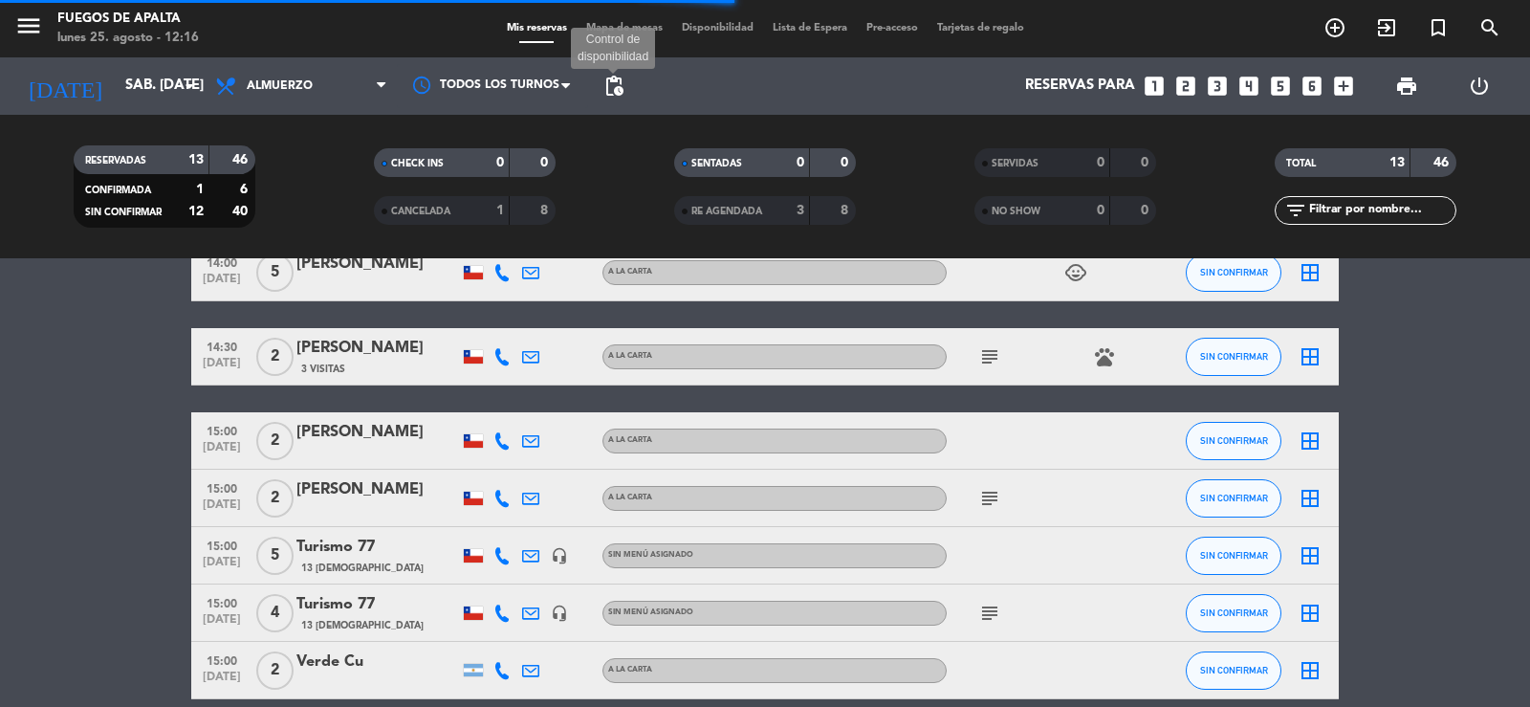
click at [611, 78] on span "pending_actions" at bounding box center [613, 86] width 23 height 23
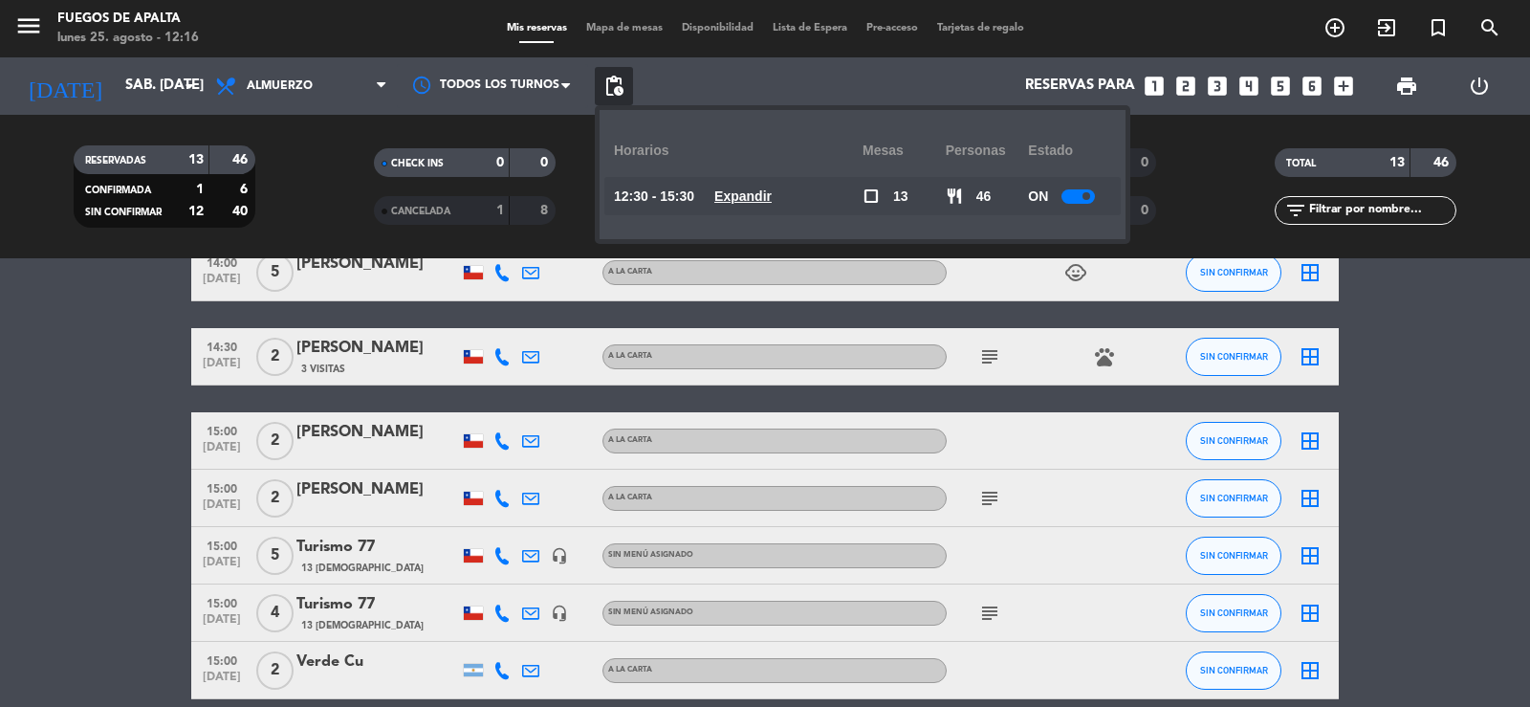
click at [743, 188] on u "Expandir" at bounding box center [742, 195] width 57 height 15
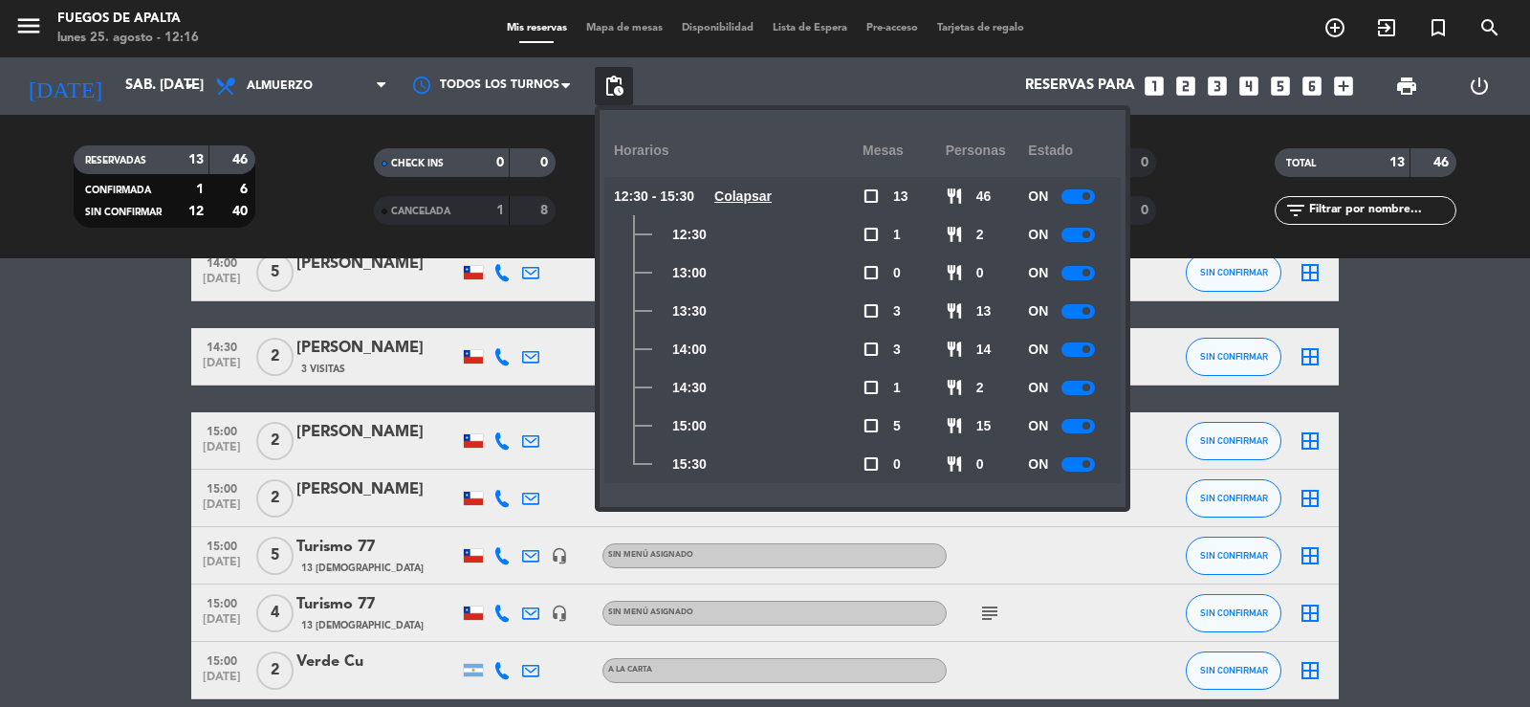
click at [1082, 419] on div at bounding box center [1077, 426] width 33 height 14
click at [1095, 429] on div at bounding box center [1084, 426] width 33 height 14
drag, startPoint x: 0, startPoint y: 535, endPoint x: 2, endPoint y: 518, distance: 17.3
click at [0, 533] on bookings-row "12:30 [DATE] 2 [PERSON_NAME] 228 Visitas A LA CARTA subject SIN CONFIRMAR borde…" at bounding box center [765, 272] width 1530 height 853
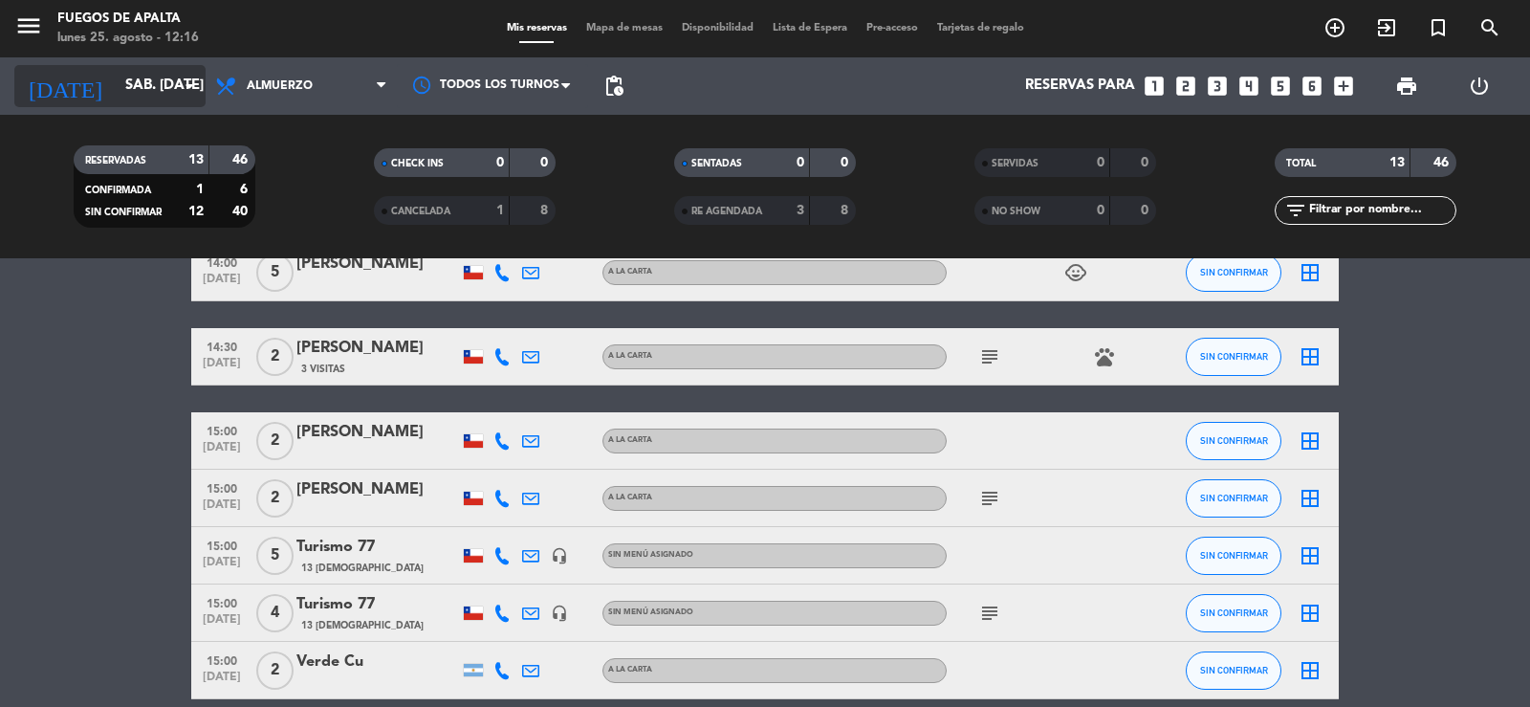
click at [138, 97] on input "sáb. [DATE]" at bounding box center [208, 86] width 185 height 36
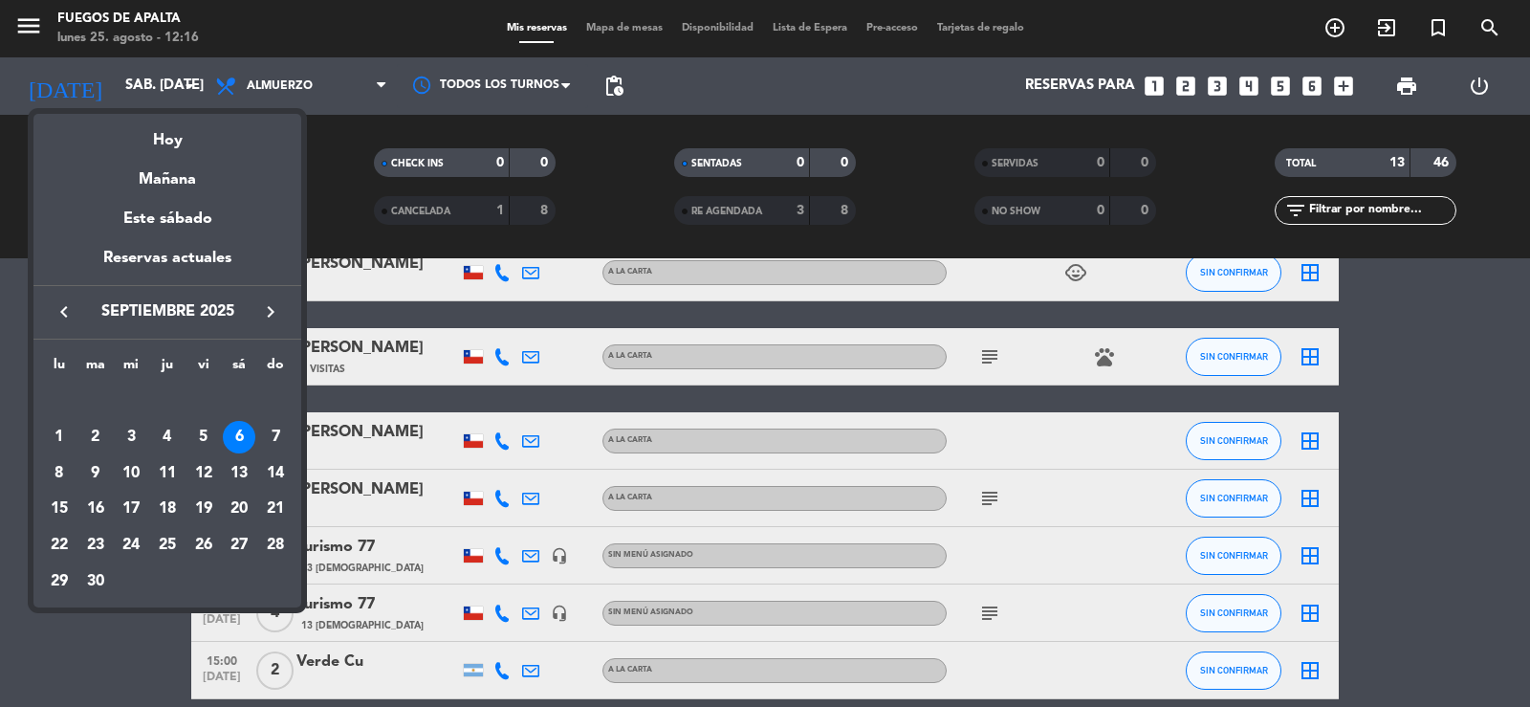
click at [271, 429] on div "7" at bounding box center [275, 437] width 33 height 33
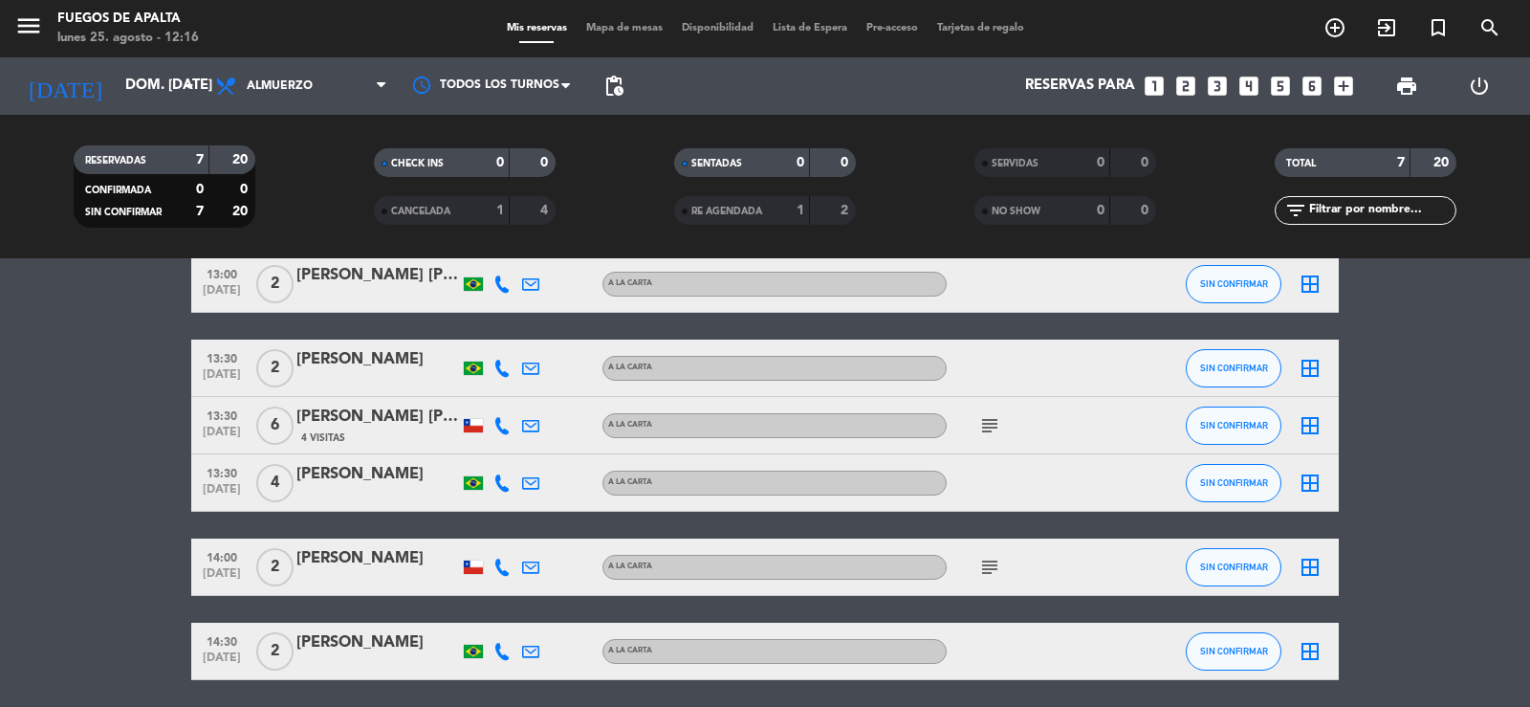
scroll to position [149, 0]
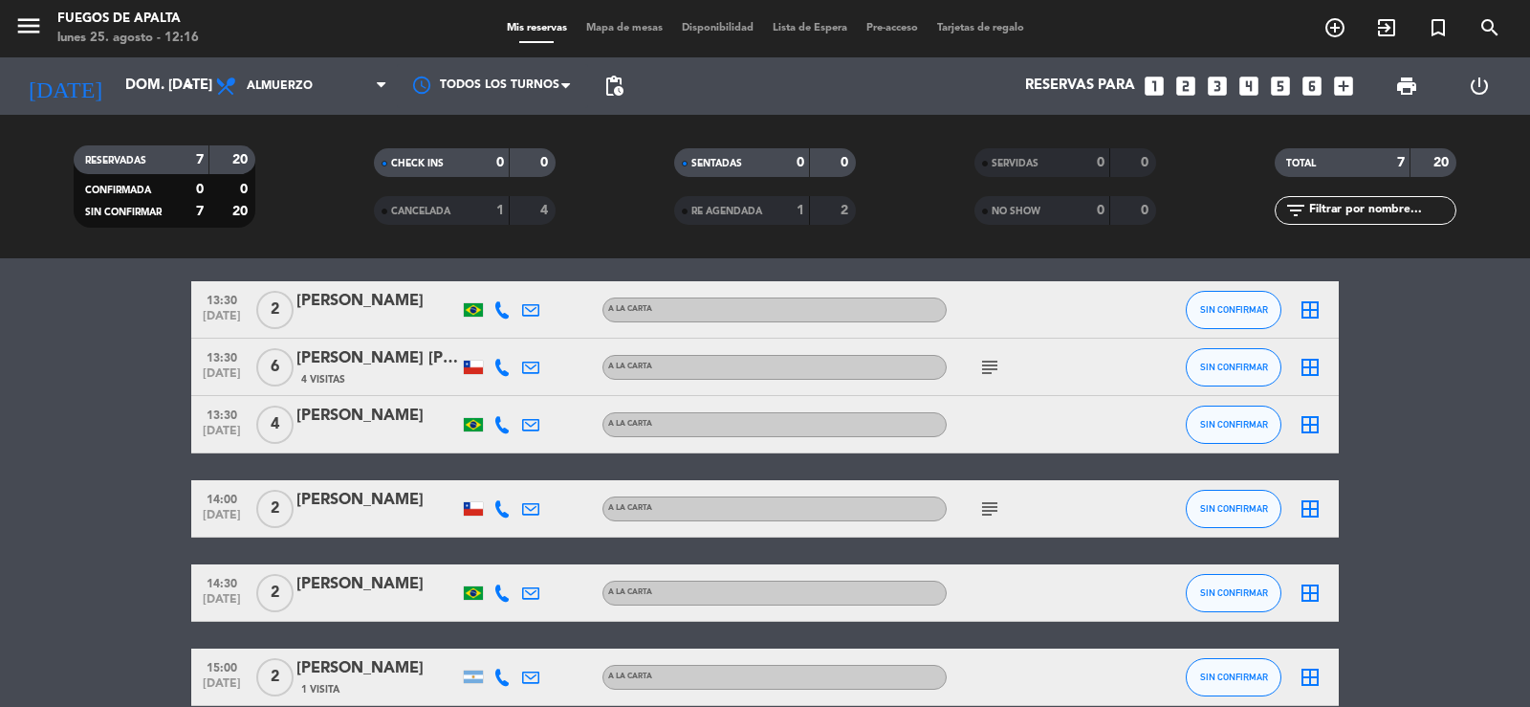
click at [989, 369] on icon "subject" at bounding box center [989, 367] width 23 height 23
click at [986, 359] on icon "subject" at bounding box center [989, 367] width 23 height 23
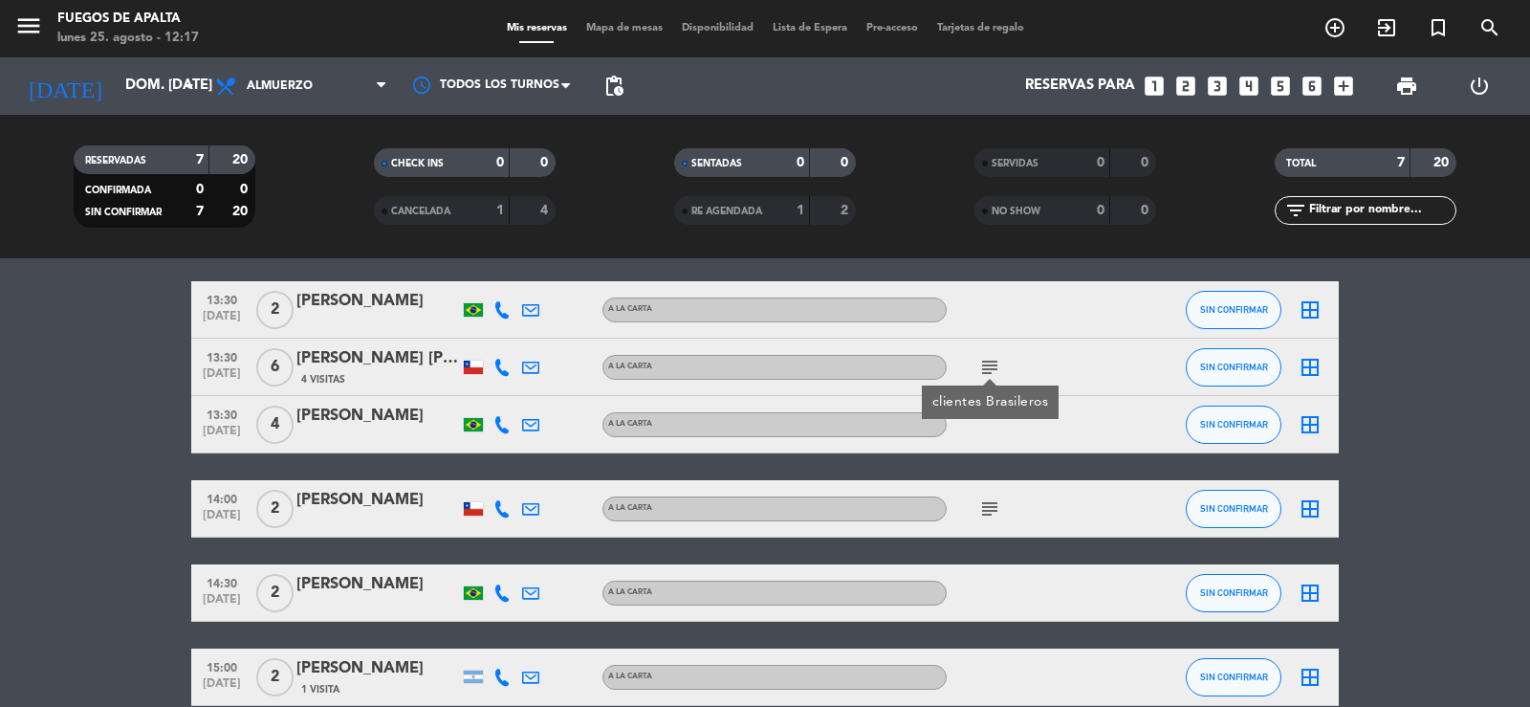
click at [986, 359] on icon "subject" at bounding box center [989, 367] width 23 height 23
click at [989, 504] on icon "subject" at bounding box center [989, 508] width 23 height 23
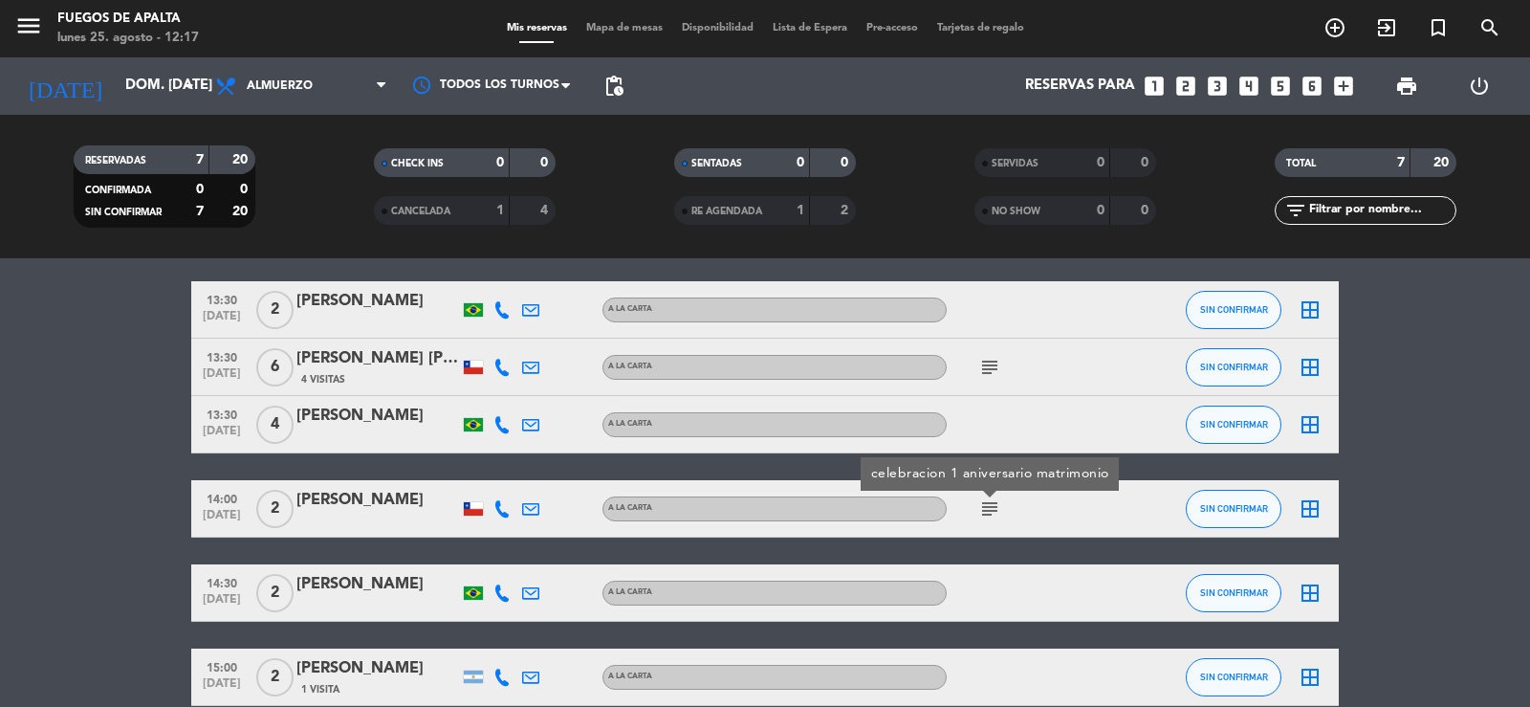
click at [379, 495] on div "[PERSON_NAME]" at bounding box center [377, 500] width 163 height 25
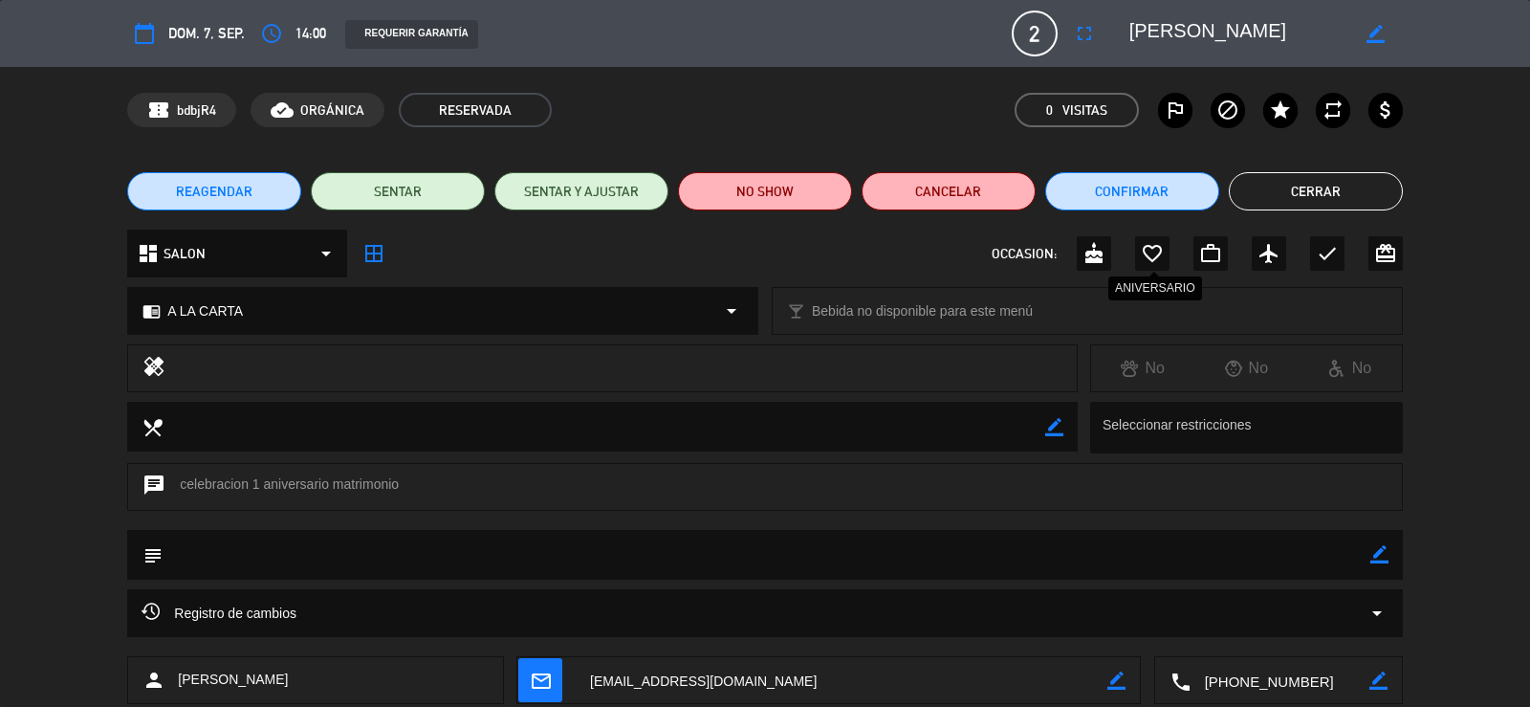
click at [1155, 248] on icon "favorite_border" at bounding box center [1152, 253] width 23 height 23
click at [1355, 178] on button "Cerrar" at bounding box center [1316, 191] width 174 height 38
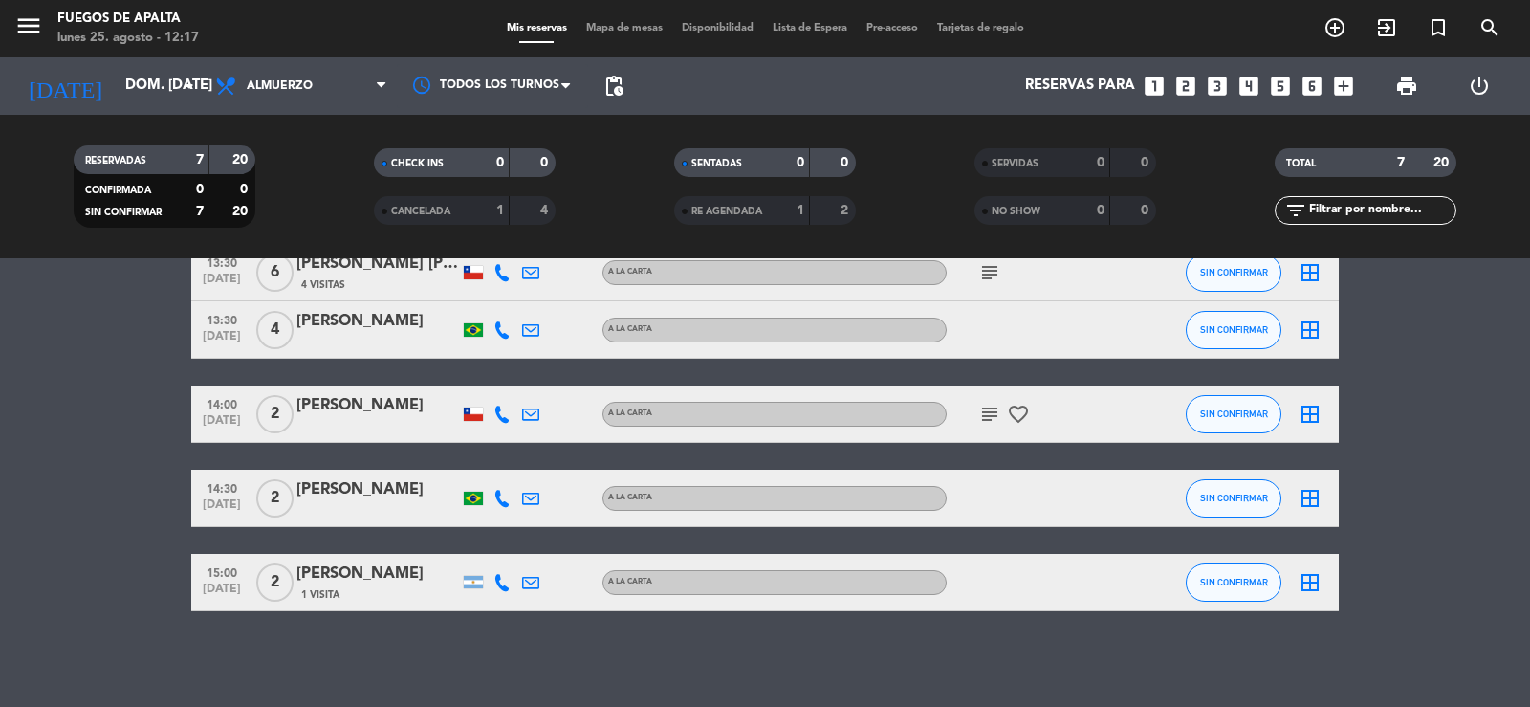
scroll to position [0, 0]
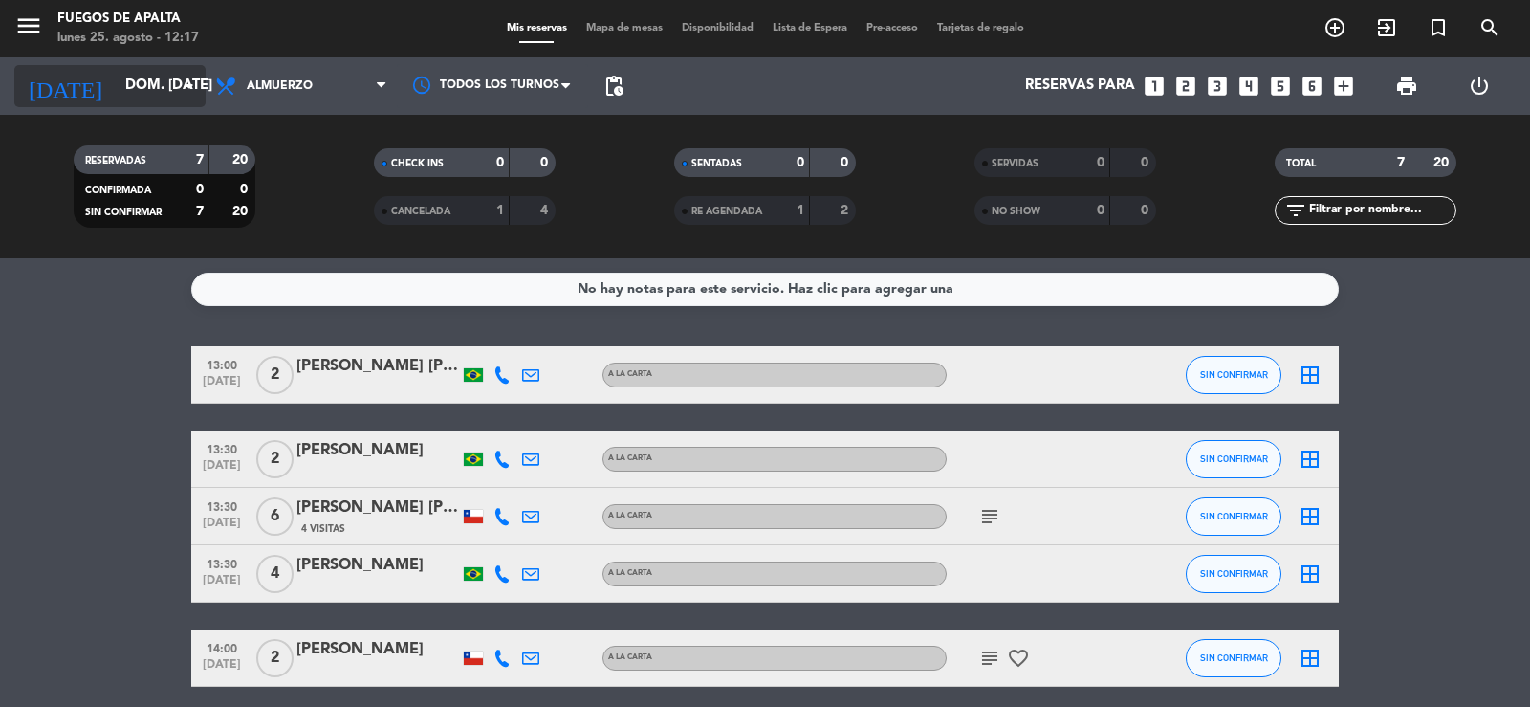
click at [167, 90] on input "dom. [DATE]" at bounding box center [208, 86] width 185 height 36
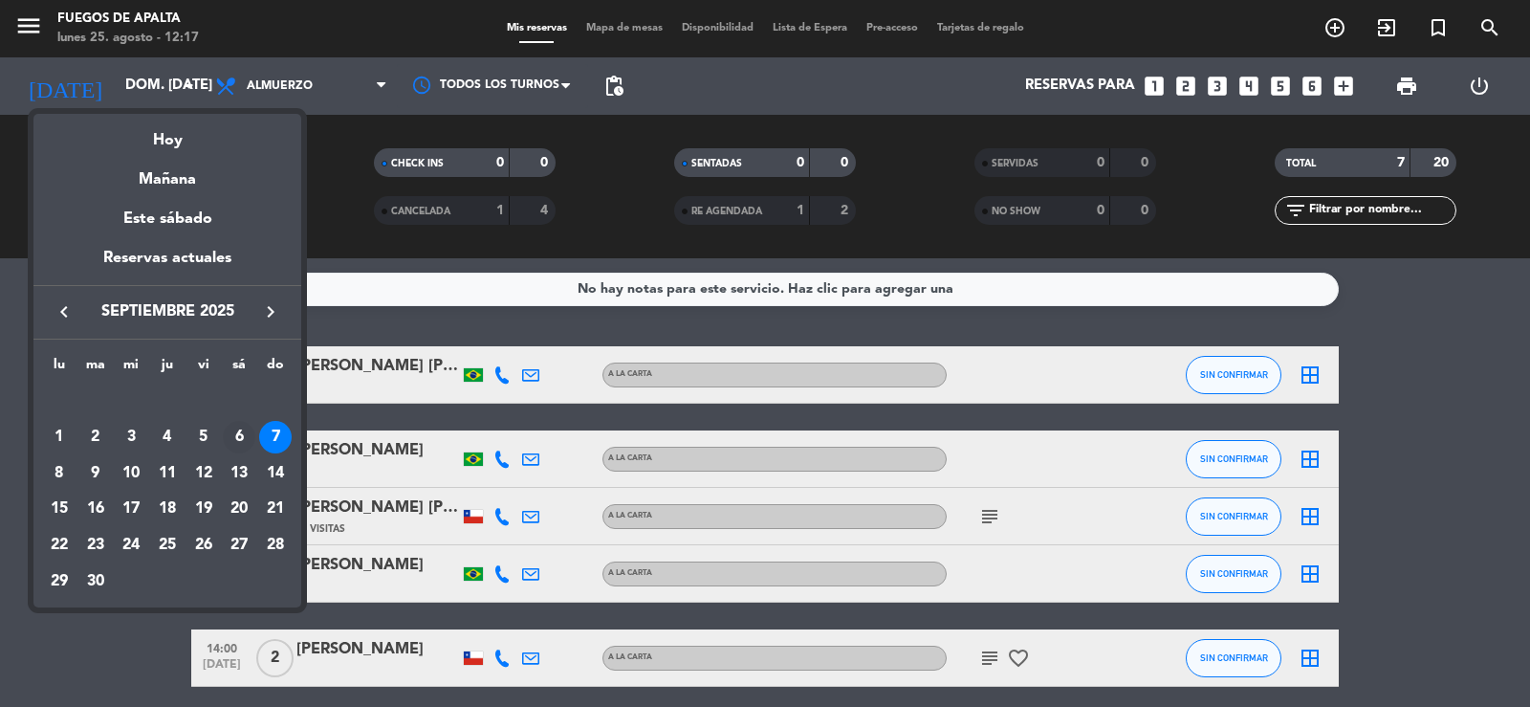
click at [241, 438] on div "6" at bounding box center [239, 437] width 33 height 33
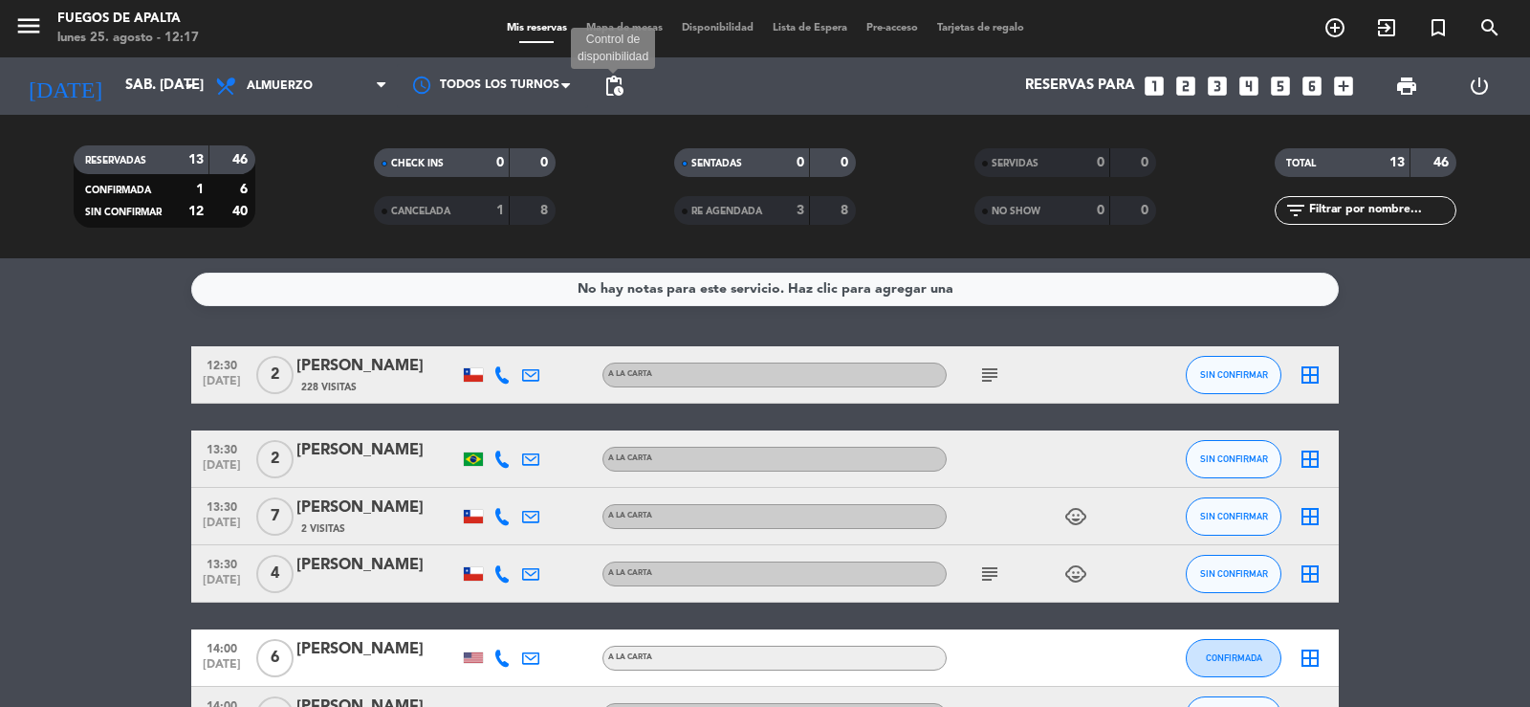
click at [618, 88] on span "pending_actions" at bounding box center [613, 86] width 23 height 23
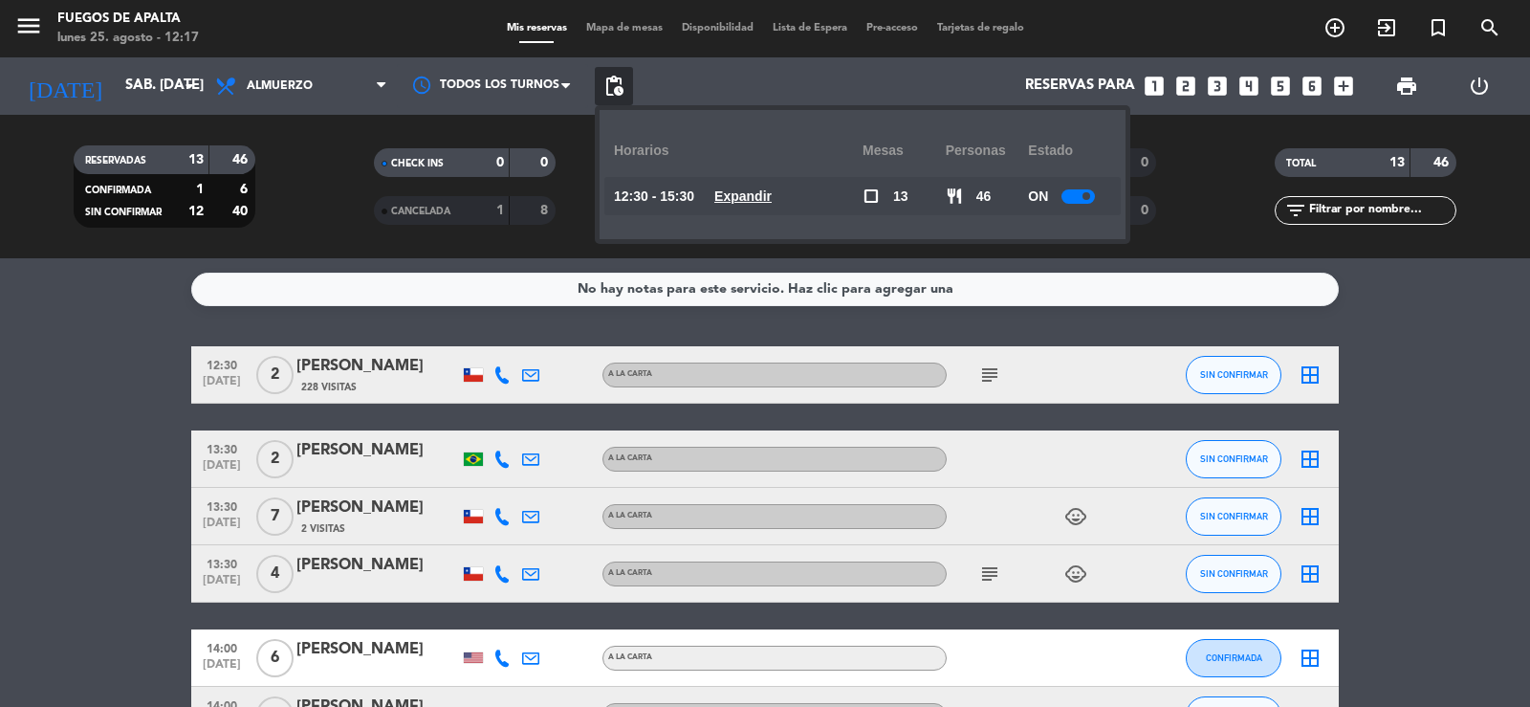
click at [757, 188] on u "Expandir" at bounding box center [742, 195] width 57 height 15
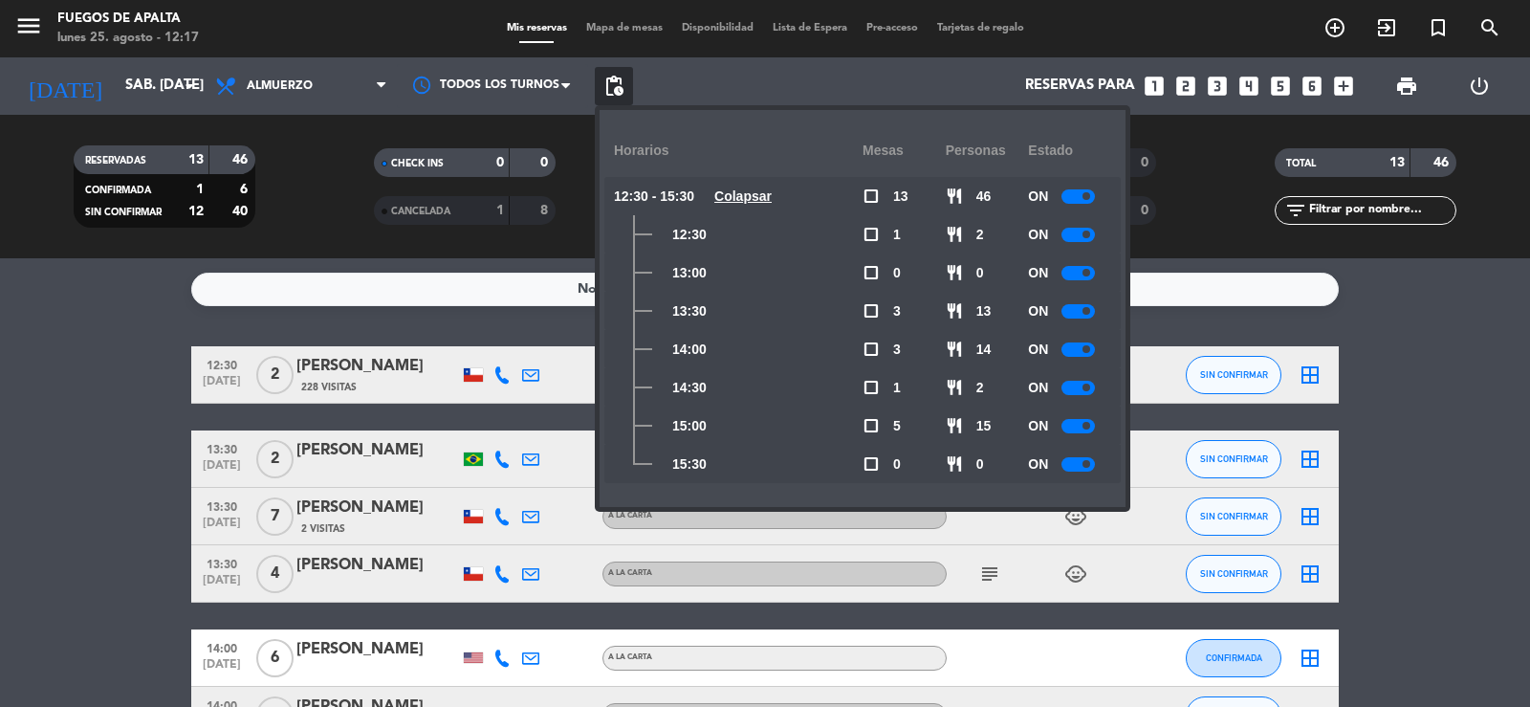
click at [757, 188] on u "Colapsar" at bounding box center [742, 195] width 57 height 15
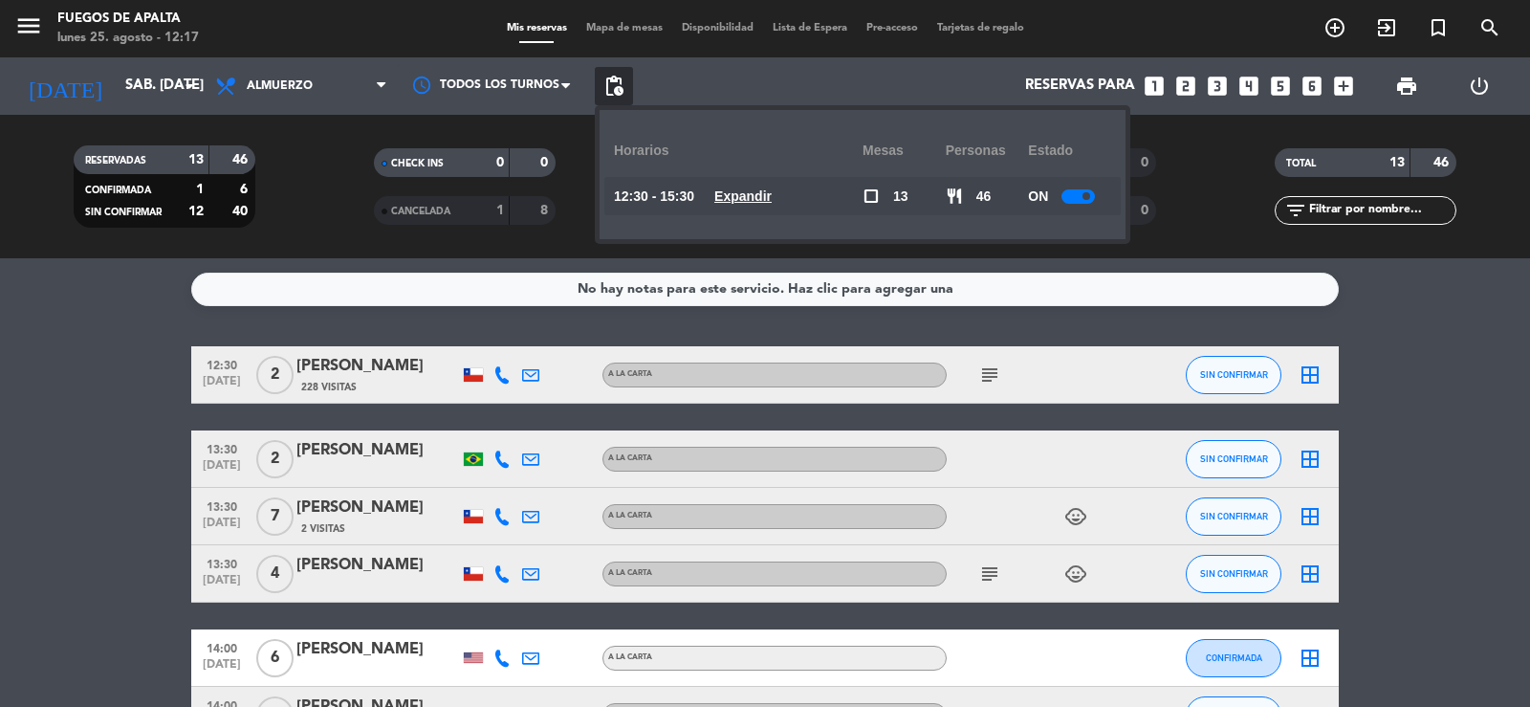
click at [772, 188] on u "Expandir" at bounding box center [742, 195] width 57 height 15
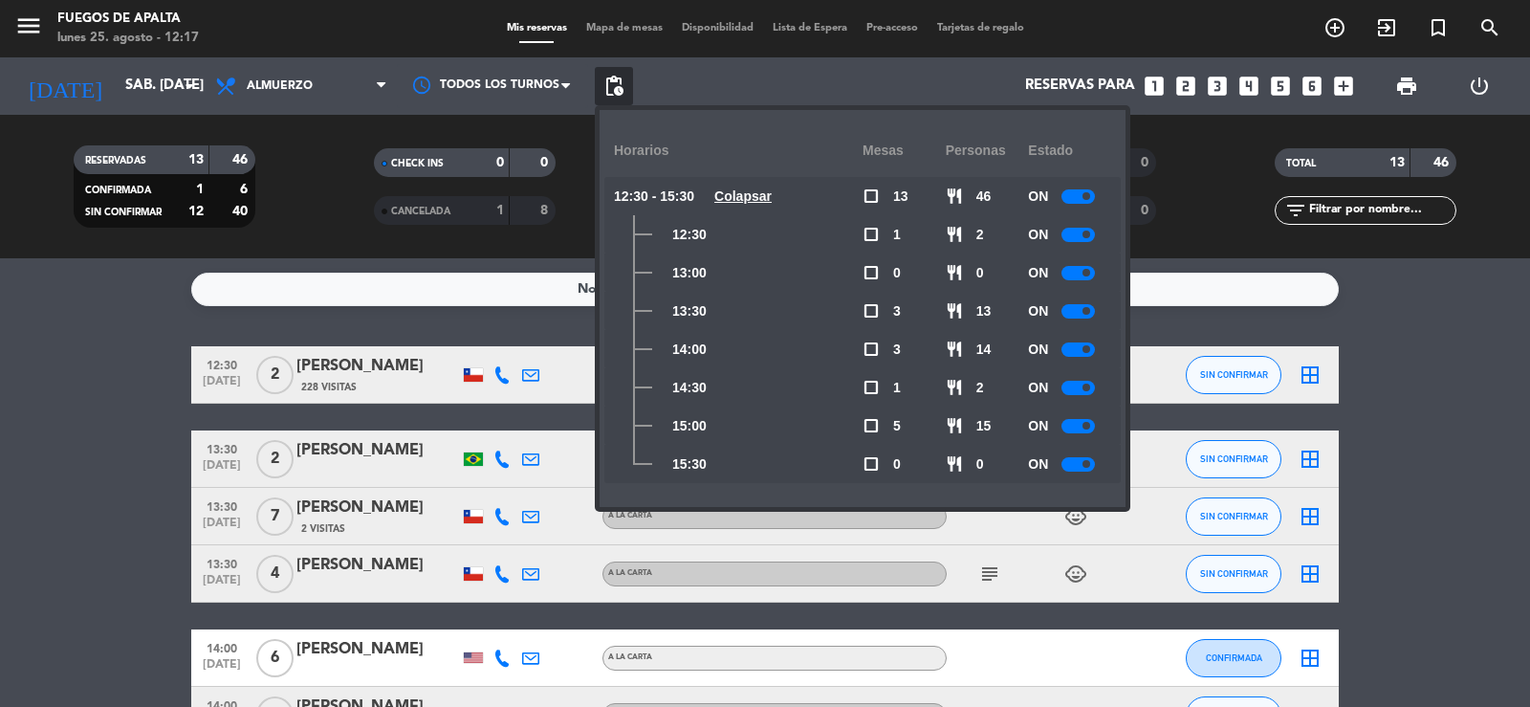
click at [1088, 344] on div at bounding box center [1077, 349] width 33 height 14
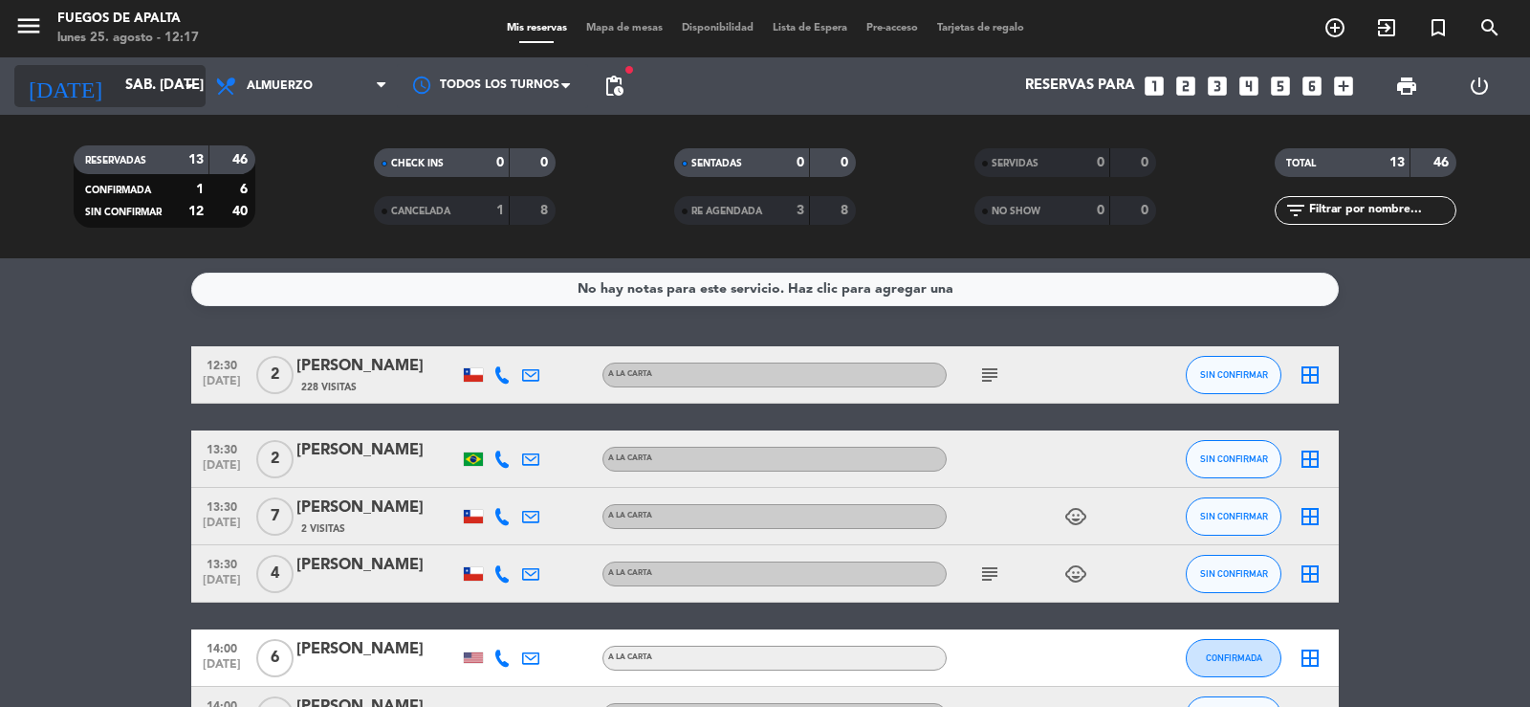
click at [159, 87] on input "sáb. [DATE]" at bounding box center [208, 86] width 185 height 36
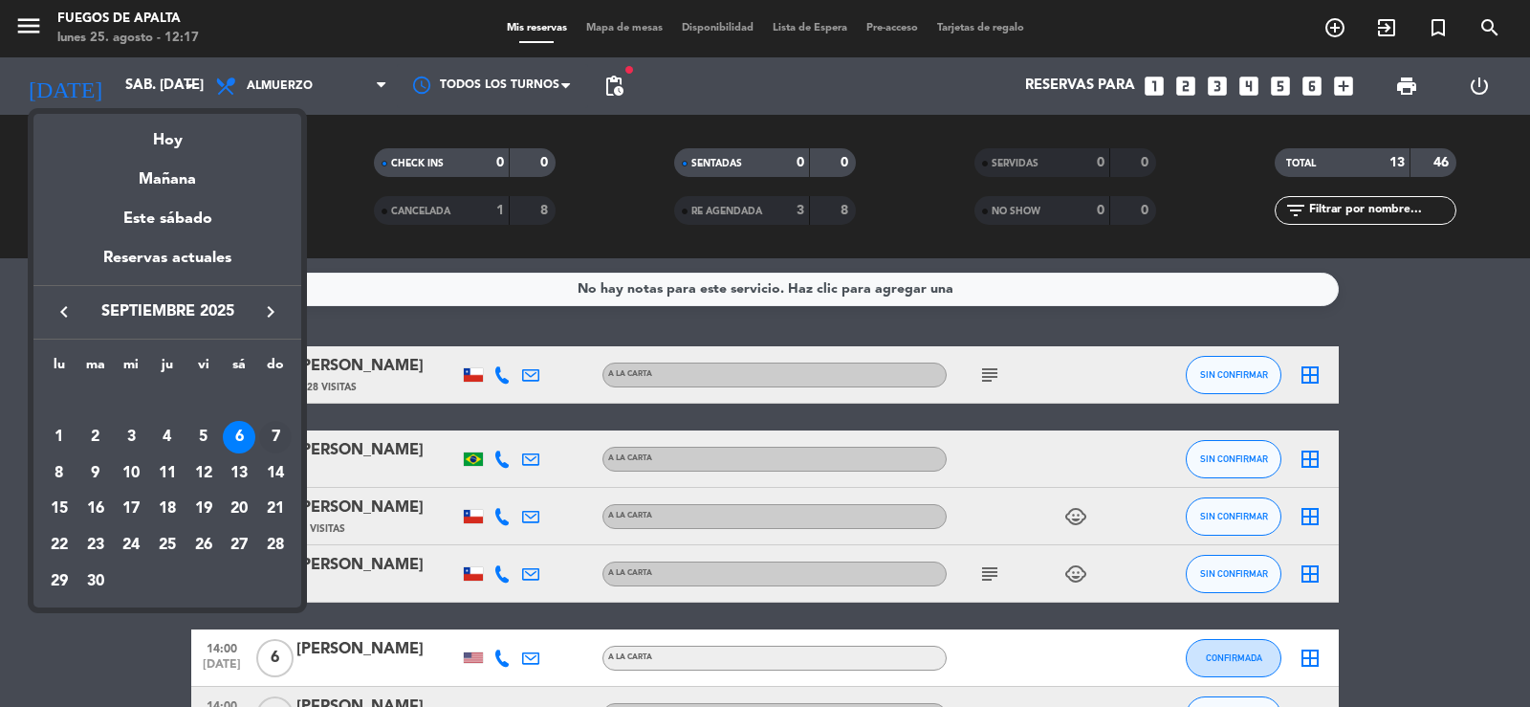
click at [272, 436] on div "7" at bounding box center [275, 437] width 33 height 33
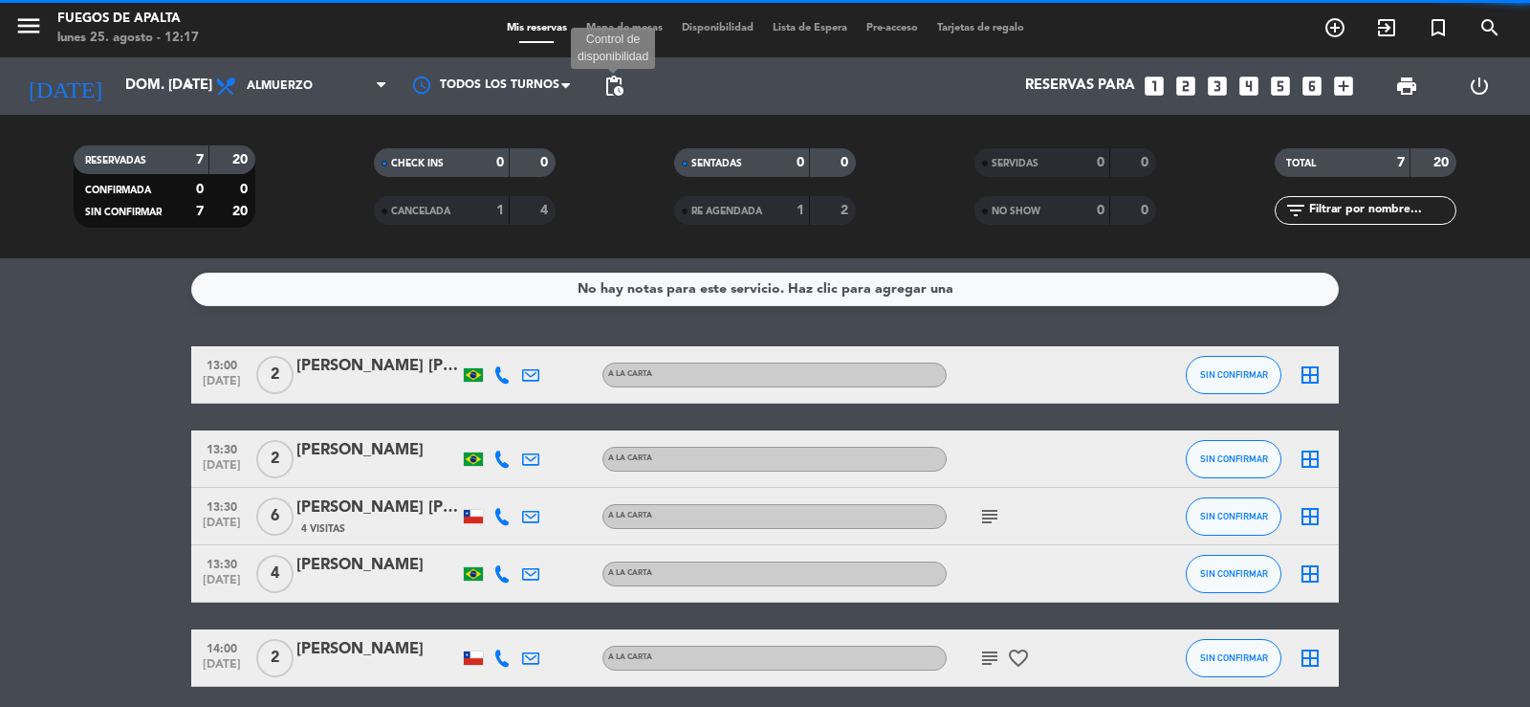
click at [615, 85] on span "pending_actions" at bounding box center [613, 86] width 23 height 23
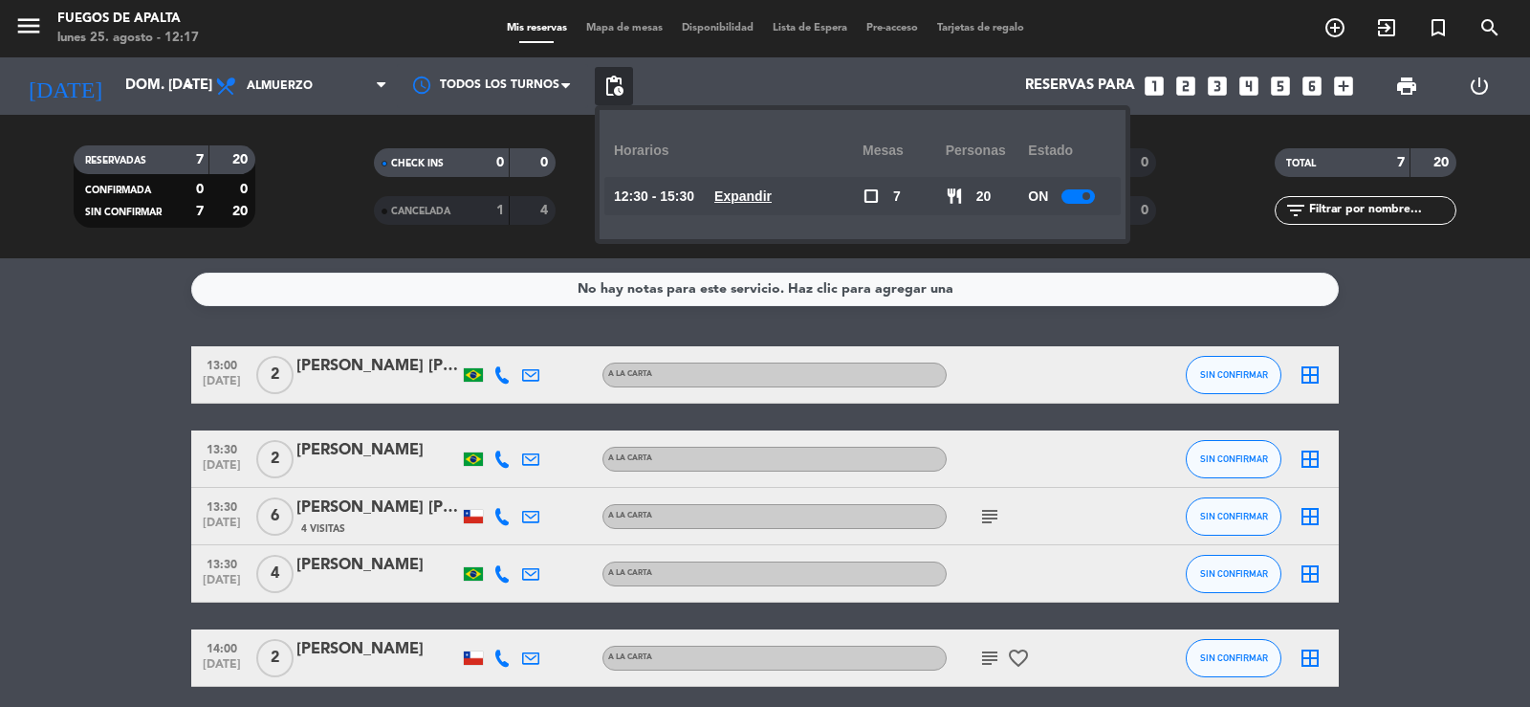
click at [747, 192] on u "Expandir" at bounding box center [742, 195] width 57 height 15
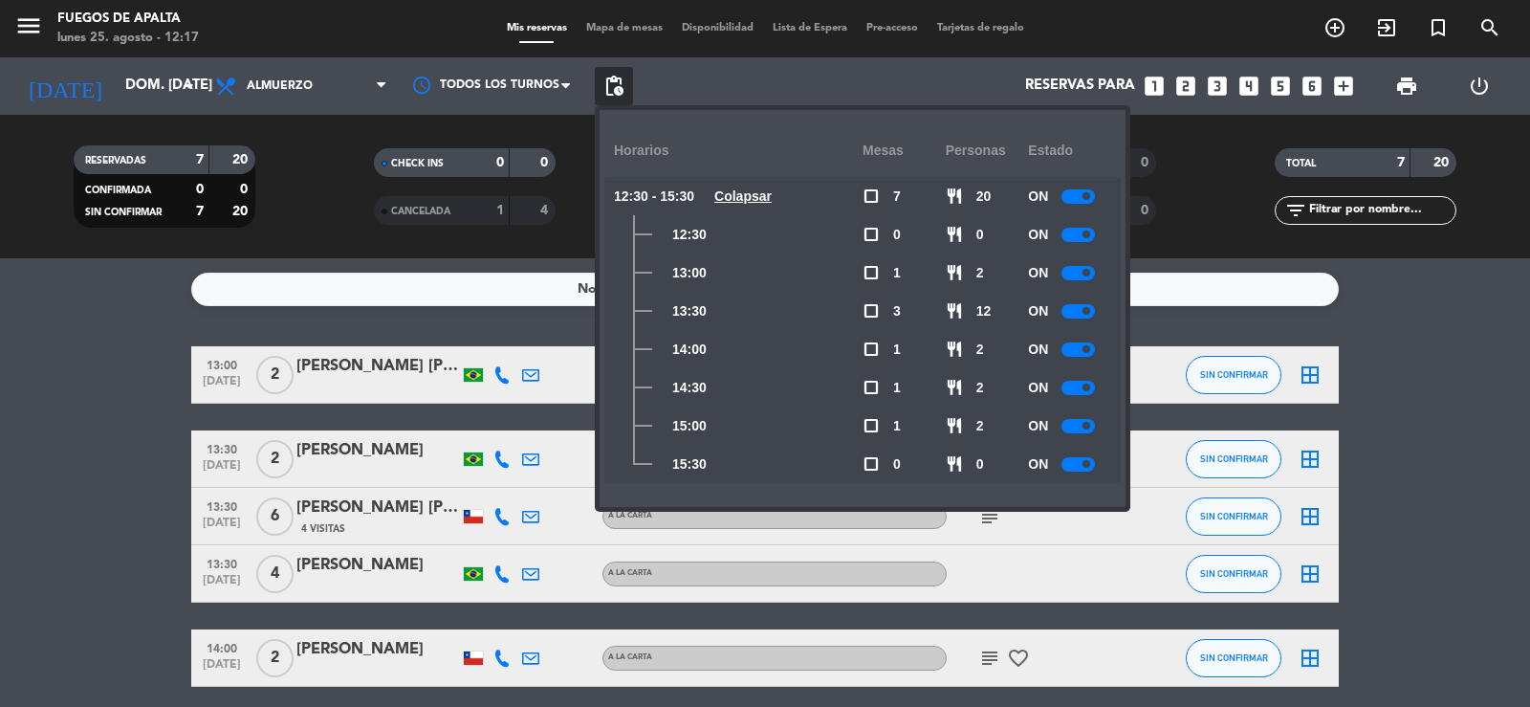
click at [748, 192] on u "Colapsar" at bounding box center [742, 195] width 57 height 15
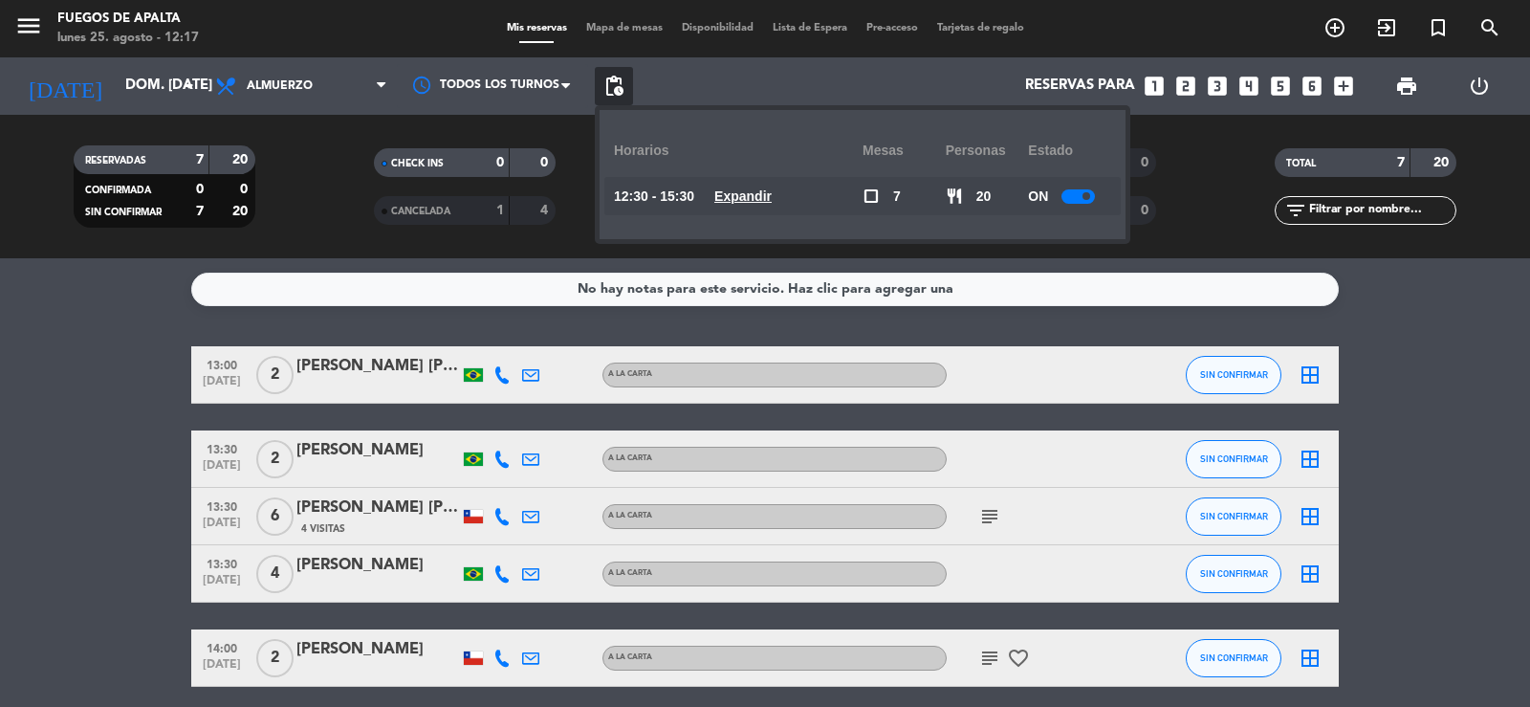
click at [762, 178] on div "12:30 - 15:30 Expandir" at bounding box center [738, 196] width 249 height 38
click at [1529, 453] on bookings-row "13:00 [DATE] 2 [PERSON_NAME] [PERSON_NAME] A [PERSON_NAME] SIN CONFIRMAR border…" at bounding box center [765, 600] width 1530 height 509
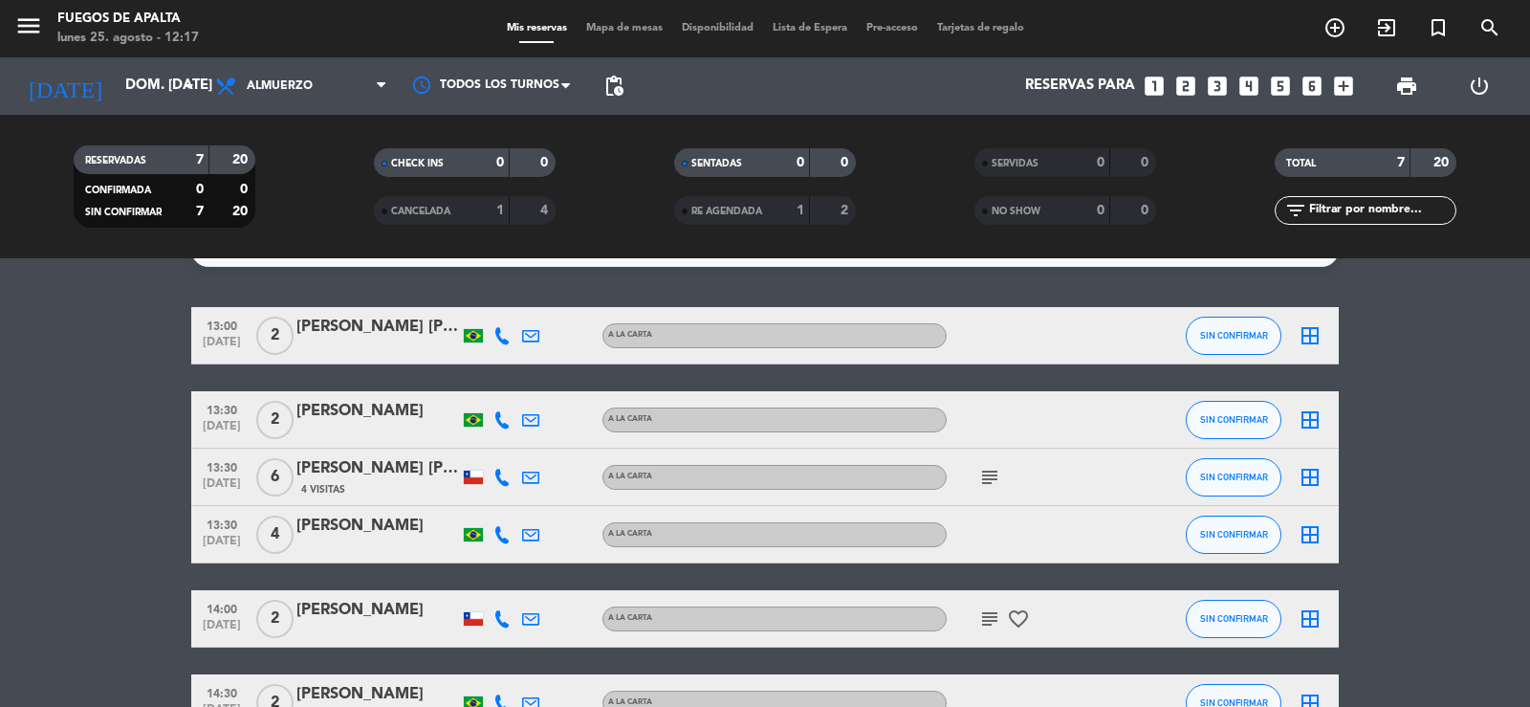
scroll to position [63, 0]
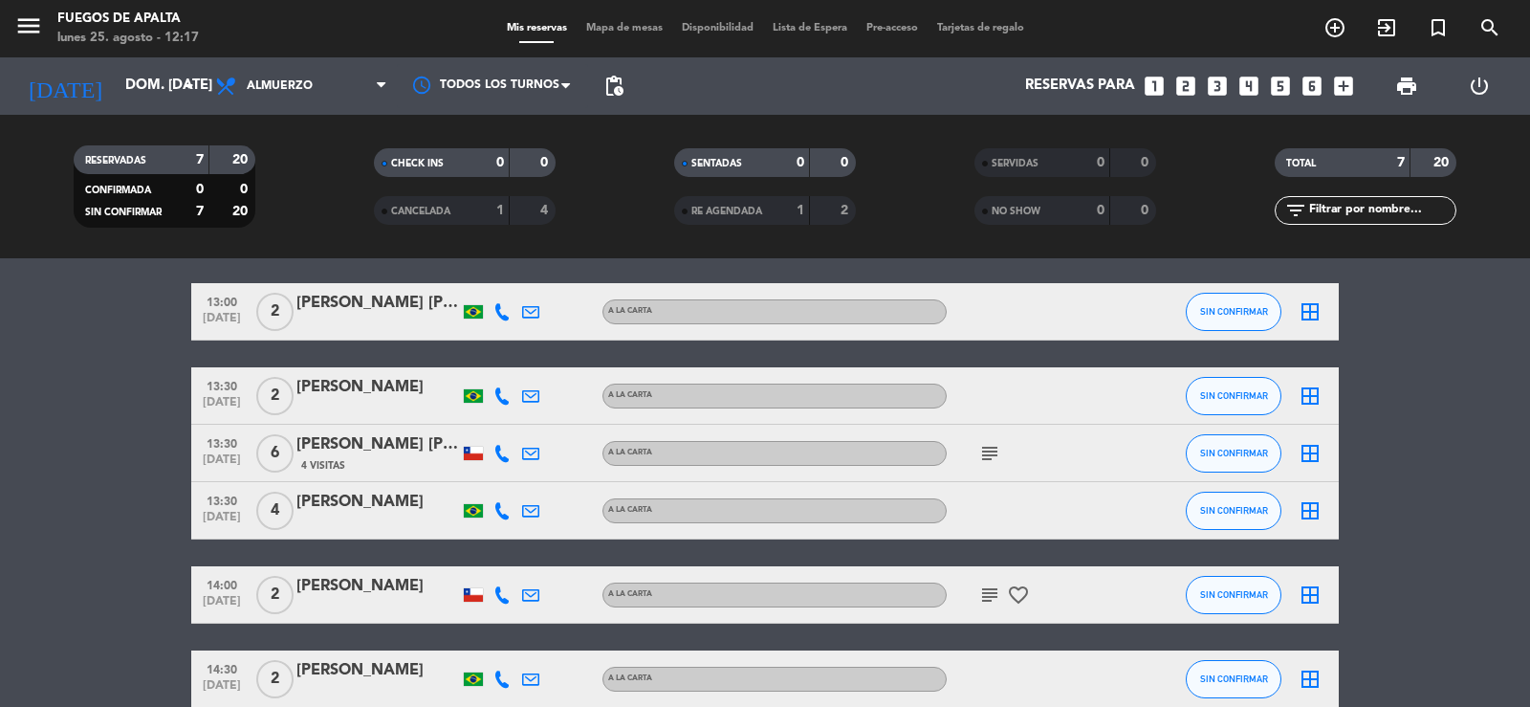
click at [995, 454] on icon "subject" at bounding box center [989, 453] width 23 height 23
click at [989, 590] on icon "subject" at bounding box center [989, 594] width 23 height 23
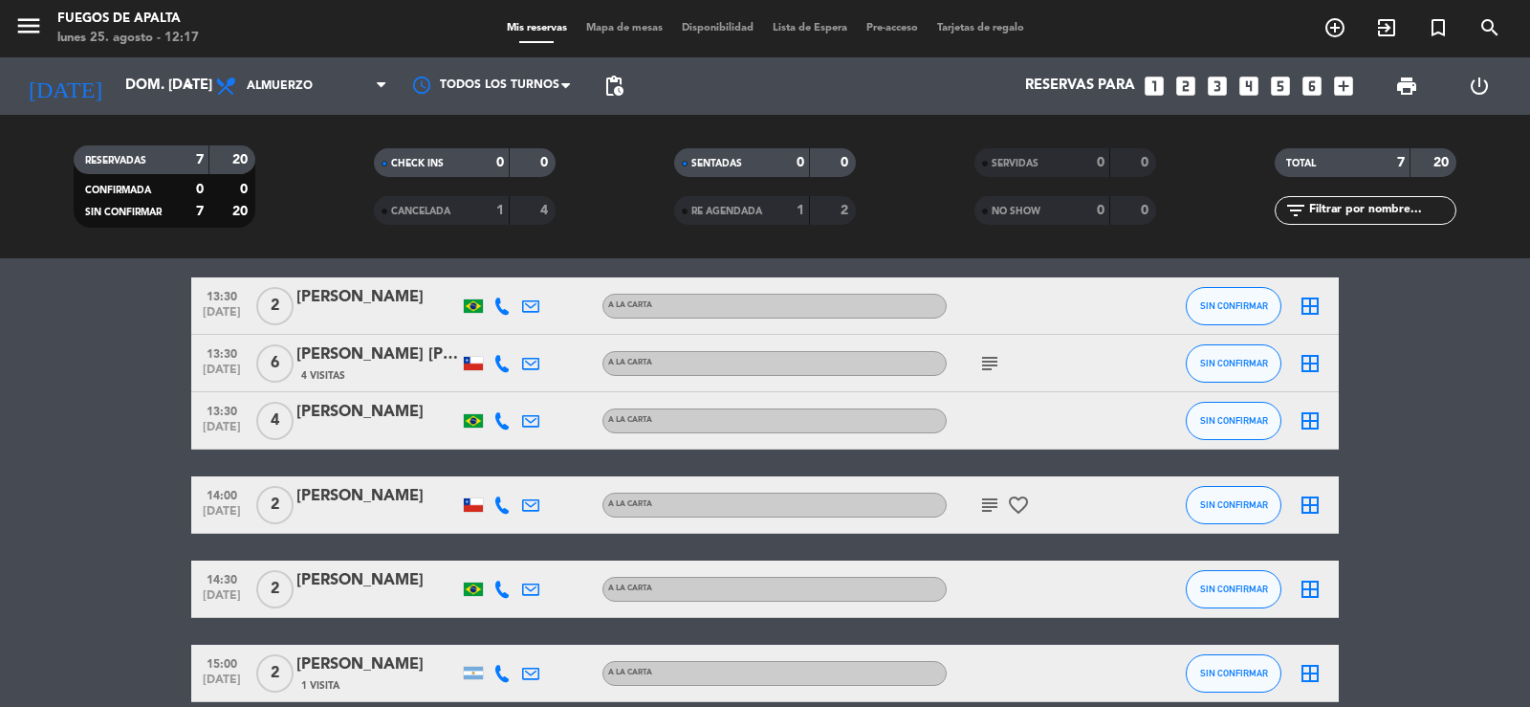
scroll to position [244, 0]
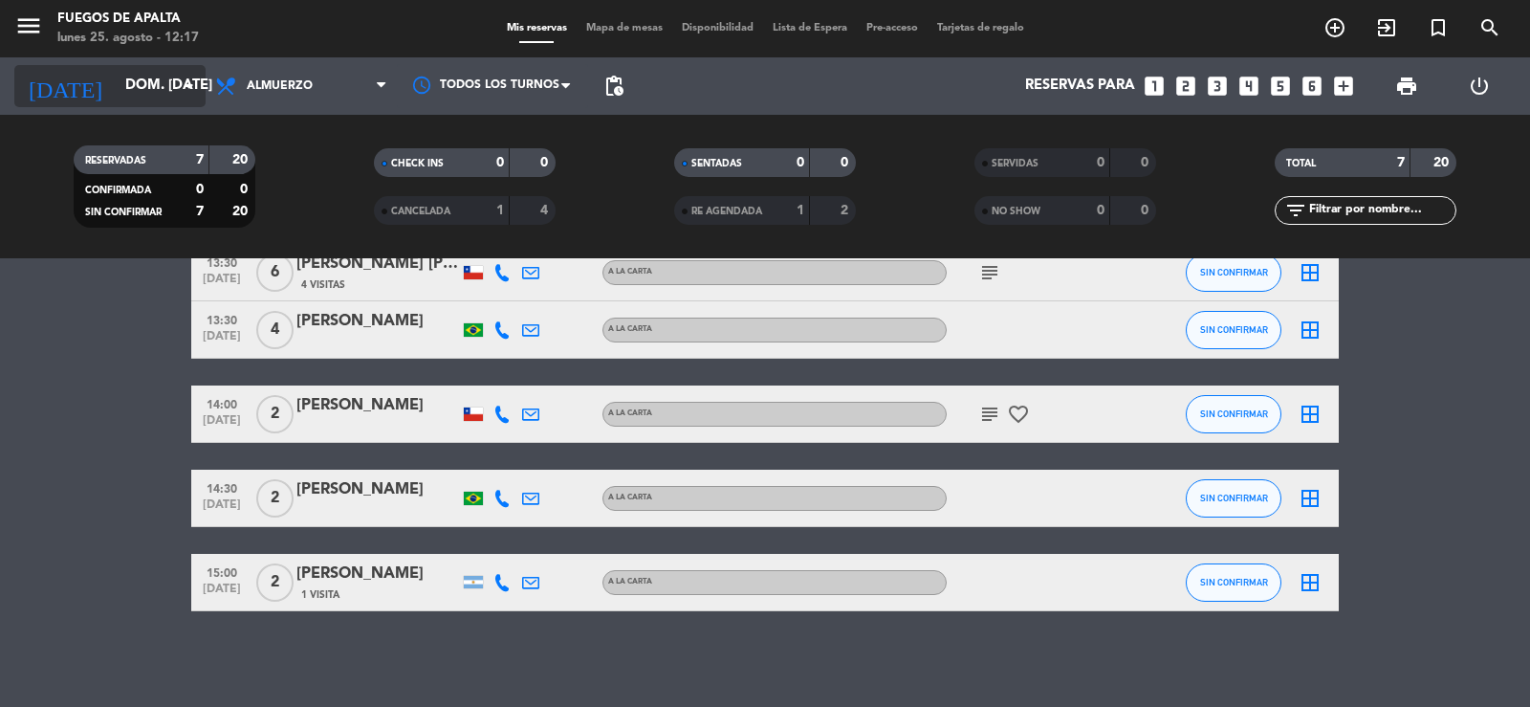
click at [146, 80] on input "dom. [DATE]" at bounding box center [208, 86] width 185 height 36
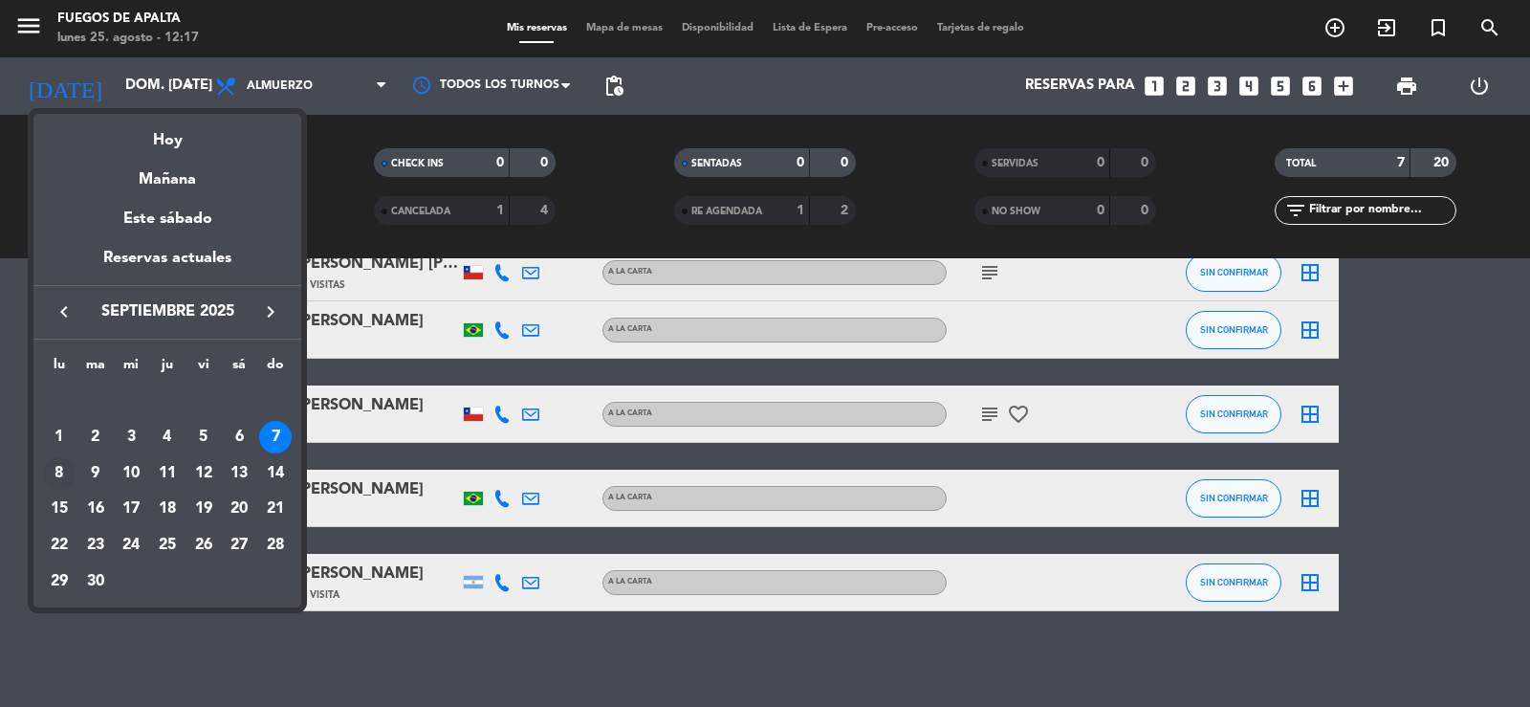
click at [55, 470] on div "8" at bounding box center [59, 473] width 33 height 33
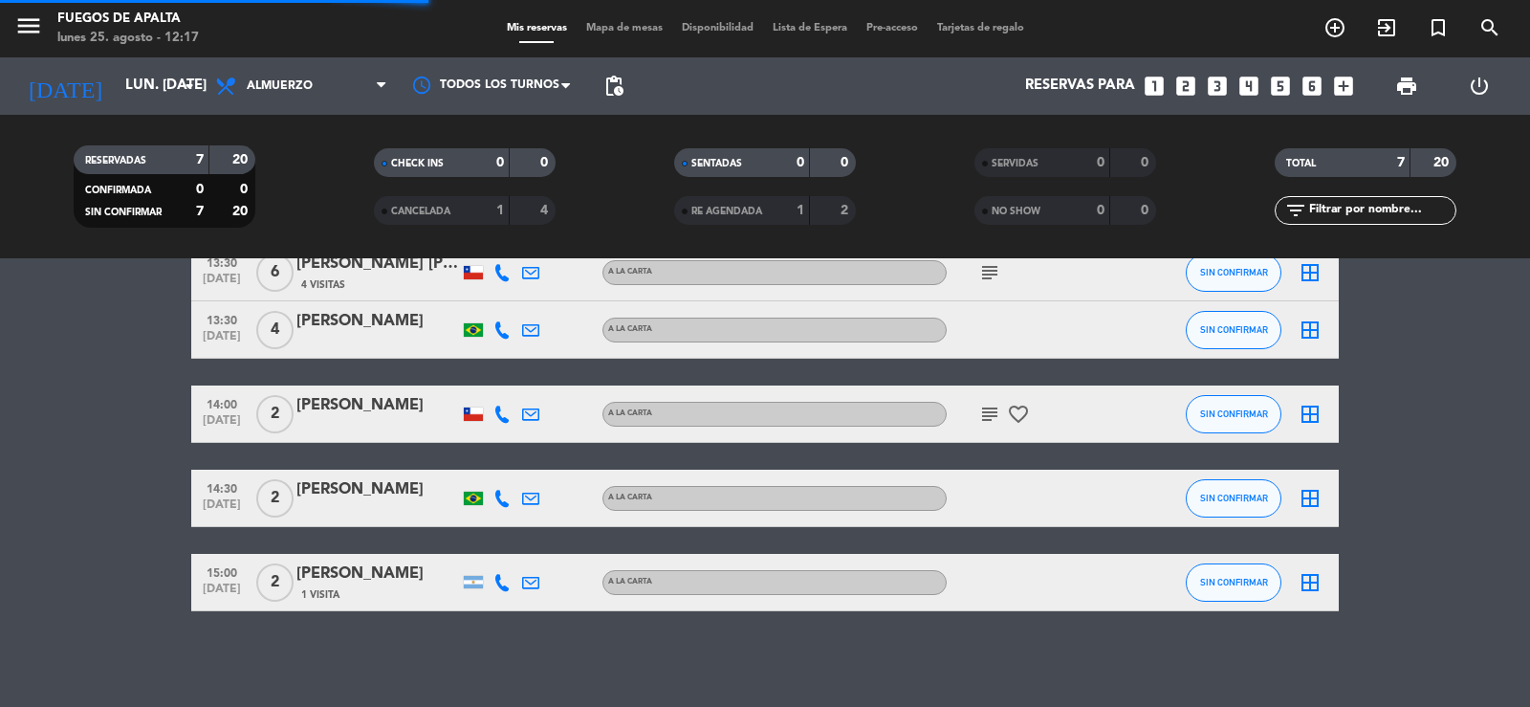
scroll to position [18, 0]
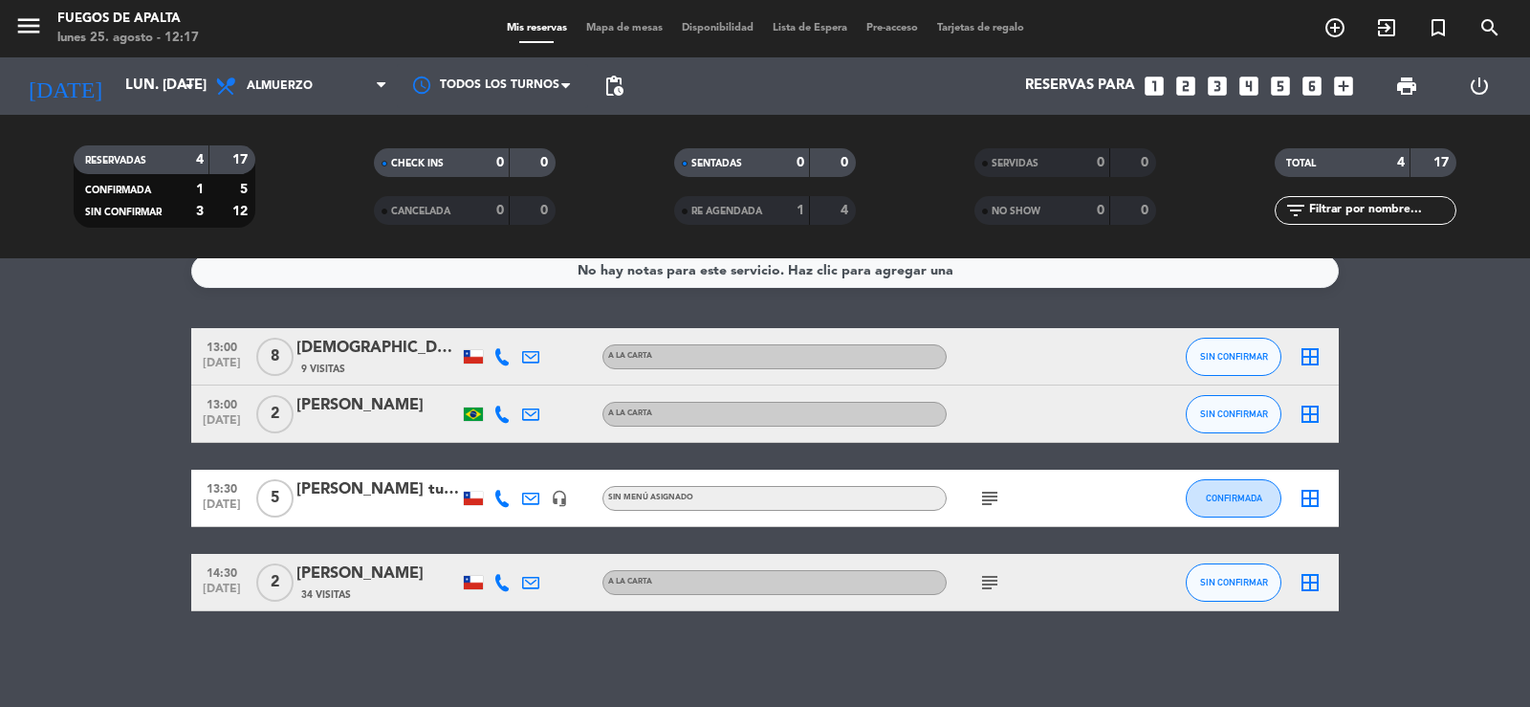
click at [995, 498] on icon "subject" at bounding box center [989, 498] width 23 height 23
click at [993, 578] on icon "subject" at bounding box center [989, 582] width 23 height 23
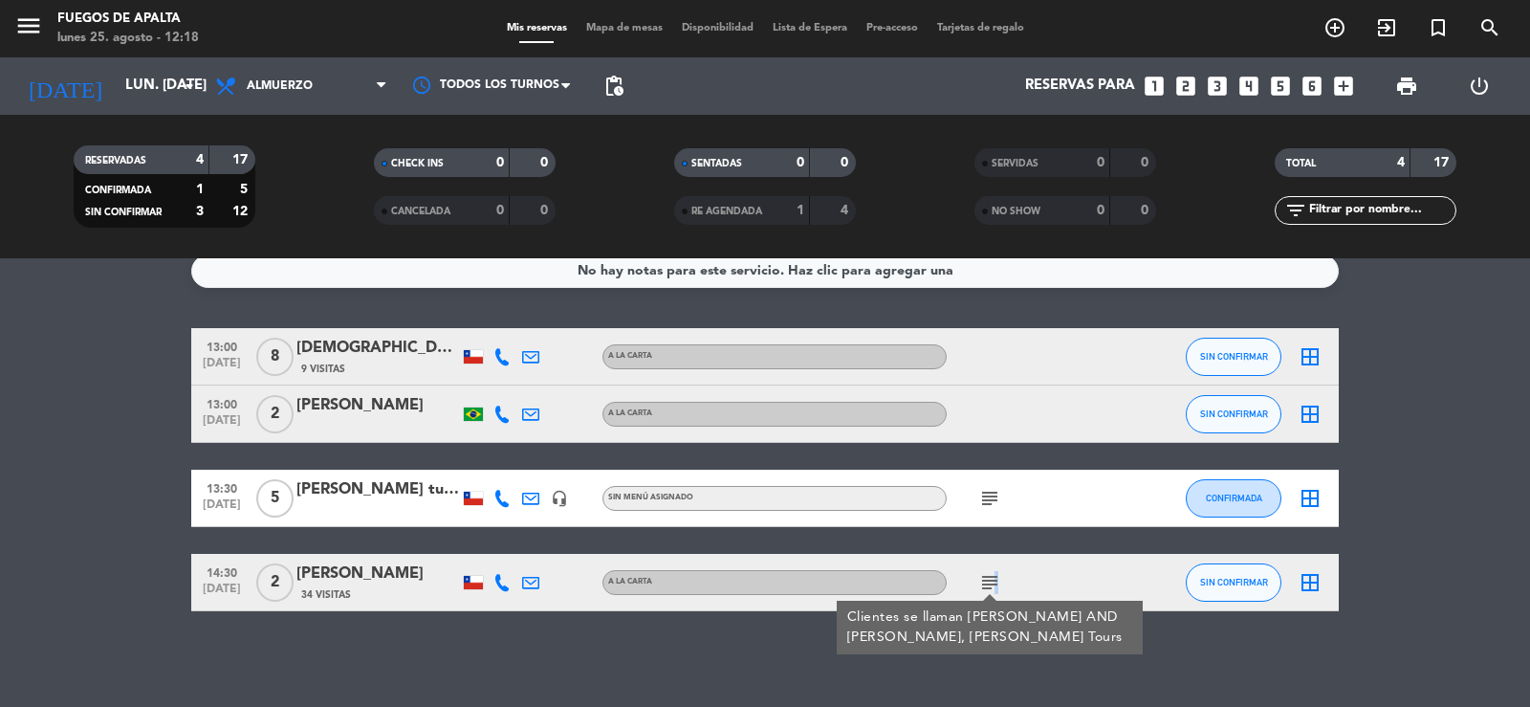
click at [993, 578] on icon "subject" at bounding box center [989, 582] width 23 height 23
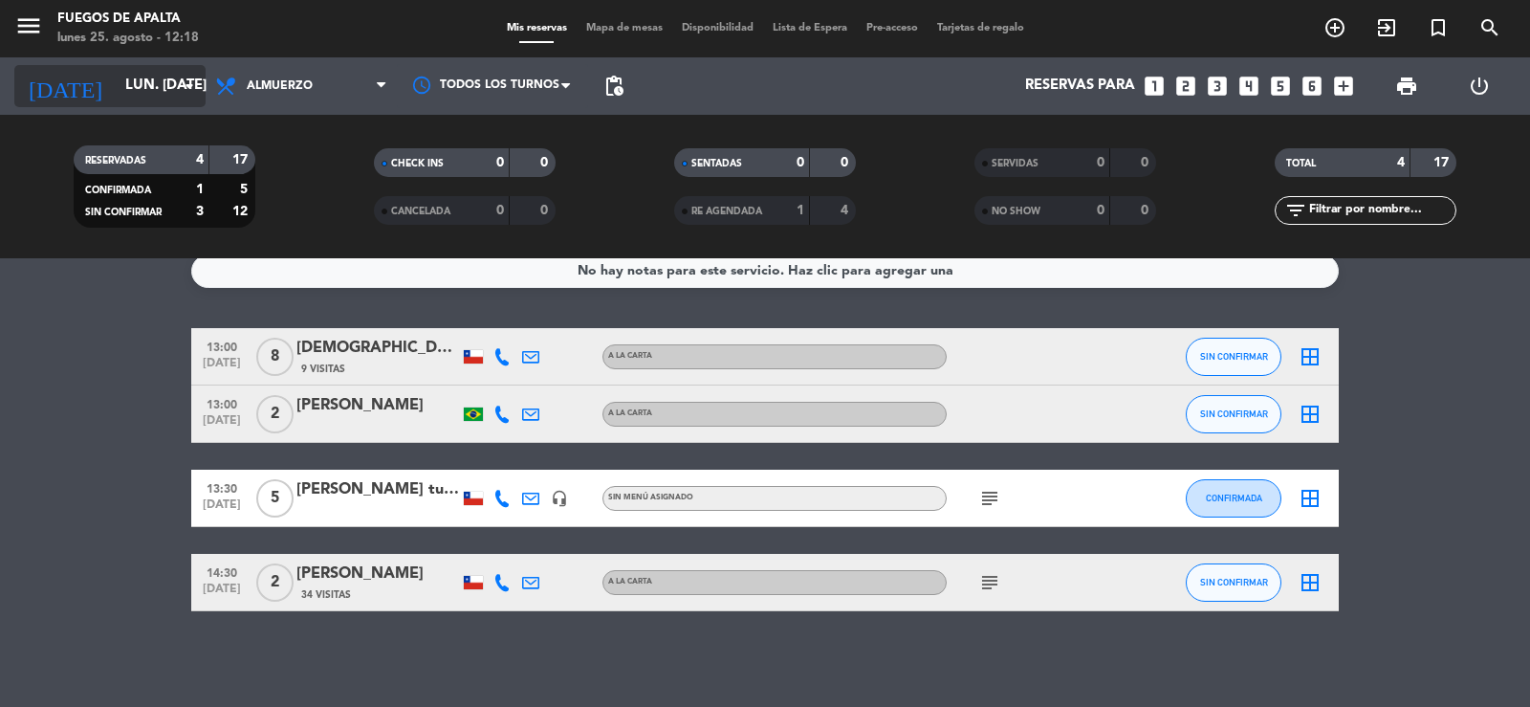
click at [154, 95] on input "lun. [DATE]" at bounding box center [208, 86] width 185 height 36
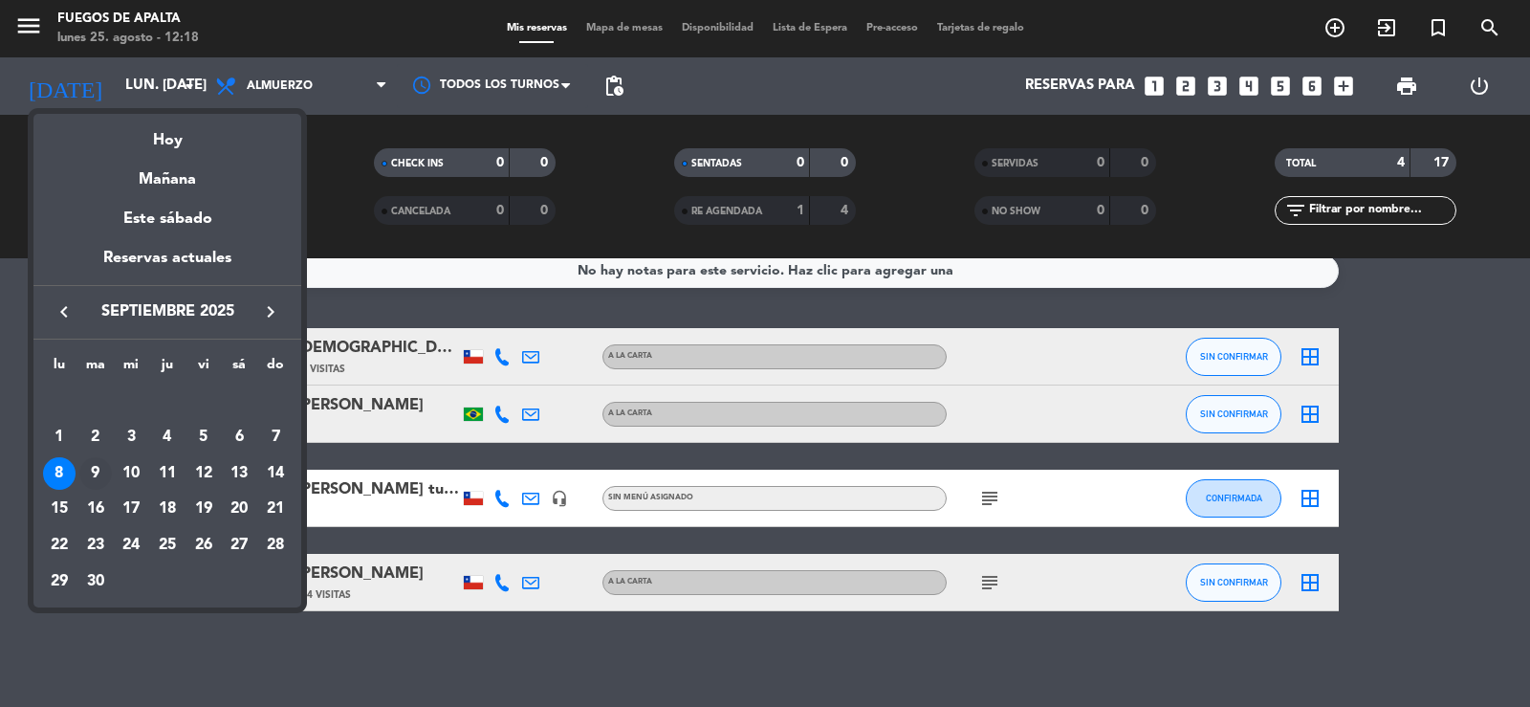
click at [102, 473] on div "9" at bounding box center [95, 473] width 33 height 33
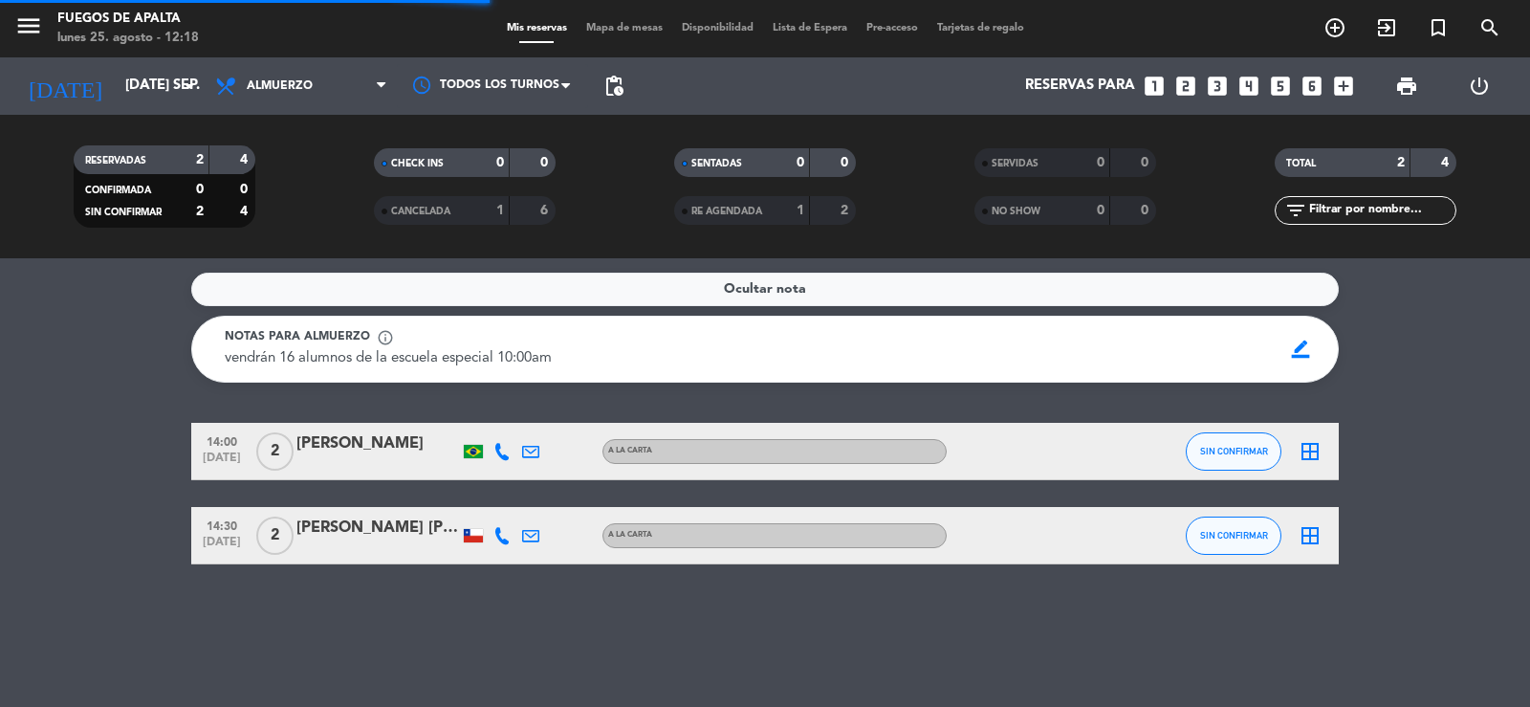
scroll to position [0, 0]
click at [552, 362] on span "vendrán 16 alumnos de la escuela especial 10:00am" at bounding box center [388, 358] width 327 height 14
click at [803, 293] on span "Ocultar nota" at bounding box center [765, 289] width 82 height 22
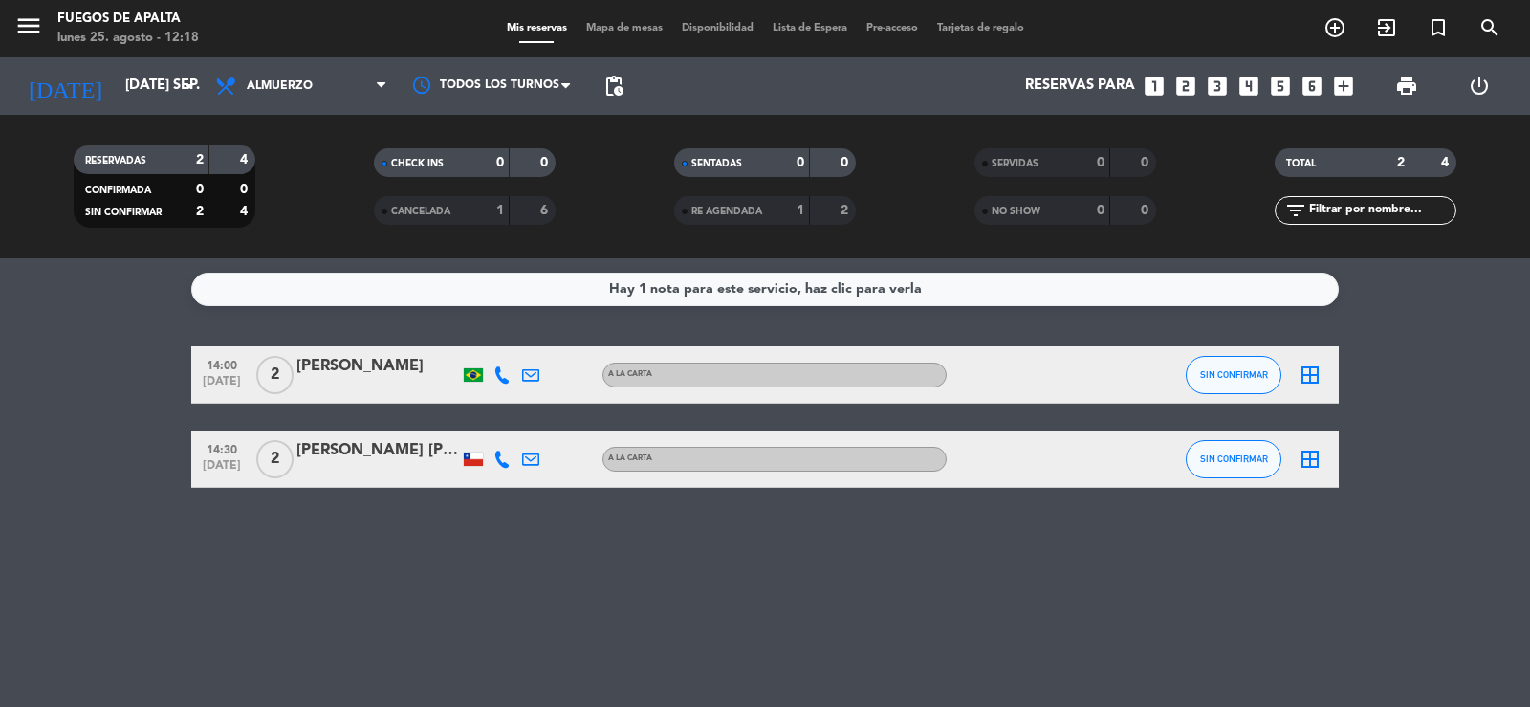
click at [803, 293] on div "Hay 1 nota para este servicio, haz clic para verla" at bounding box center [765, 289] width 313 height 22
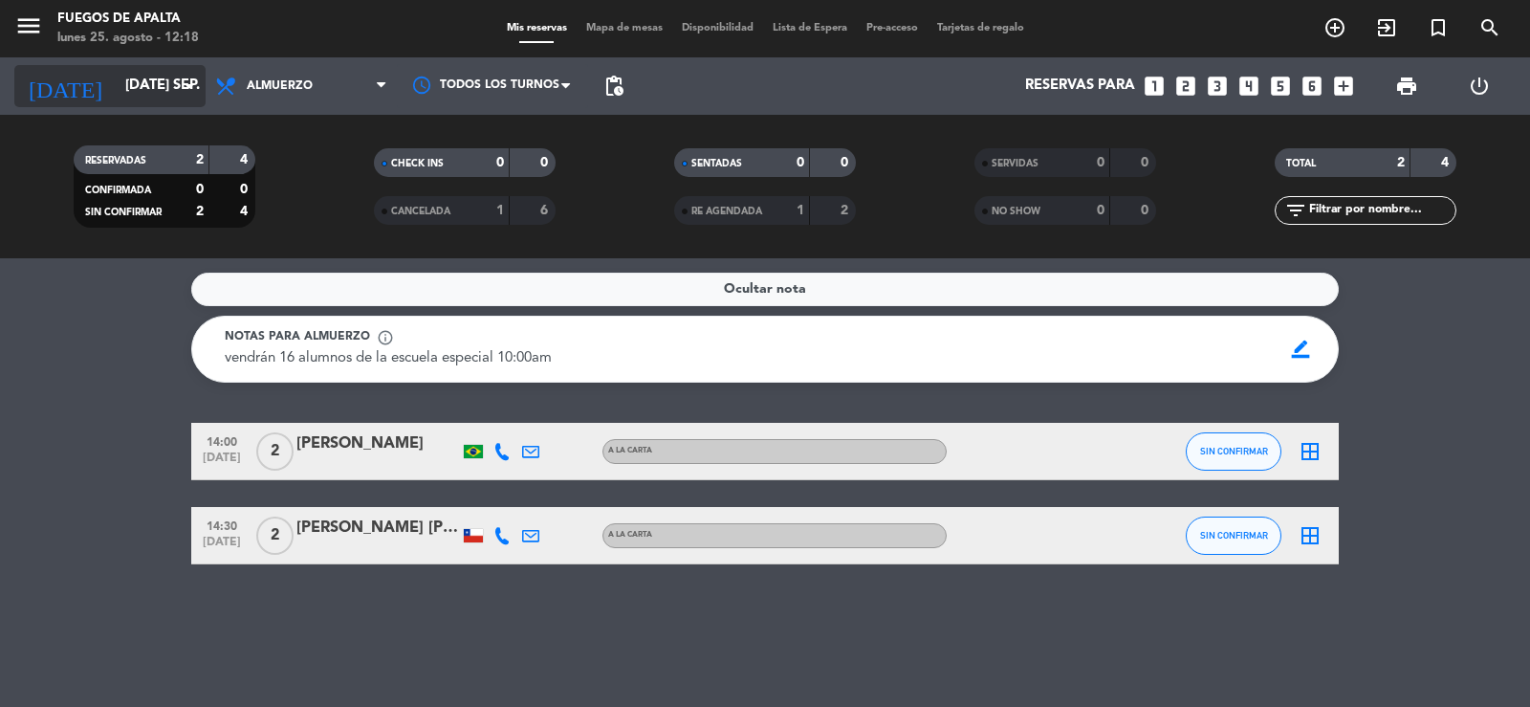
click at [132, 91] on input "[DATE] sep." at bounding box center [208, 86] width 185 height 36
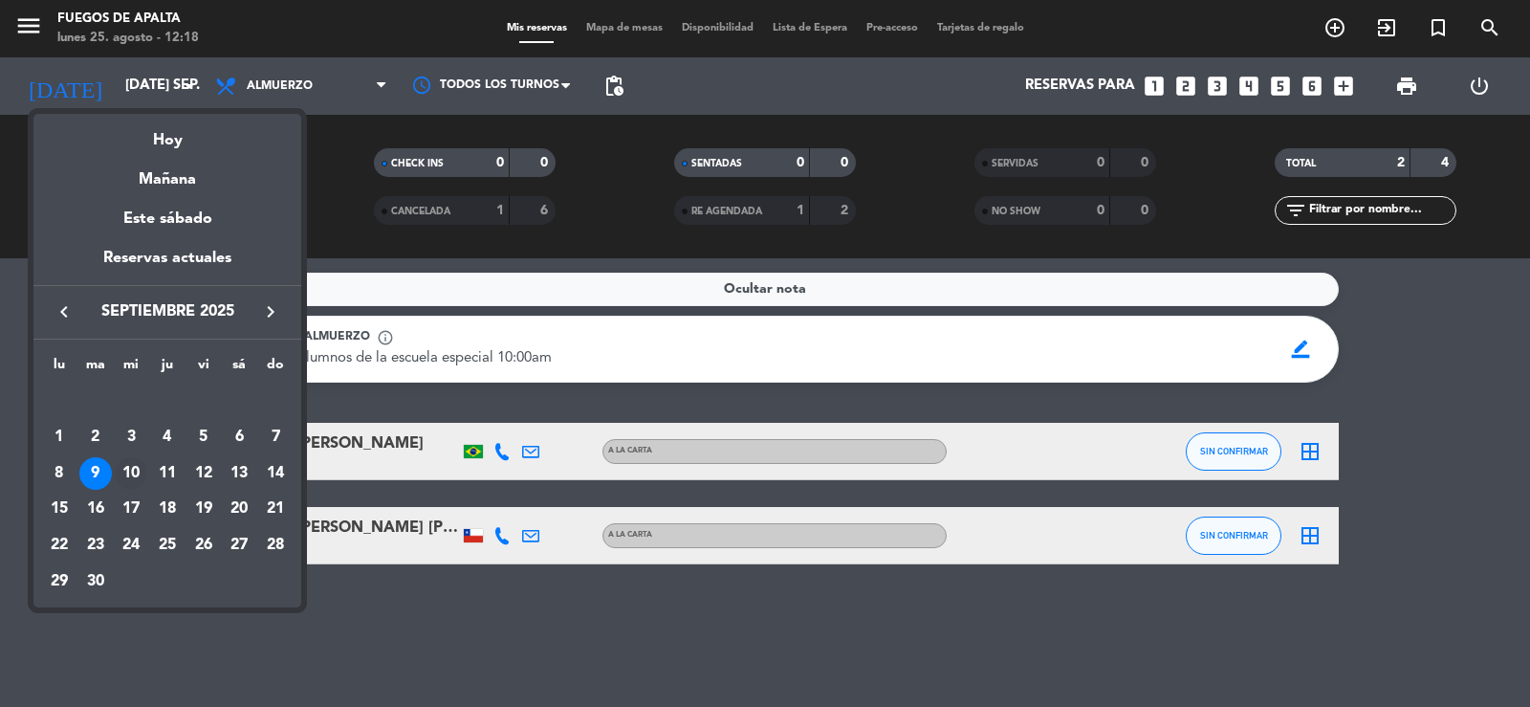
click at [141, 469] on div "10" at bounding box center [131, 473] width 33 height 33
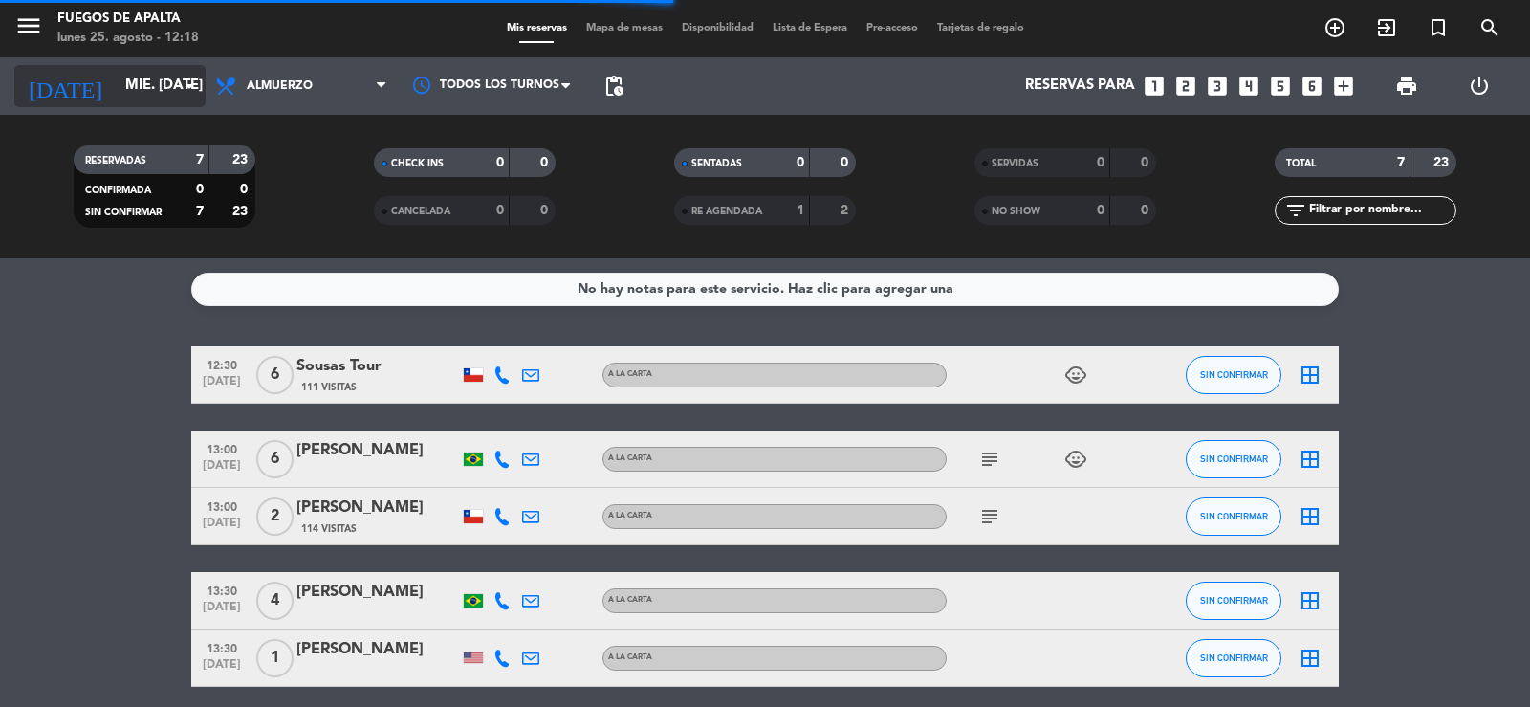
drag, startPoint x: 98, startPoint y: 61, endPoint x: 111, endPoint y: 86, distance: 28.2
click at [97, 61] on div "[DATE] mié. [DATE] arrow_drop_down" at bounding box center [109, 85] width 191 height 57
click at [116, 86] on input "mié. [DATE]" at bounding box center [208, 86] width 185 height 36
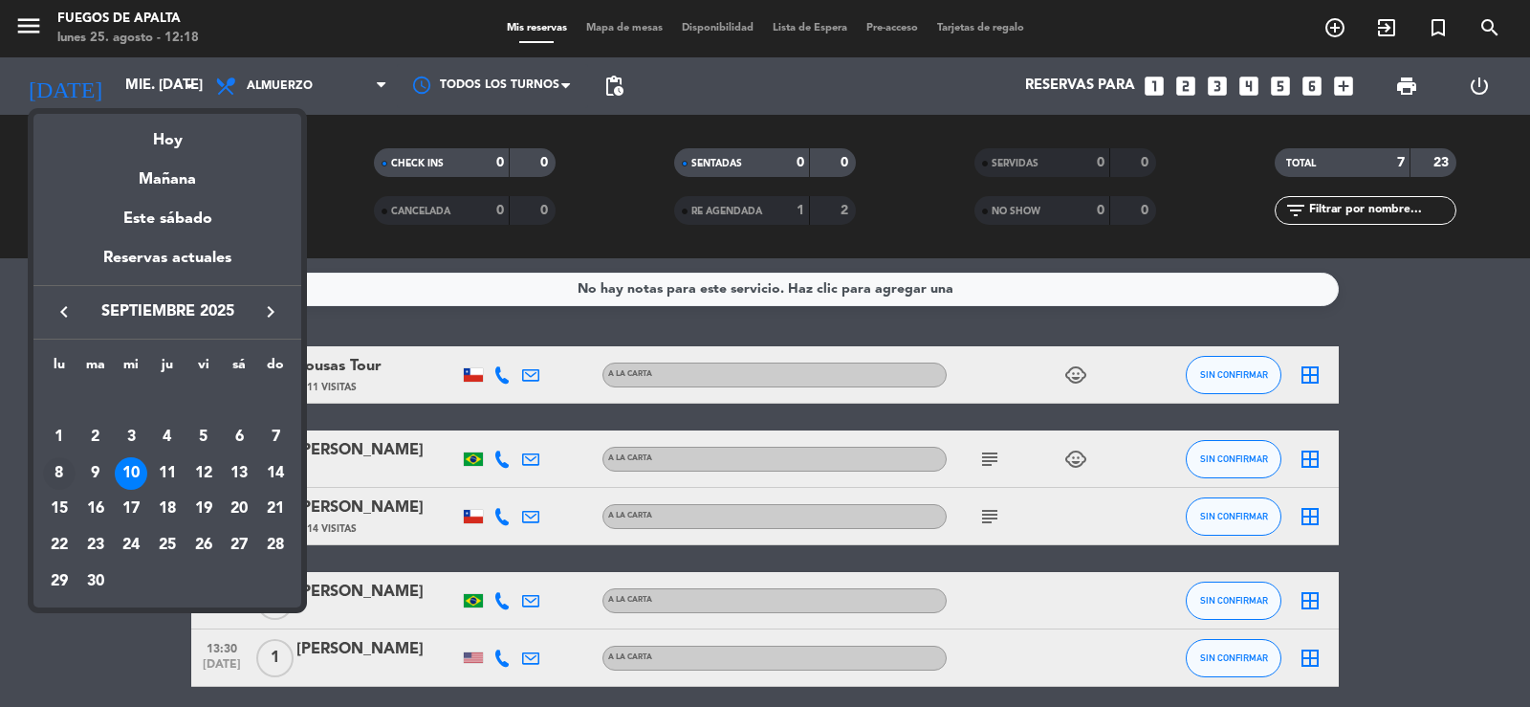
click at [55, 480] on div "8" at bounding box center [59, 473] width 33 height 33
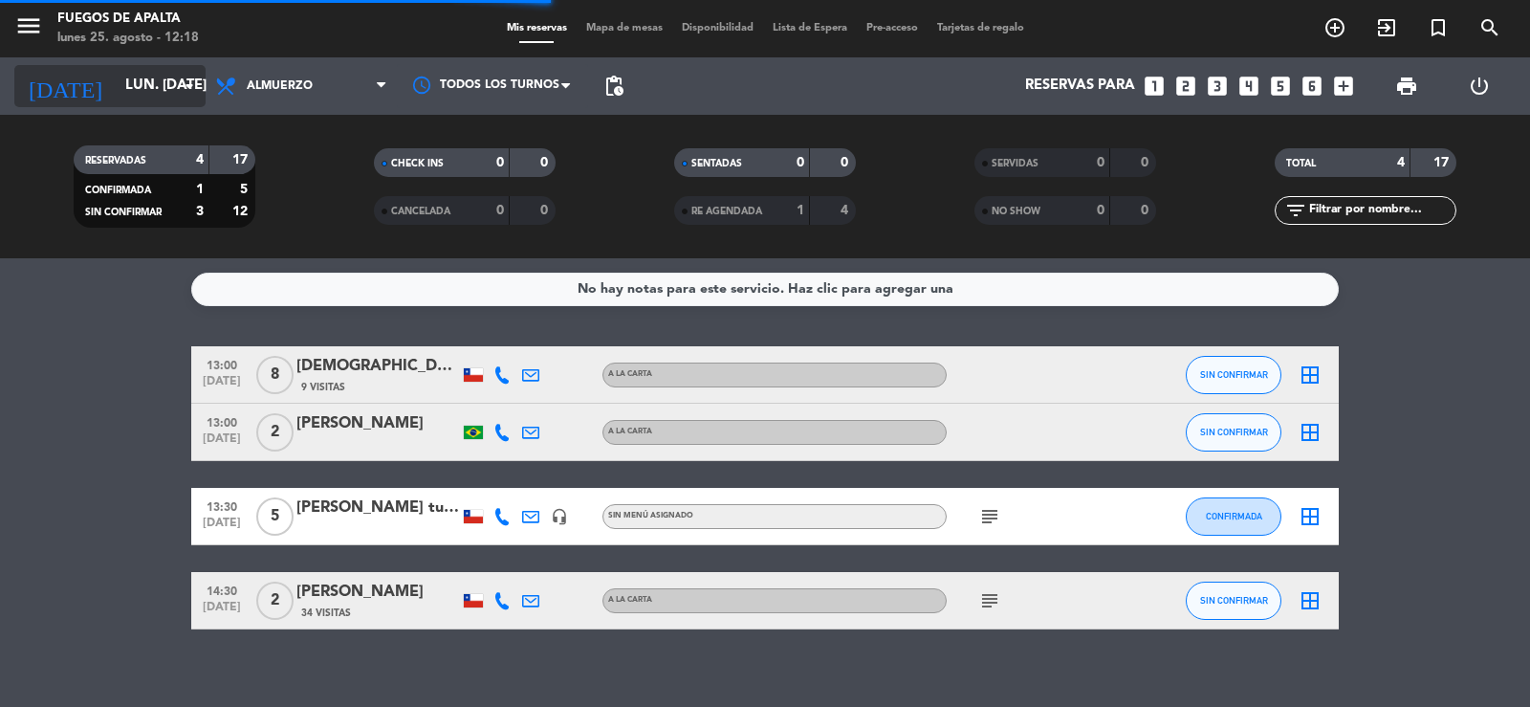
click at [161, 92] on input "lun. [DATE]" at bounding box center [208, 86] width 185 height 36
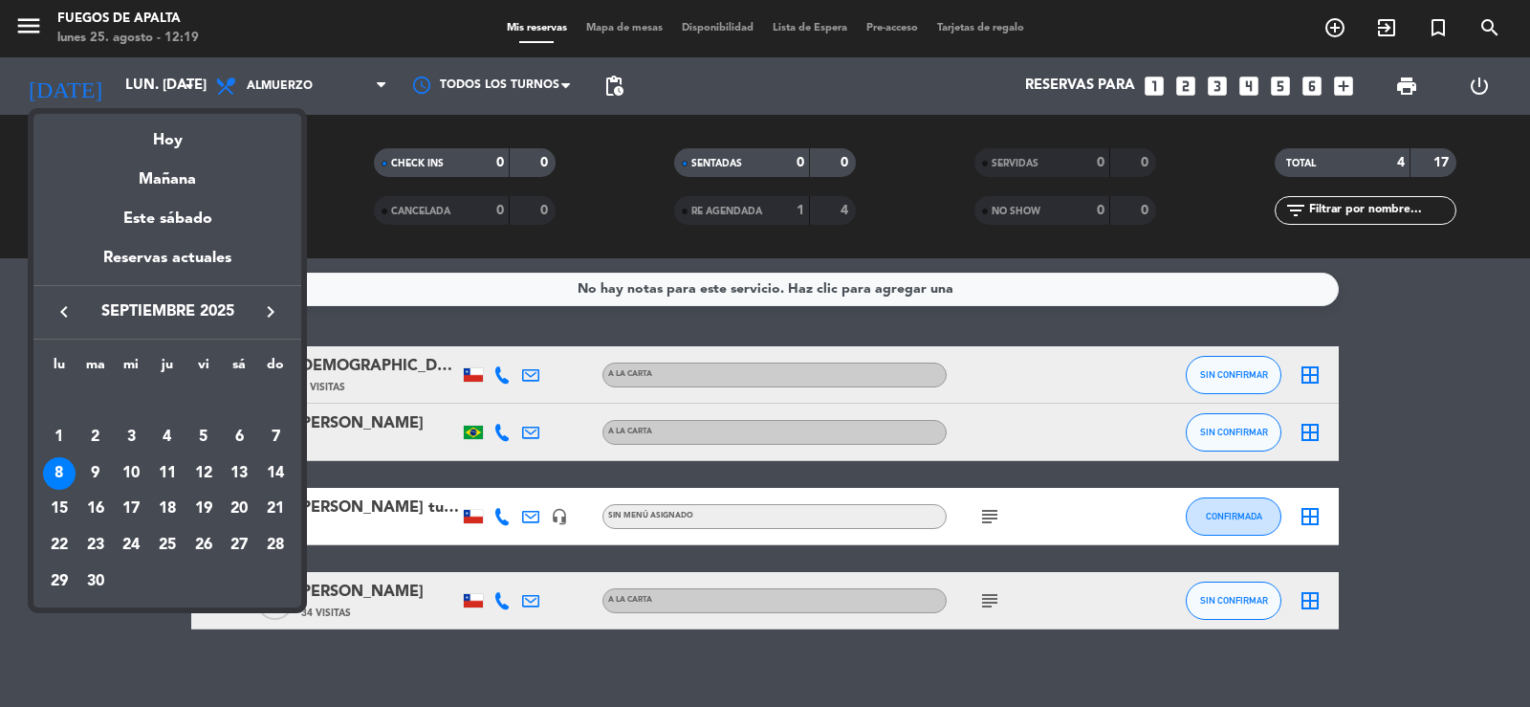
click at [908, 659] on div at bounding box center [765, 353] width 1530 height 707
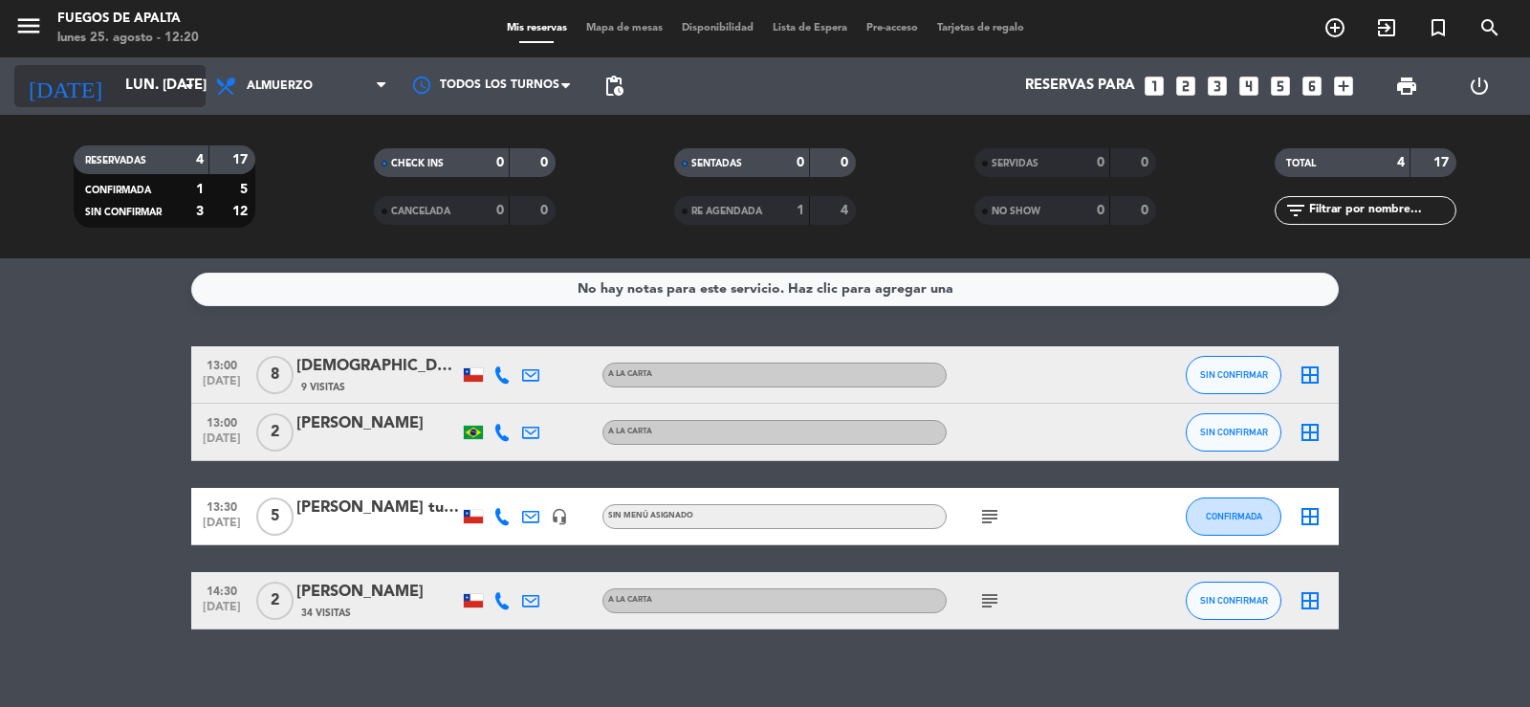
click at [154, 75] on input "lun. [DATE]" at bounding box center [208, 86] width 185 height 36
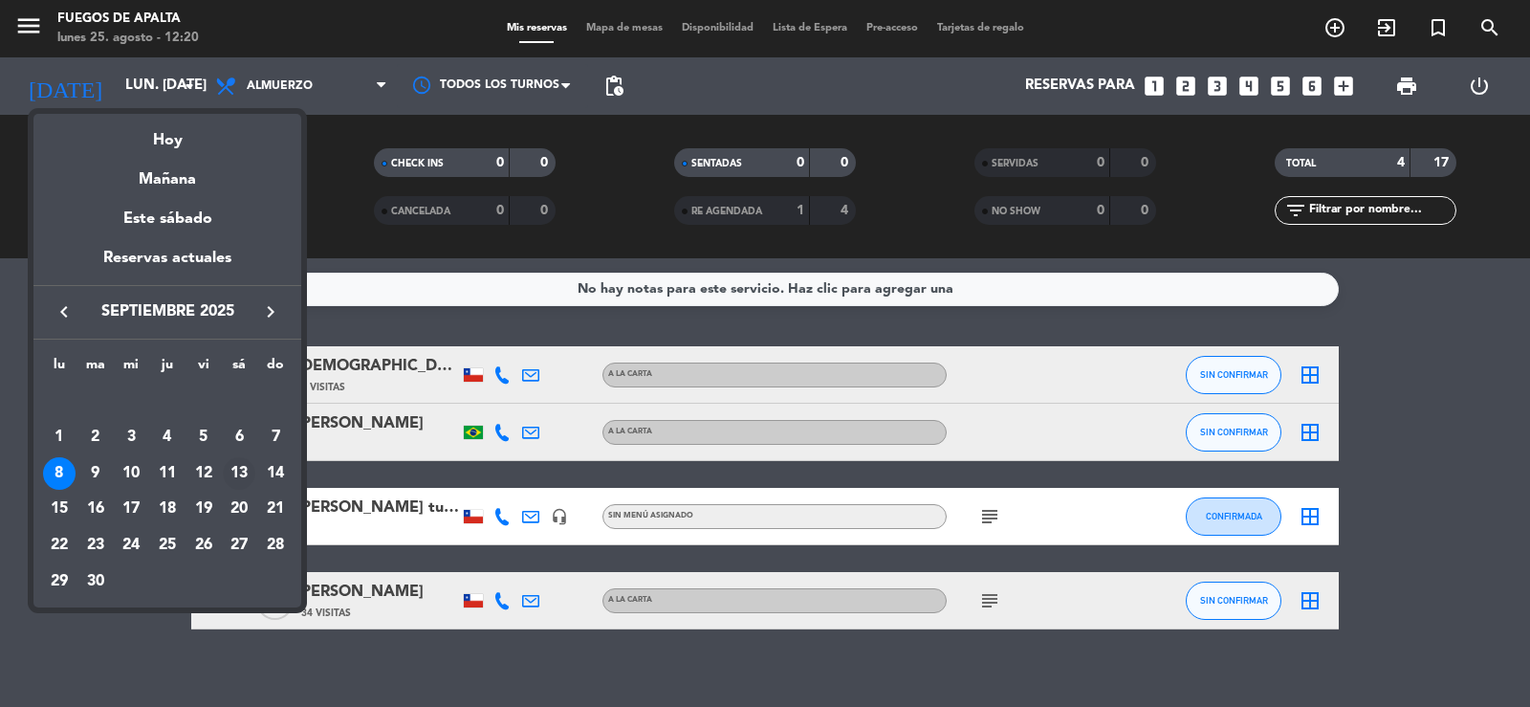
click at [233, 475] on div "13" at bounding box center [239, 473] width 33 height 33
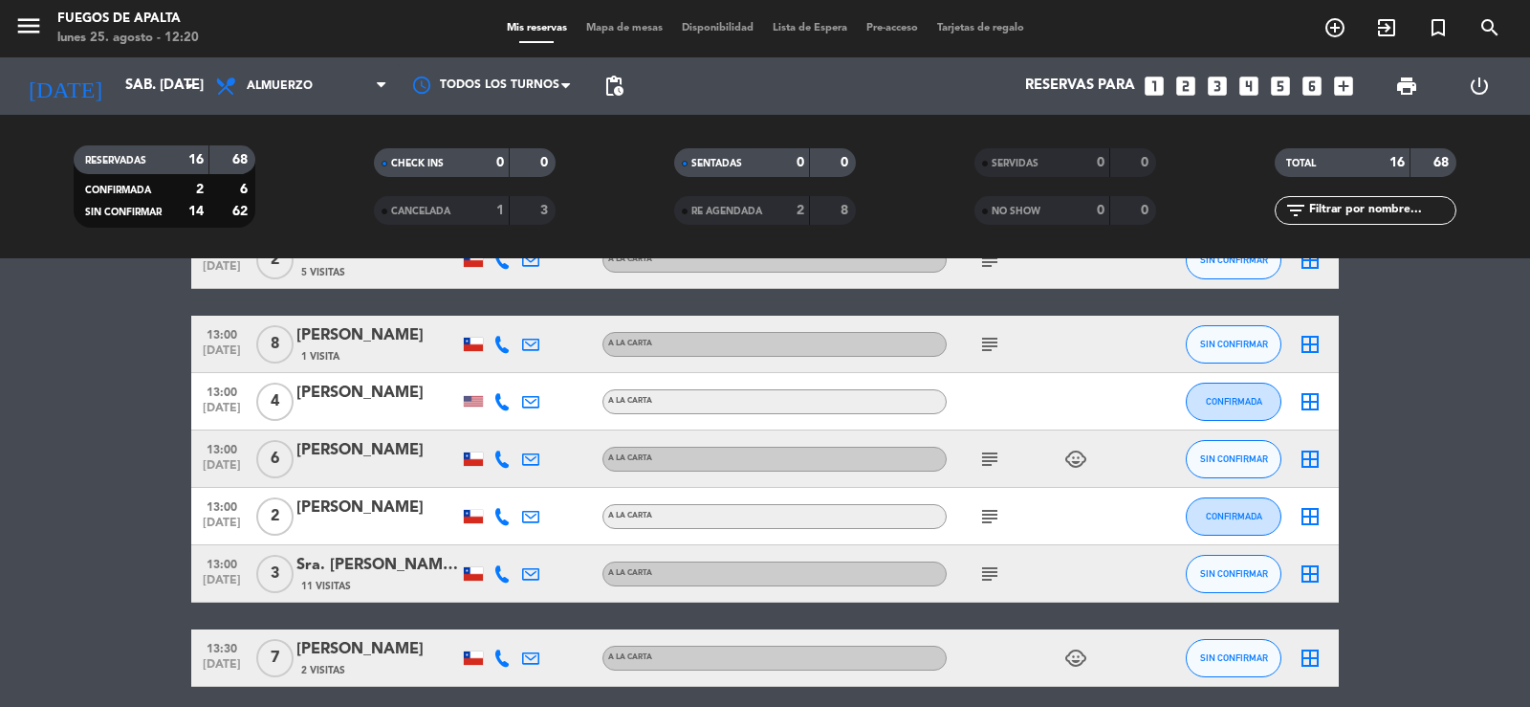
scroll to position [164, 0]
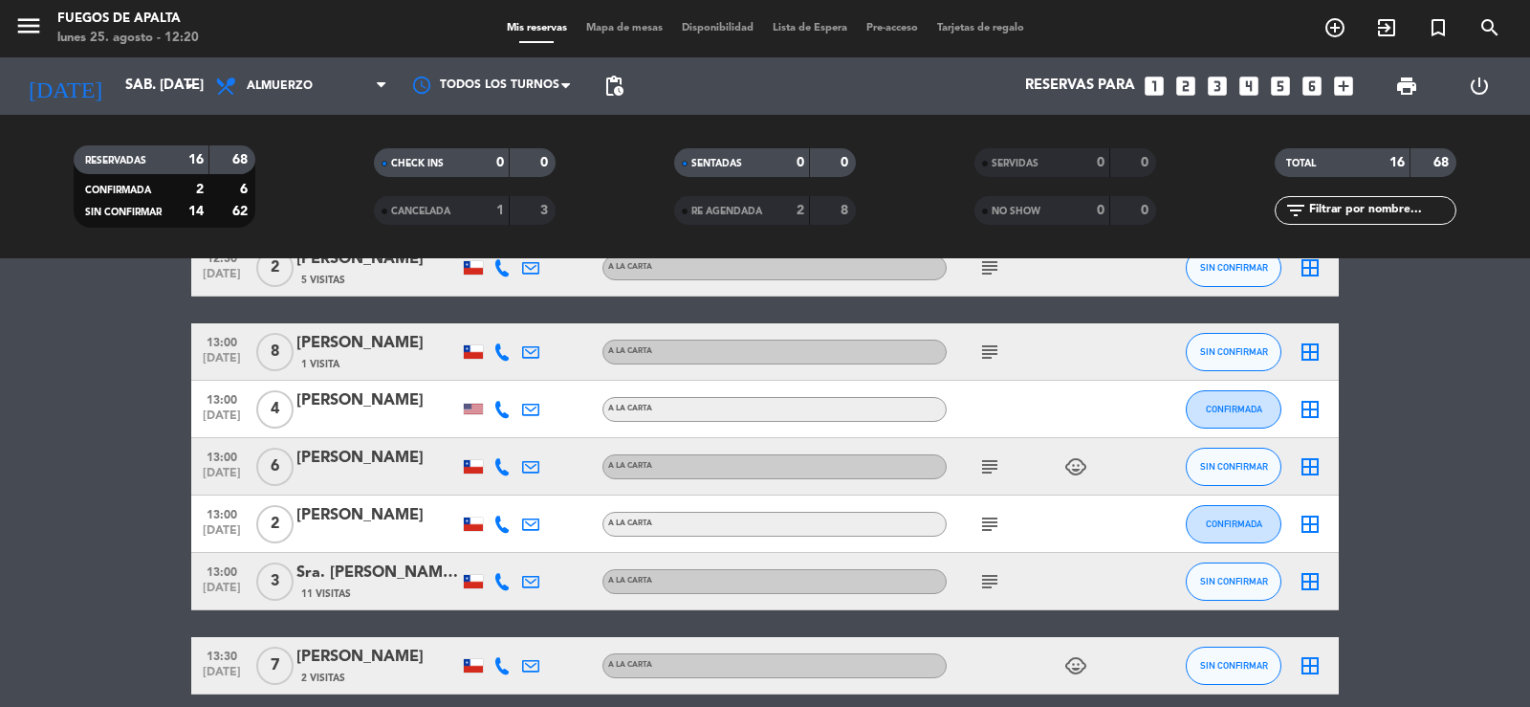
click at [989, 466] on icon "subject" at bounding box center [989, 466] width 23 height 23
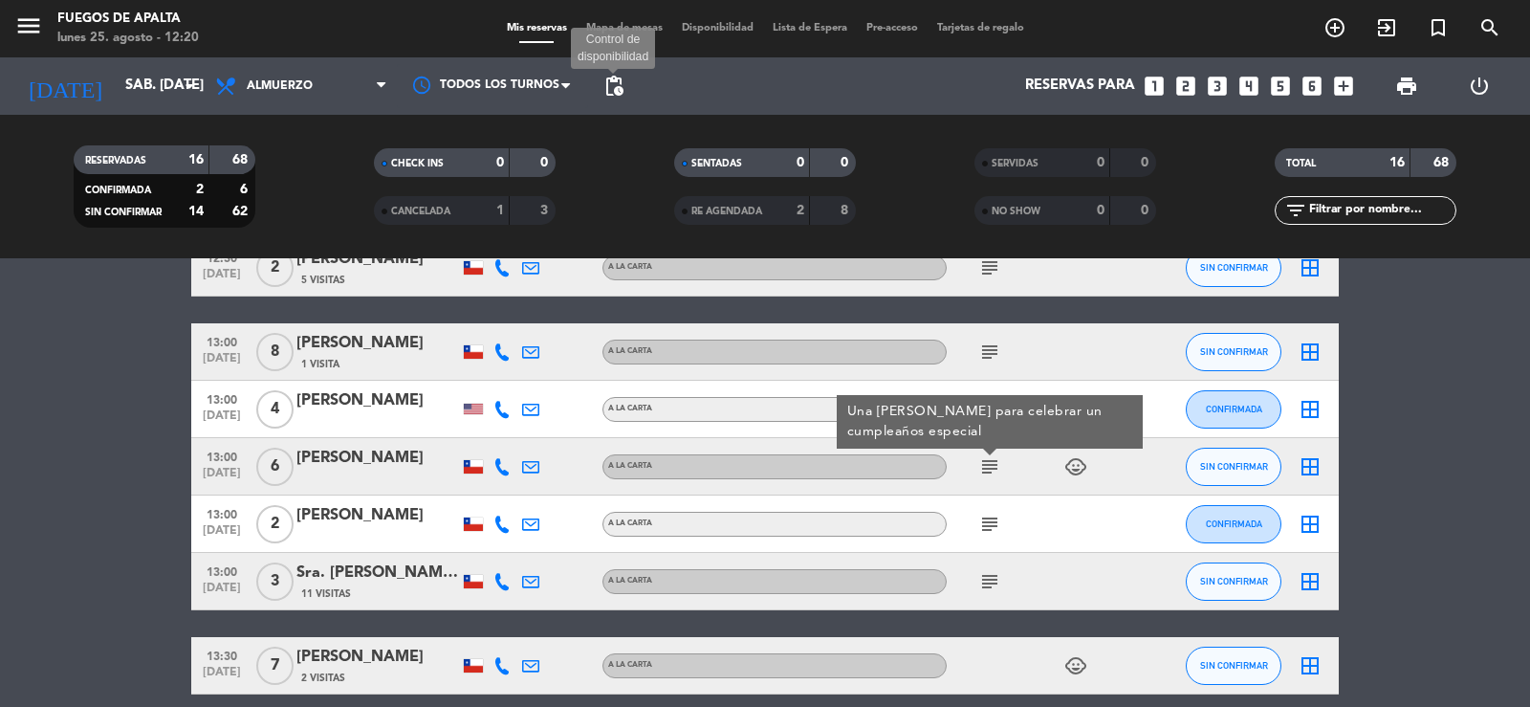
click at [616, 89] on span "pending_actions" at bounding box center [613, 86] width 23 height 23
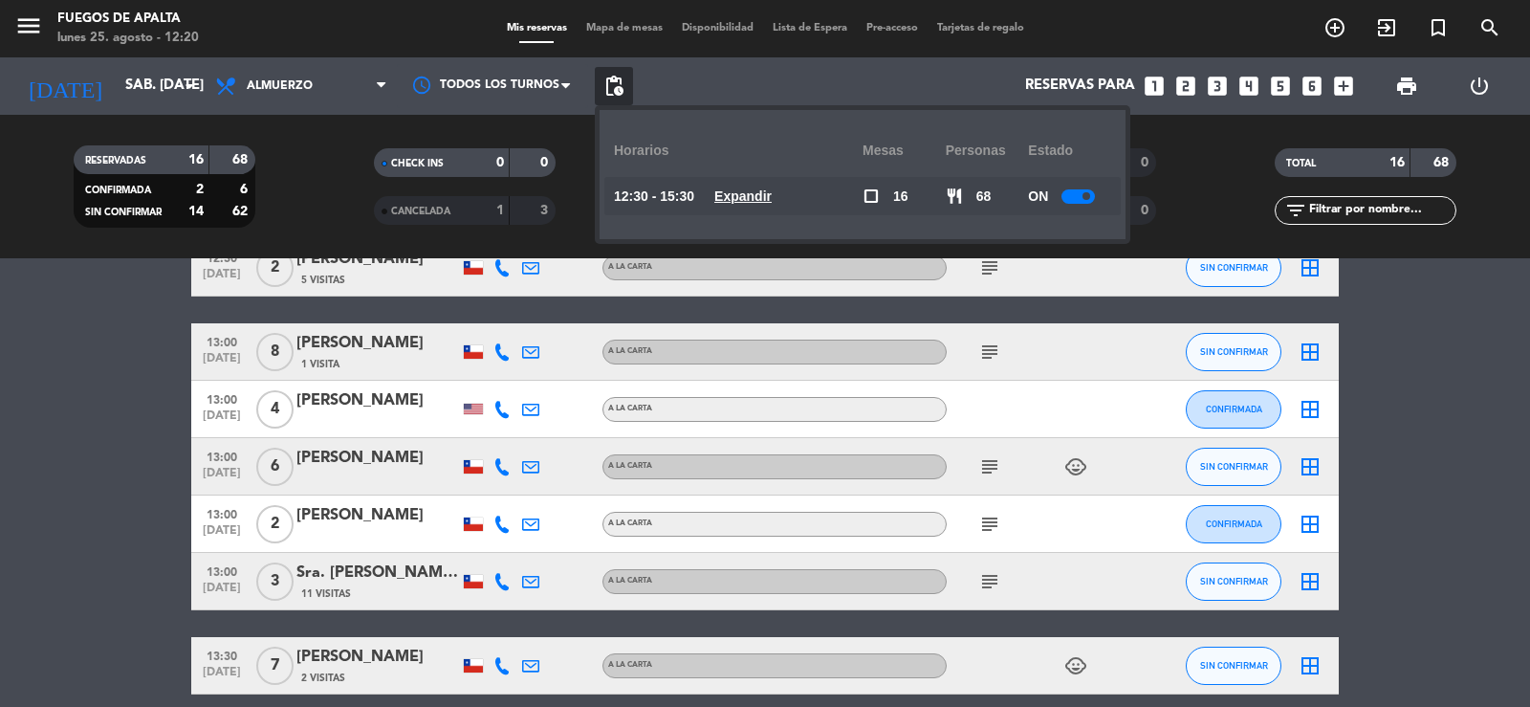
click at [741, 189] on u "Expandir" at bounding box center [742, 195] width 57 height 15
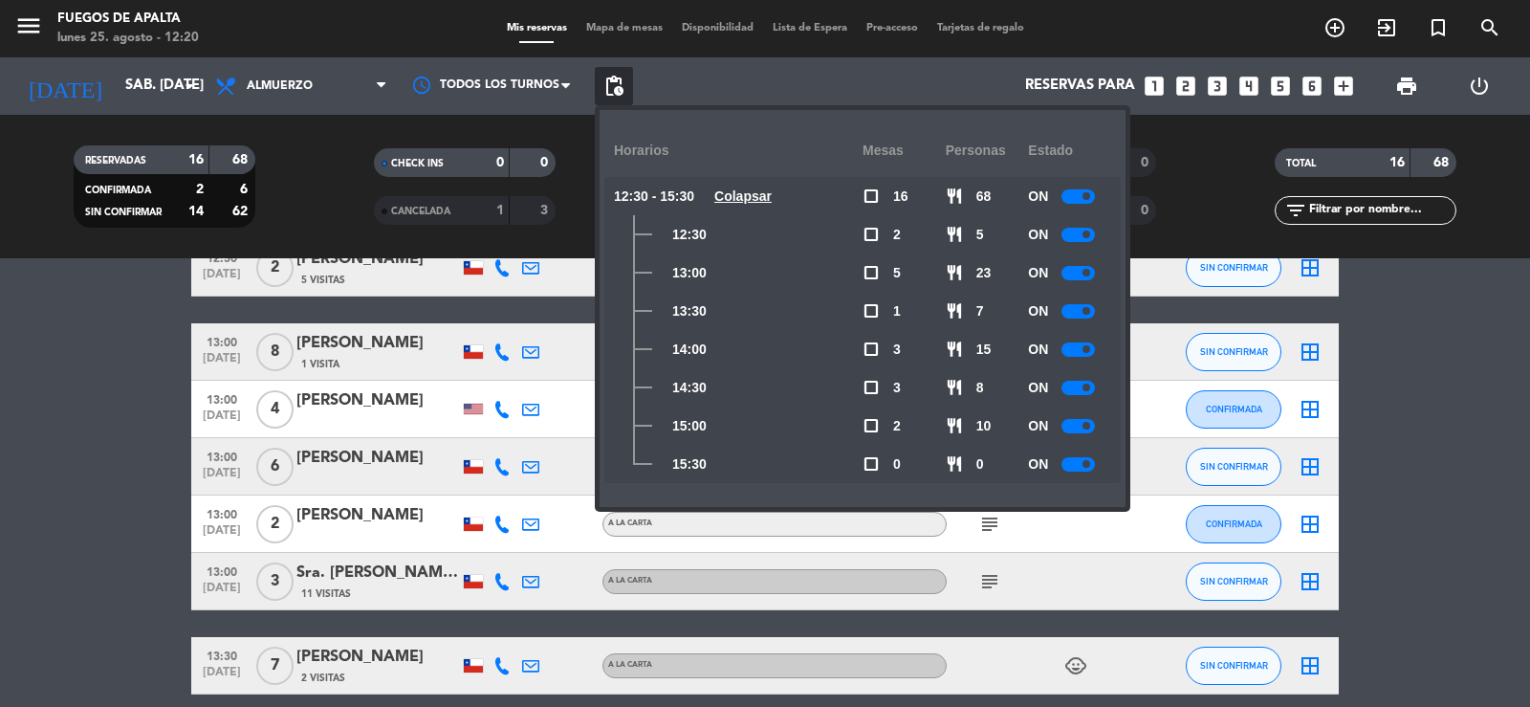
click at [1079, 351] on div at bounding box center [1077, 349] width 33 height 14
click at [1401, 364] on bookings-row "12:30 [DATE] 3 [PERSON_NAME] A [PERSON_NAME] child_care SIN CONFIRMAR border_al…" at bounding box center [765, 708] width 1530 height 1052
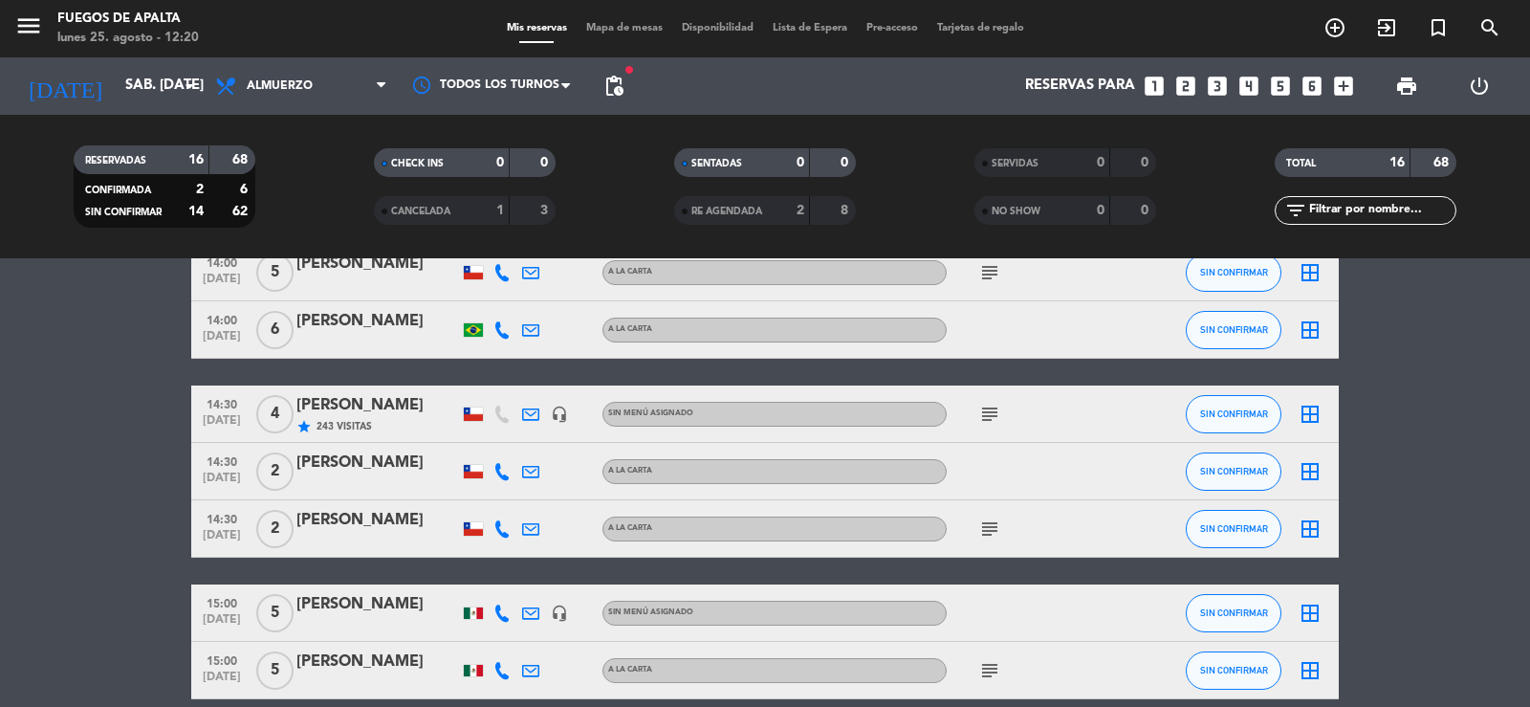
scroll to position [707, 0]
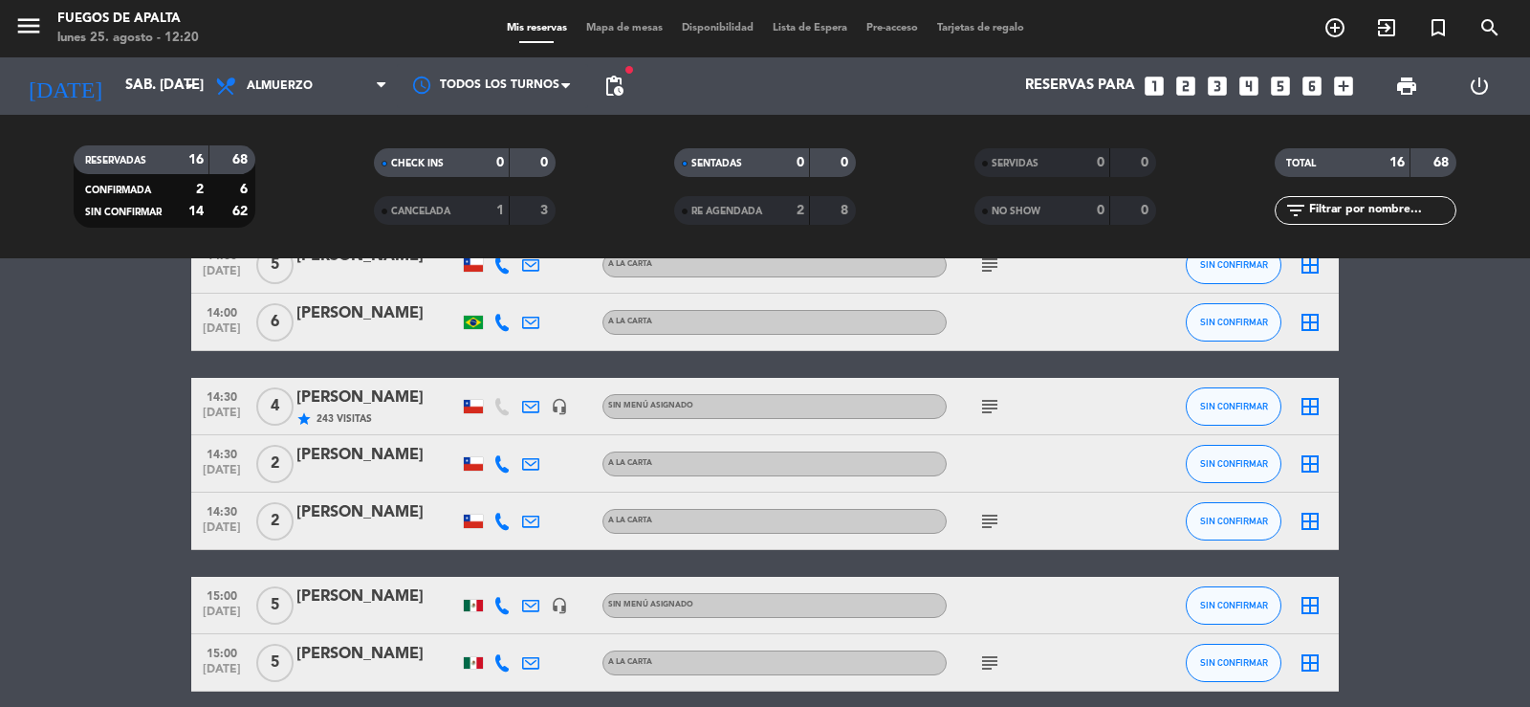
click at [995, 403] on icon "subject" at bounding box center [989, 406] width 23 height 23
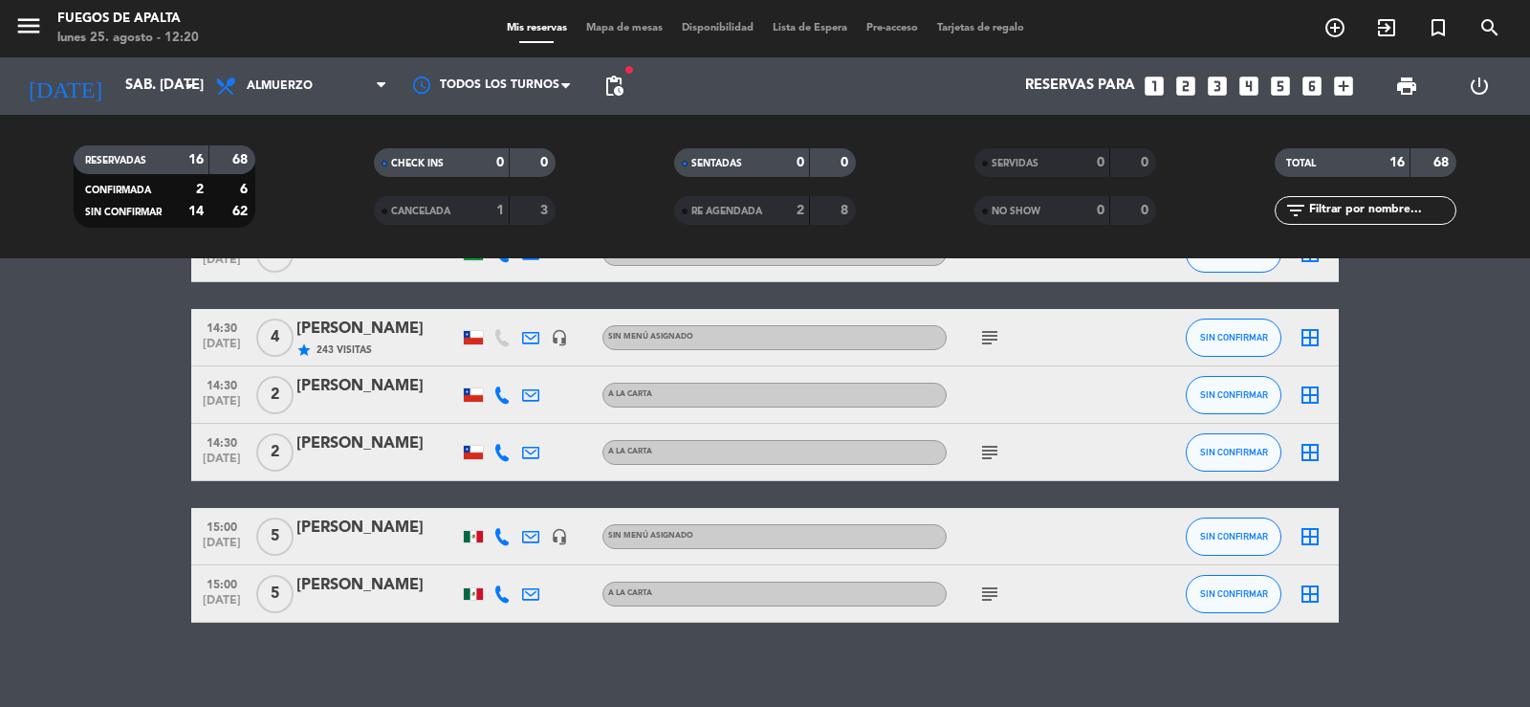
scroll to position [787, 0]
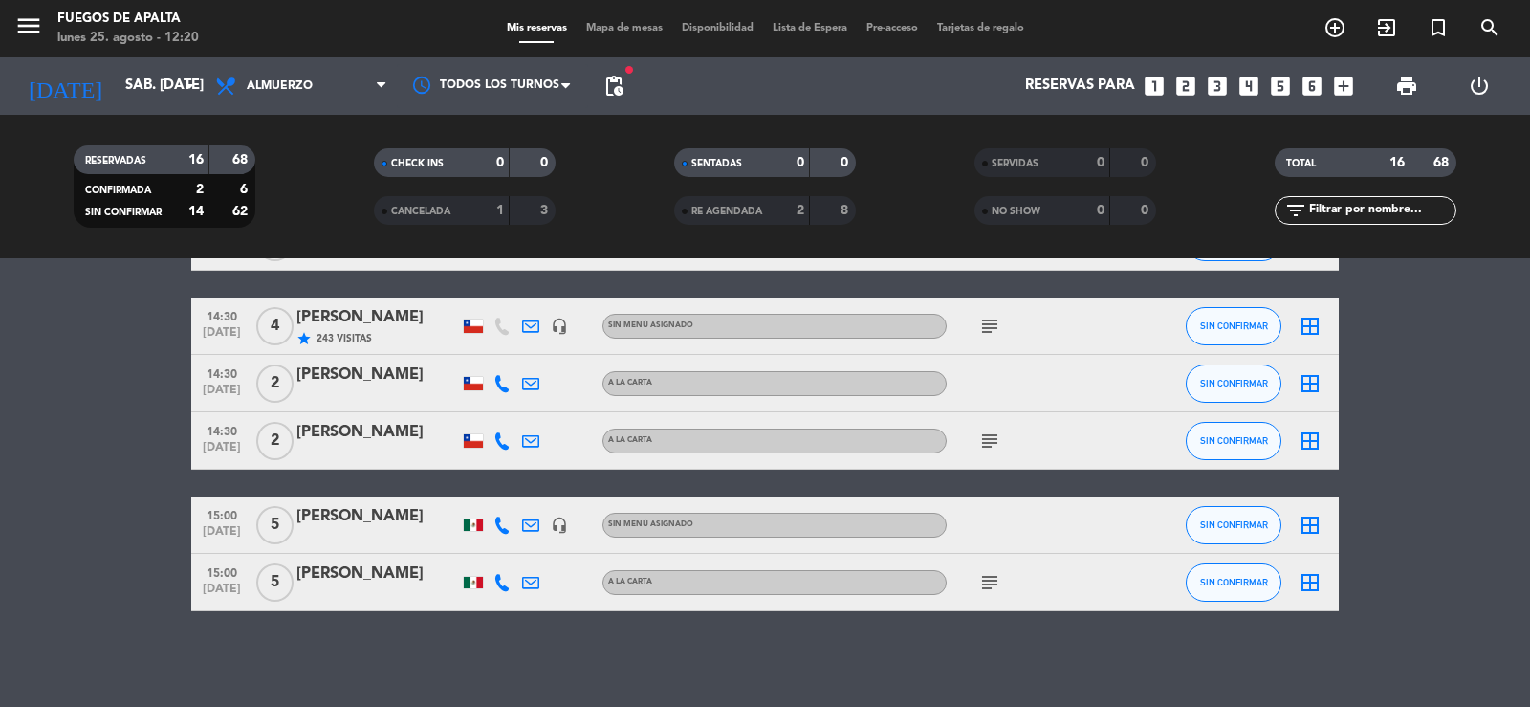
drag, startPoint x: 1000, startPoint y: 576, endPoint x: 989, endPoint y: 580, distance: 12.1
click at [999, 577] on icon "subject" at bounding box center [989, 582] width 23 height 23
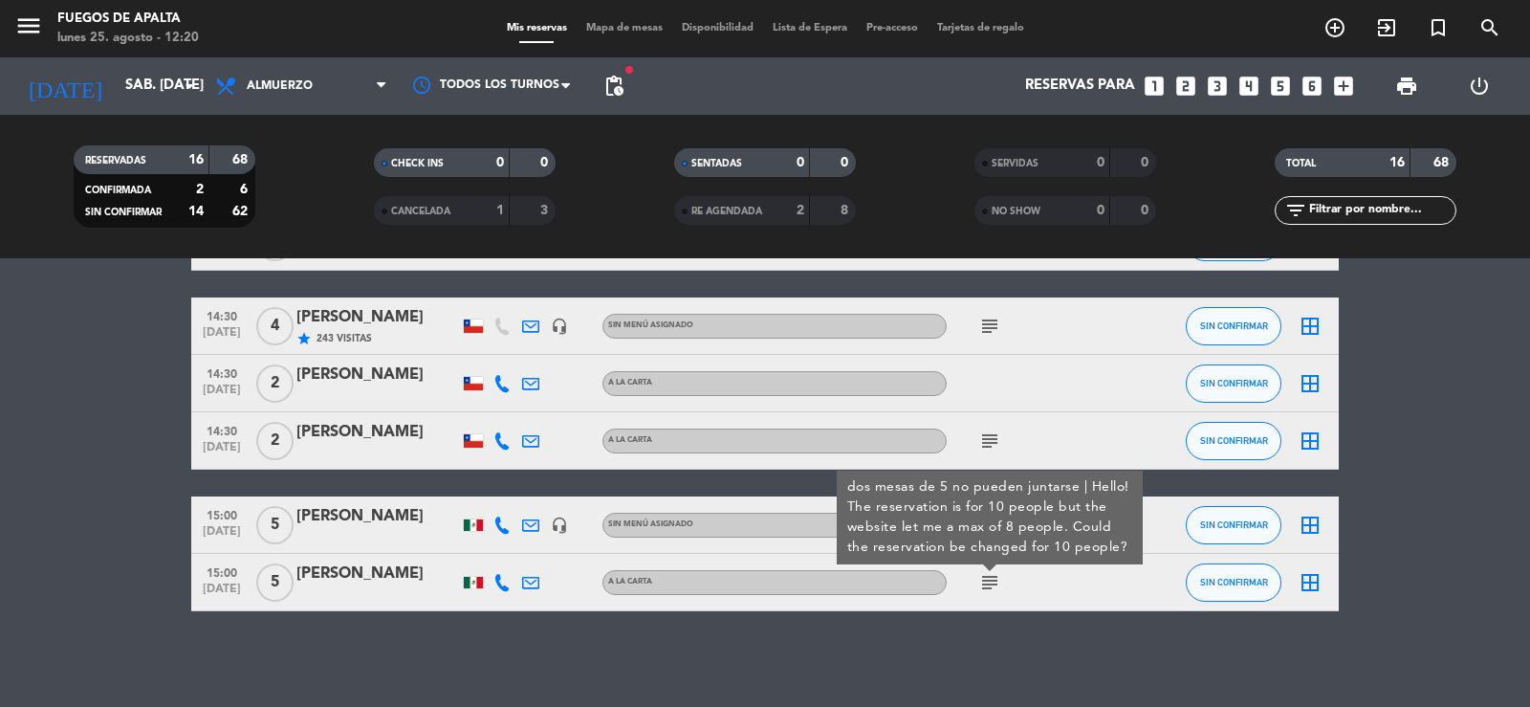
click at [989, 580] on icon "subject" at bounding box center [989, 582] width 23 height 23
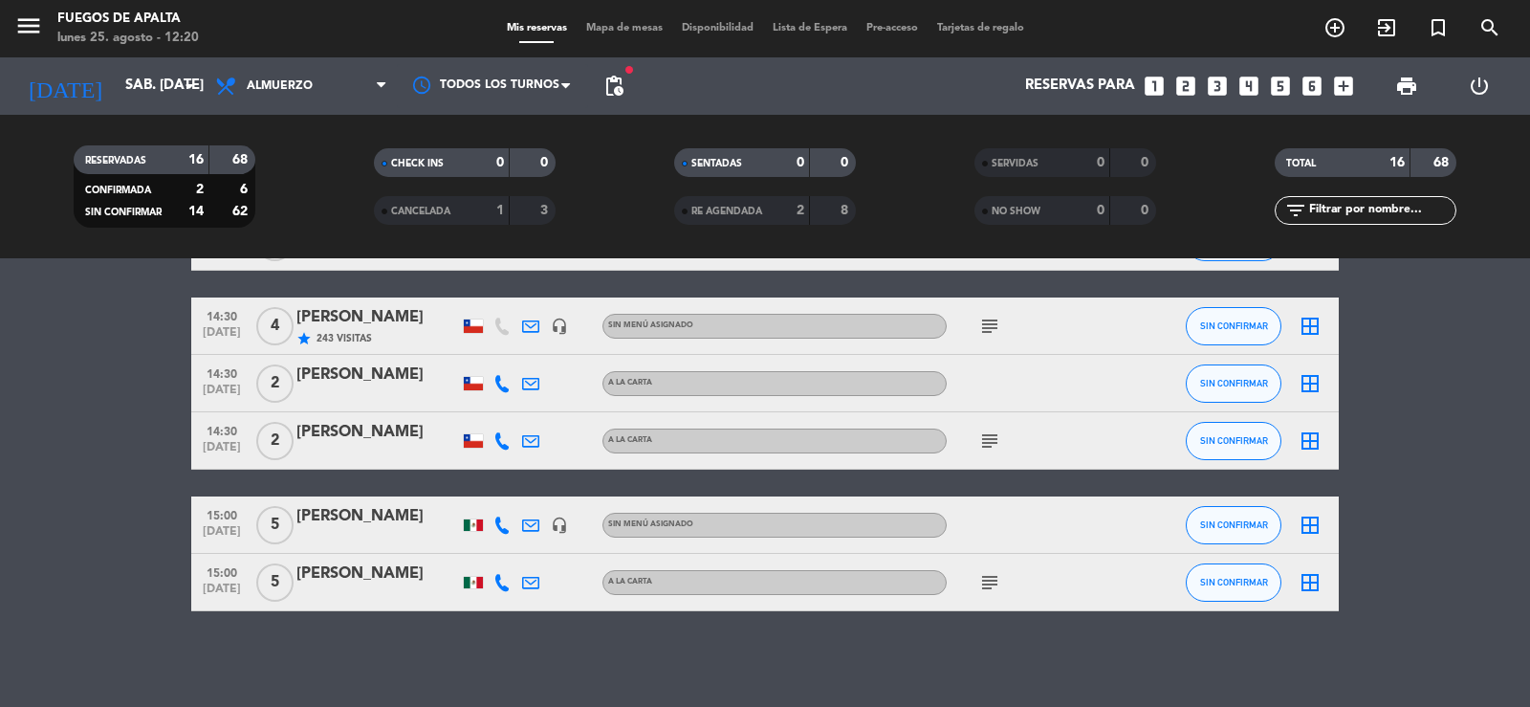
click at [989, 580] on icon "subject" at bounding box center [989, 582] width 23 height 23
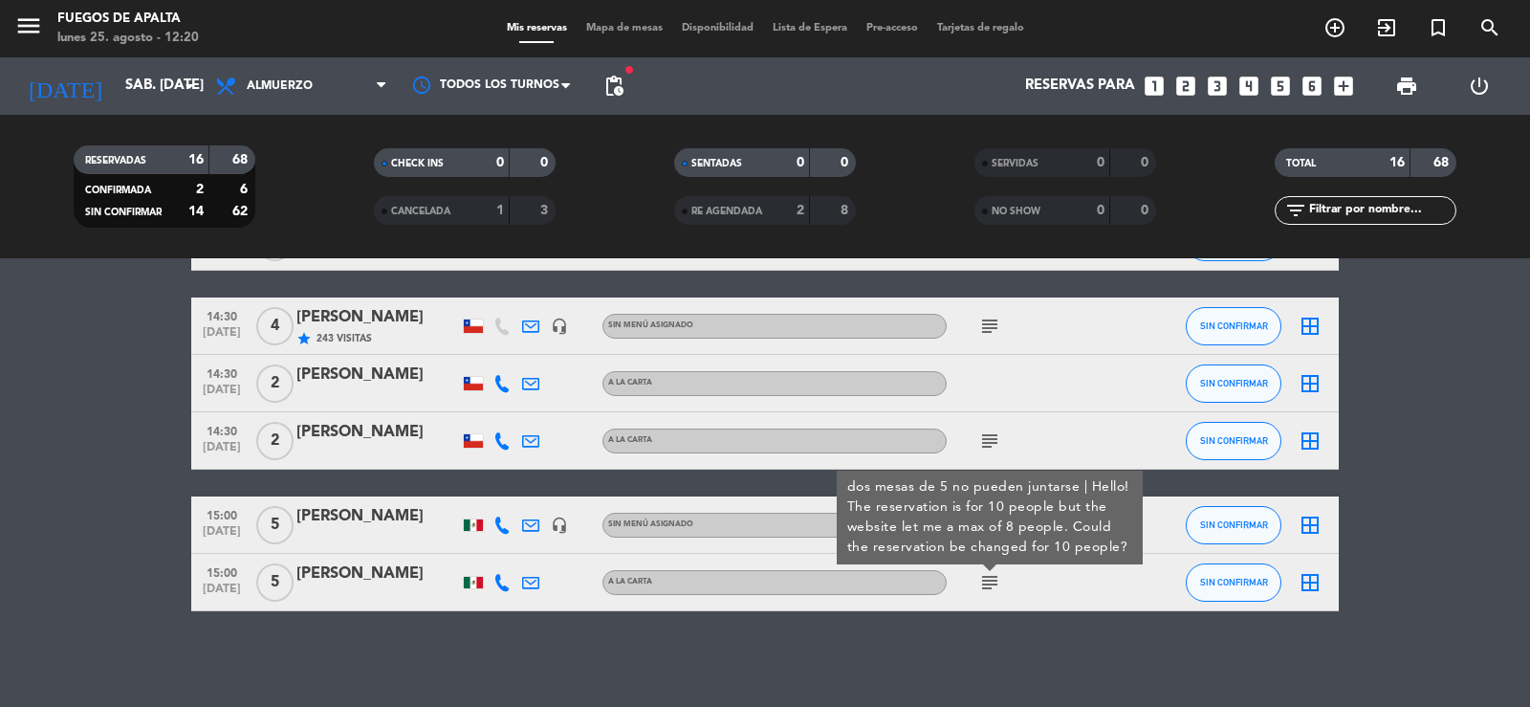
click at [989, 580] on icon "subject" at bounding box center [989, 582] width 23 height 23
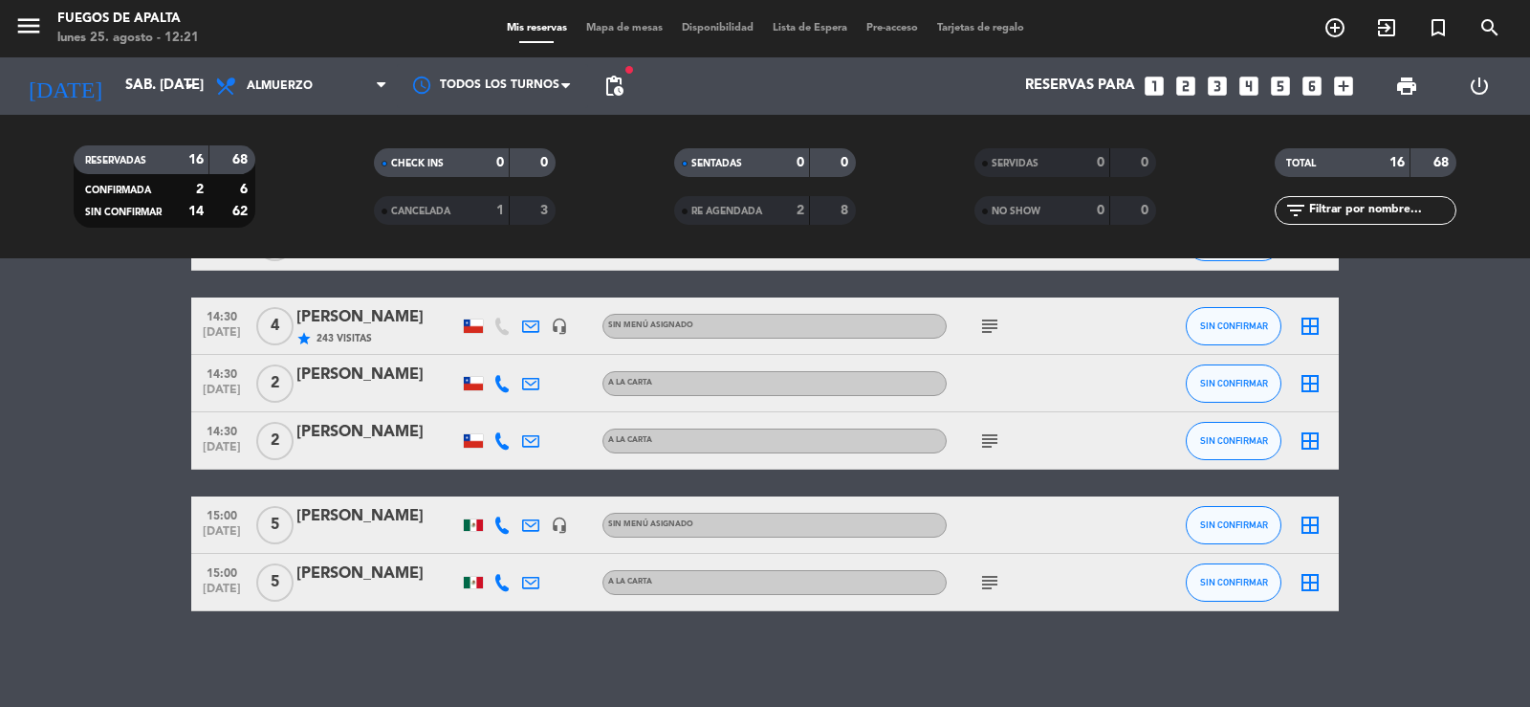
click at [478, 527] on div at bounding box center [473, 524] width 19 height 11
click at [995, 446] on icon "subject" at bounding box center [989, 440] width 23 height 23
click at [1529, 567] on bookings-row "12:30 [DATE] 3 [PERSON_NAME] A [PERSON_NAME] child_care SIN CONFIRMAR border_al…" at bounding box center [765, 85] width 1530 height 1052
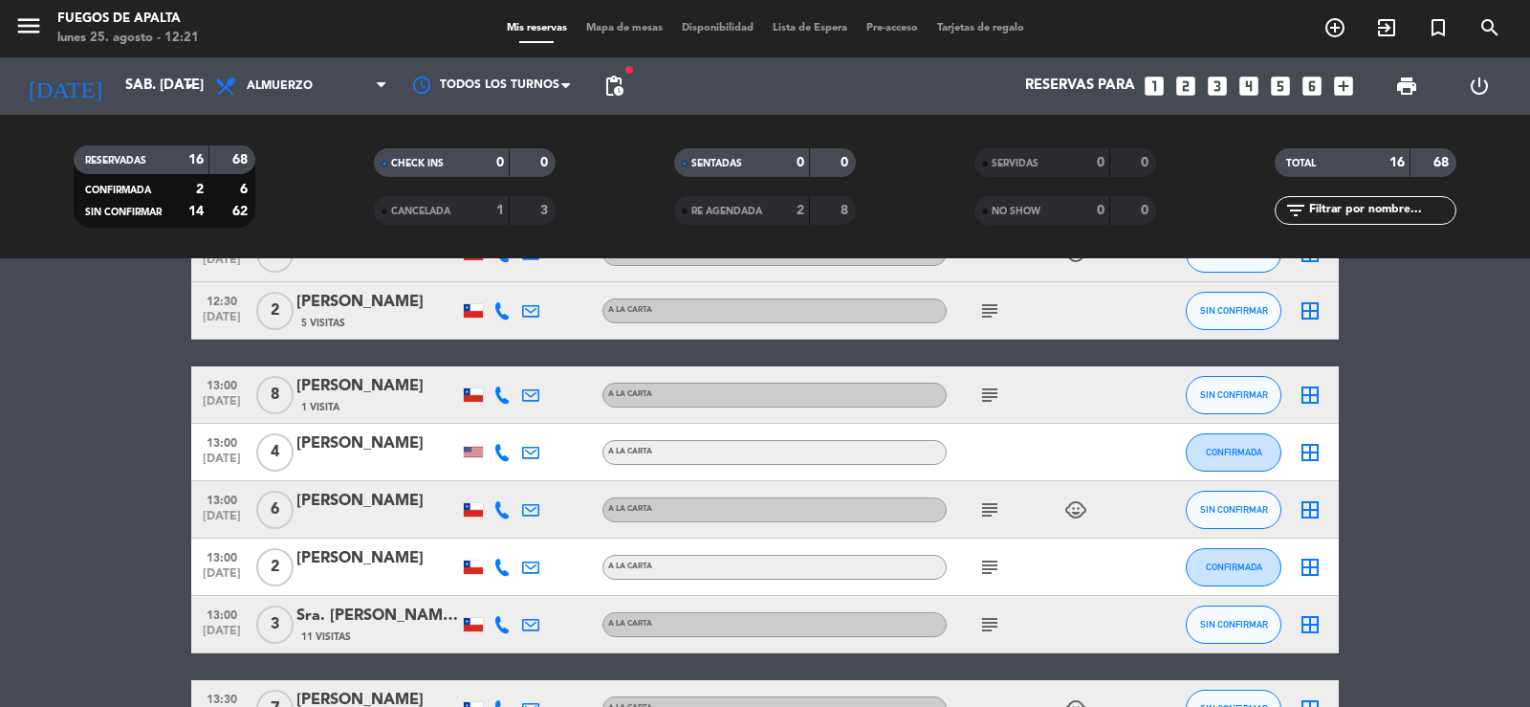
scroll to position [0, 0]
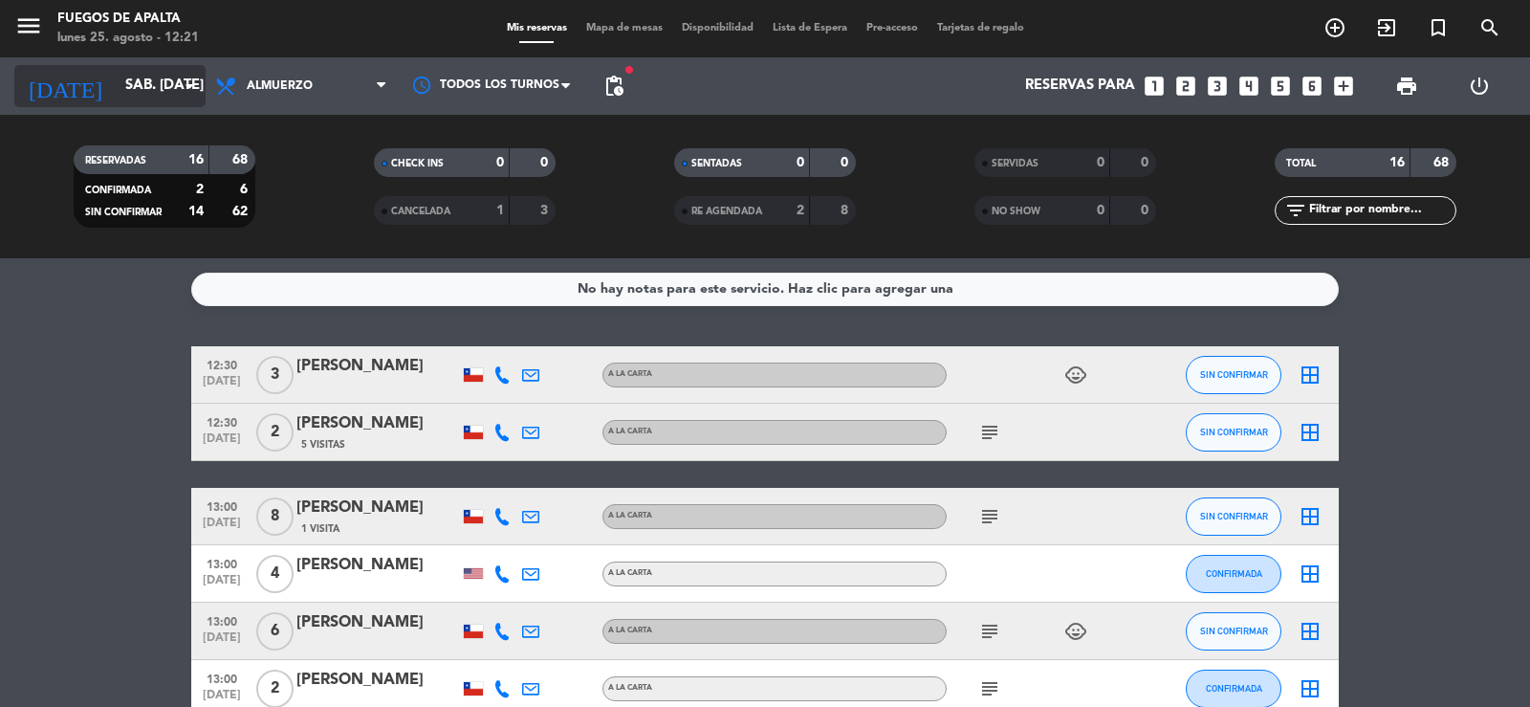
click at [147, 78] on input "sáb. [DATE]" at bounding box center [208, 86] width 185 height 36
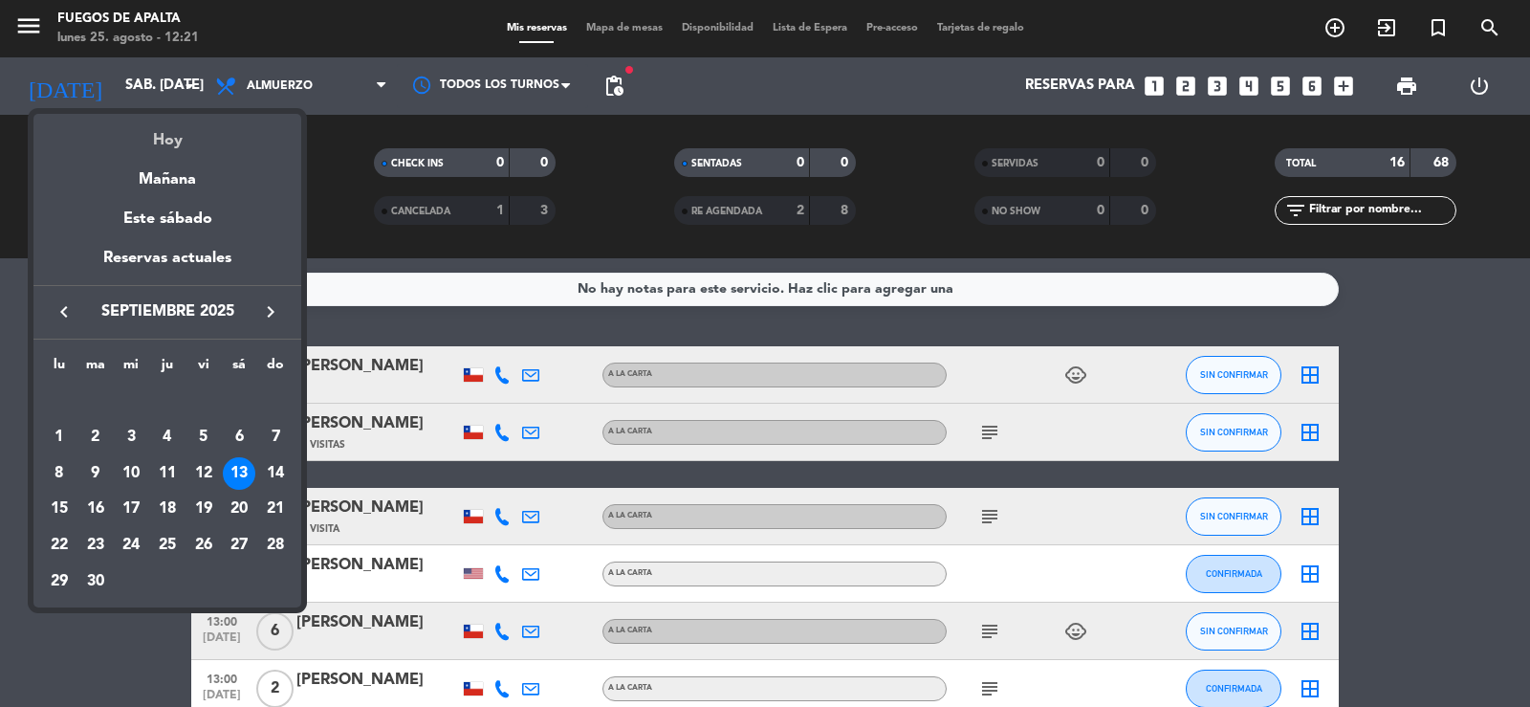
click at [174, 134] on div "Hoy" at bounding box center [167, 133] width 268 height 39
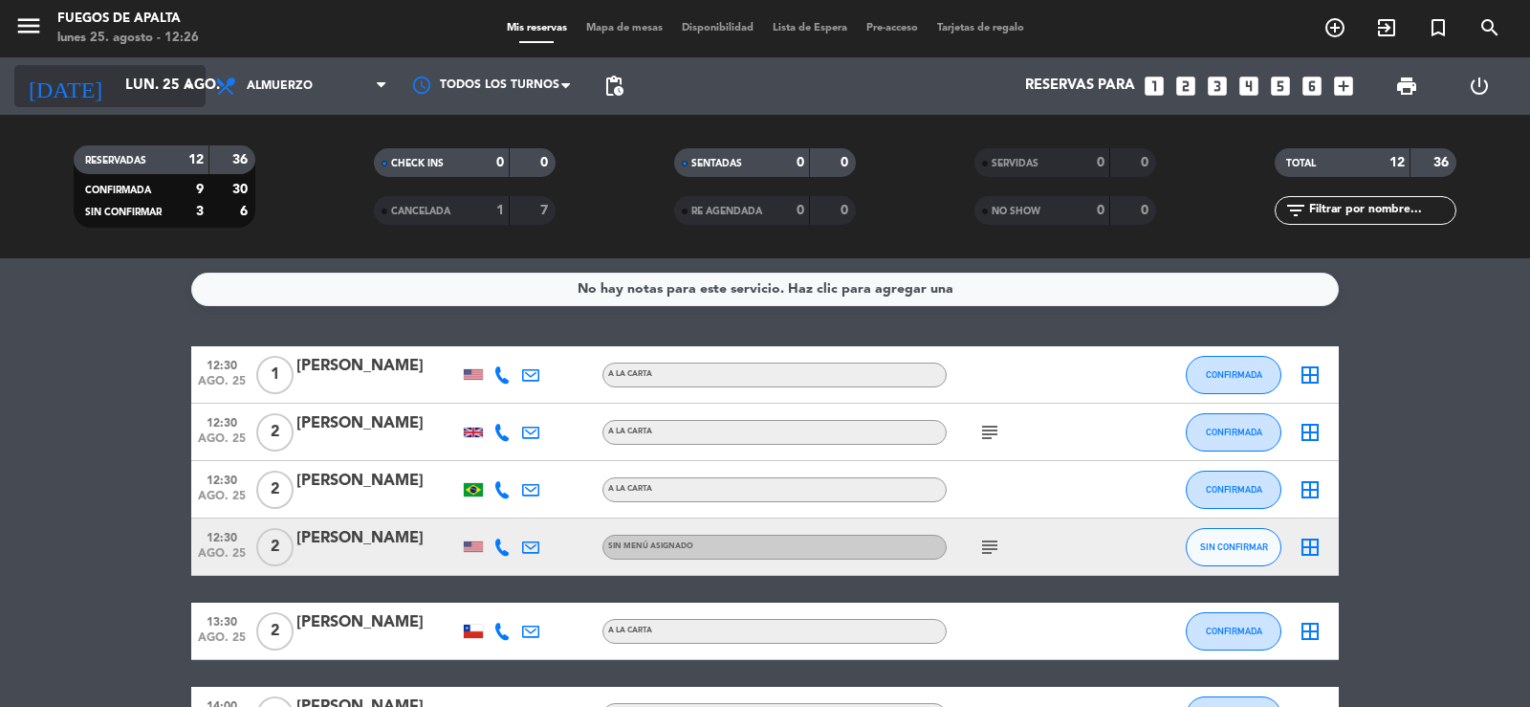
click at [176, 98] on input "lun. 25 ago." at bounding box center [208, 86] width 185 height 36
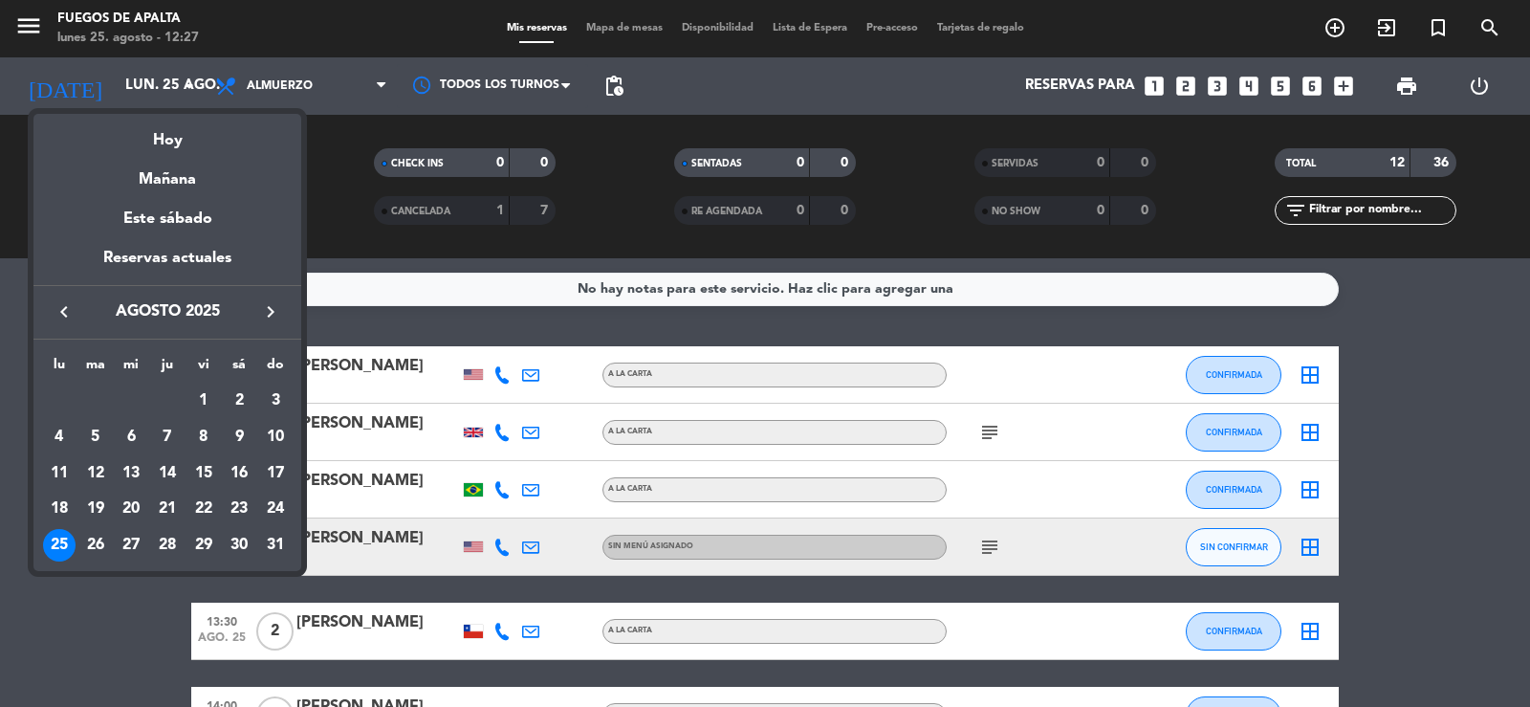
click at [273, 316] on icon "keyboard_arrow_right" at bounding box center [270, 311] width 23 height 23
click at [273, 309] on icon "keyboard_arrow_right" at bounding box center [270, 311] width 23 height 23
click at [268, 315] on icon "keyboard_arrow_right" at bounding box center [270, 311] width 23 height 23
click at [95, 437] on div "2" at bounding box center [95, 437] width 33 height 33
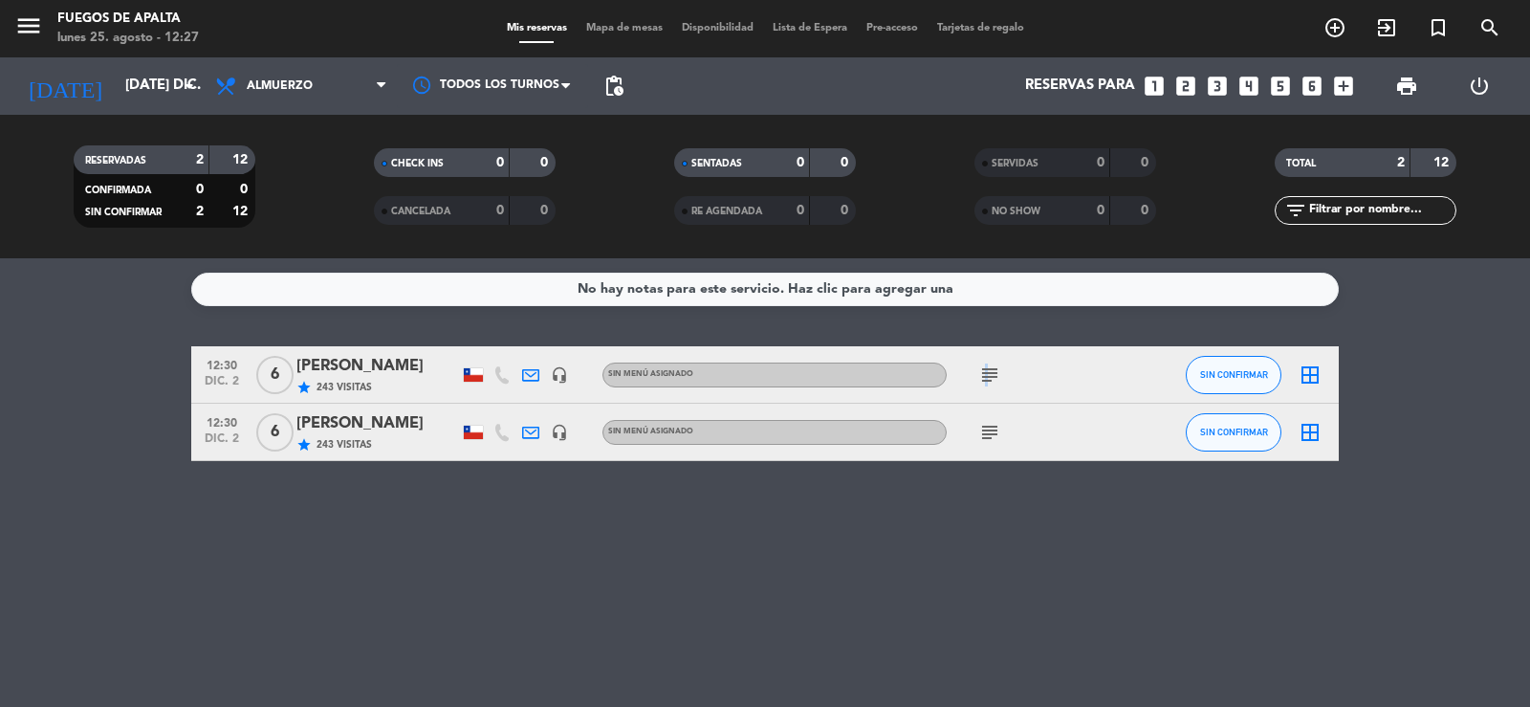
click at [983, 372] on icon "subject" at bounding box center [989, 374] width 23 height 23
click at [993, 436] on icon "subject" at bounding box center [989, 432] width 23 height 23
click at [696, 631] on div "No hay notas para este servicio. Haz clic para agregar una 12:30 dic. 2 6 [PERS…" at bounding box center [765, 482] width 1530 height 448
click at [993, 371] on icon "subject" at bounding box center [989, 374] width 23 height 23
click at [998, 431] on icon "subject" at bounding box center [989, 432] width 23 height 23
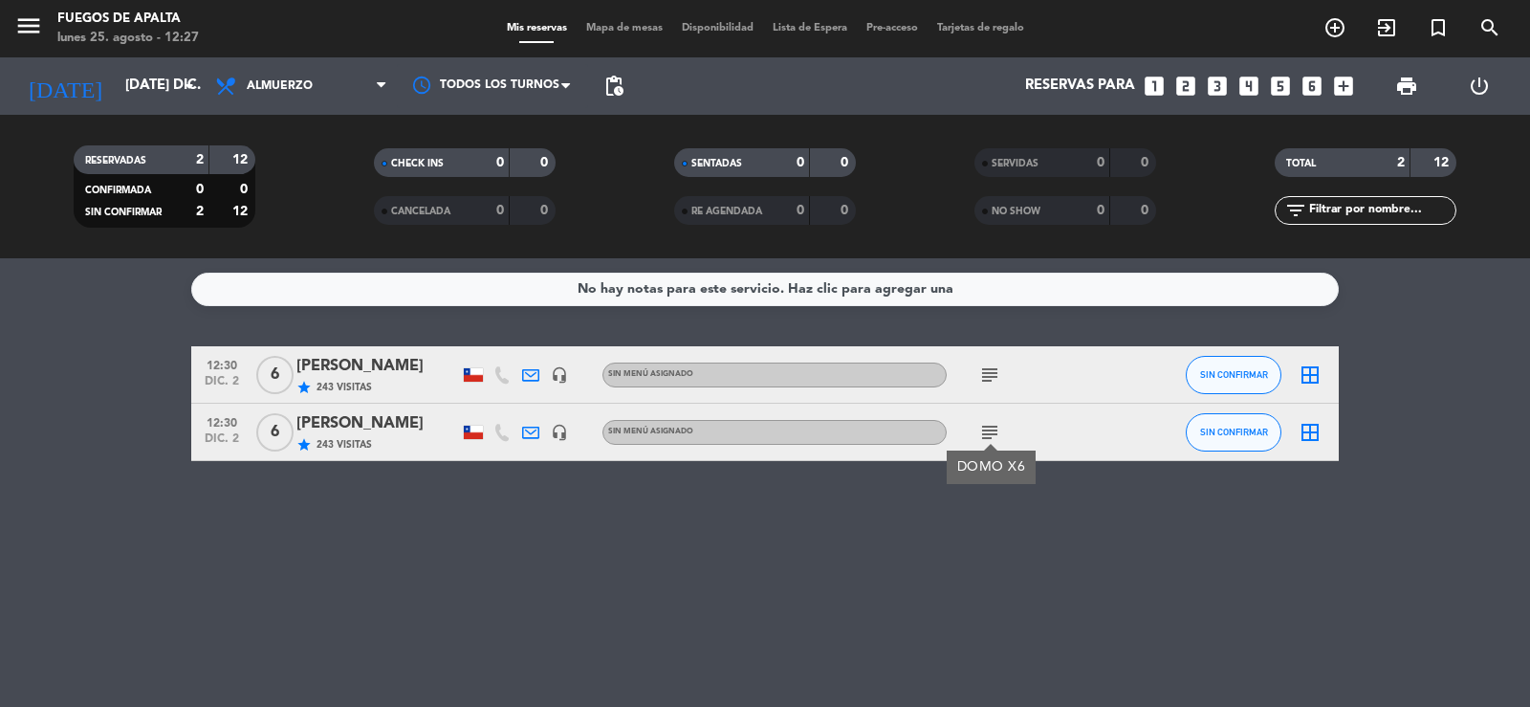
click at [958, 620] on div "No hay notas para este servicio. Haz clic para agregar una 12:30 dic. 2 6 [PERS…" at bounding box center [765, 482] width 1530 height 448
click at [994, 431] on icon "subject" at bounding box center [989, 432] width 23 height 23
click at [993, 374] on icon "subject" at bounding box center [989, 374] width 23 height 23
click at [993, 430] on icon "subject" at bounding box center [989, 432] width 23 height 23
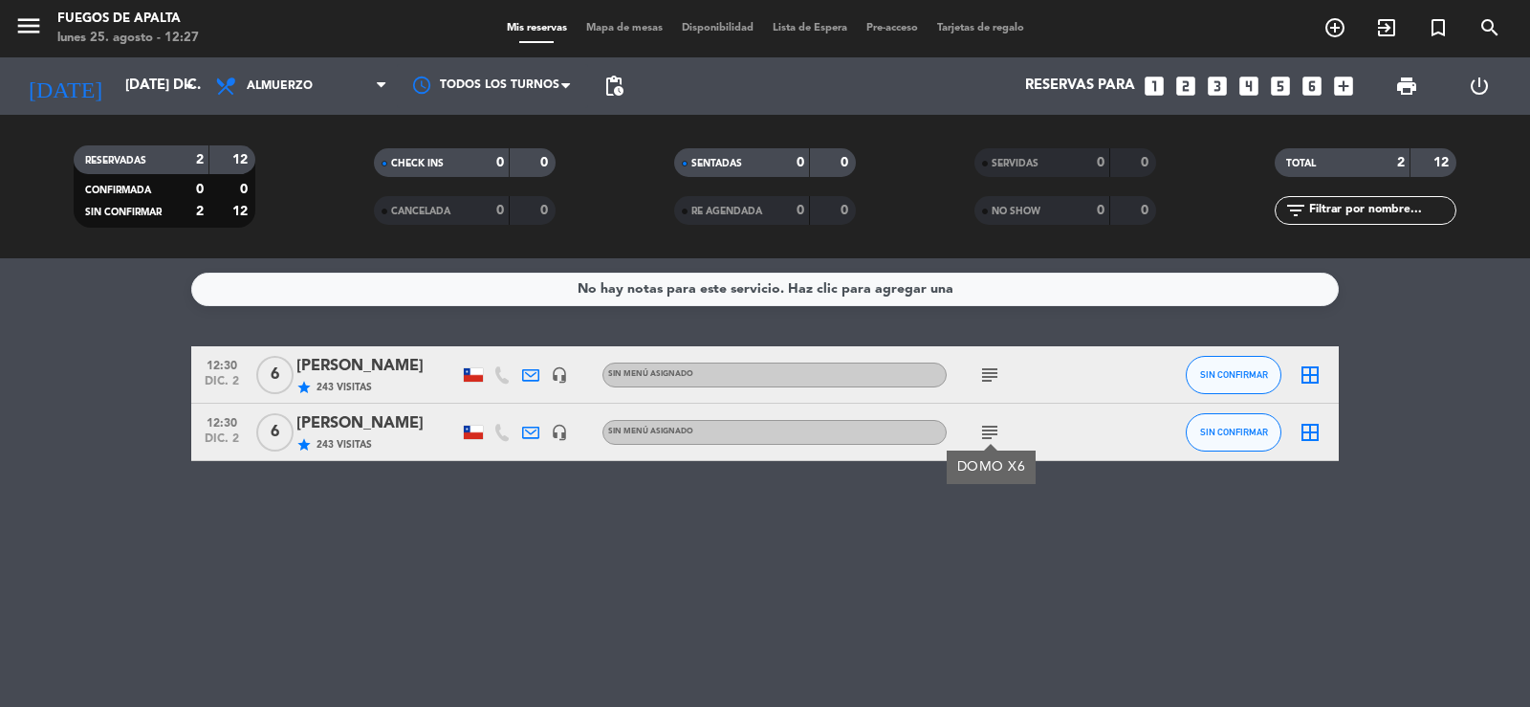
click at [992, 546] on div "No hay notas para este servicio. Haz clic para agregar una 12:30 dic. 2 6 [PERS…" at bounding box center [765, 482] width 1530 height 448
click at [1515, 471] on div "No hay notas para este servicio. Haz clic para agregar una 12:30 dic. 2 6 [PERS…" at bounding box center [765, 482] width 1530 height 448
click at [989, 375] on icon "subject" at bounding box center [989, 374] width 23 height 23
click at [985, 441] on icon "subject" at bounding box center [989, 432] width 23 height 23
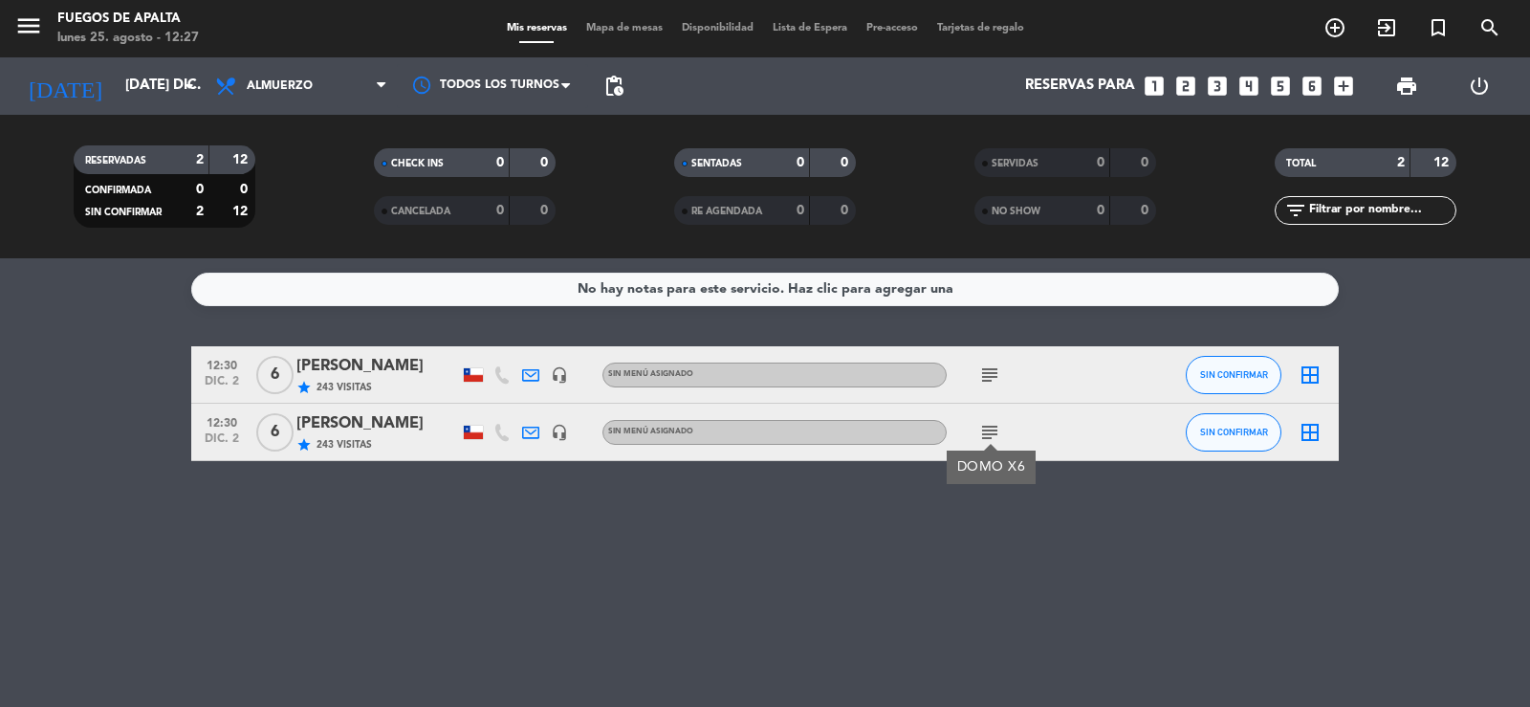
click at [993, 562] on div "No hay notas para este servicio. Haz clic para agregar una 12:30 dic. 2 6 [PERS…" at bounding box center [765, 482] width 1530 height 448
click at [59, 517] on div "No hay notas para este servicio. Haz clic para agregar una 12:30 dic. 2 6 [PERS…" at bounding box center [765, 482] width 1530 height 448
click at [150, 52] on div "menu Fuegos de Apalta lunes 25. agosto - 12:49 Mis reservas Mapa de mesas Dispo…" at bounding box center [765, 28] width 1530 height 57
click at [152, 78] on input "[DATE] dic." at bounding box center [208, 86] width 185 height 36
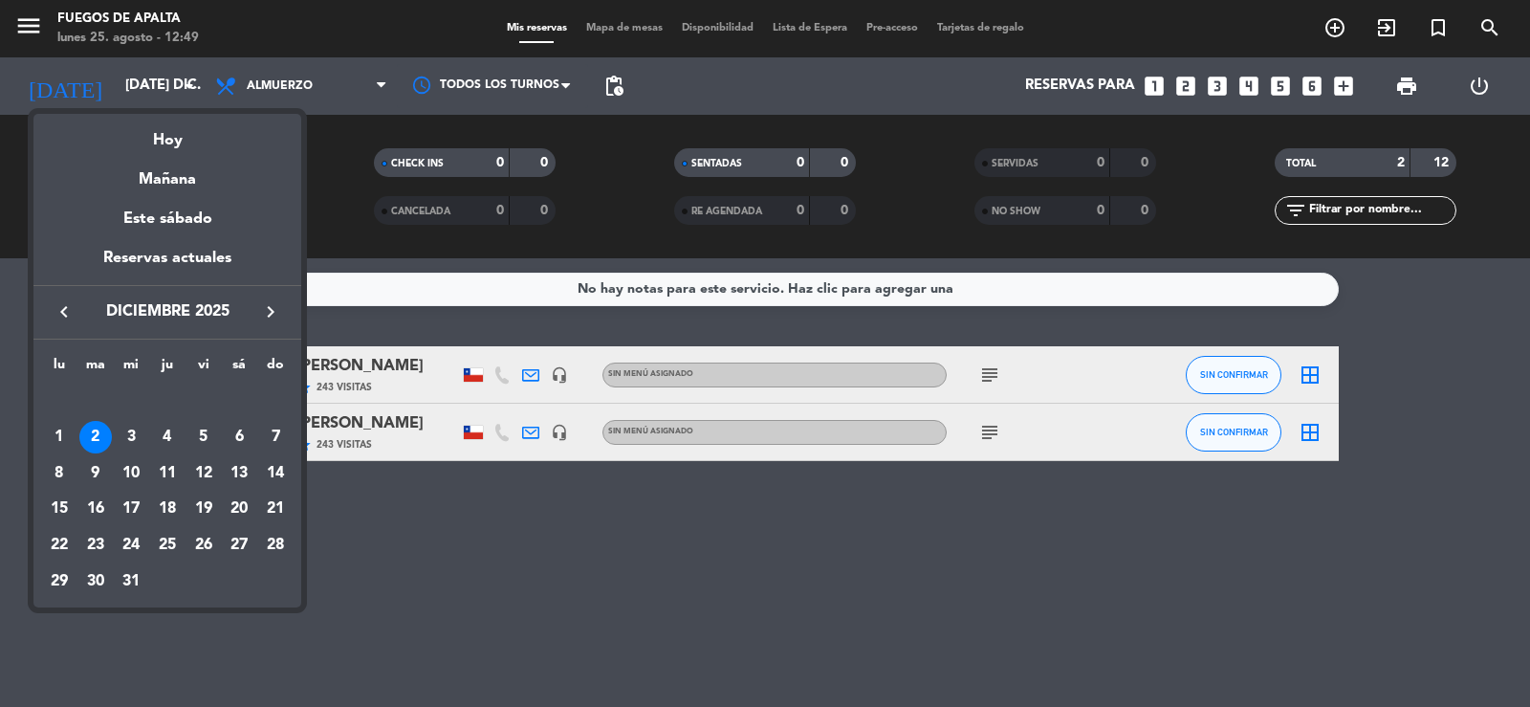
click at [183, 141] on div "Hoy" at bounding box center [167, 133] width 268 height 39
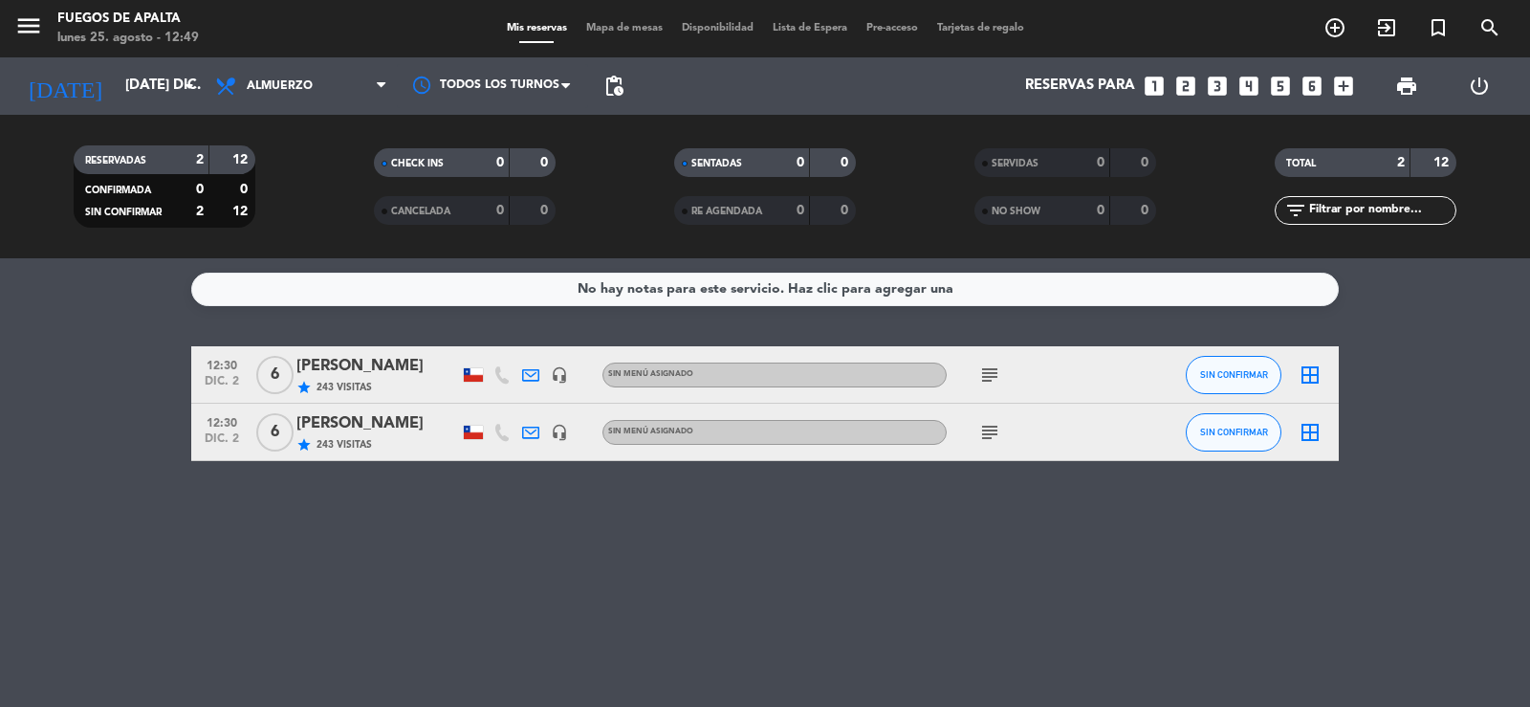
type input "lun. 25 ago."
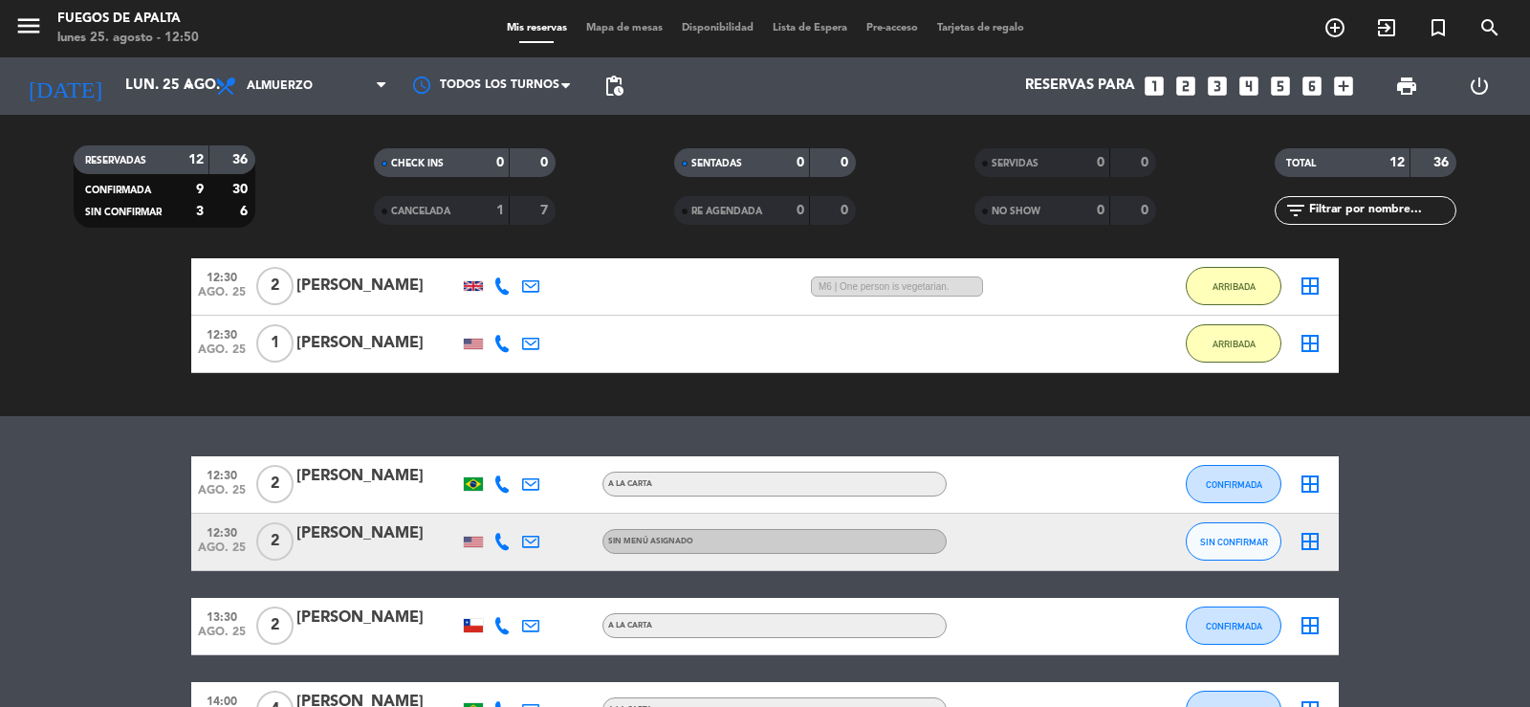
scroll to position [194, 0]
